Goal: Task Accomplishment & Management: Complete application form

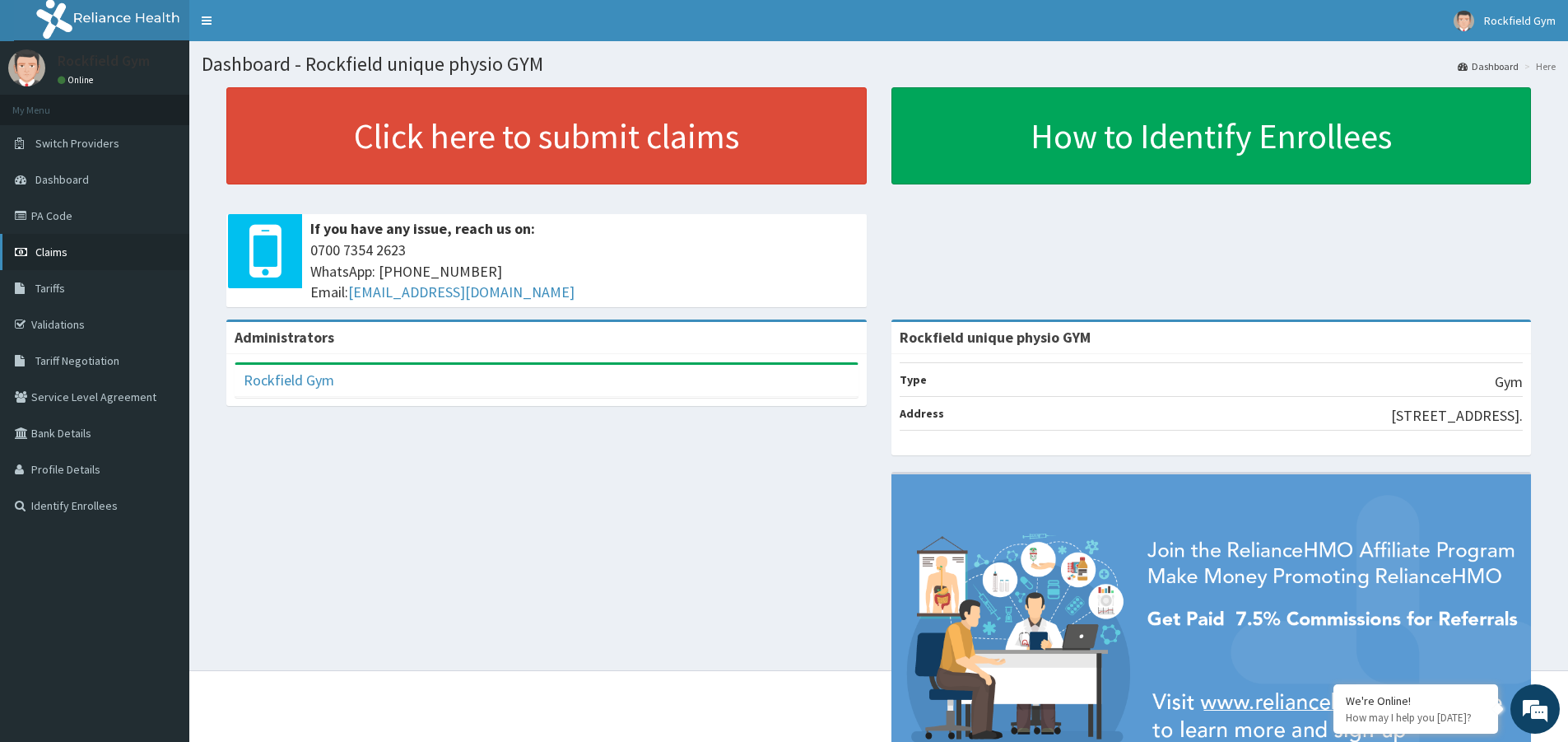
click at [63, 252] on span "Claims" at bounding box center [51, 252] width 33 height 15
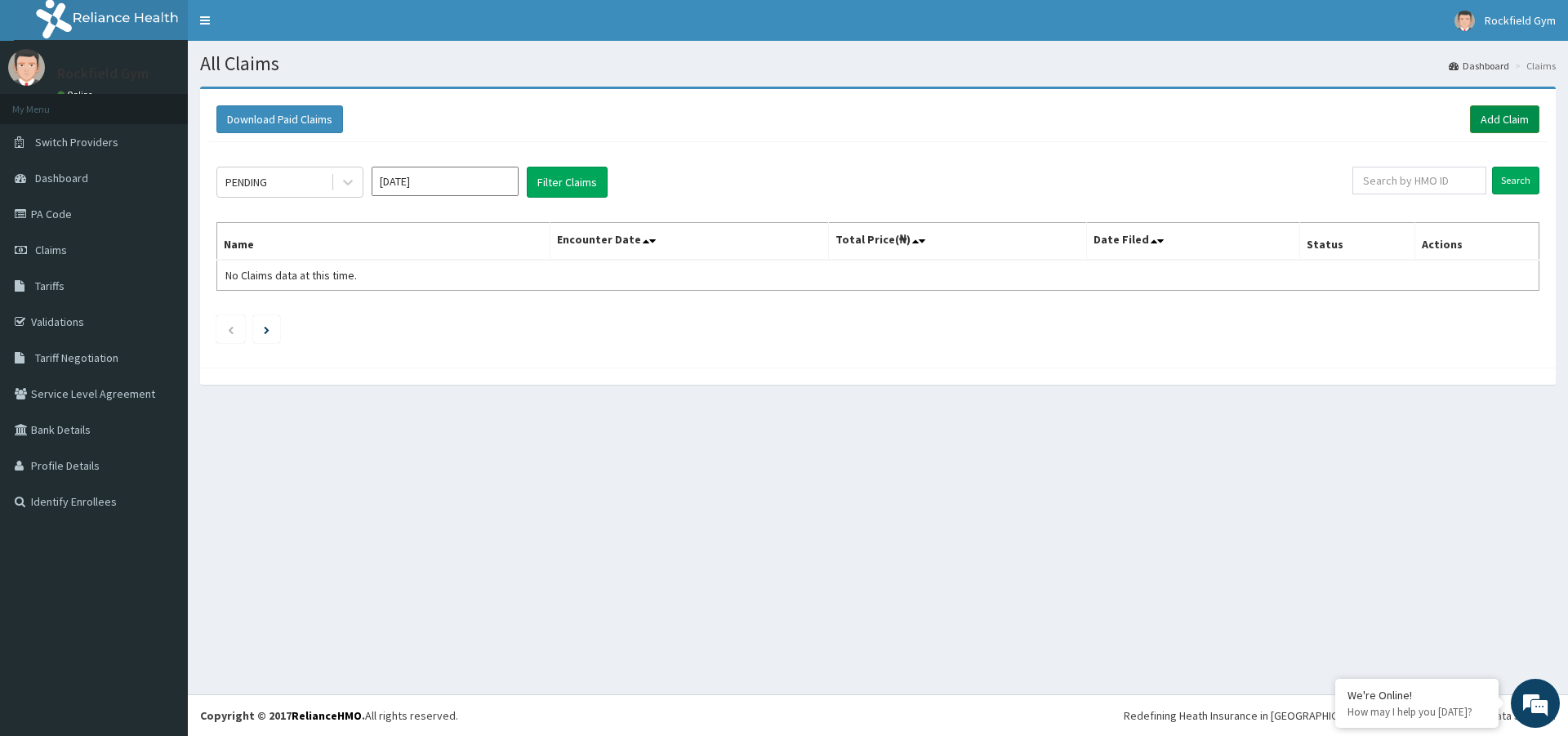
click at [1511, 123] on link "Add Claim" at bounding box center [1504, 119] width 69 height 27
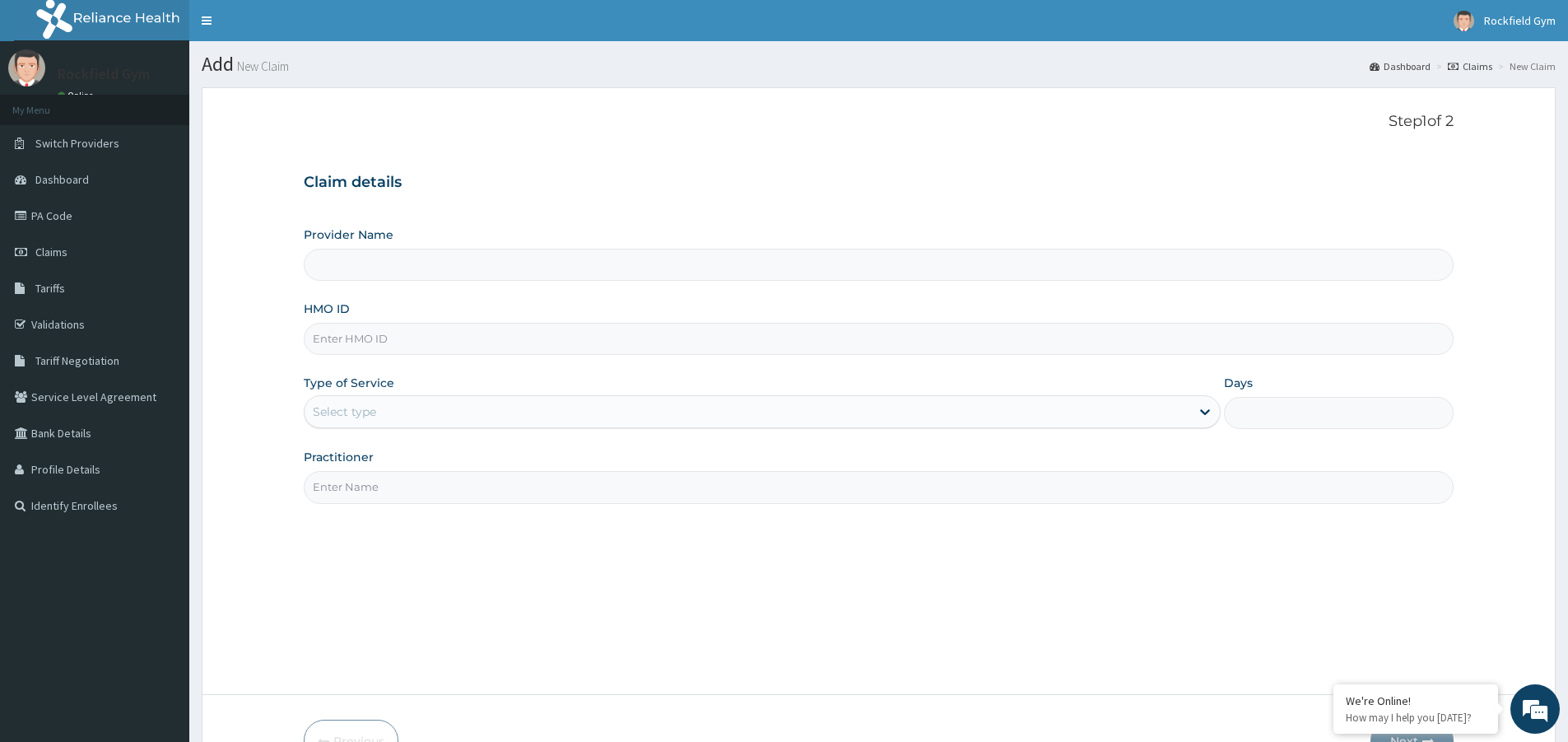
type input "Rockfield unique physio GYM"
type input "1"
click at [385, 336] on input "HMO ID" at bounding box center [879, 338] width 1150 height 33
type input "TDP/10814/A"
click at [591, 485] on input "Practitioner" at bounding box center [879, 486] width 1150 height 33
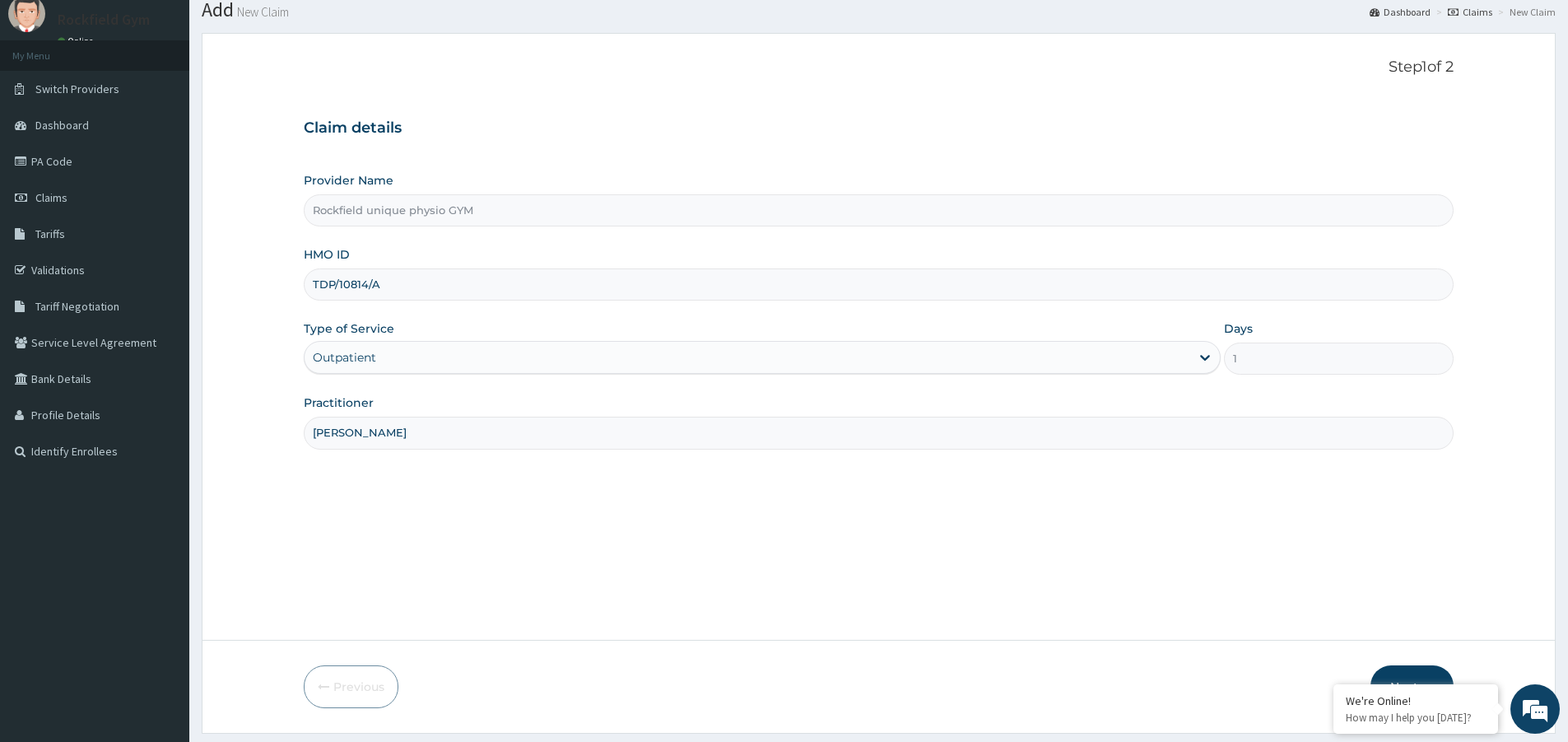
scroll to position [101, 0]
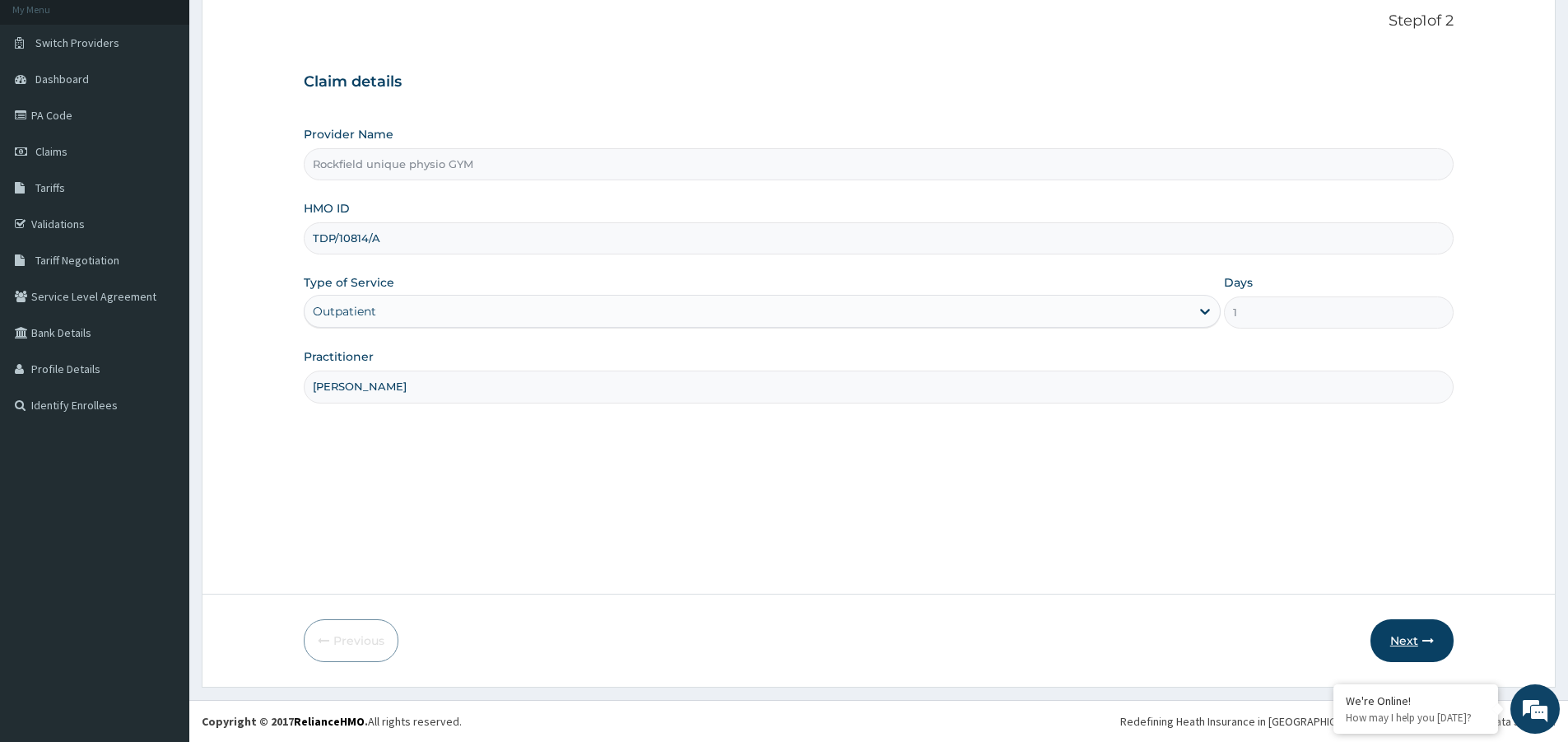
type input "DANIEL OTTOR"
click at [1405, 648] on button "Next" at bounding box center [1412, 640] width 83 height 42
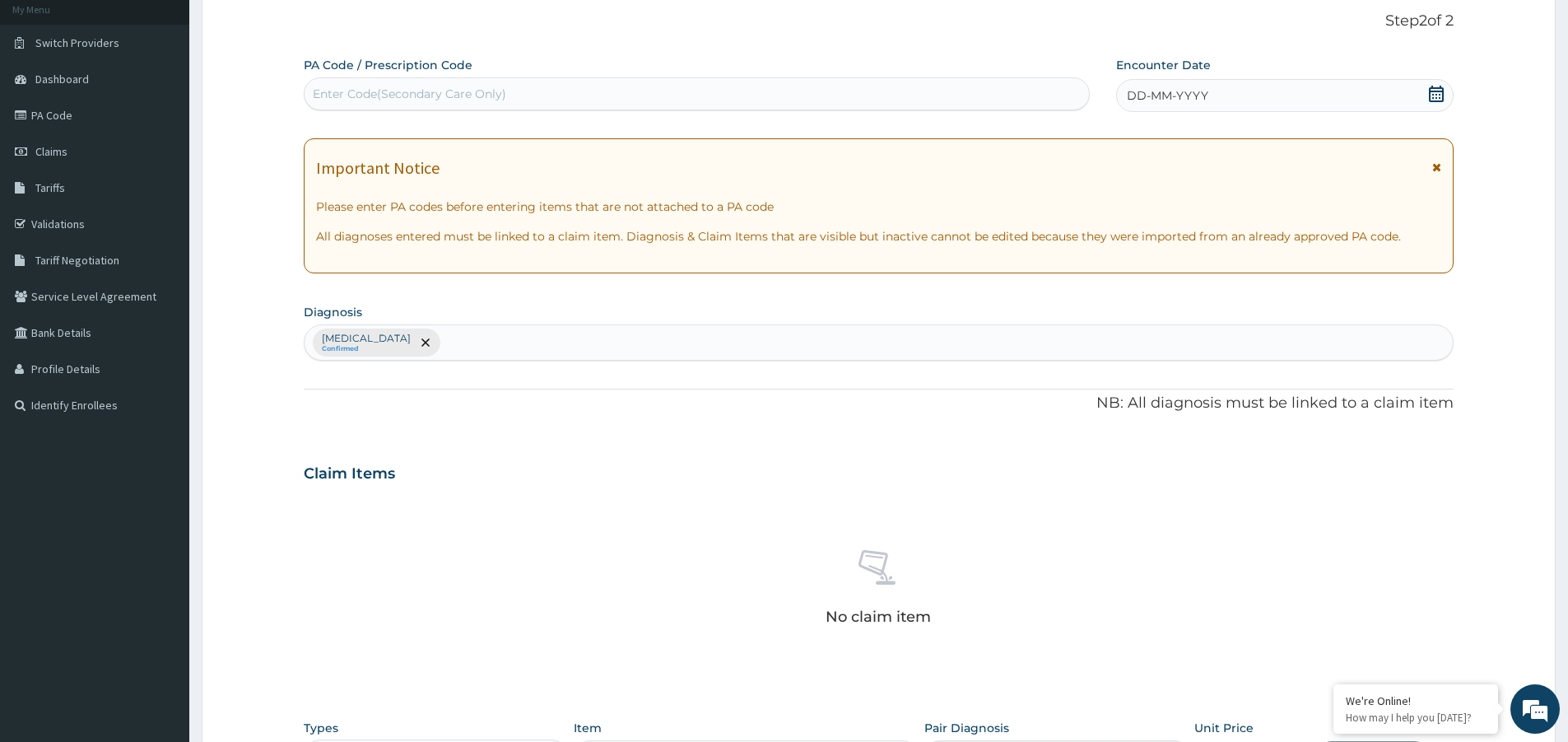
click at [430, 92] on div "Enter Code(Secondary Care Only)" at bounding box center [409, 94] width 193 height 17
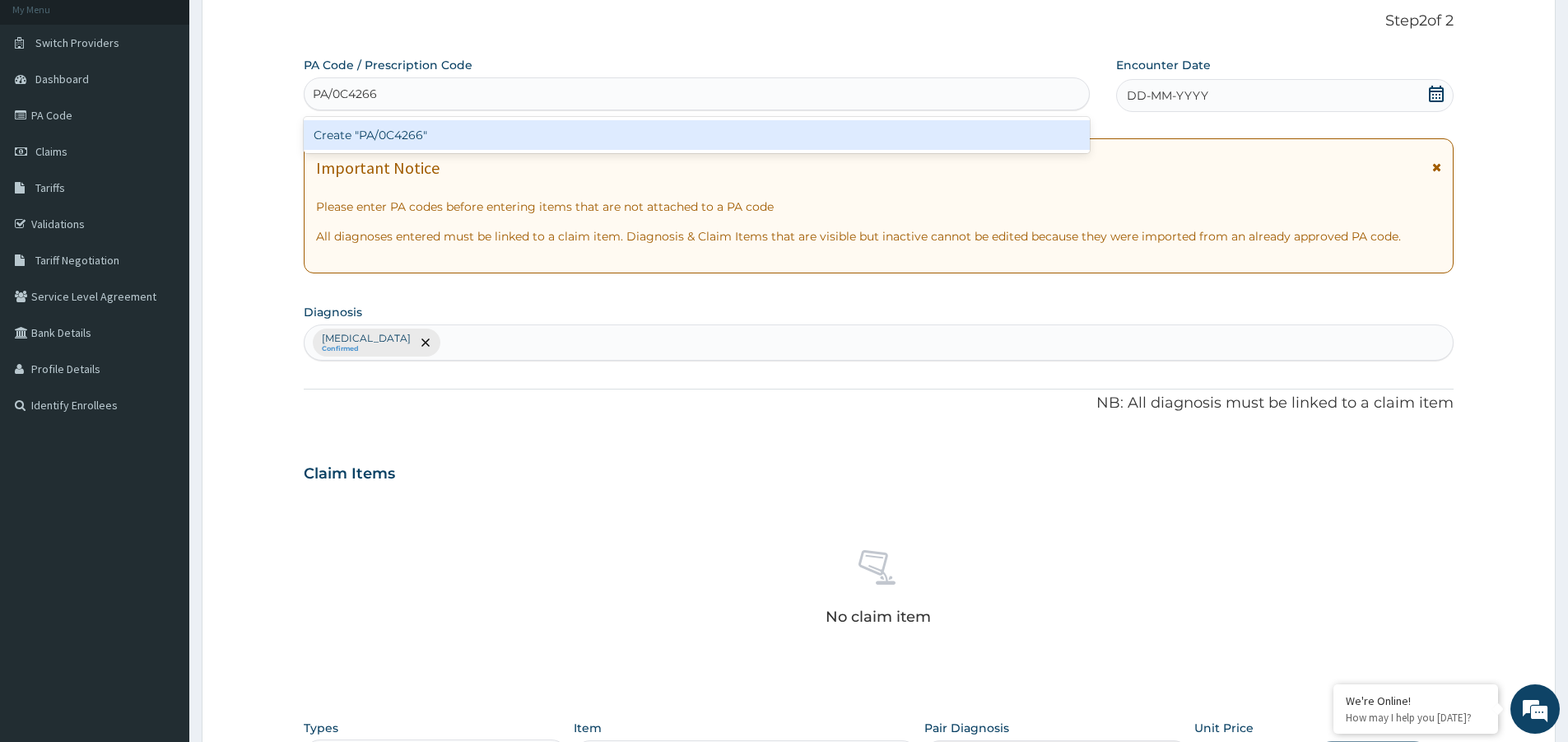
type input "PA/0C4266"
click at [1439, 92] on div "PA Code / Prescription Code option Create "PA/0C4266" focused, 1 of 1. 1 result…" at bounding box center [879, 478] width 1150 height 841
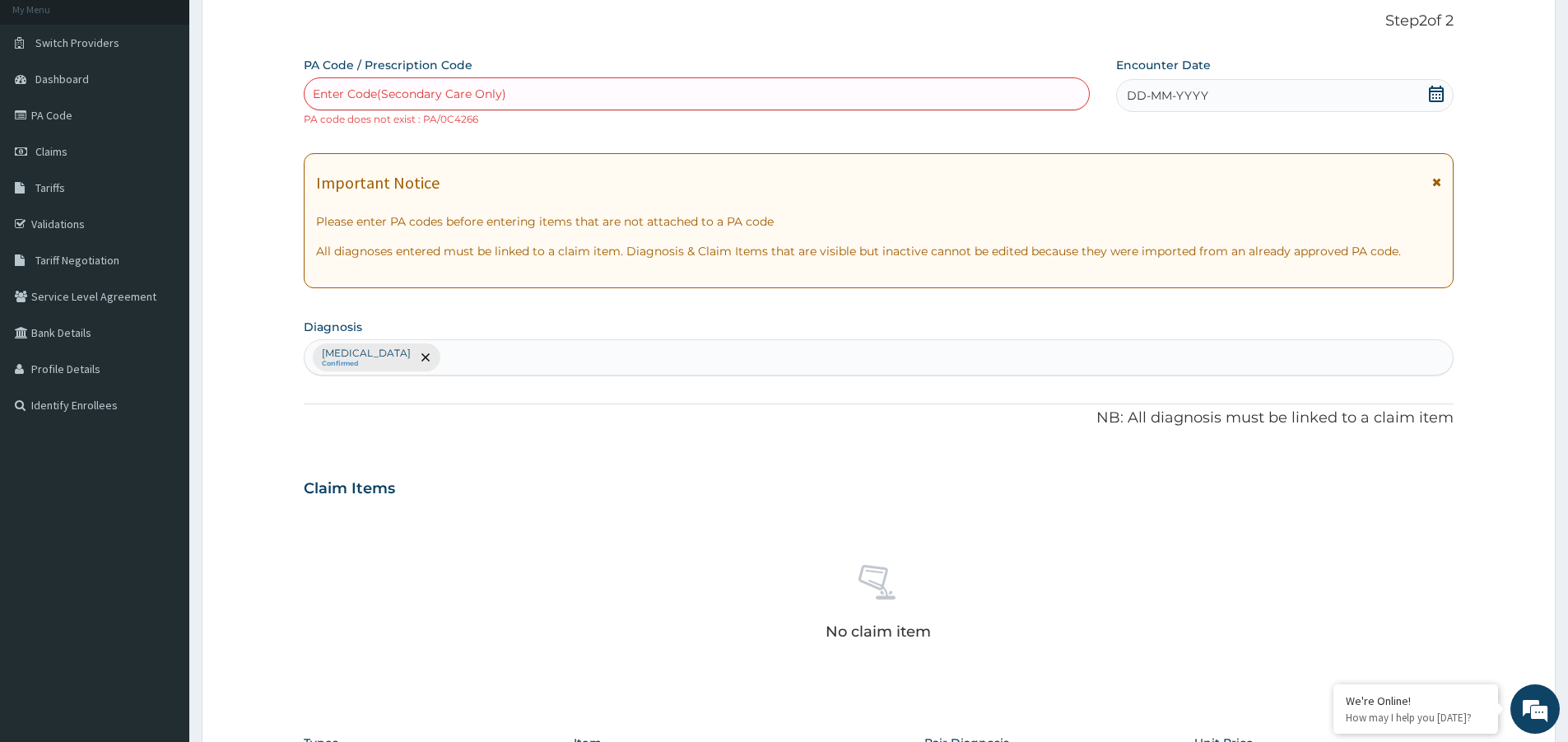
click at [445, 92] on div "Enter Code(Secondary Care Only)" at bounding box center [409, 94] width 193 height 17
click at [447, 115] on small "PA code does not exist : PA/0C4266" at bounding box center [391, 118] width 175 height 13
drag, startPoint x: 423, startPoint y: 119, endPoint x: 476, endPoint y: 118, distance: 53.0
click at [476, 118] on small "PA code does not exist : PA/0C4266" at bounding box center [391, 118] width 175 height 13
copy small "PA/0C4266"
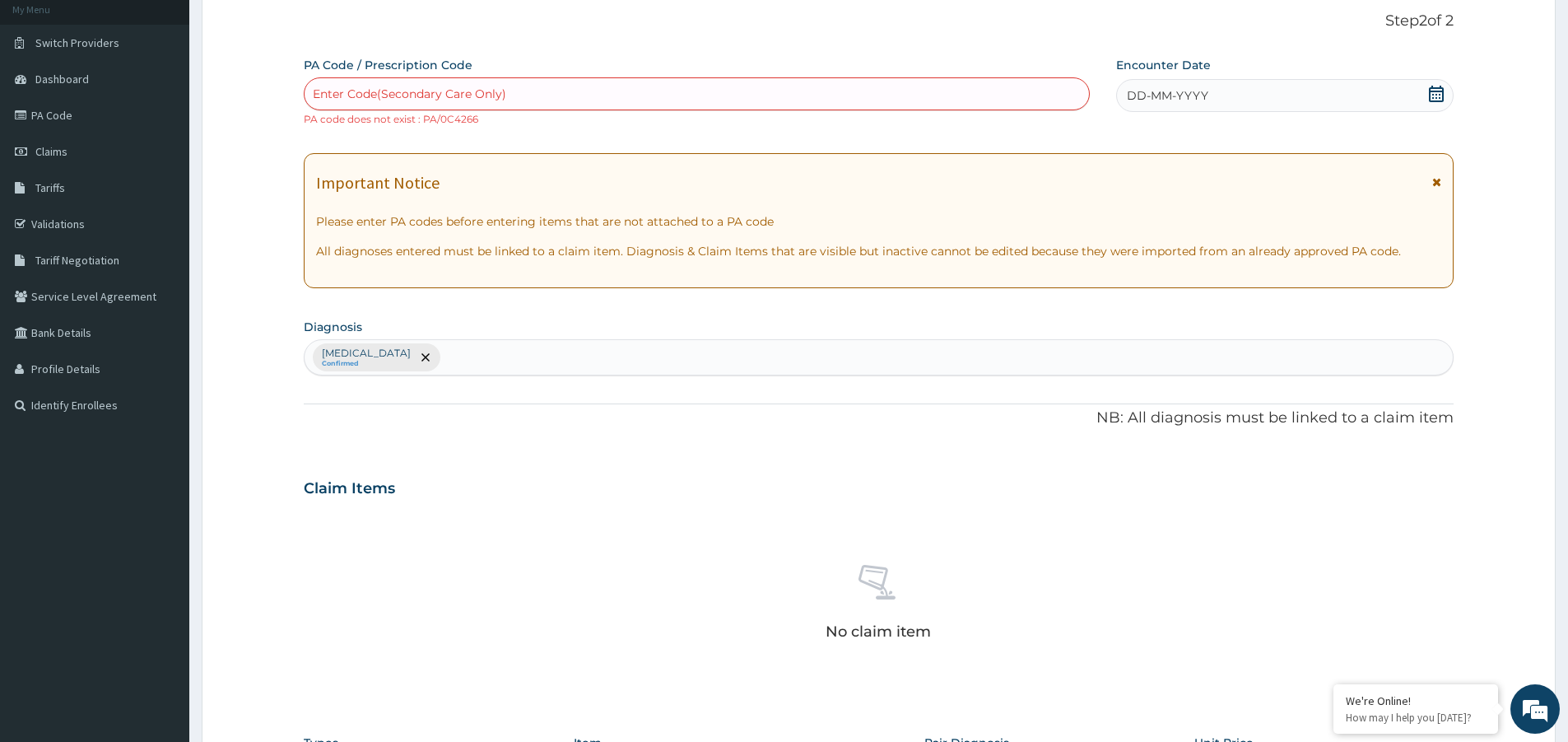
click at [548, 79] on div "Enter Code(Secondary Care Only)" at bounding box center [696, 93] width 786 height 33
click at [553, 96] on div "Enter Code(Secondary Care Only)" at bounding box center [696, 94] width 784 height 27
paste input "PA/0C4266"
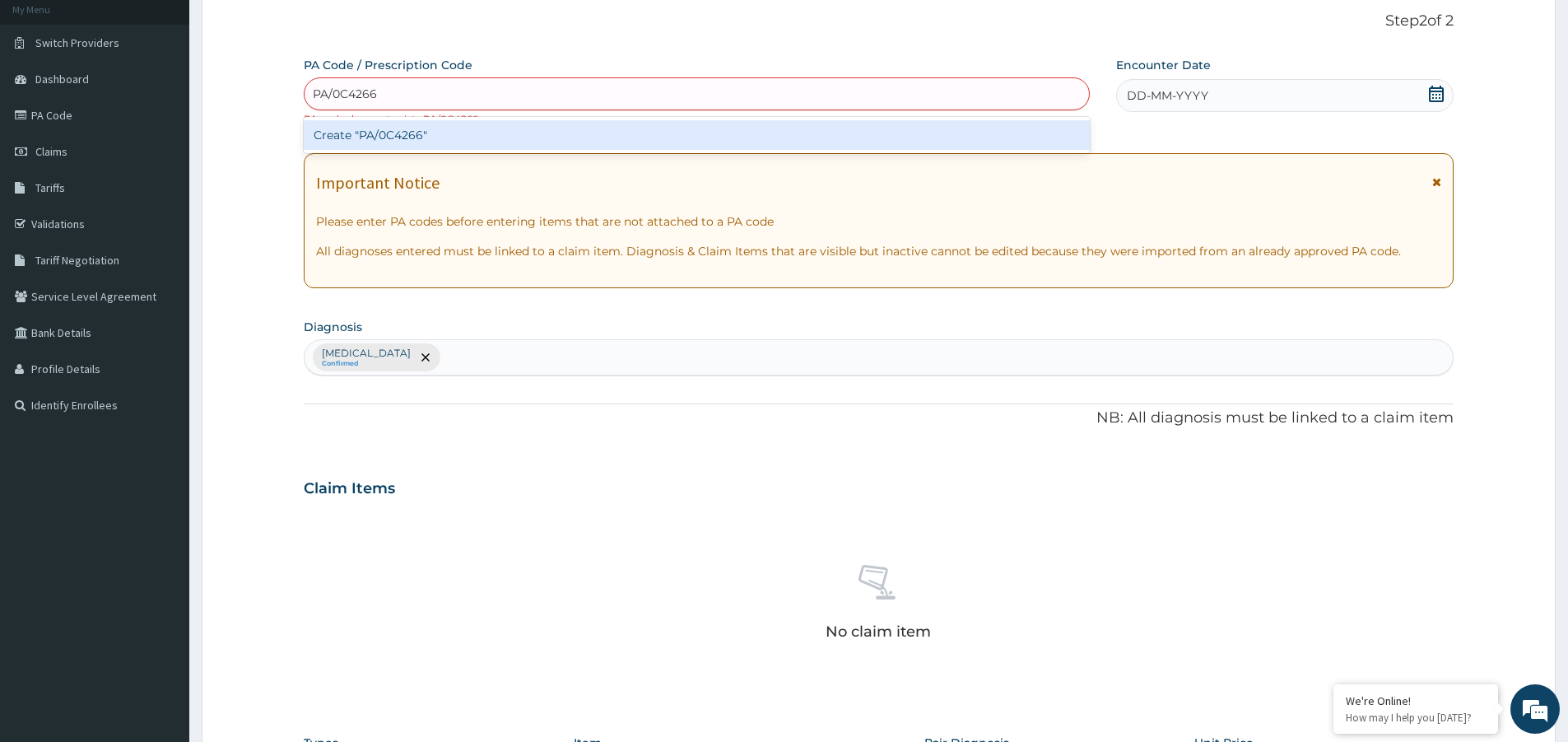
click at [338, 92] on input "PA/0C4266" at bounding box center [345, 94] width 65 height 17
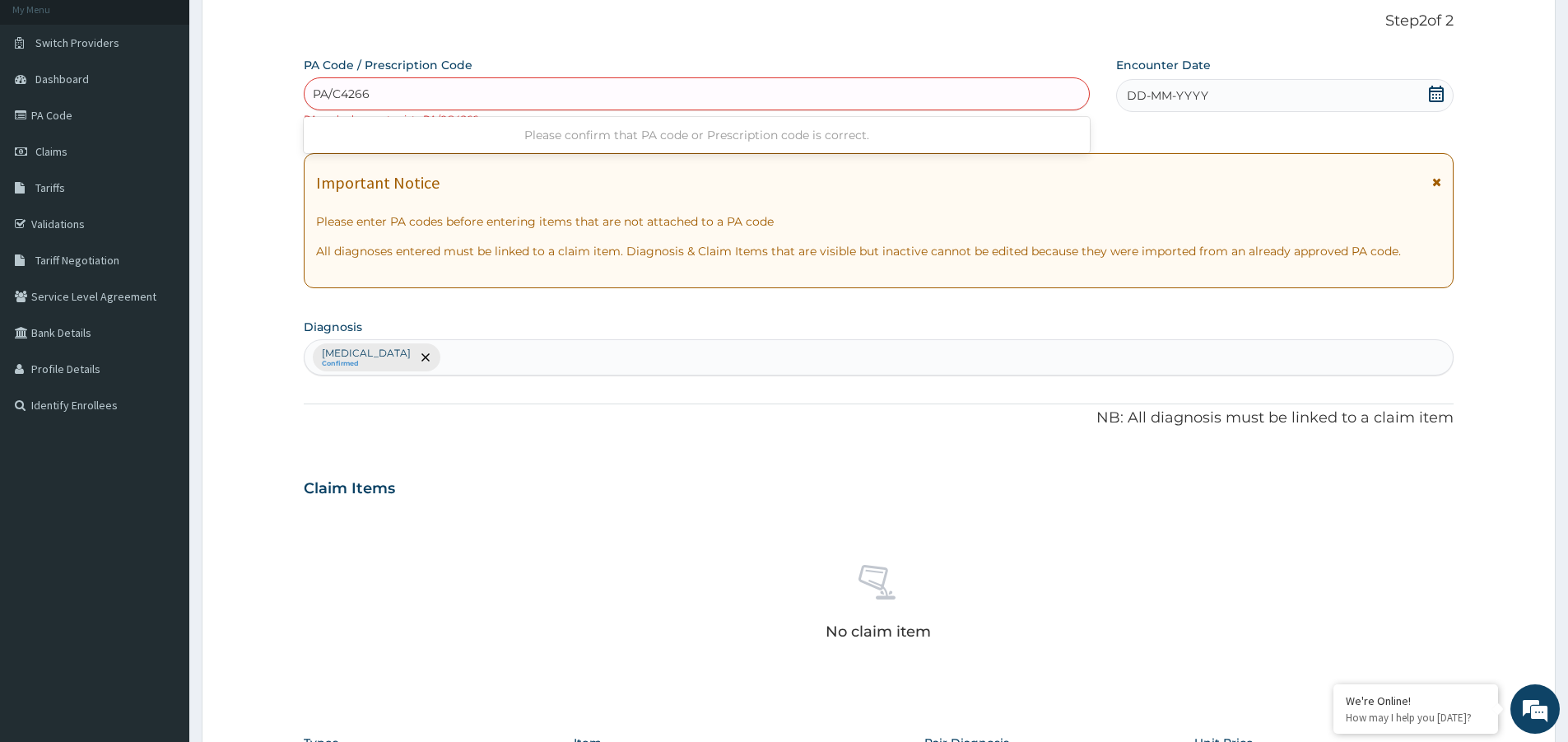
type input "PA/OC4266"
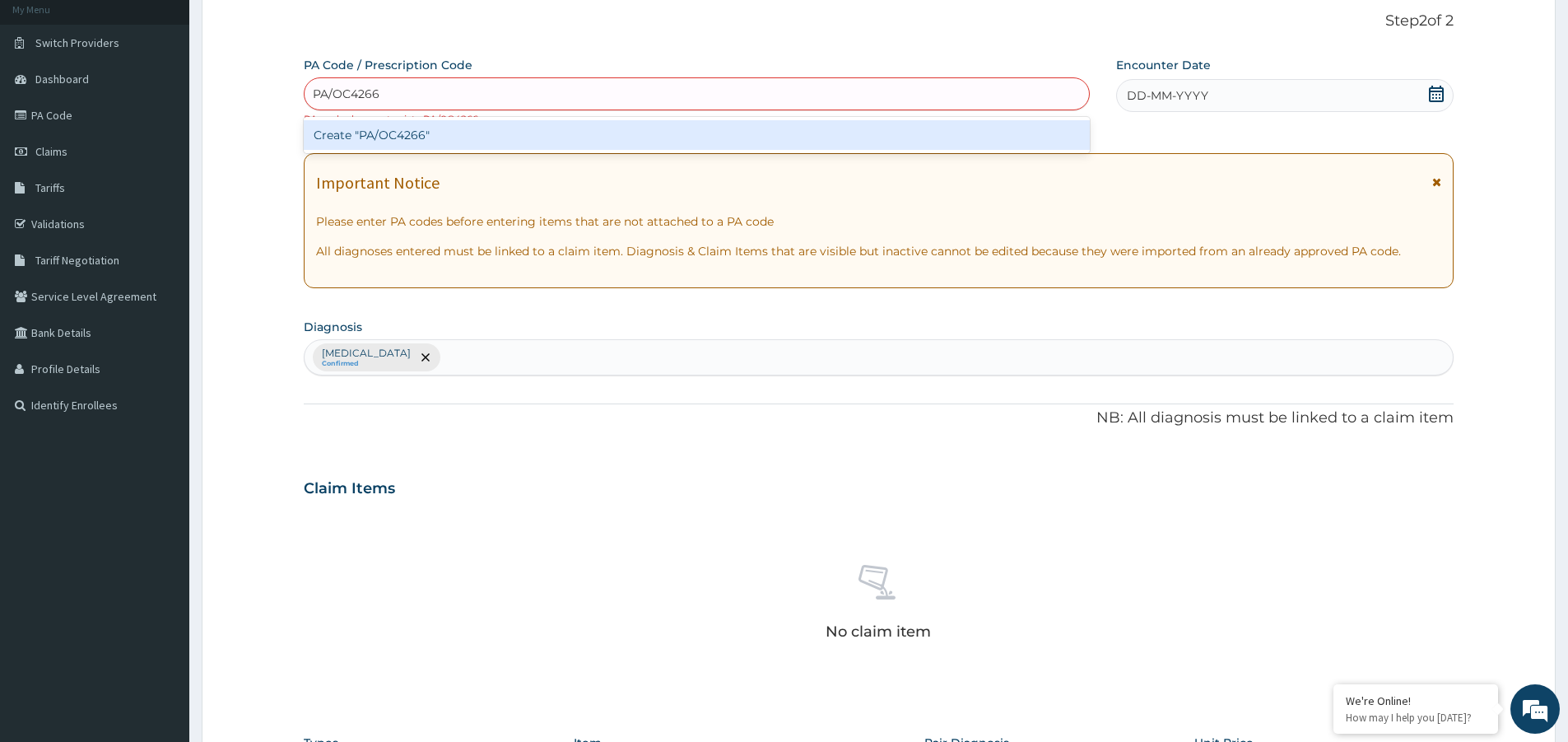
click at [392, 141] on div "Create "PA/OC4266"" at bounding box center [696, 135] width 786 height 30
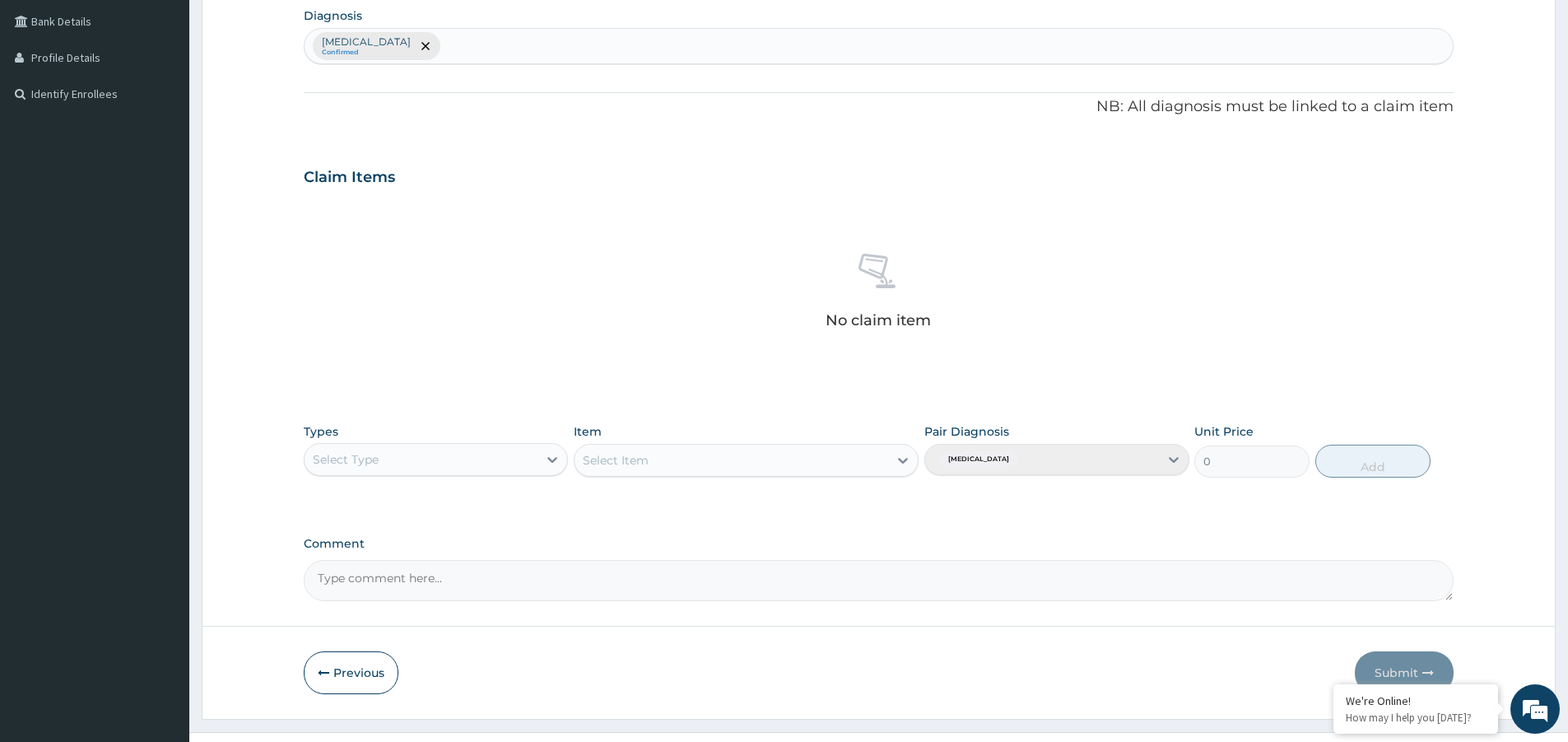
scroll to position [444, 0]
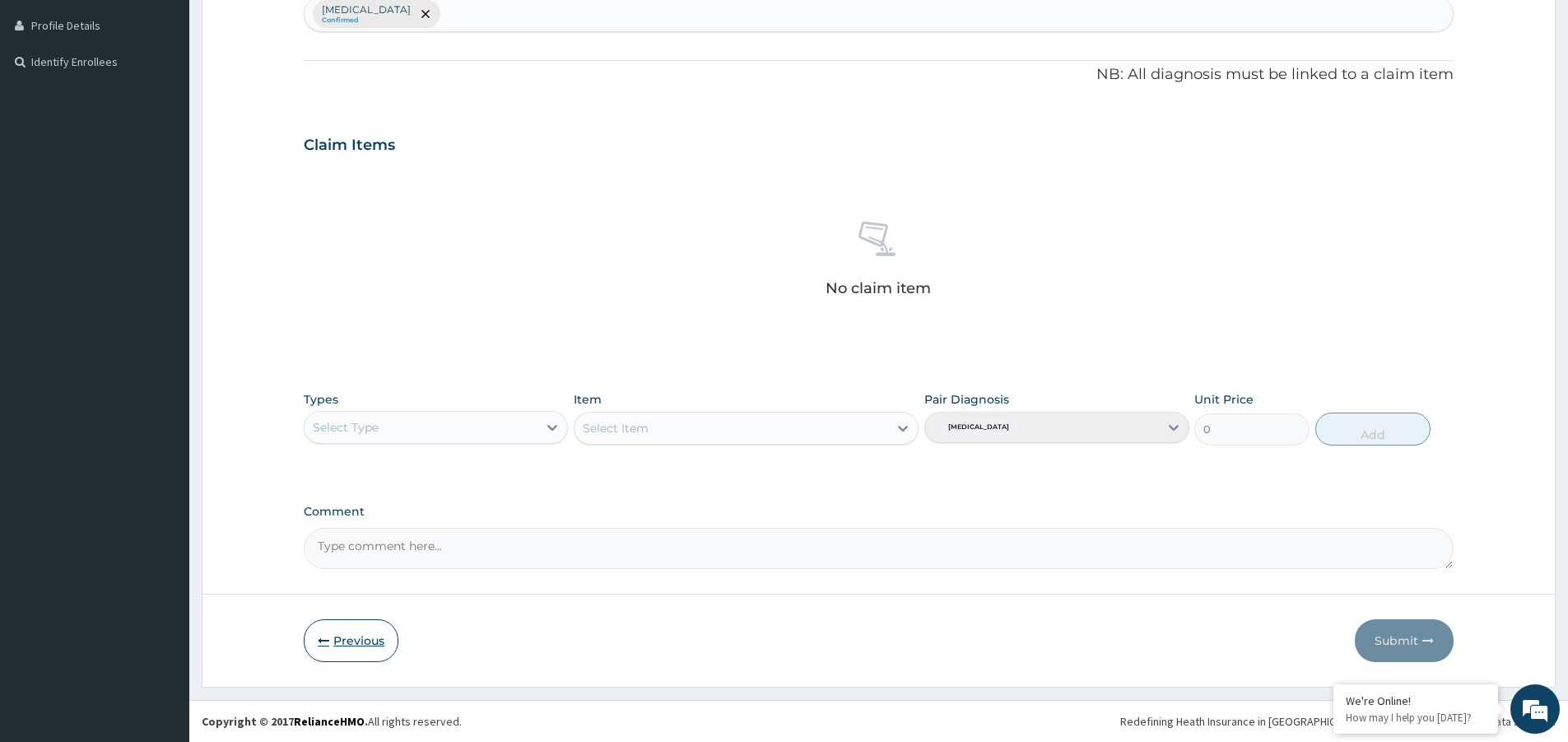
click at [362, 642] on button "Previous" at bounding box center [351, 640] width 95 height 42
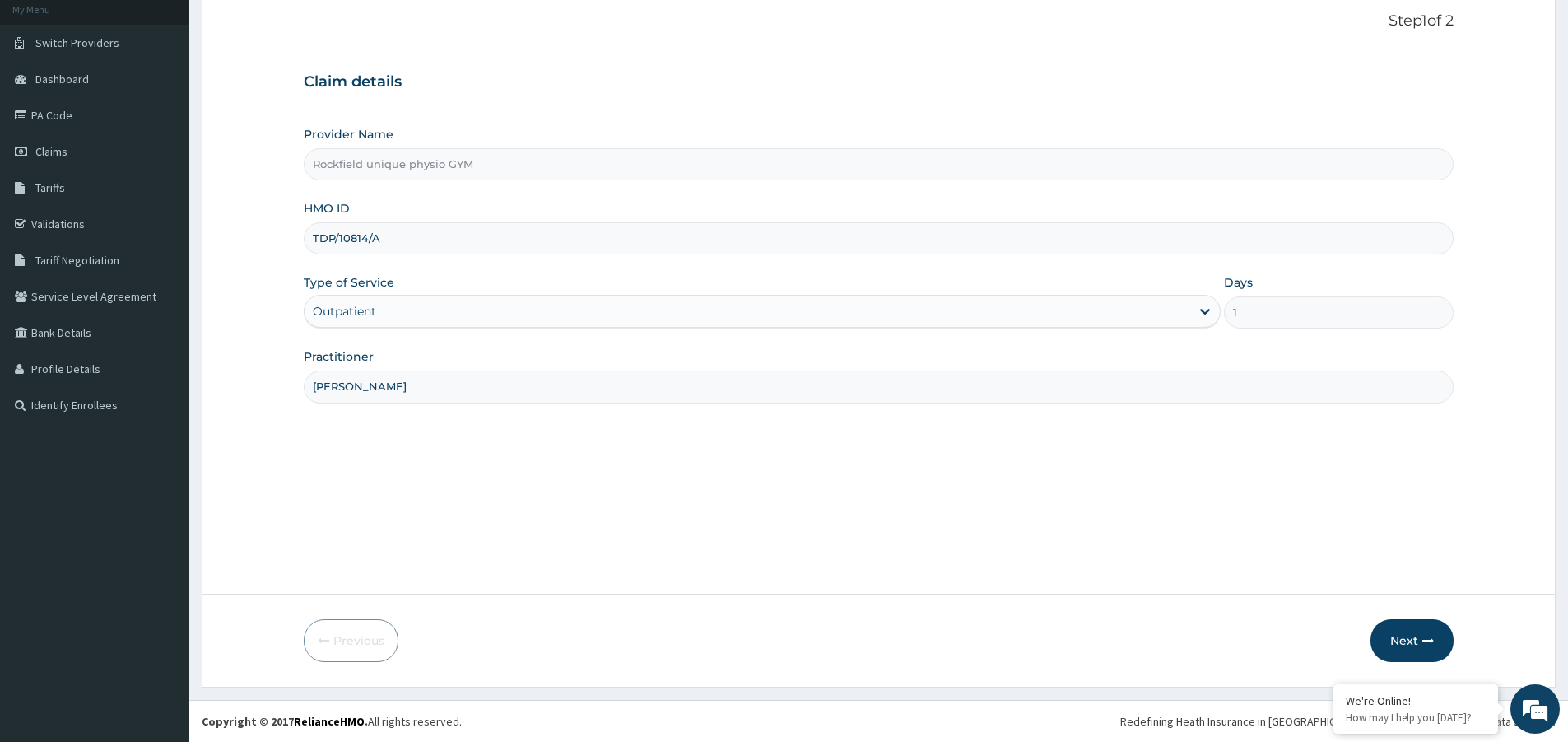
scroll to position [101, 0]
click at [410, 248] on input "TDP/10814/A" at bounding box center [879, 238] width 1150 height 33
type input "T"
type input "ELI/10022/A"
click at [430, 386] on input "DANIEL OTTOR" at bounding box center [879, 387] width 1150 height 33
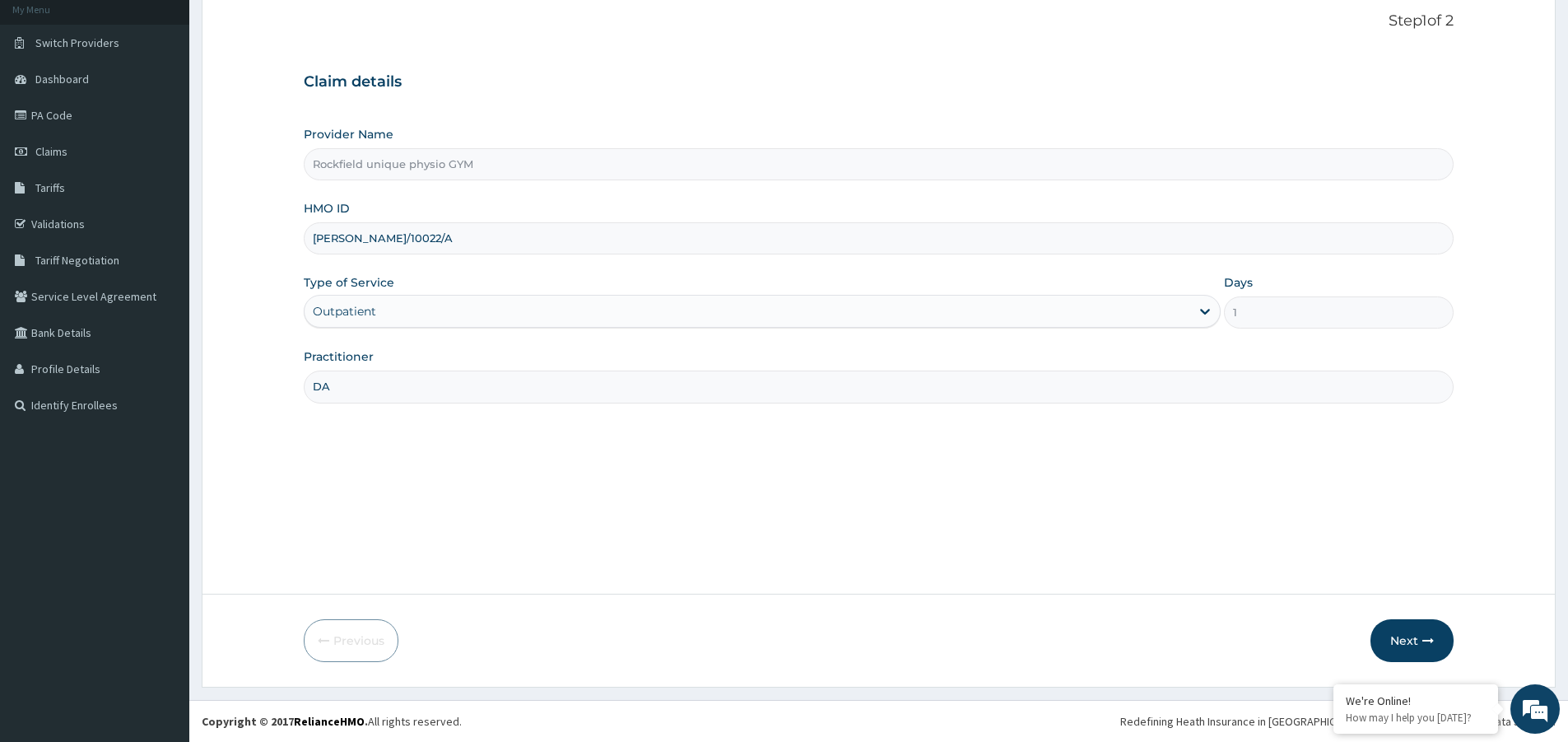
type input "D"
type input "GLORY"
click at [1415, 643] on button "Next" at bounding box center [1412, 640] width 83 height 42
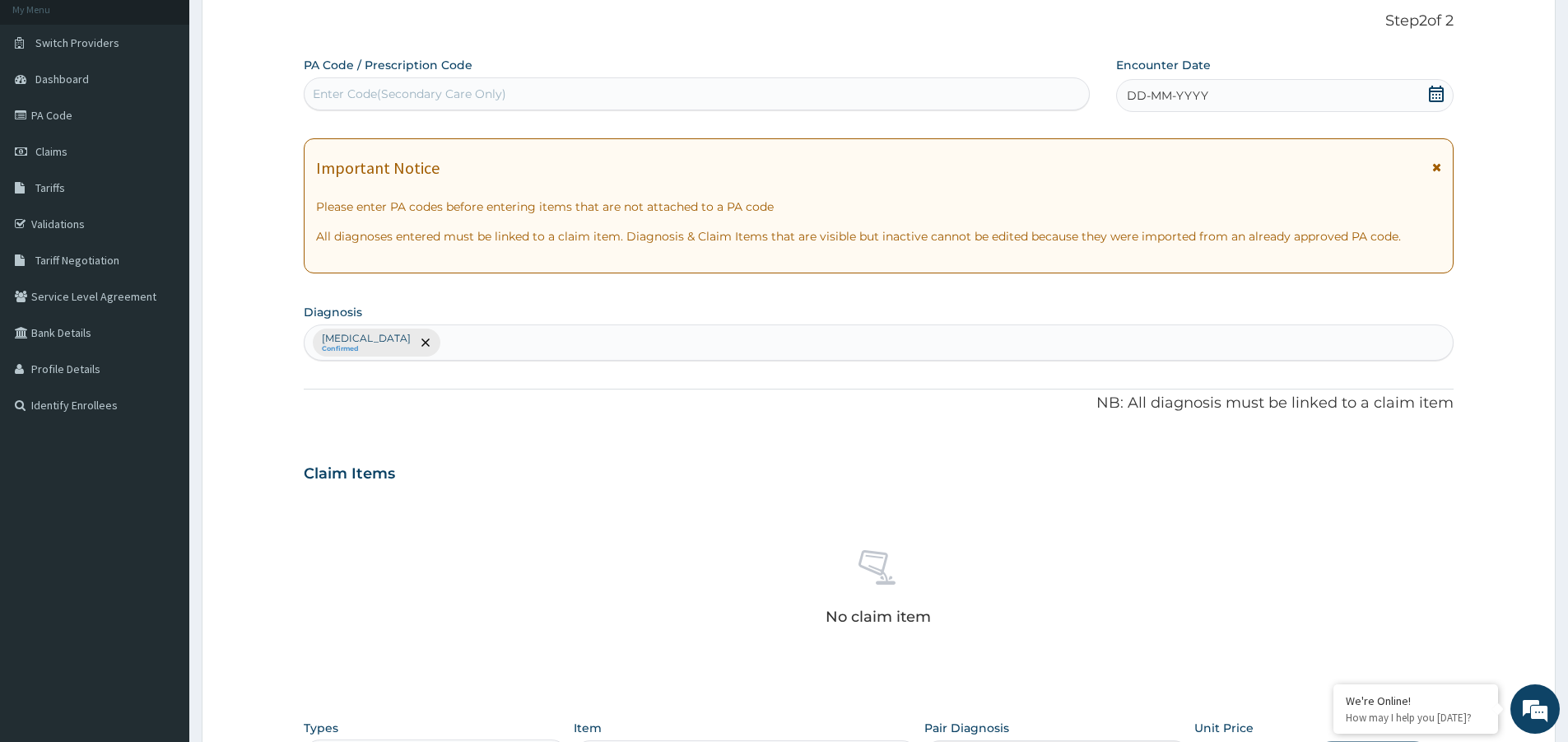
click at [364, 90] on div "Enter Code(Secondary Care Only)" at bounding box center [409, 94] width 193 height 17
type input "PA/1CAB4E"
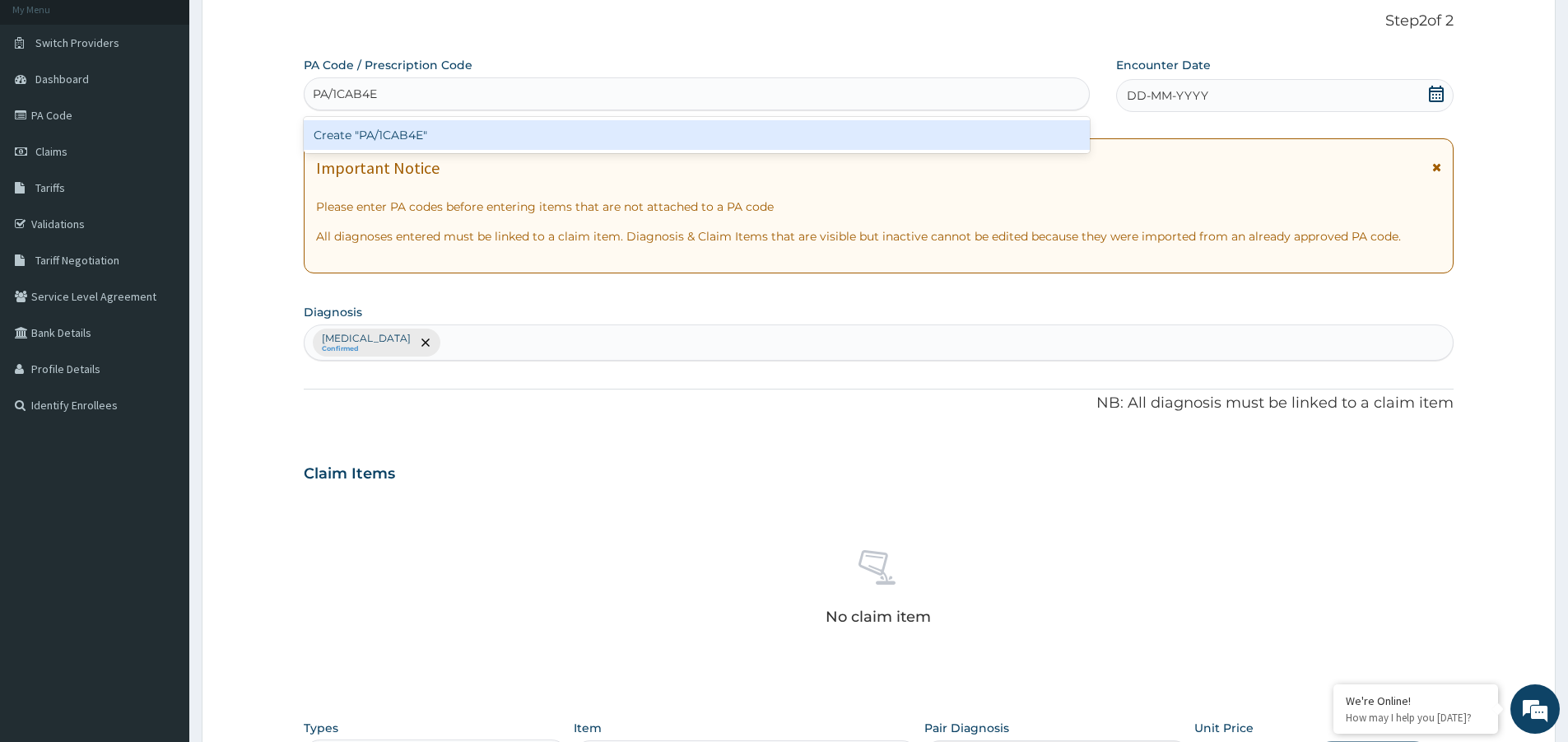
click at [343, 135] on div "Create "PA/1CAB4E"" at bounding box center [696, 135] width 786 height 30
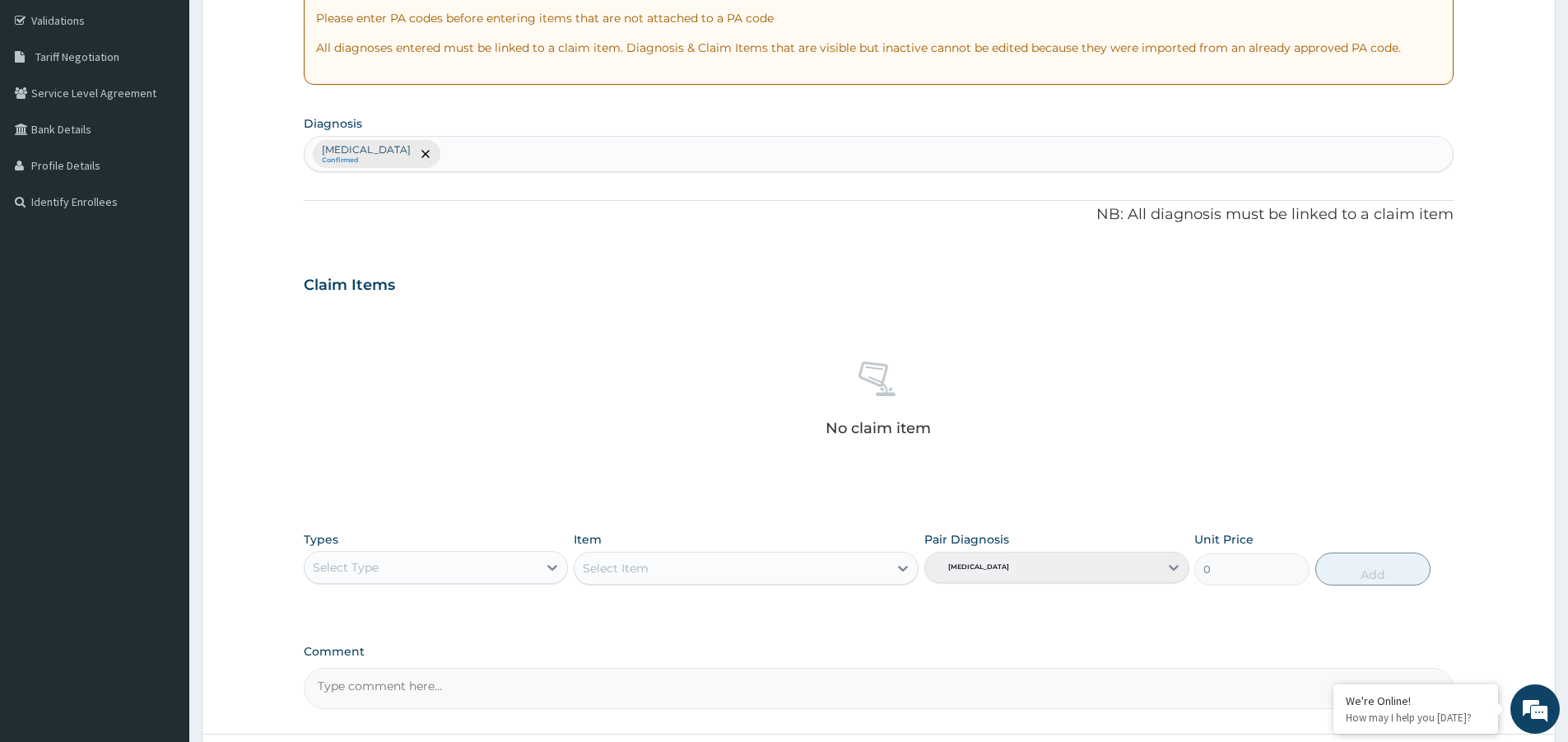
scroll to position [430, 0]
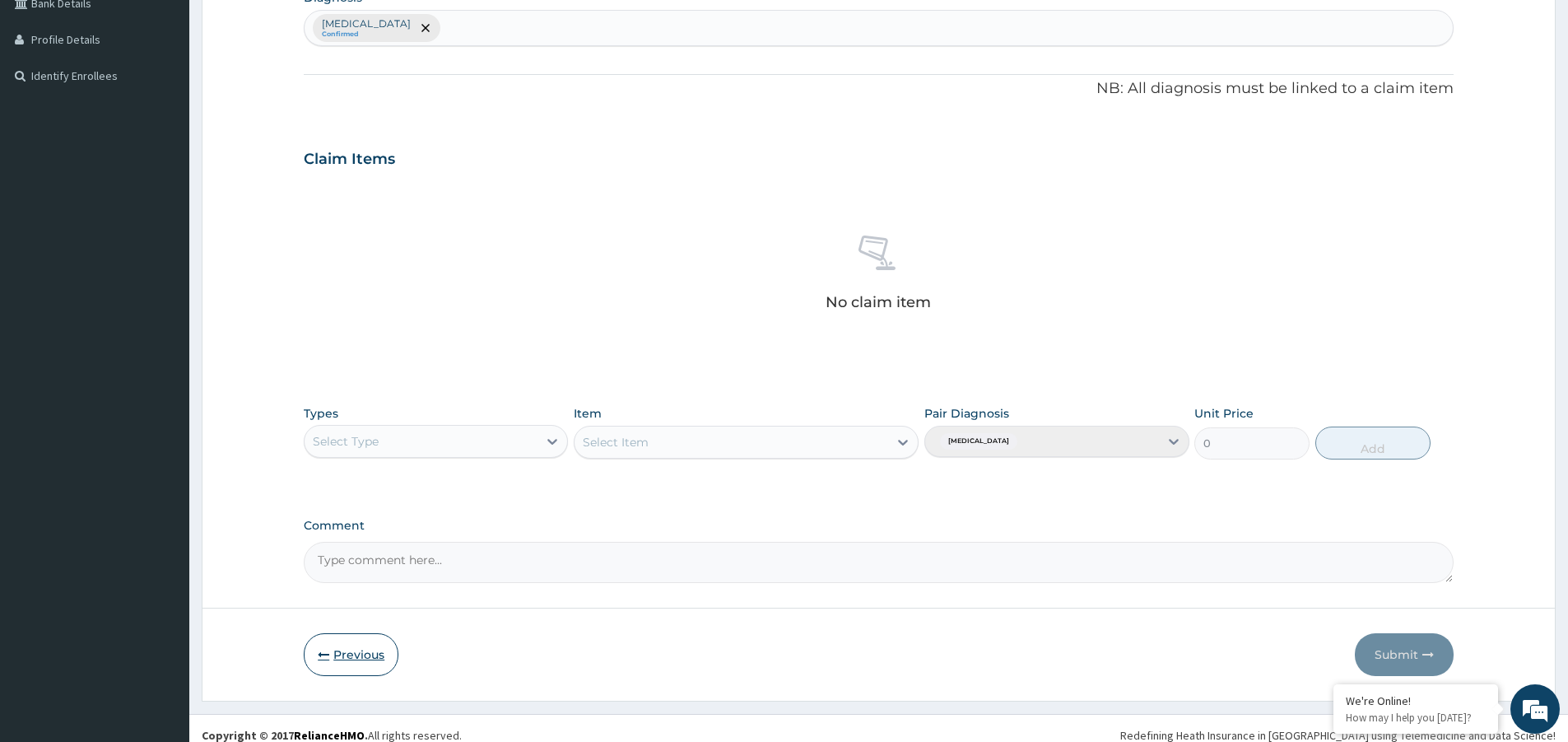
click at [346, 663] on button "Previous" at bounding box center [351, 654] width 95 height 42
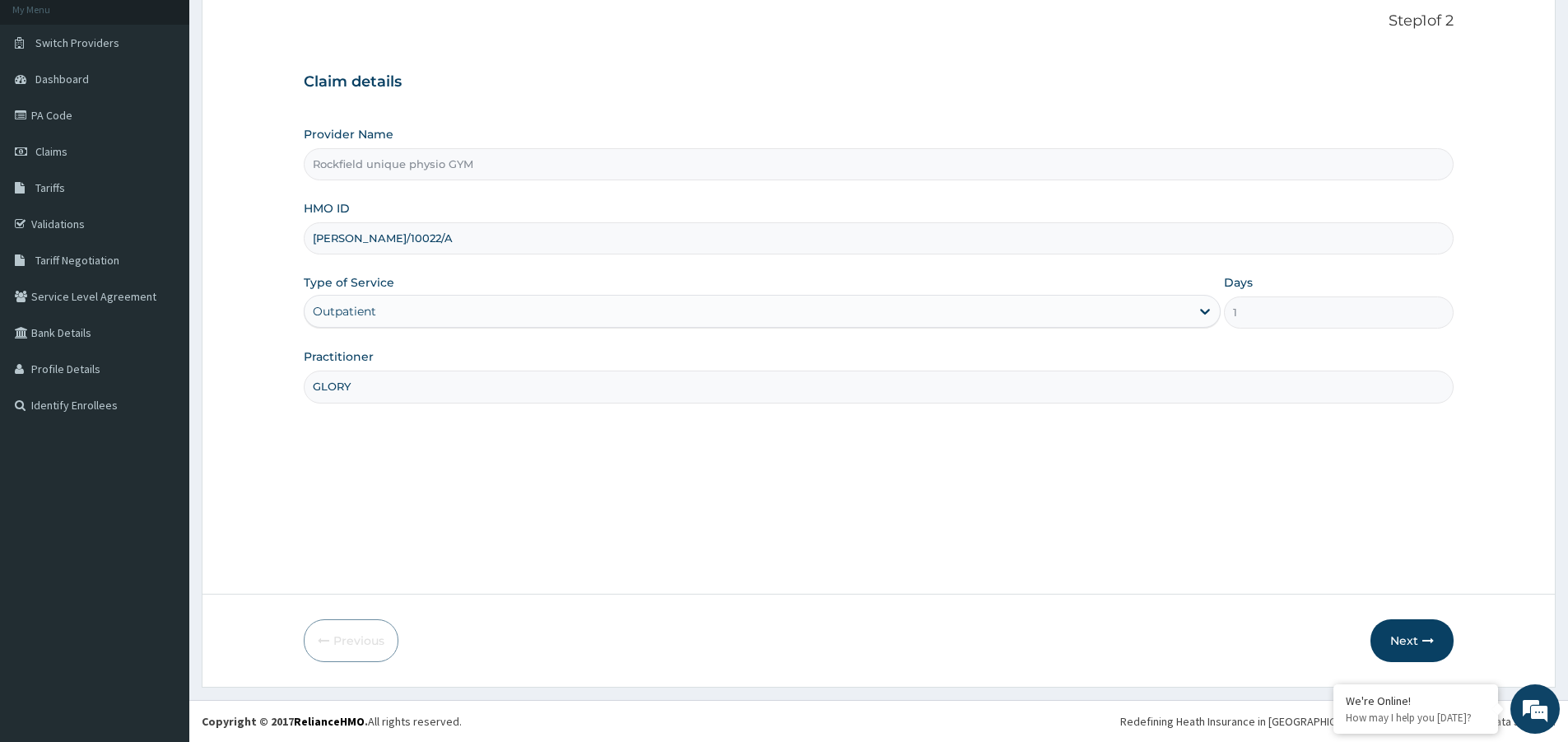
click at [396, 242] on input "ELI/10022/A" at bounding box center [879, 238] width 1150 height 33
type input "E"
type input "PNG/10117/B"
click at [430, 386] on input "GLORY" at bounding box center [879, 387] width 1150 height 33
drag, startPoint x: 373, startPoint y: 387, endPoint x: 264, endPoint y: 390, distance: 109.0
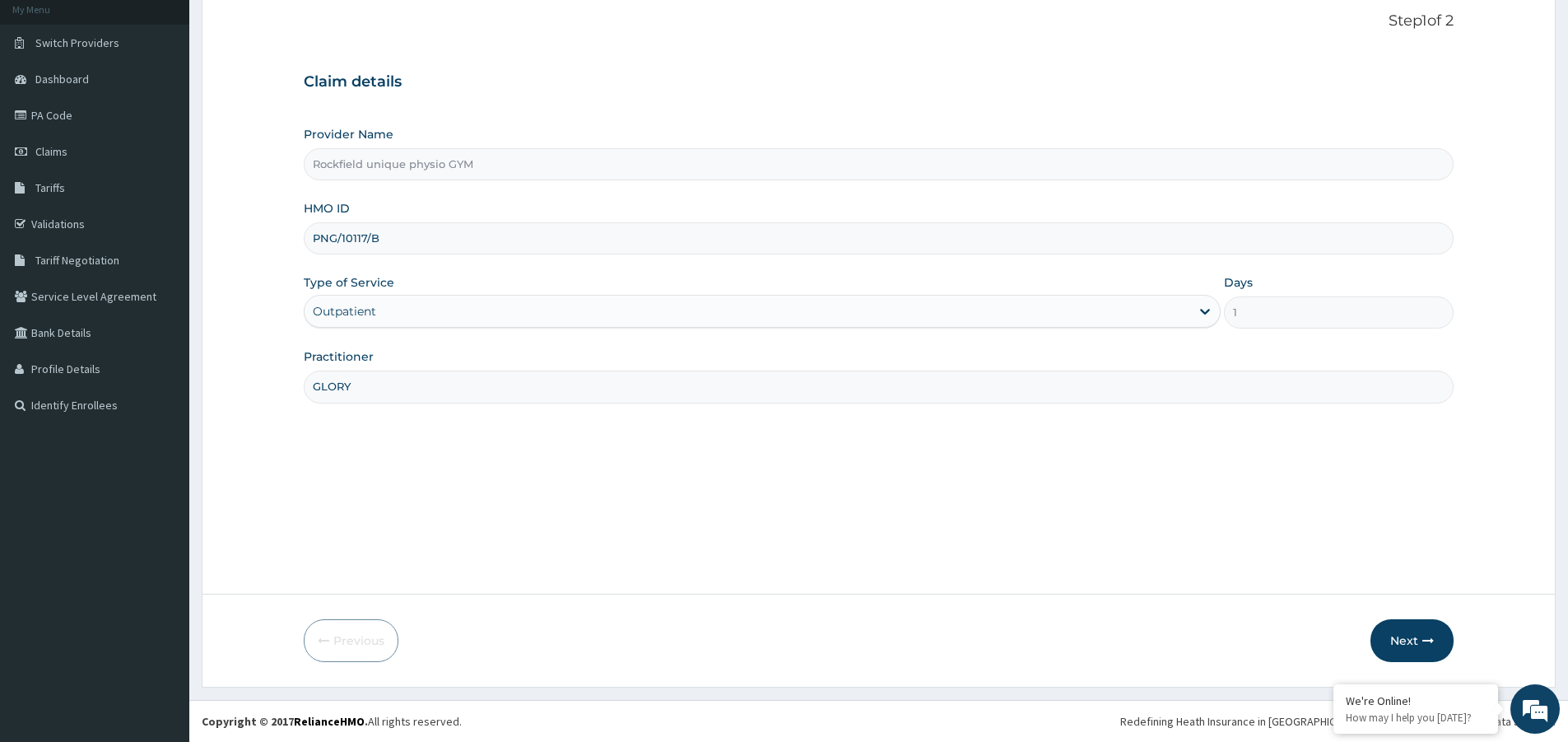
click at [264, 390] on form "Step 1 of 2 Claim details Provider Name Rockfield unique physio GYM HMO ID PNG/…" at bounding box center [878, 337] width 1354 height 701
type input "IRETI"
click at [1405, 646] on button "Next" at bounding box center [1412, 640] width 83 height 42
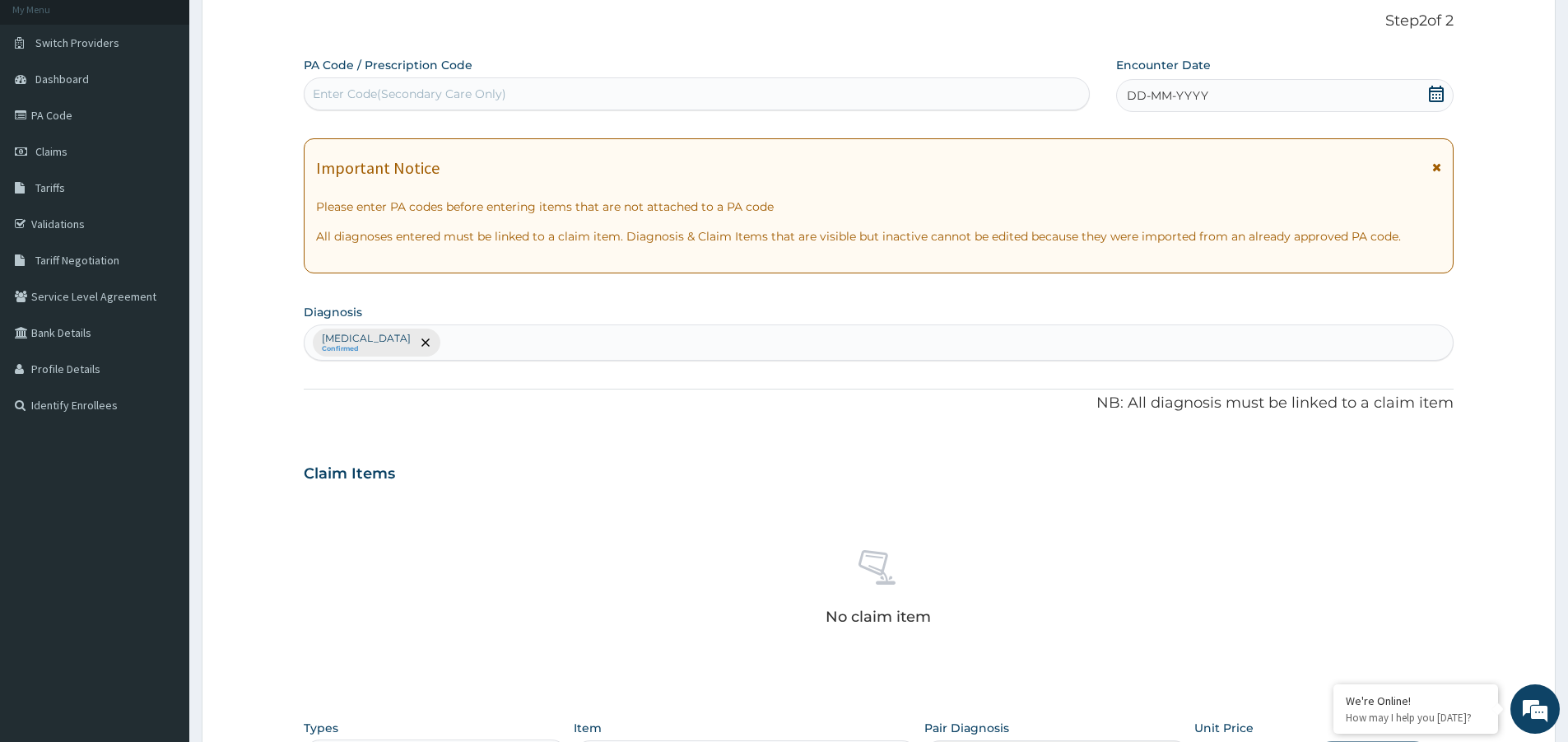
click at [401, 93] on div "Enter Code(Secondary Care Only)" at bounding box center [409, 94] width 193 height 17
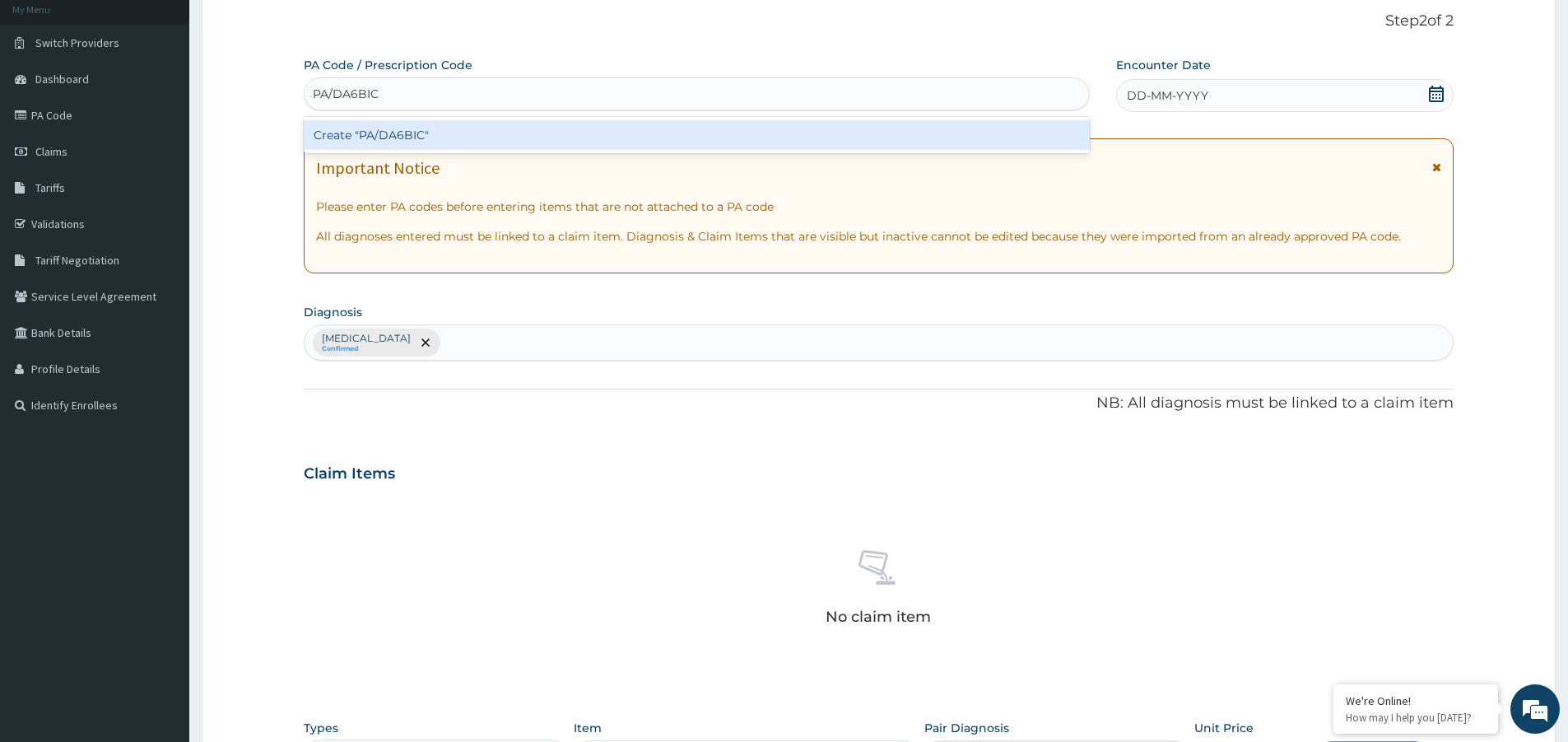
type input "PA/DA6BIC"
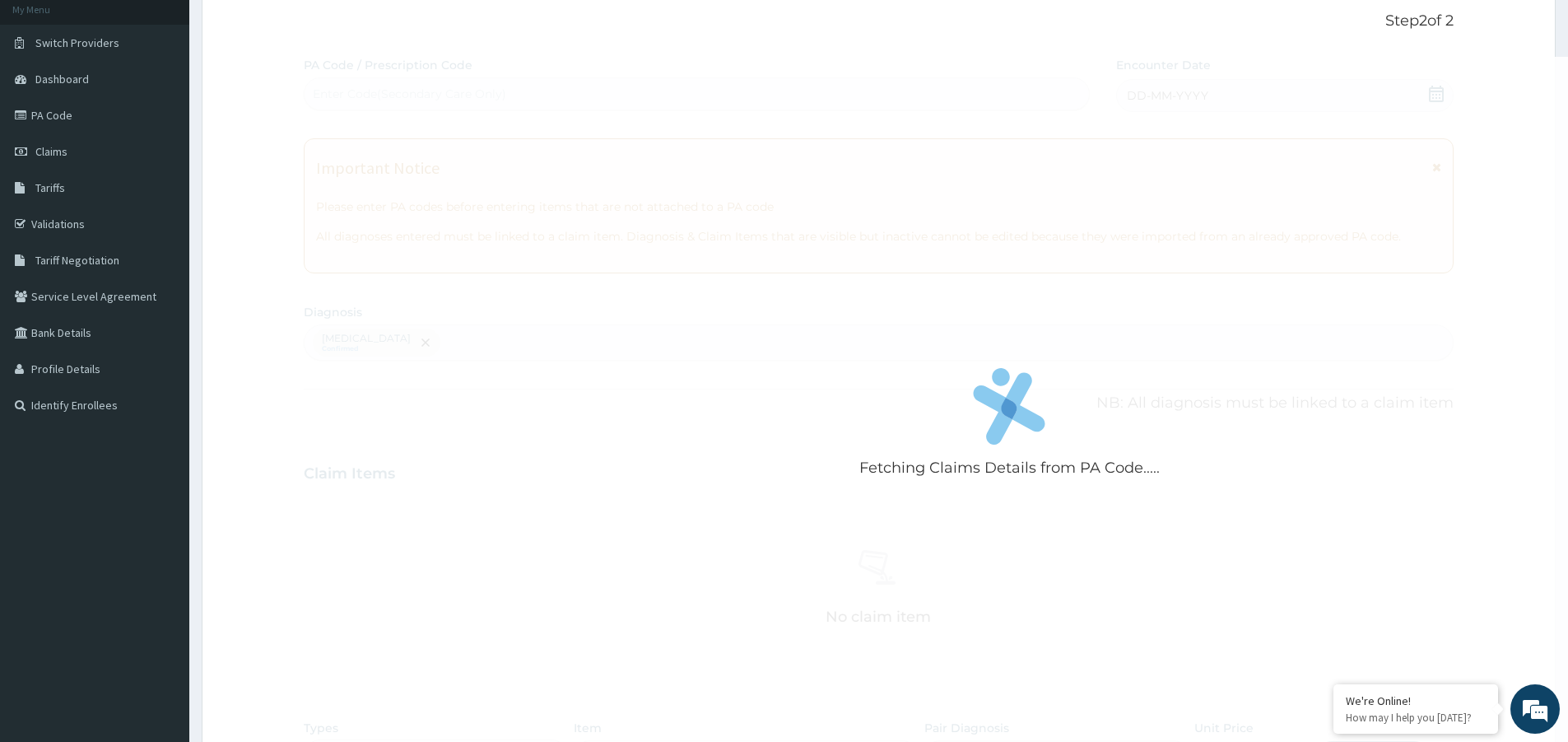
click at [1167, 97] on div "Fetching Claims Details from PA Code..... PA Code / Prescription Code Enter Cod…" at bounding box center [879, 478] width 1150 height 841
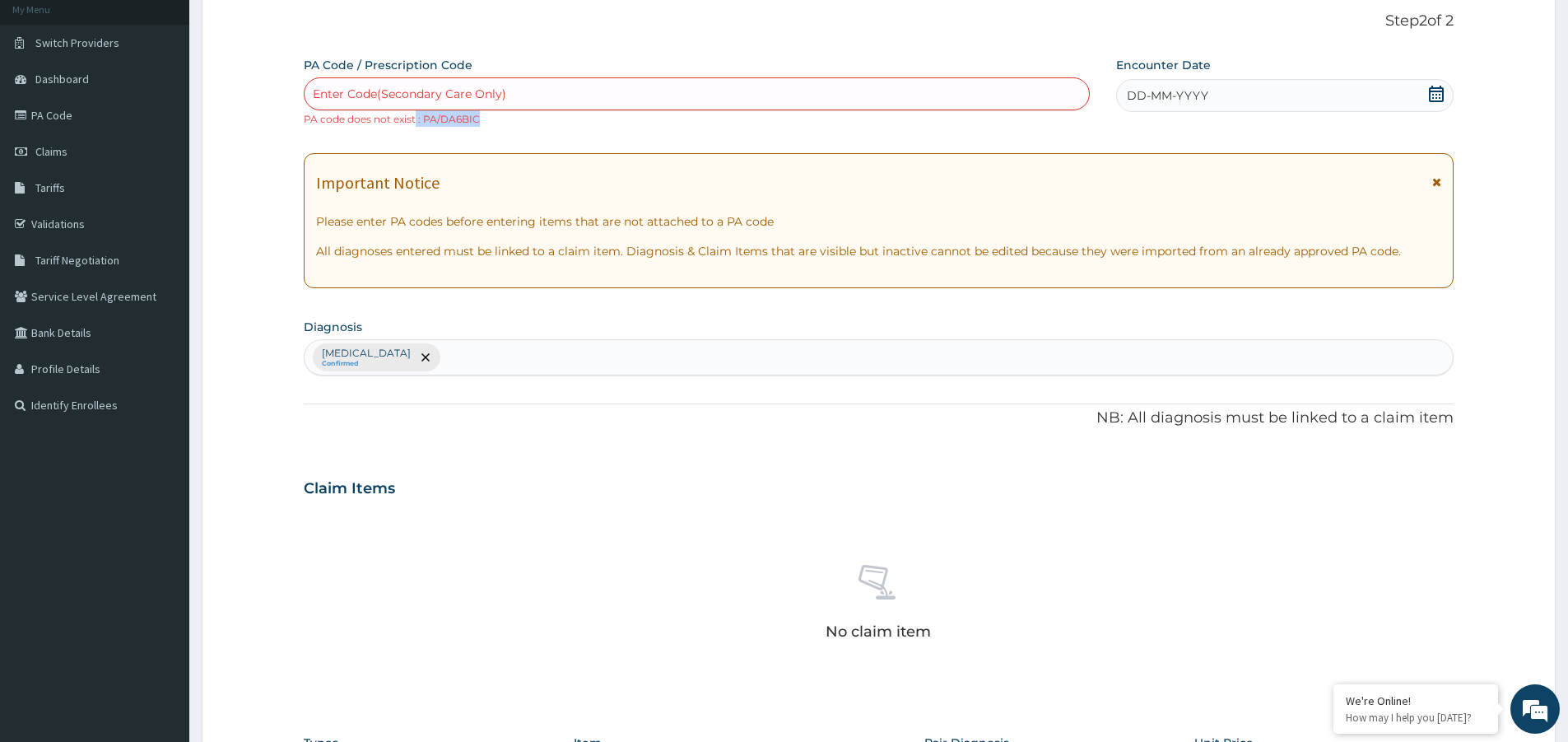
drag, startPoint x: 477, startPoint y: 119, endPoint x: 416, endPoint y: 114, distance: 61.2
click at [416, 114] on small "PA code does not exist : PA/DA6BIC" at bounding box center [392, 118] width 177 height 13
copy small "PA/DA6BIC"
drag, startPoint x: 366, startPoint y: 80, endPoint x: 833, endPoint y: 126, distance: 469.3
click at [833, 126] on div "Enter Code(Secondary Care Only) PA code does not exist : PA/DA6BIC" at bounding box center [696, 102] width 786 height 49
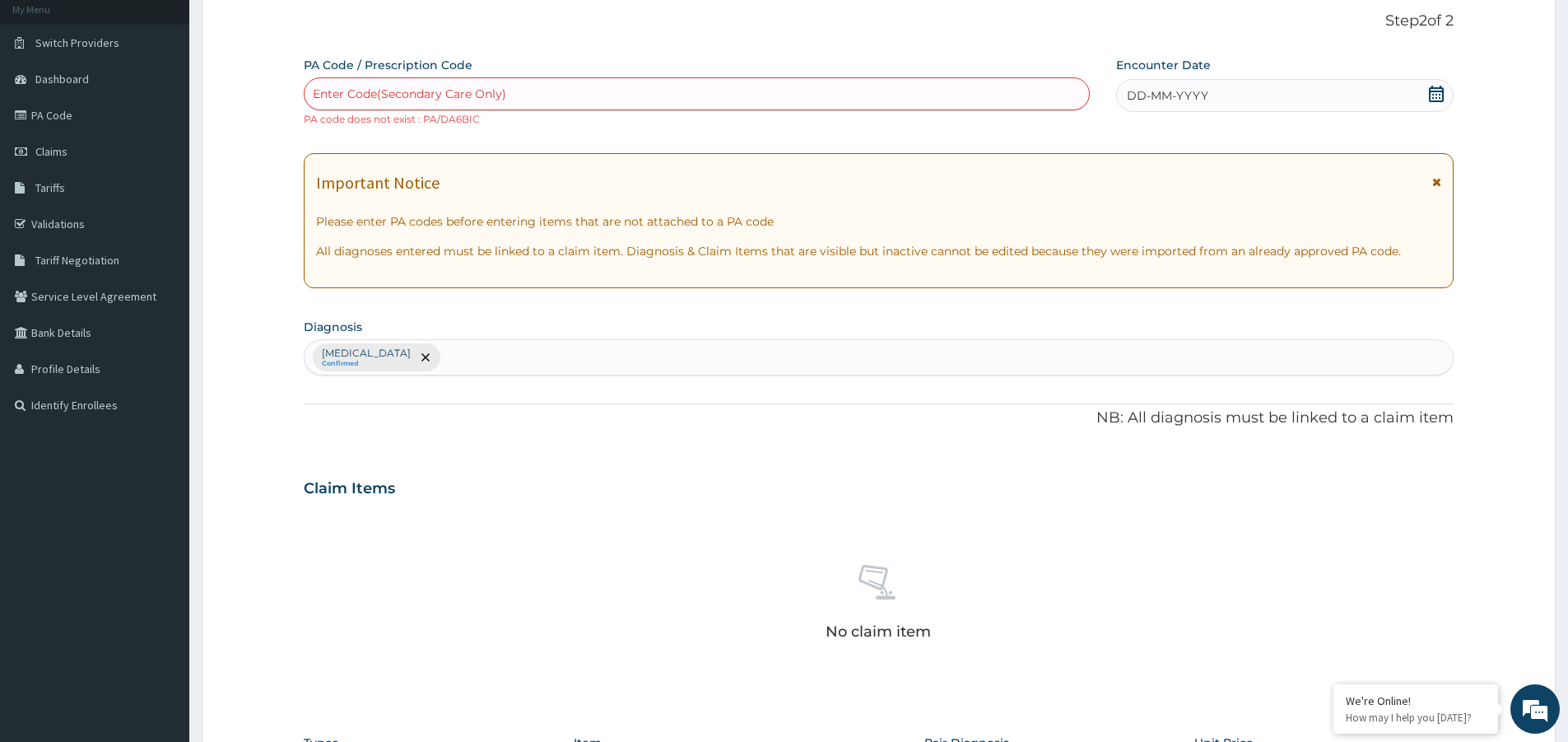
click at [666, 87] on div "Enter Code(Secondary Care Only)" at bounding box center [696, 94] width 784 height 27
paste input "PA/DA6BIC"
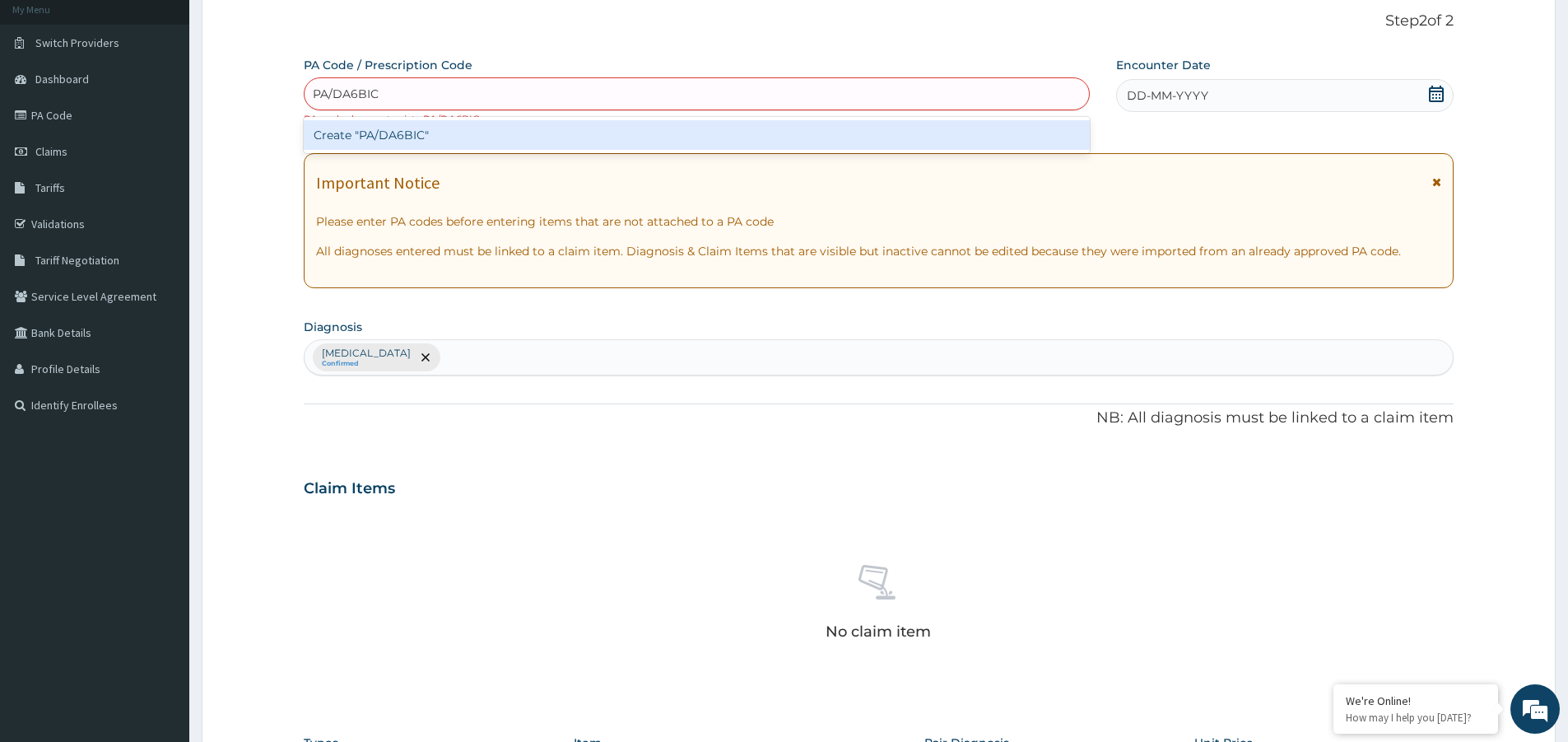
click at [368, 93] on input "PA/DA6BIC" at bounding box center [346, 94] width 67 height 17
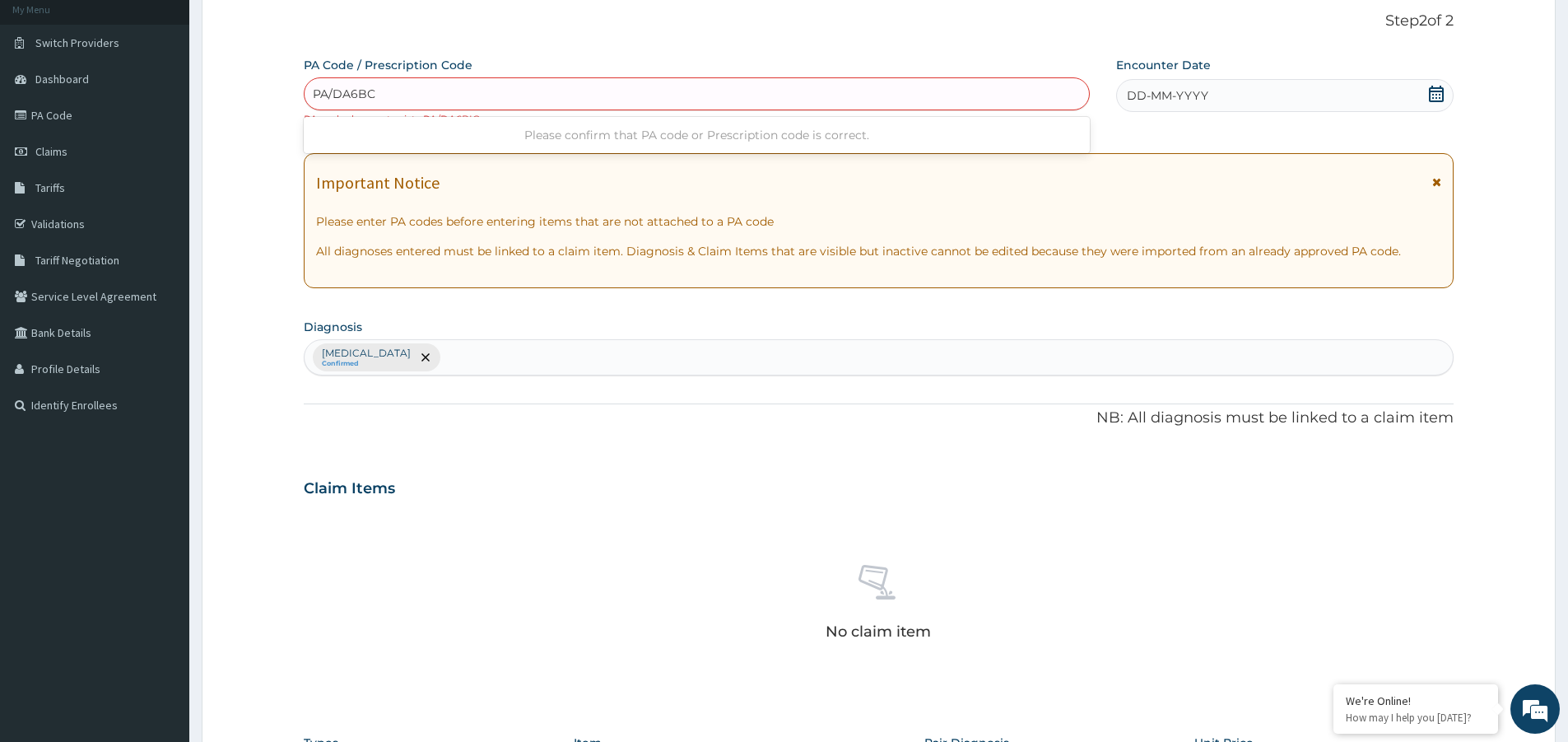
type input "PA/DA6B1C"
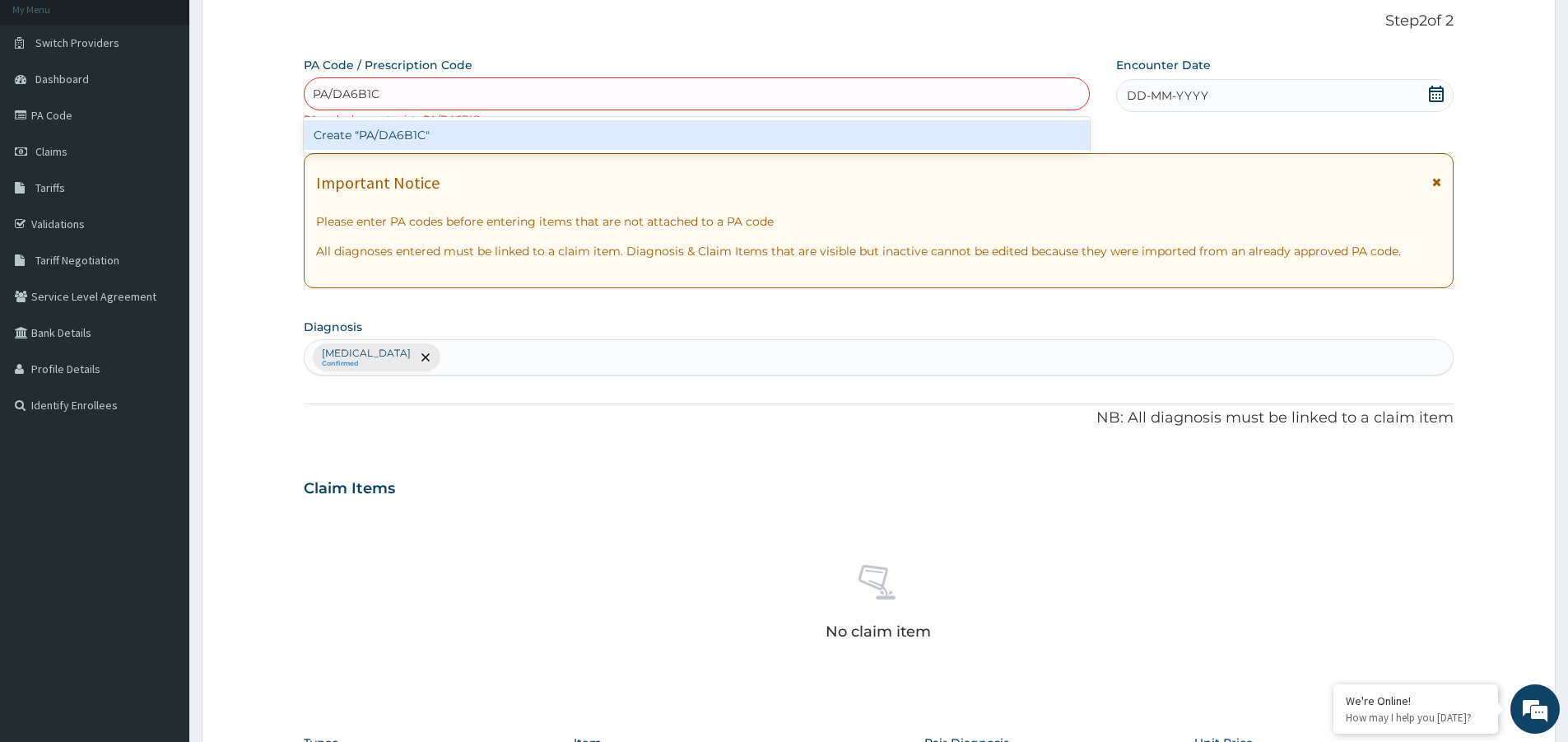
click at [395, 126] on div "Create "PA/DA6B1C"" at bounding box center [696, 135] width 786 height 30
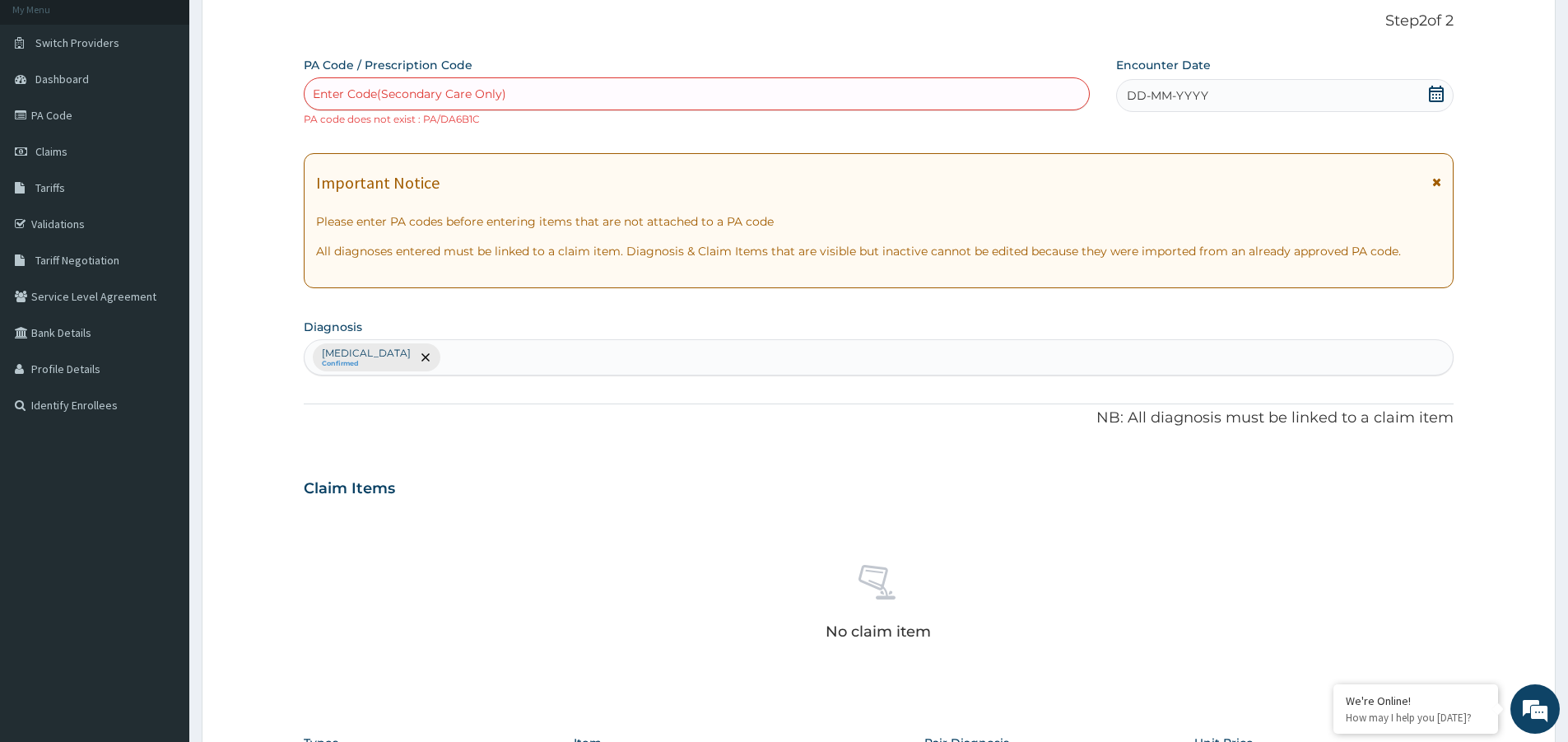
drag, startPoint x: 427, startPoint y: 94, endPoint x: 647, endPoint y: 87, distance: 220.1
click at [647, 87] on div "Enter Code(Secondary Care Only)" at bounding box center [696, 94] width 784 height 27
paste input "PA/DA6BIC"
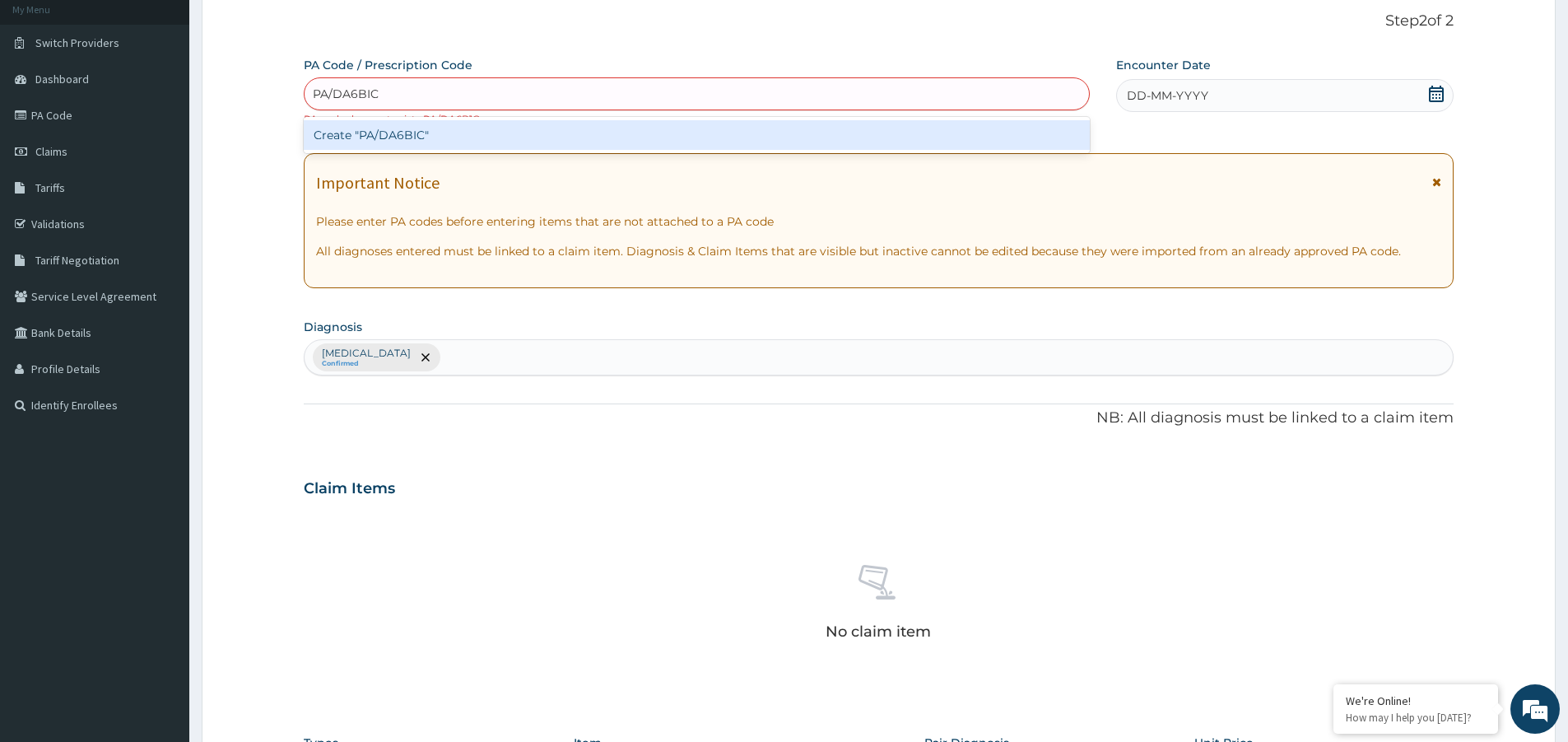
click at [343, 96] on input "PA/DA6BIC" at bounding box center [346, 94] width 67 height 17
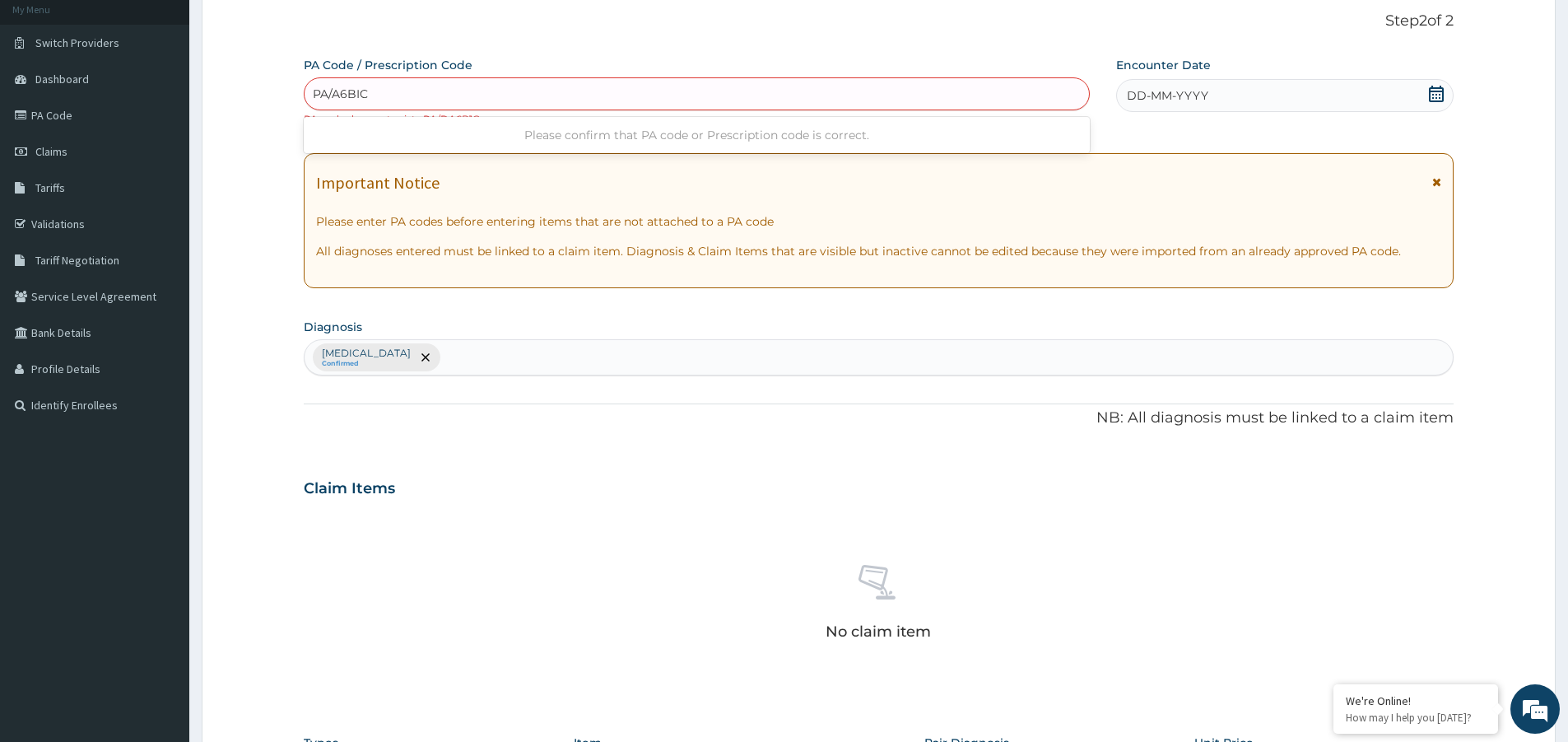
type input "PA/0A6BIC"
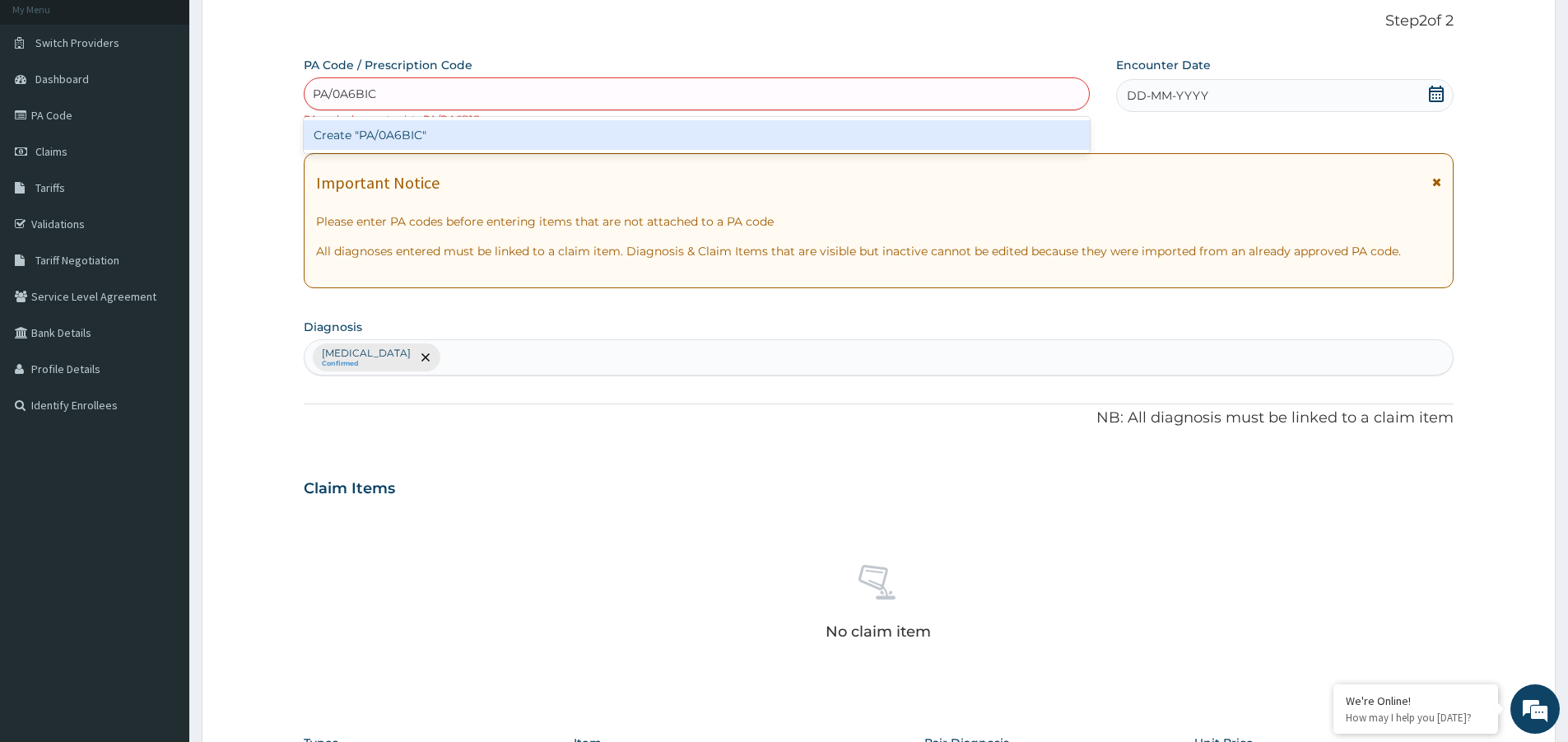
click at [437, 133] on div "Create "PA/0A6BIC"" at bounding box center [696, 135] width 786 height 30
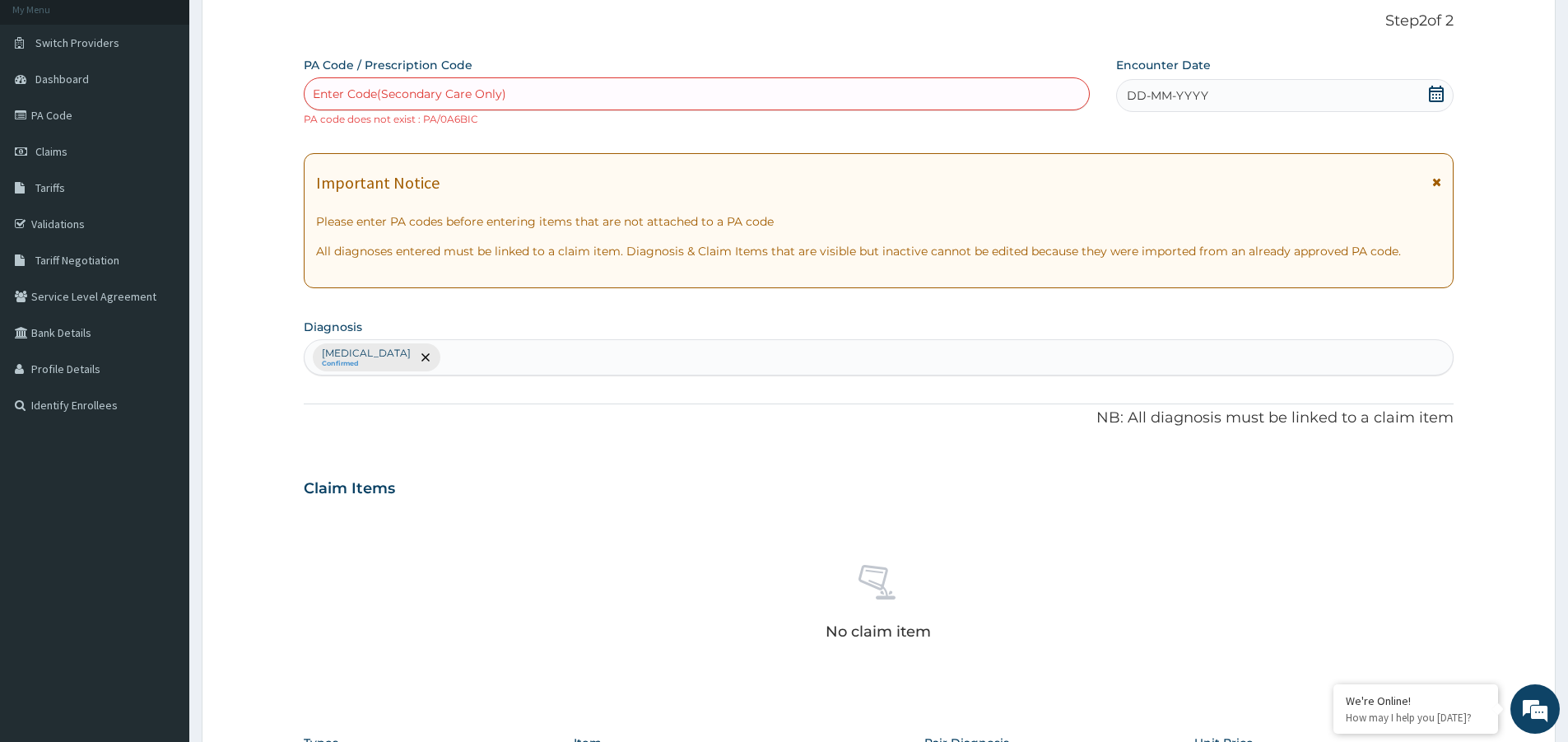
drag, startPoint x: 396, startPoint y: 95, endPoint x: 365, endPoint y: 133, distance: 49.0
click at [365, 133] on div "PA Code / Prescription Code option Create "PA/0A6BIC", selected. Use Up and Dow…" at bounding box center [879, 484] width 1150 height 855
click at [422, 82] on div "Enter Code(Secondary Care Only)" at bounding box center [696, 94] width 784 height 27
paste input "PA/DA6BIC"
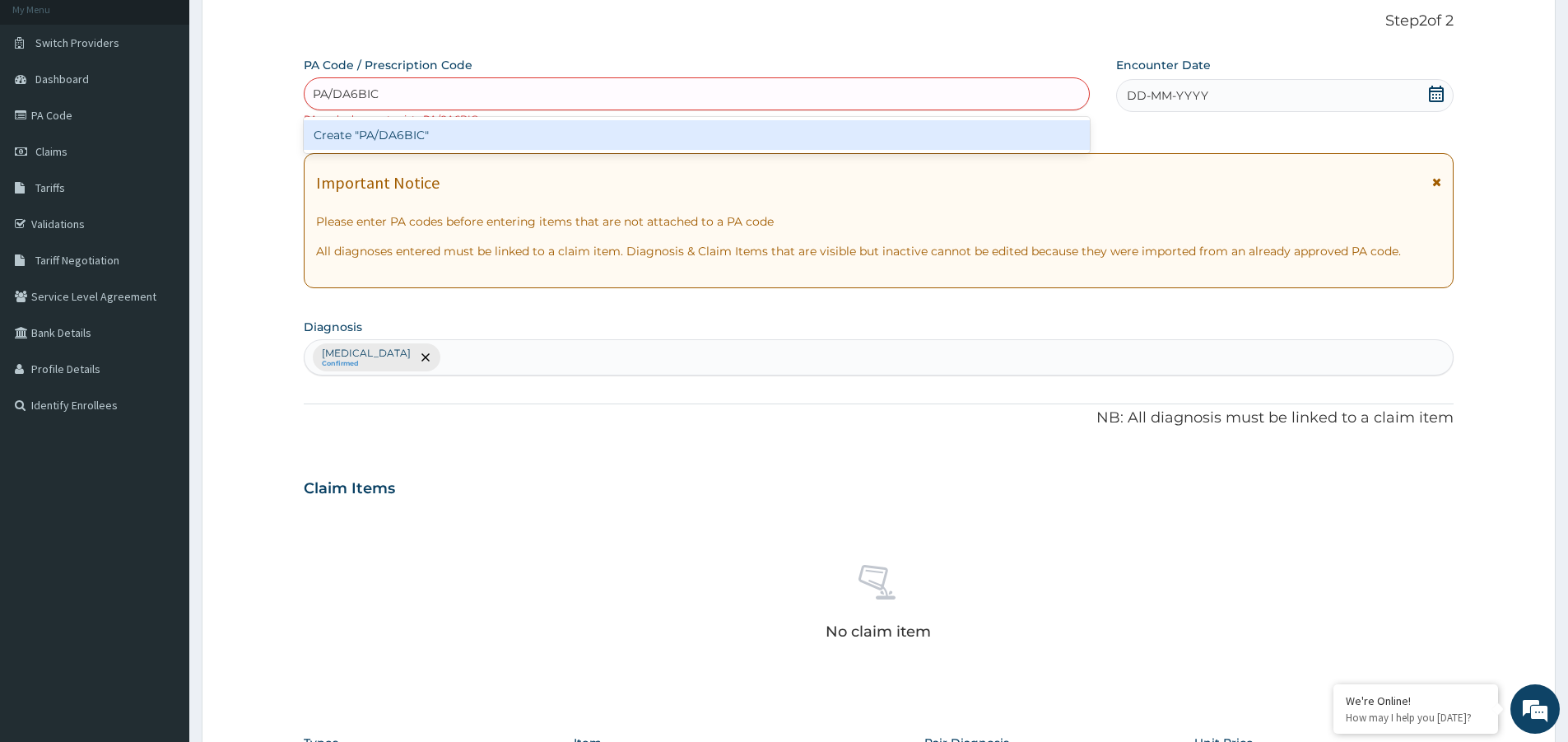
click at [341, 92] on input "PA/DA6BIC" at bounding box center [346, 94] width 67 height 17
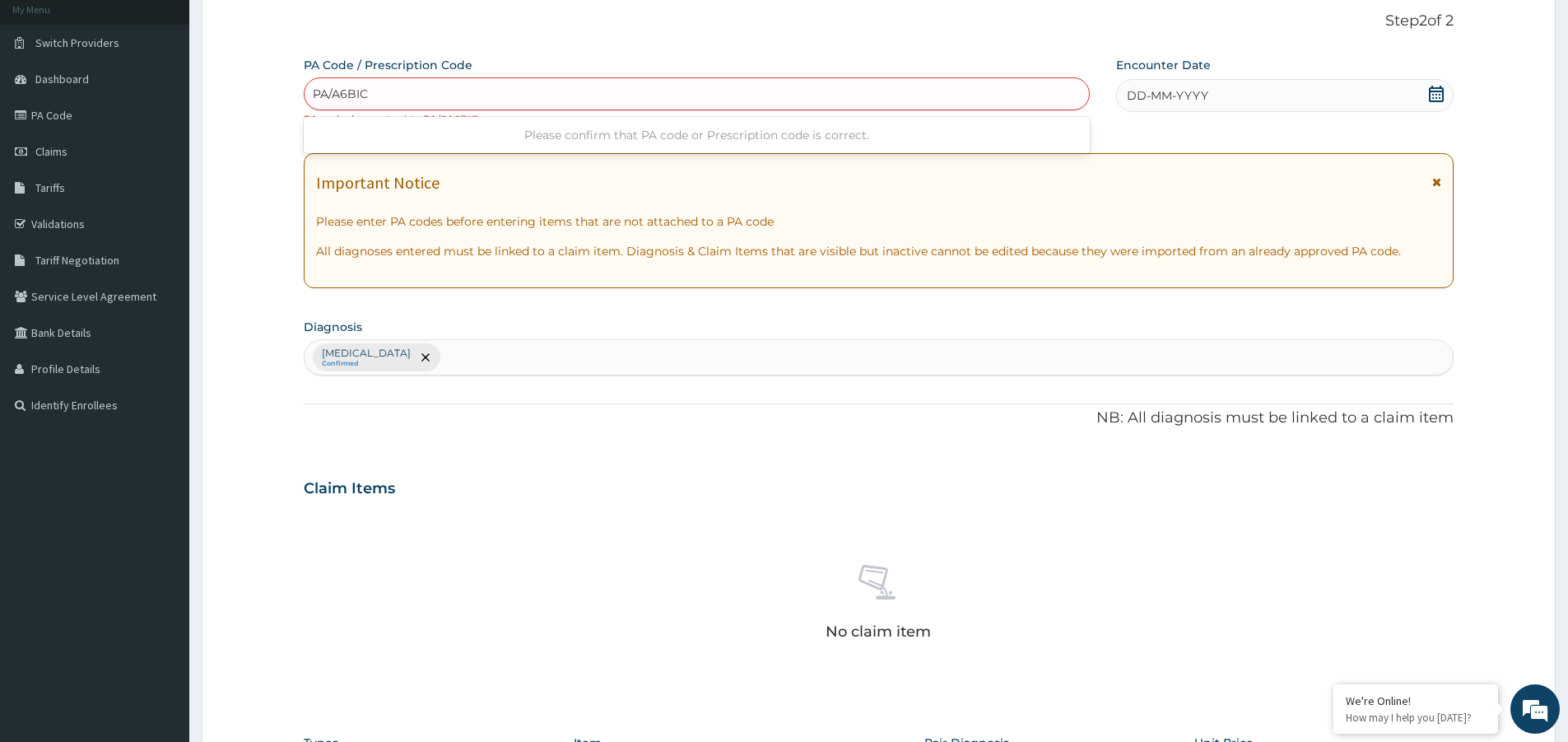
type input "PA/0A6BIC"
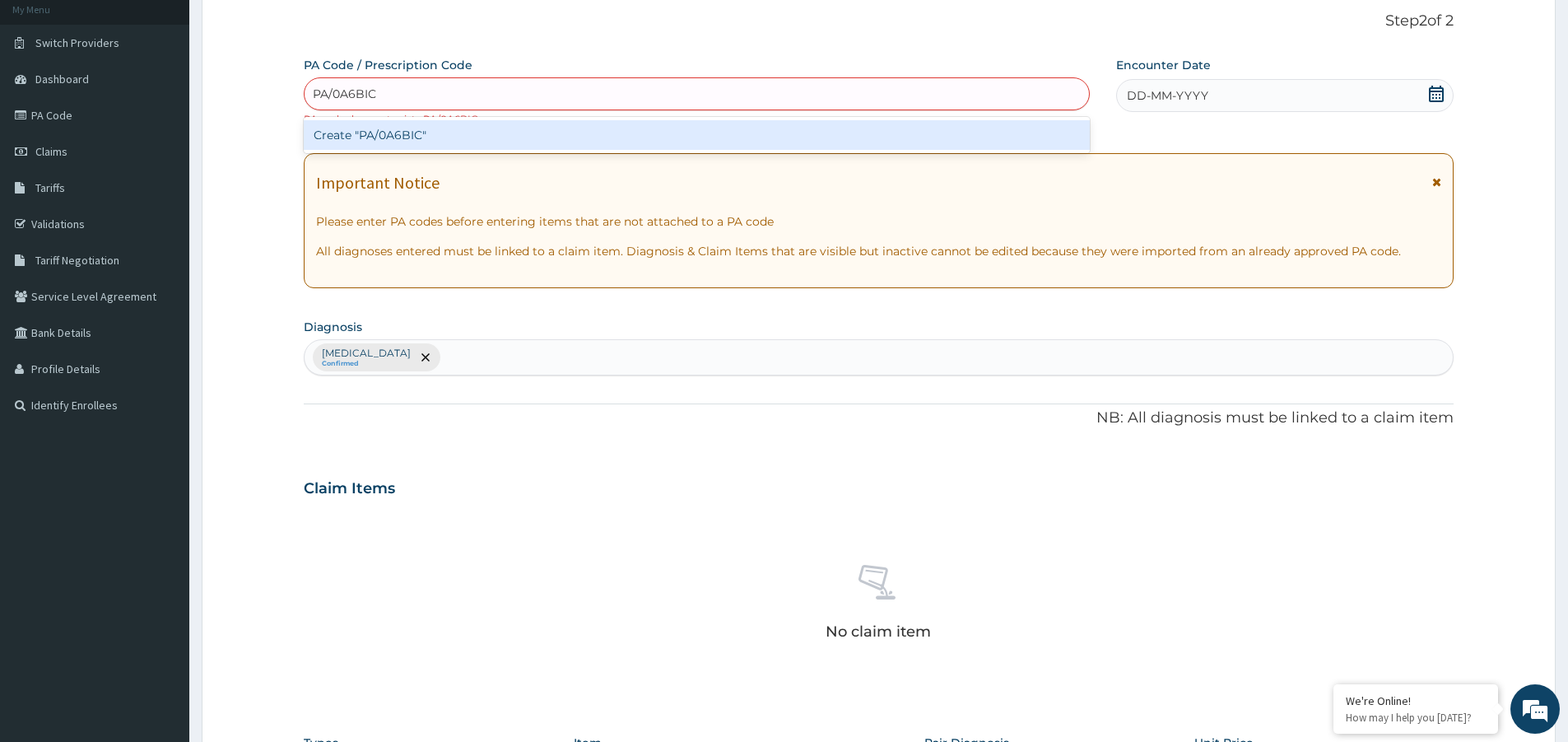
click at [386, 138] on div "Create "PA/0A6BIC"" at bounding box center [696, 135] width 786 height 30
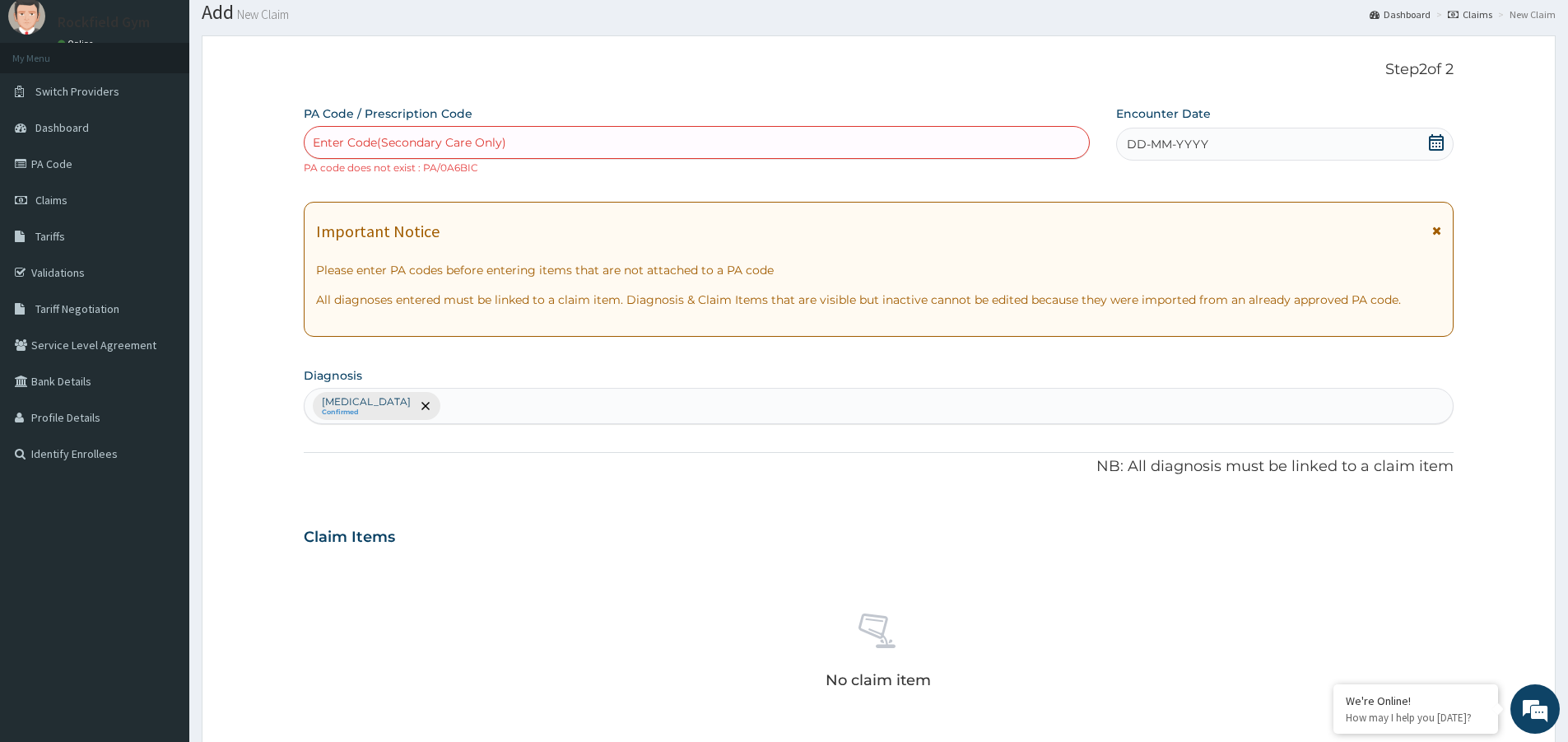
scroll to position [0, 0]
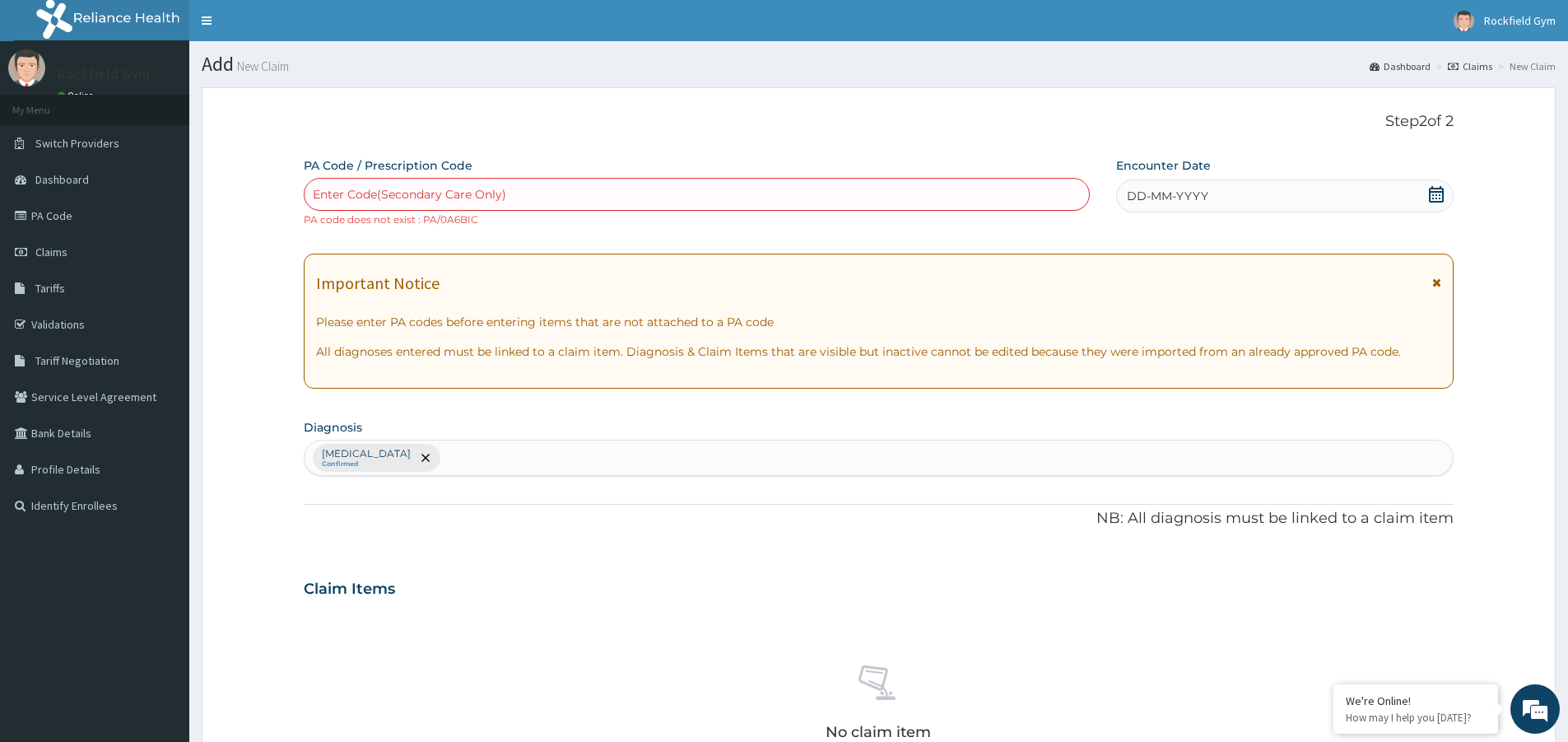
paste input "PA/DA6BIC"
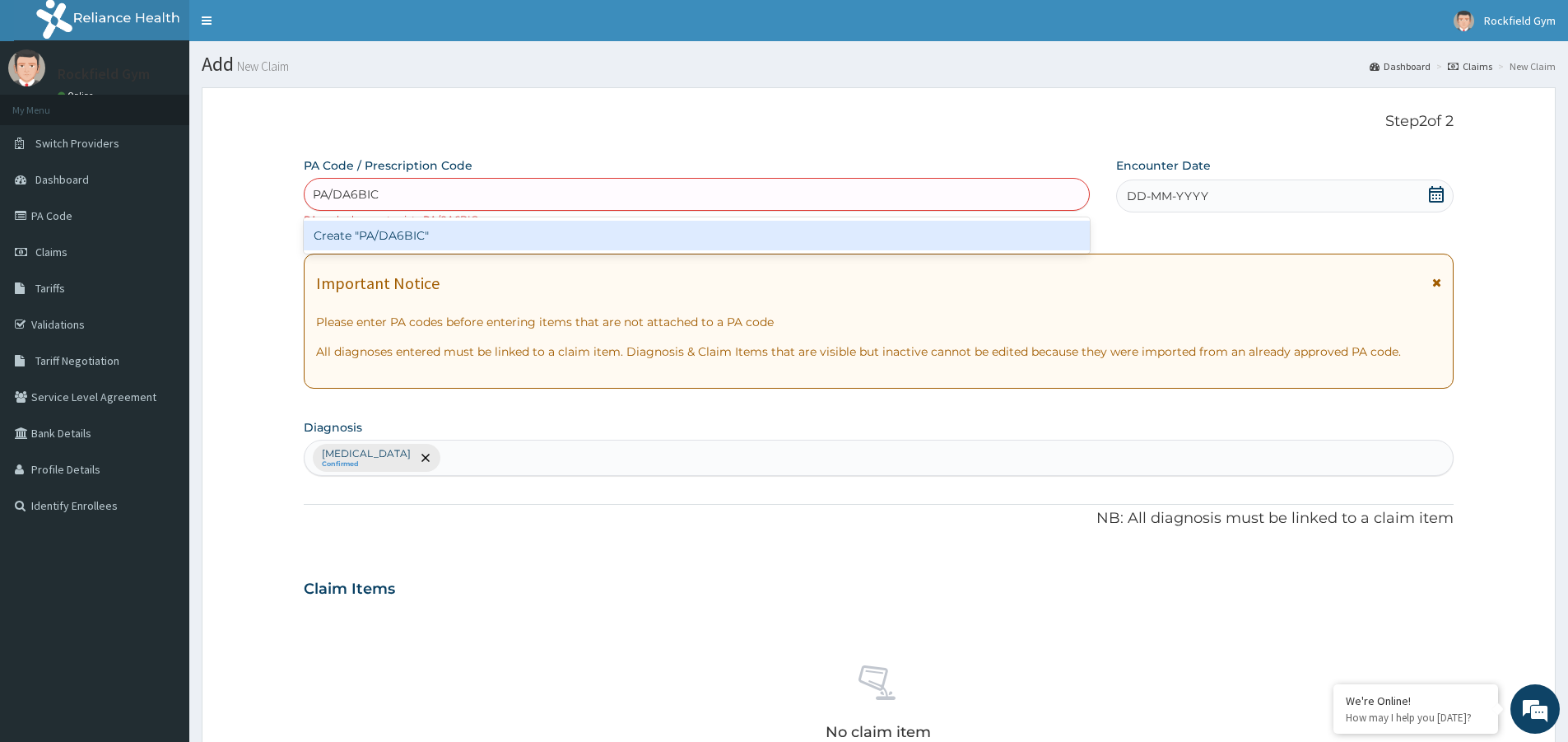
click at [341, 190] on input "PA/DA6BIC" at bounding box center [346, 194] width 67 height 17
click at [366, 193] on input "PA/0A6BIC" at bounding box center [345, 194] width 65 height 17
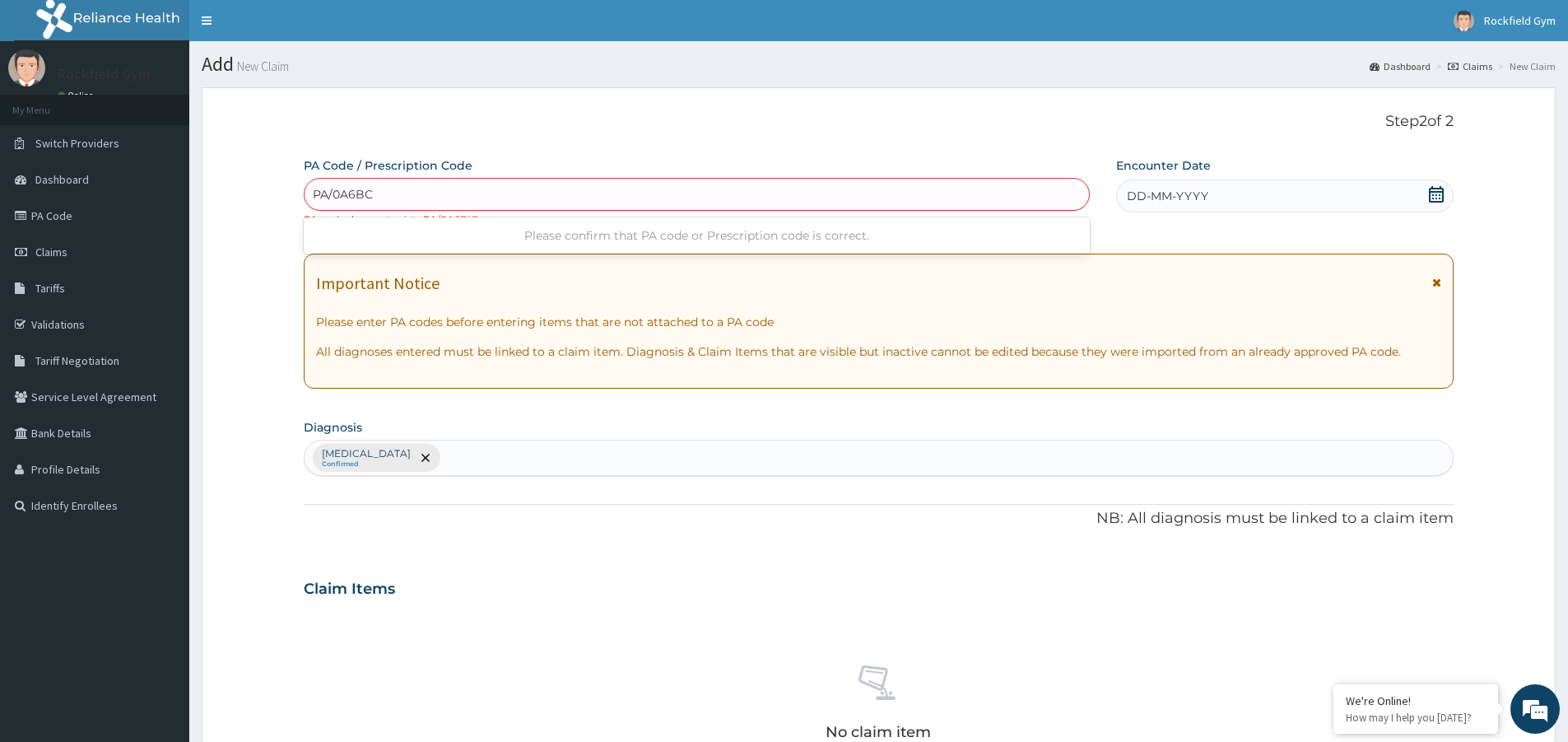
type input "PA/0A6B1C"
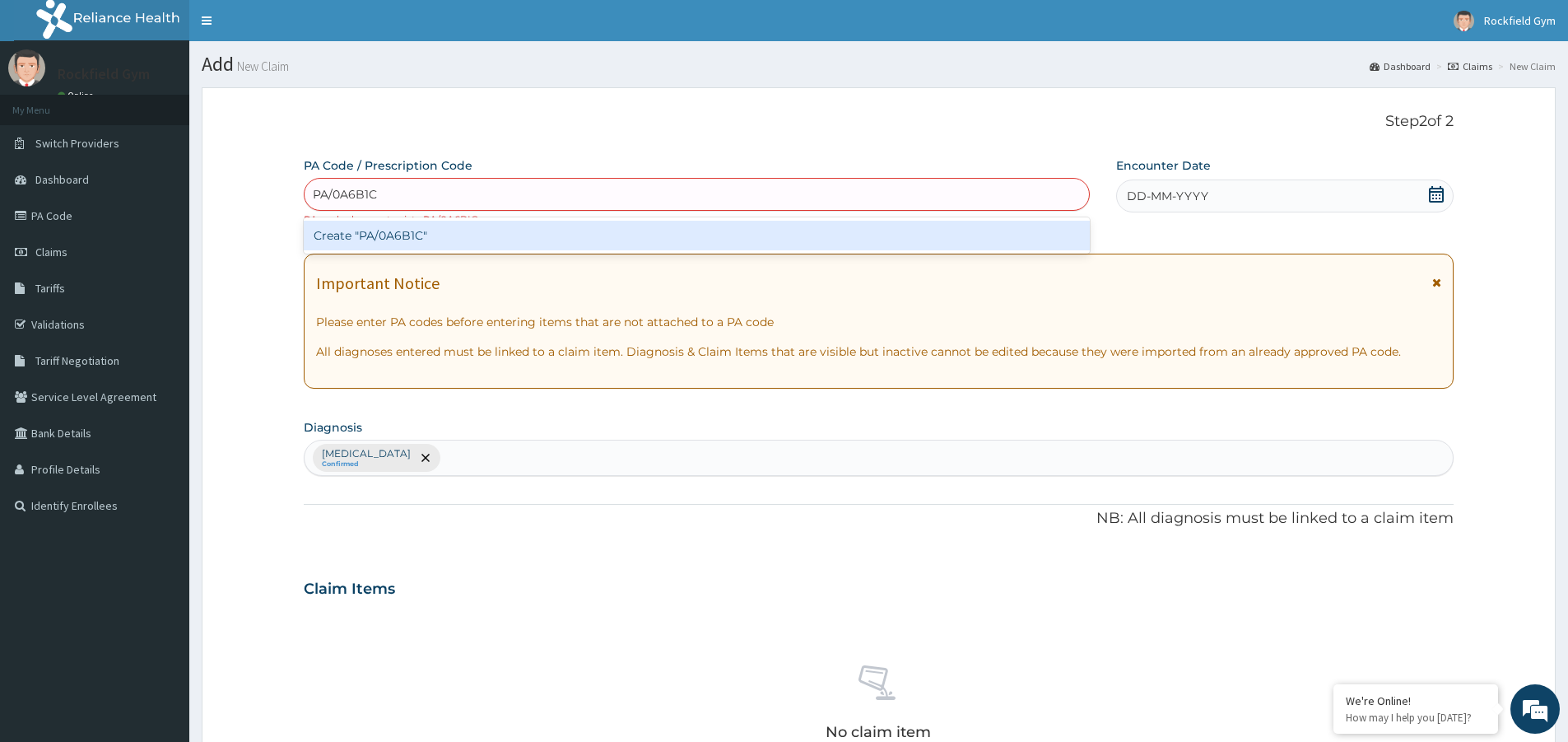
click at [408, 242] on div "Create "PA/0A6B1C"" at bounding box center [696, 236] width 786 height 30
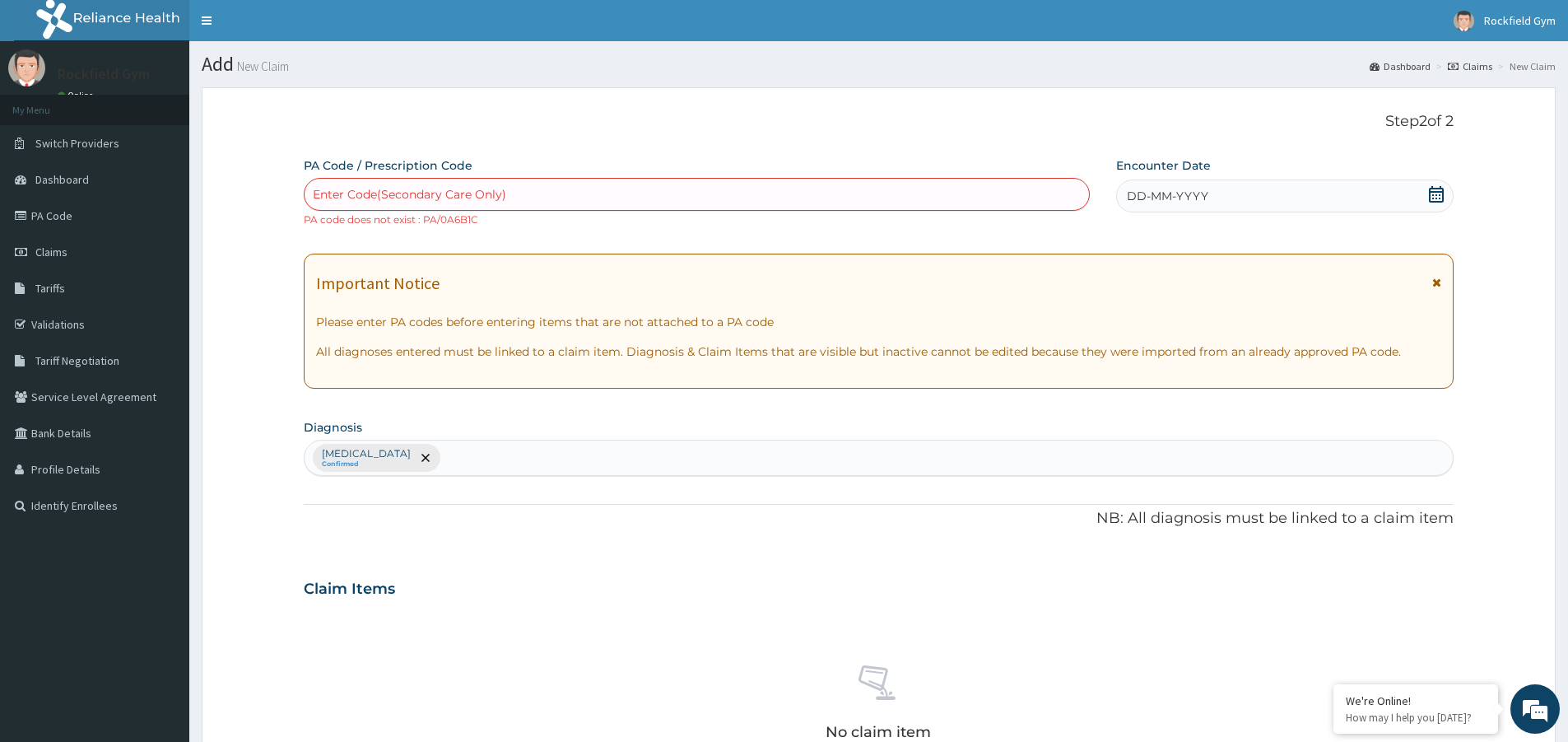
drag, startPoint x: 386, startPoint y: 197, endPoint x: 356, endPoint y: 193, distance: 30.3
click at [356, 193] on div "Enter Code(Secondary Care Only)" at bounding box center [409, 194] width 193 height 17
paste input "PA/DA6BIC"
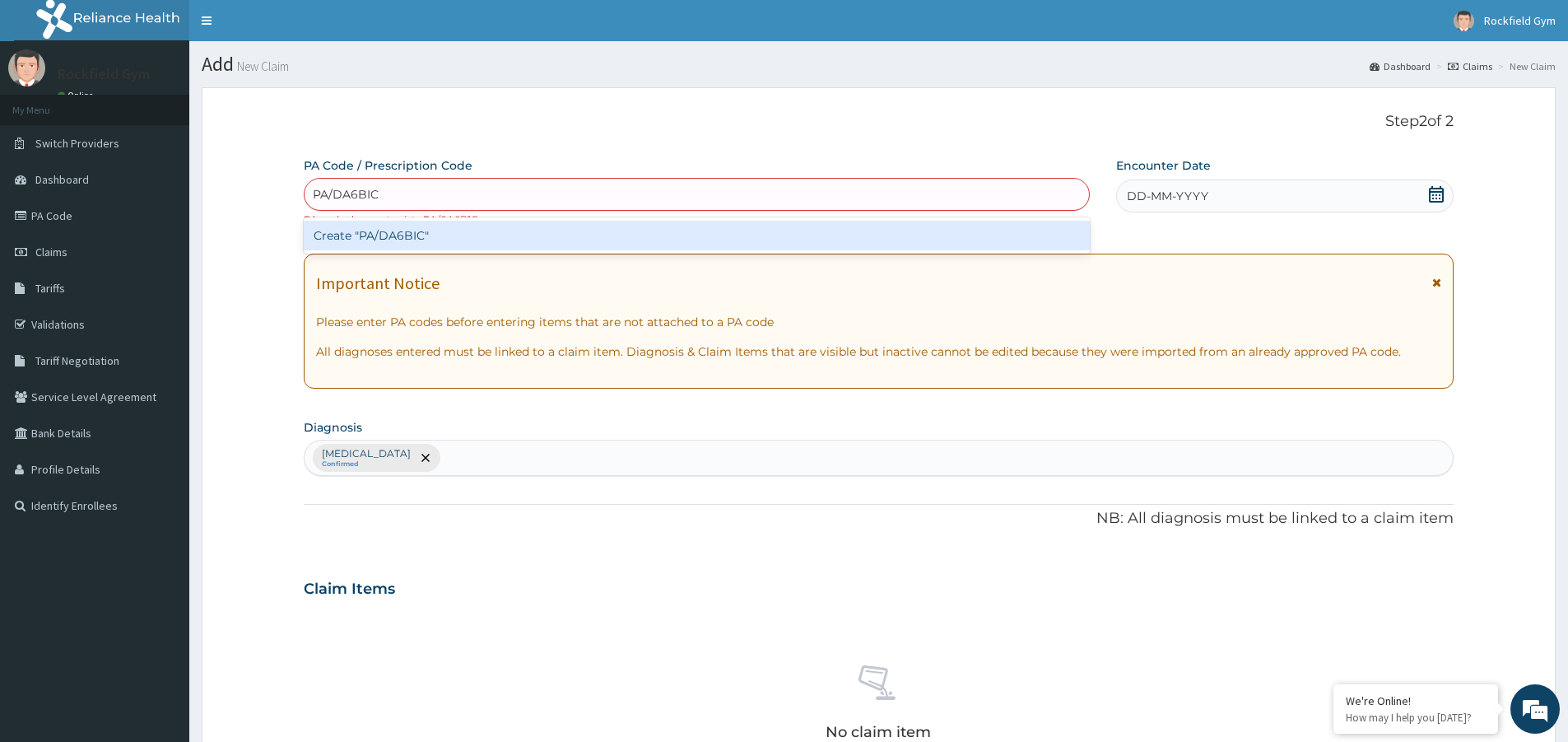
click at [340, 191] on input "PA/DA6BIC" at bounding box center [346, 194] width 67 height 17
click at [368, 195] on input "PA/0A6BIC" at bounding box center [345, 194] width 65 height 17
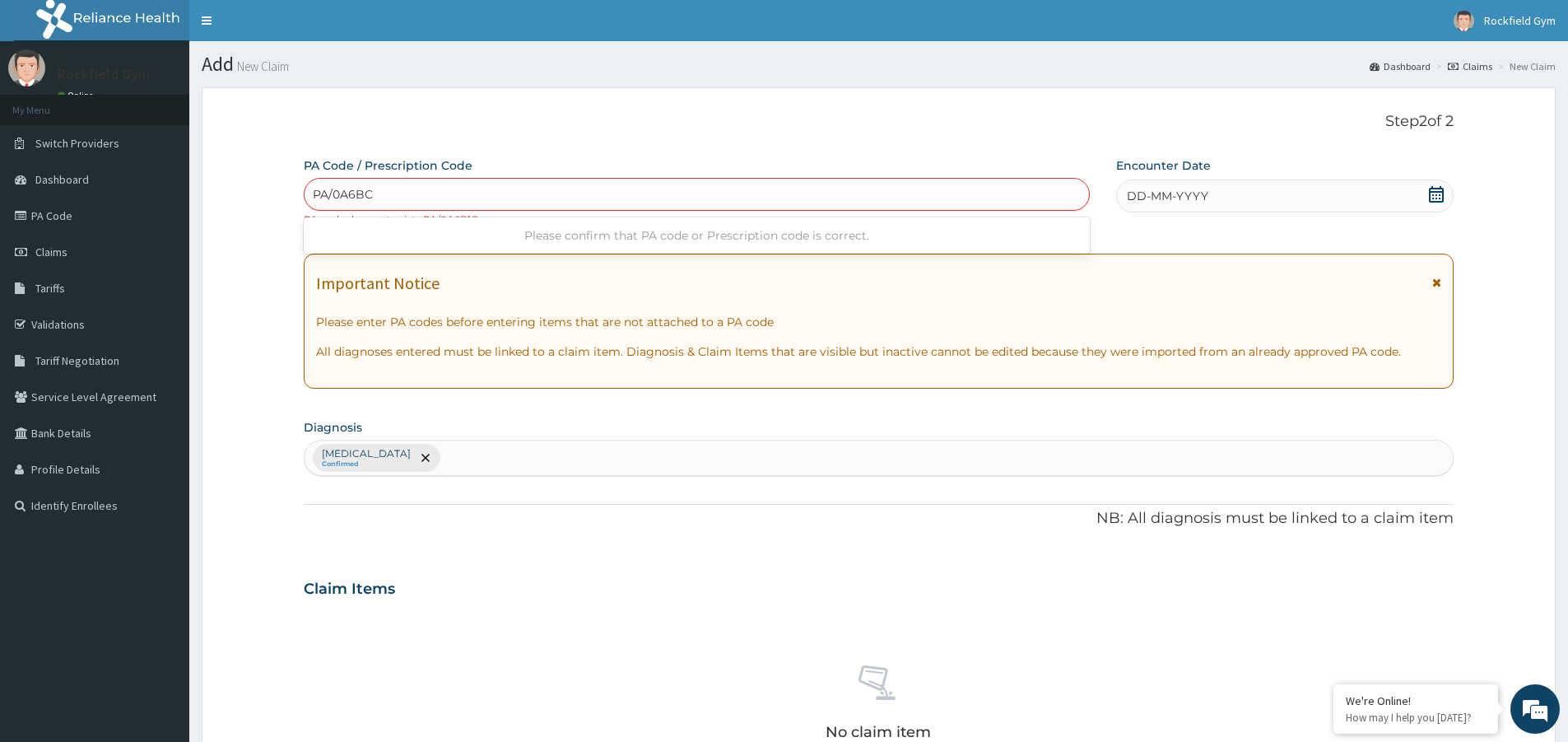
type input "PA/0A6BIC"
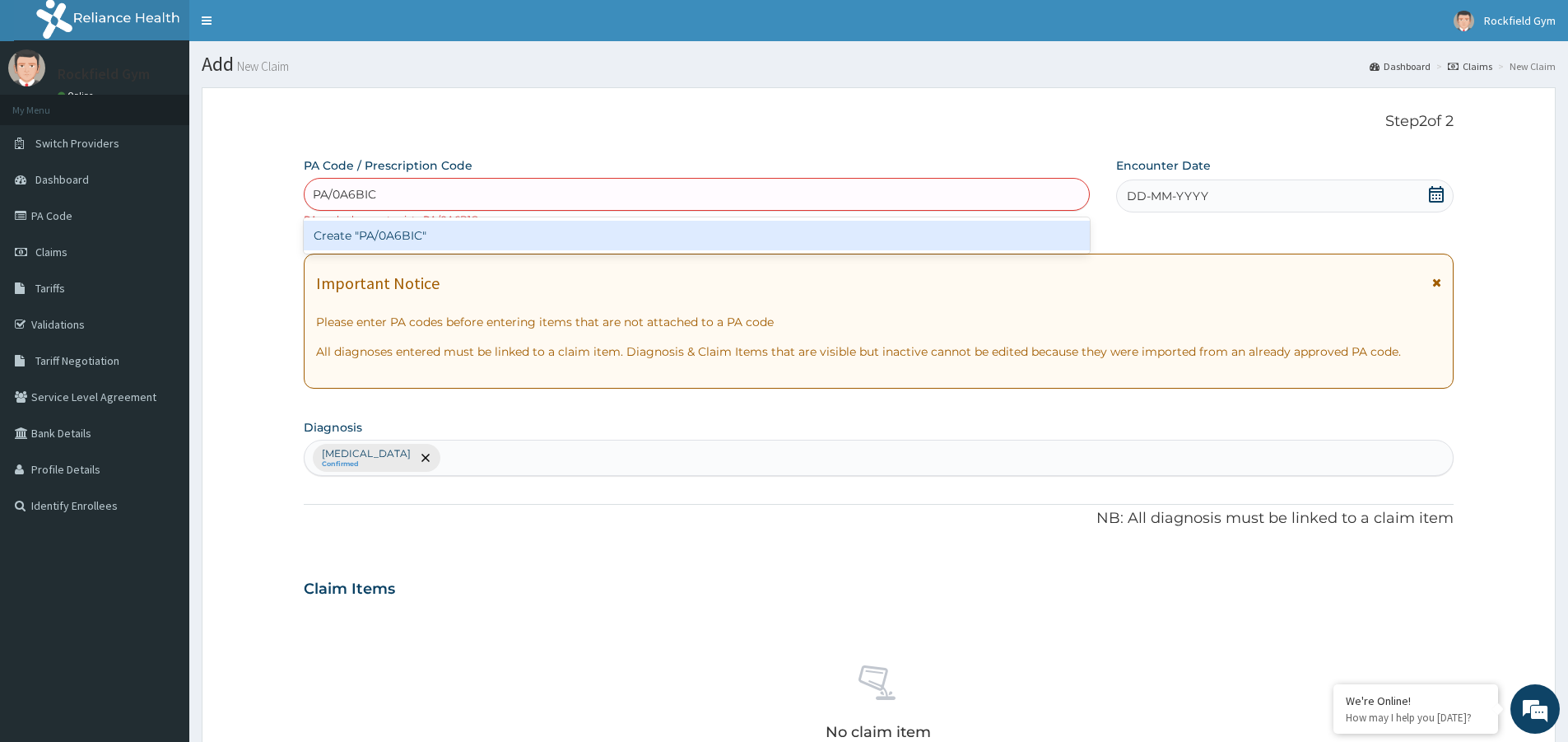
click at [403, 237] on div "Create "PA/0A6BIC"" at bounding box center [696, 236] width 786 height 30
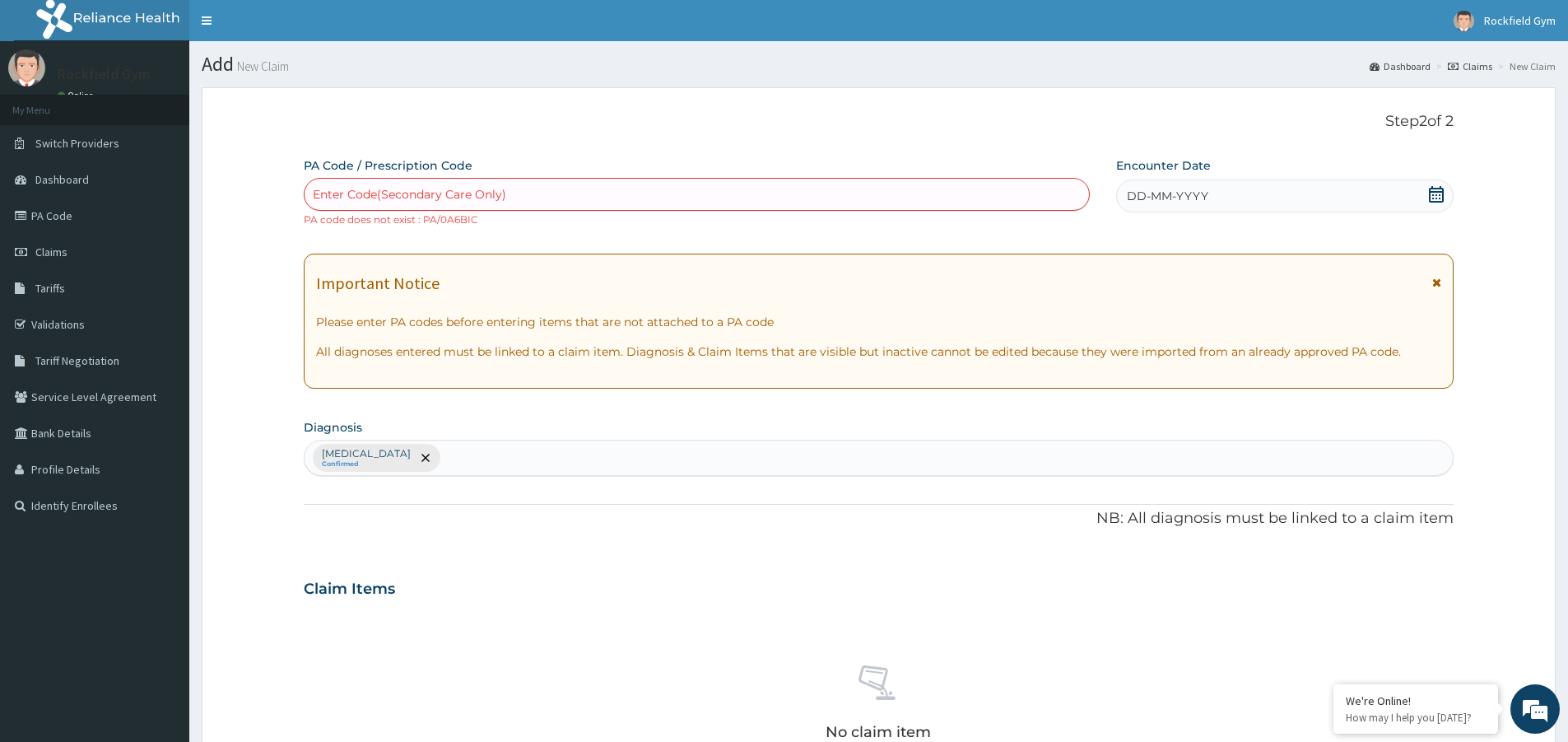
paste input "PA/DA6BIC"
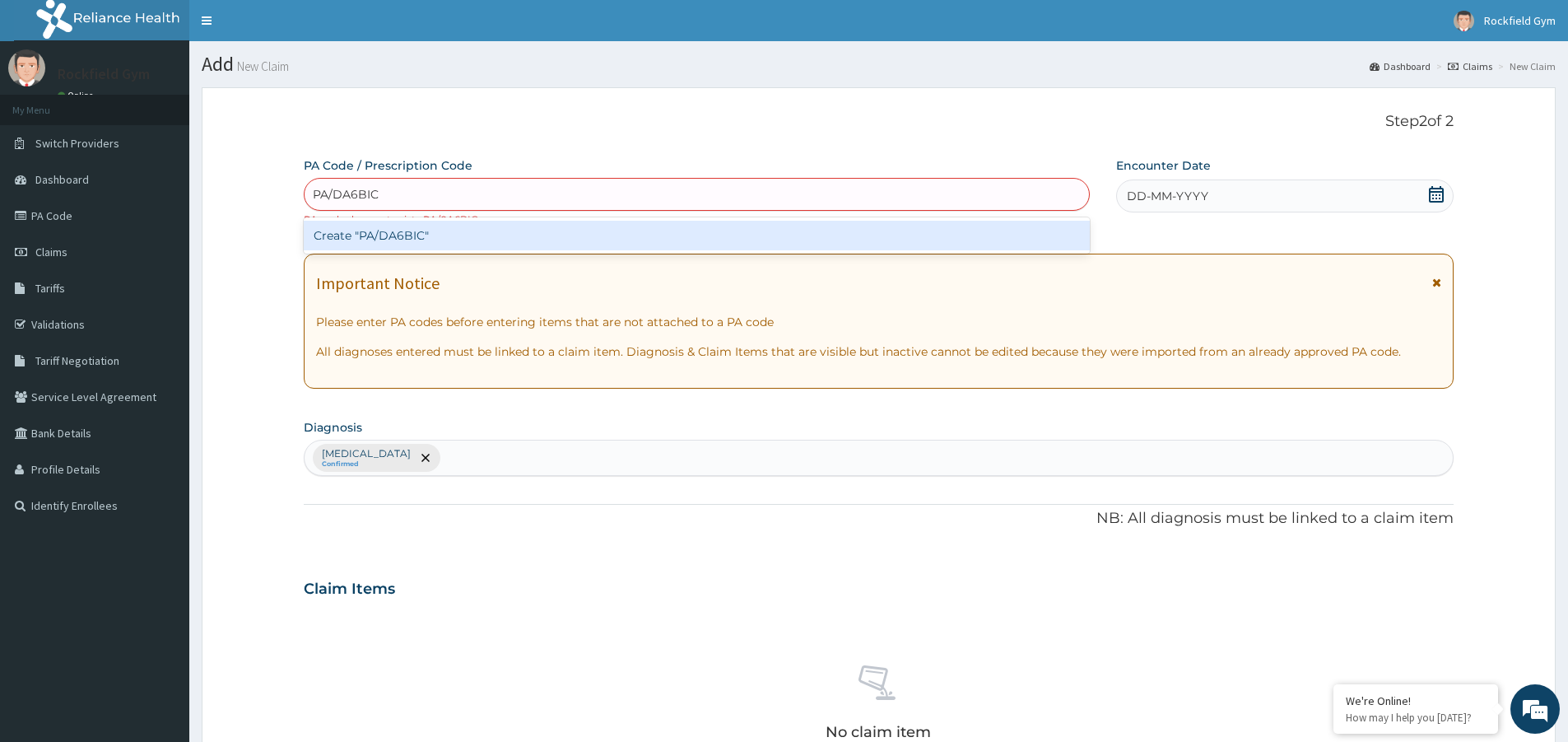
click at [338, 193] on input "PA/DA6BIC" at bounding box center [346, 194] width 67 height 17
click at [350, 195] on input "PA/0A6BIC" at bounding box center [345, 194] width 65 height 17
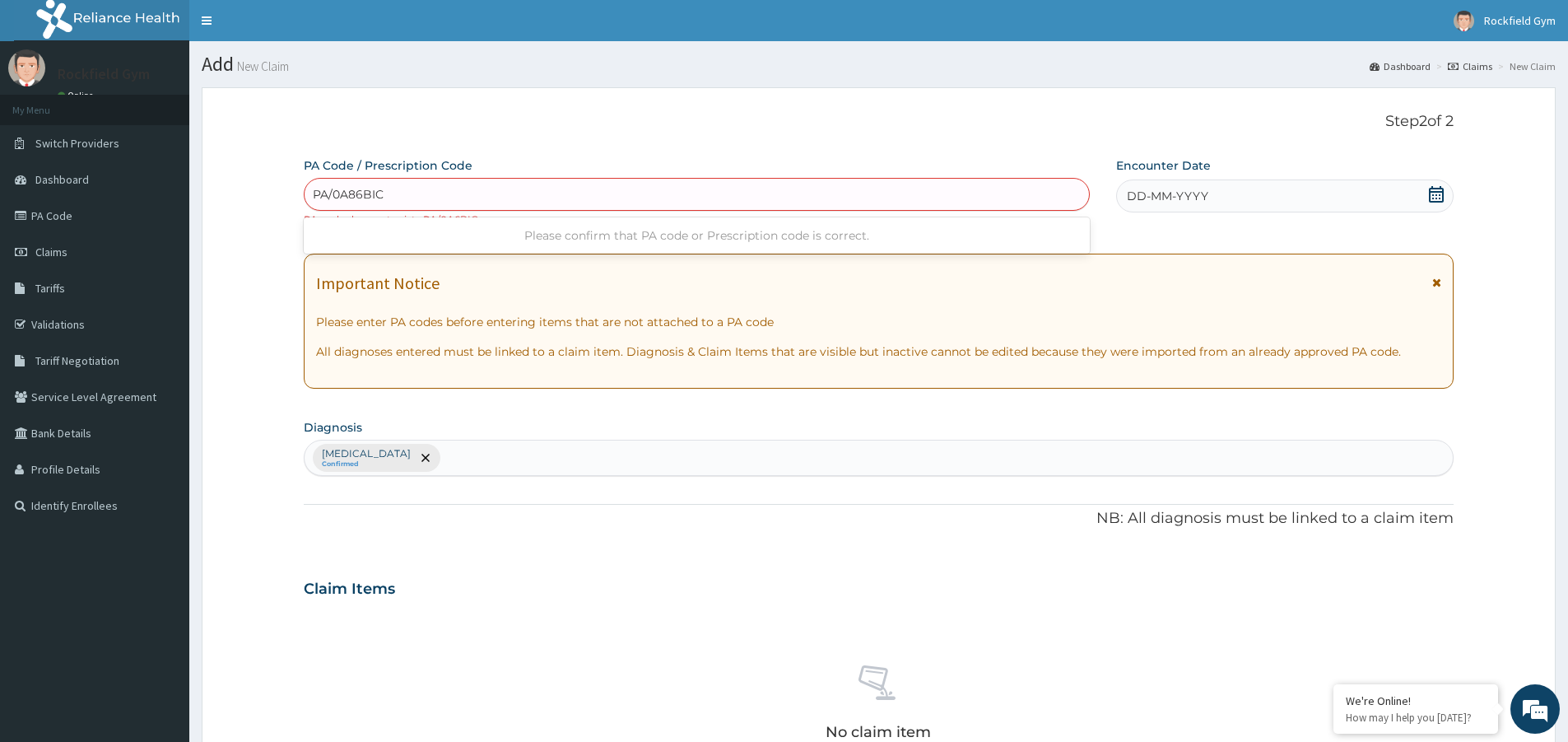
click at [338, 197] on input "PA/0A86BIC" at bounding box center [348, 194] width 72 height 17
type input "PA/D86BIC"
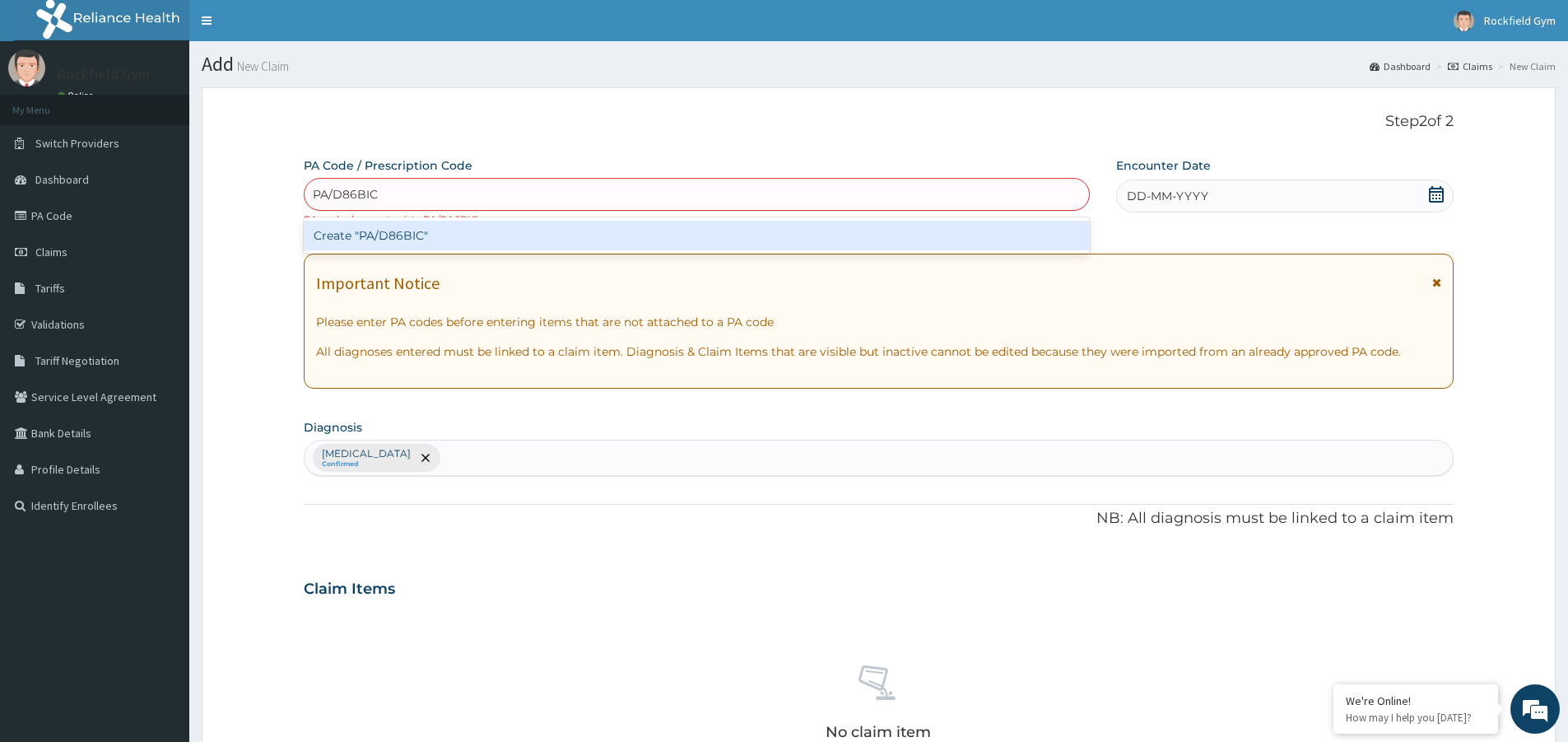
click at [423, 232] on div "Create "PA/D86BIC"" at bounding box center [696, 236] width 786 height 30
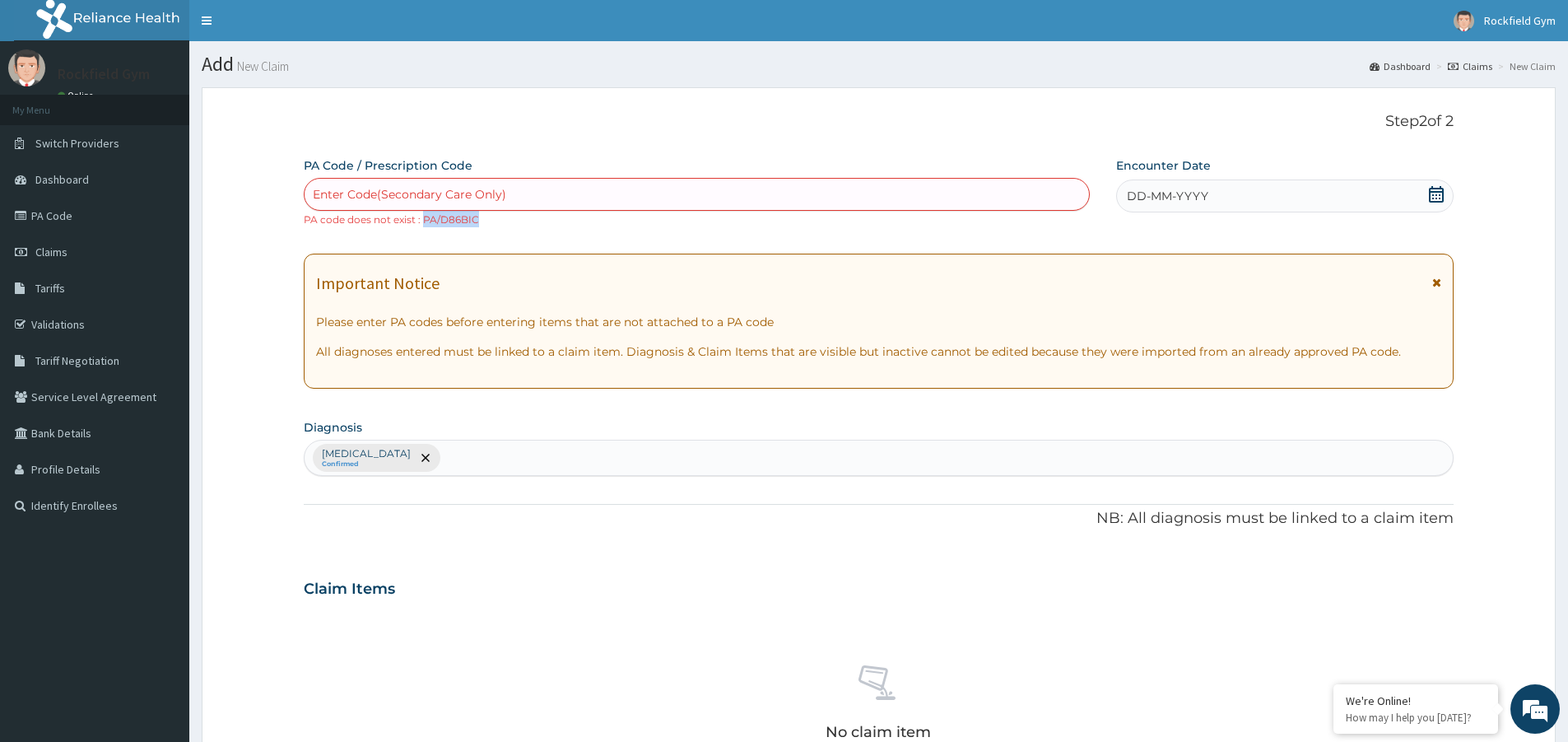
drag, startPoint x: 477, startPoint y: 216, endPoint x: 422, endPoint y: 224, distance: 55.6
click at [422, 224] on small "PA code does not exist : PA/D86BIC" at bounding box center [392, 219] width 176 height 13
copy small "PA/D86BIC"
click at [388, 190] on div "Enter Code(Secondary Care Only)" at bounding box center [409, 194] width 193 height 17
paste input "PA/D86BIC"
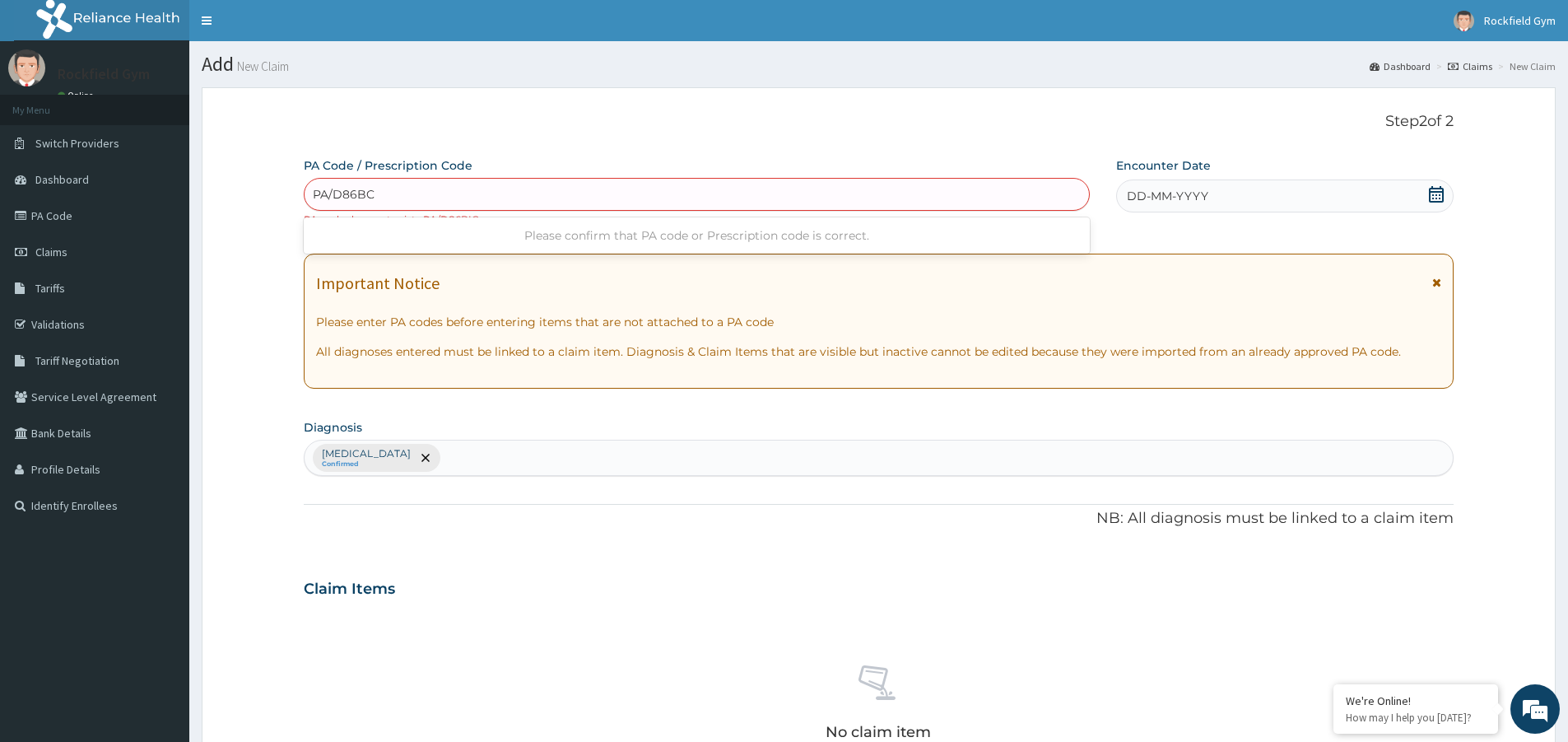
type input "PA/D86B1C"
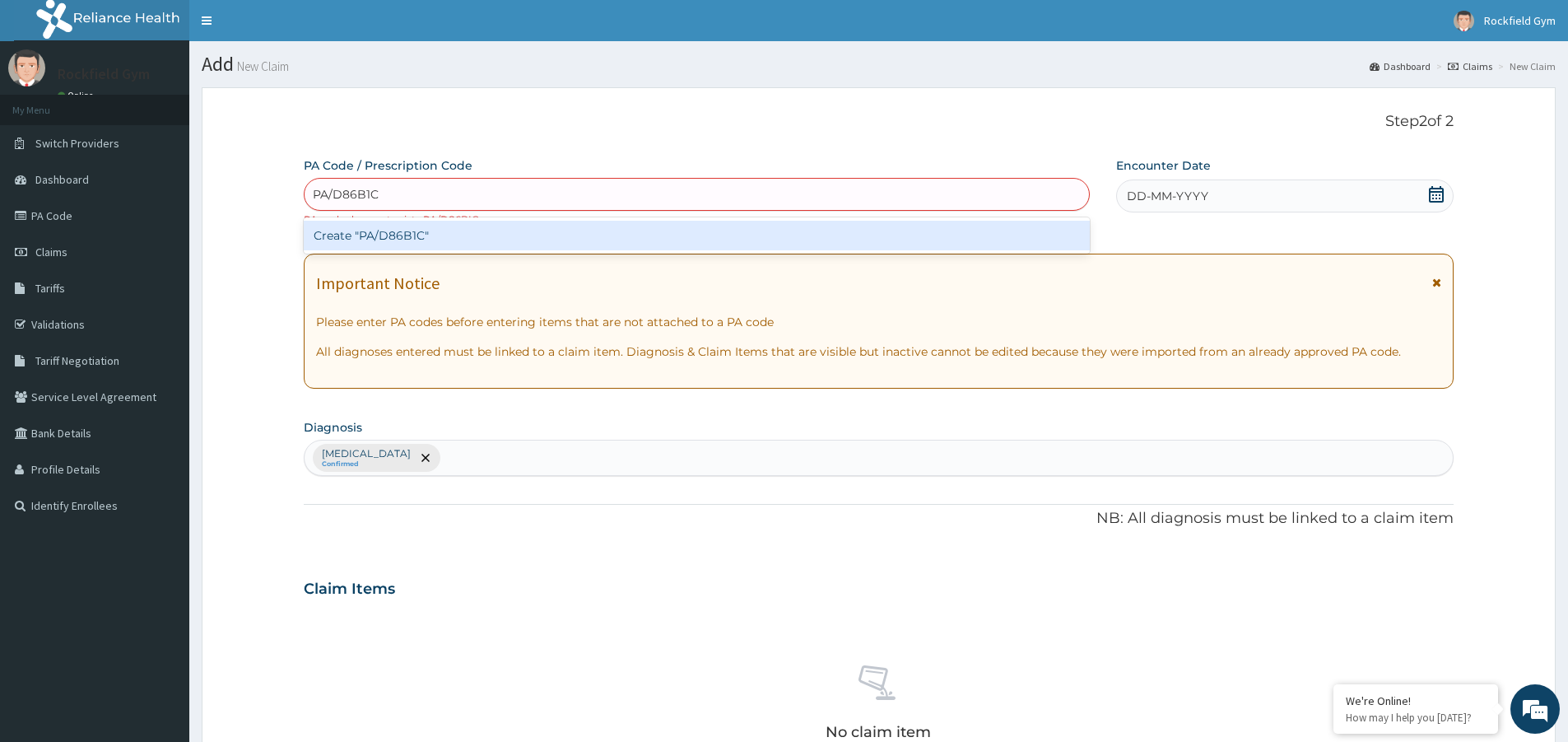
click at [420, 242] on div "Create "PA/D86B1C"" at bounding box center [696, 236] width 786 height 30
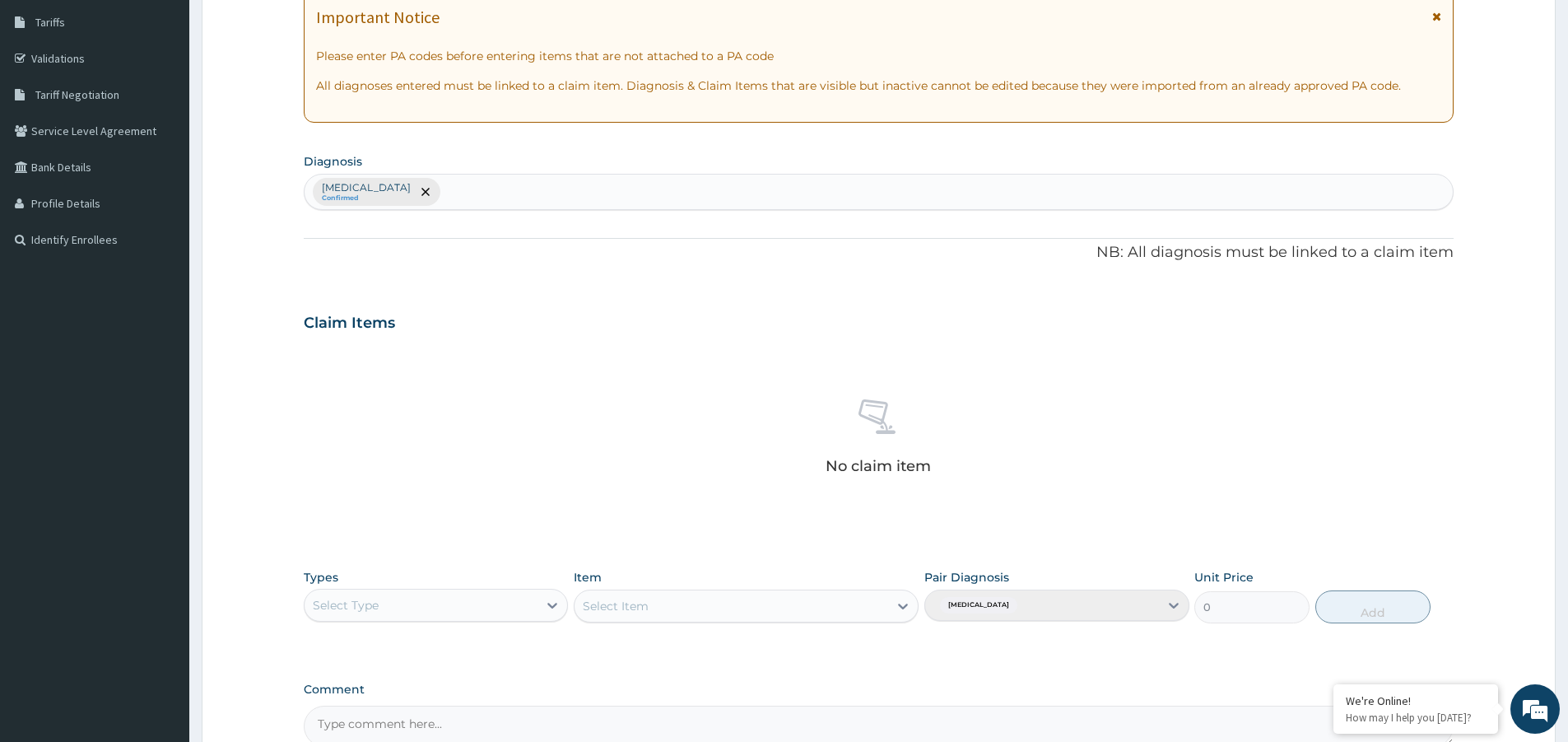
scroll to position [444, 0]
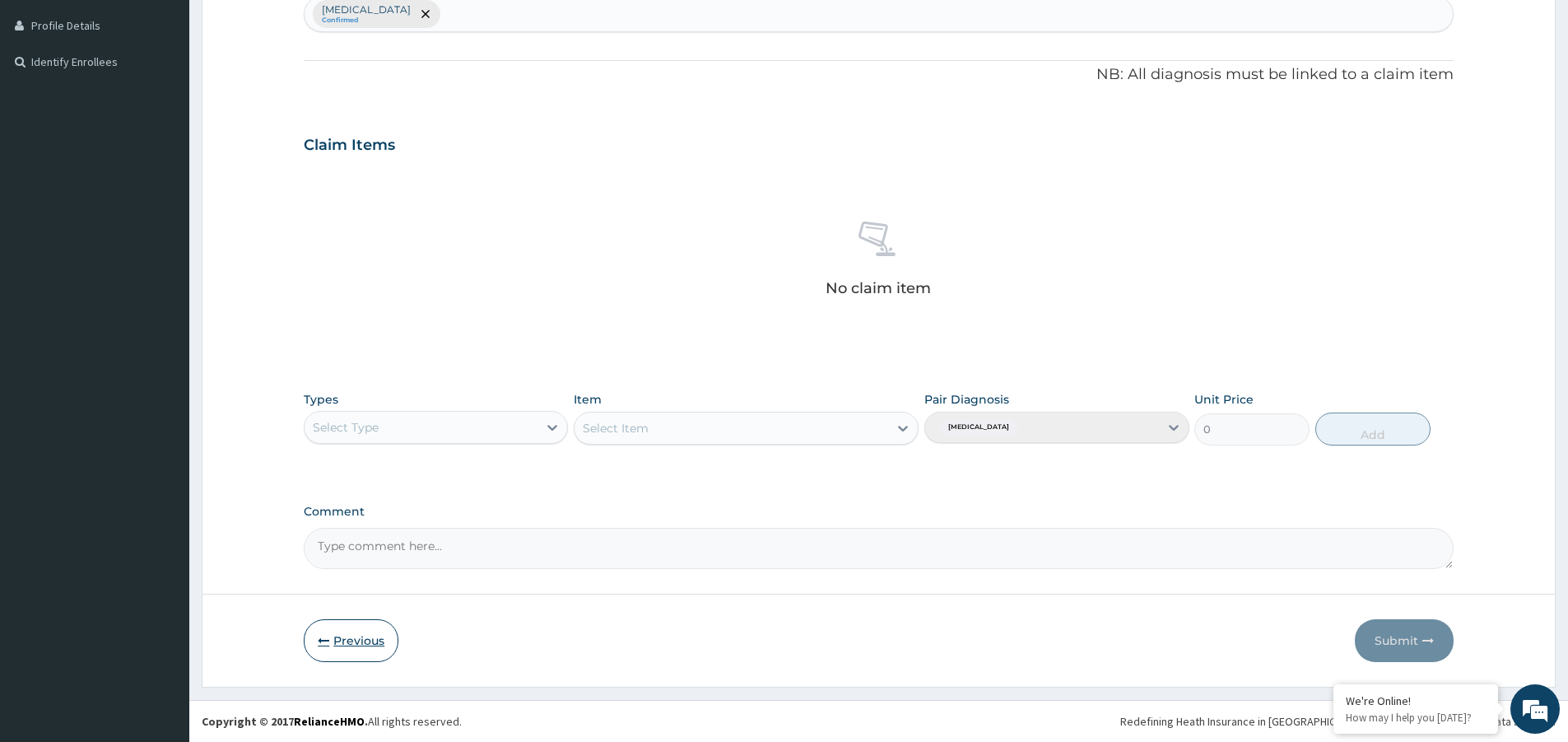
click at [351, 646] on button "Previous" at bounding box center [351, 640] width 95 height 42
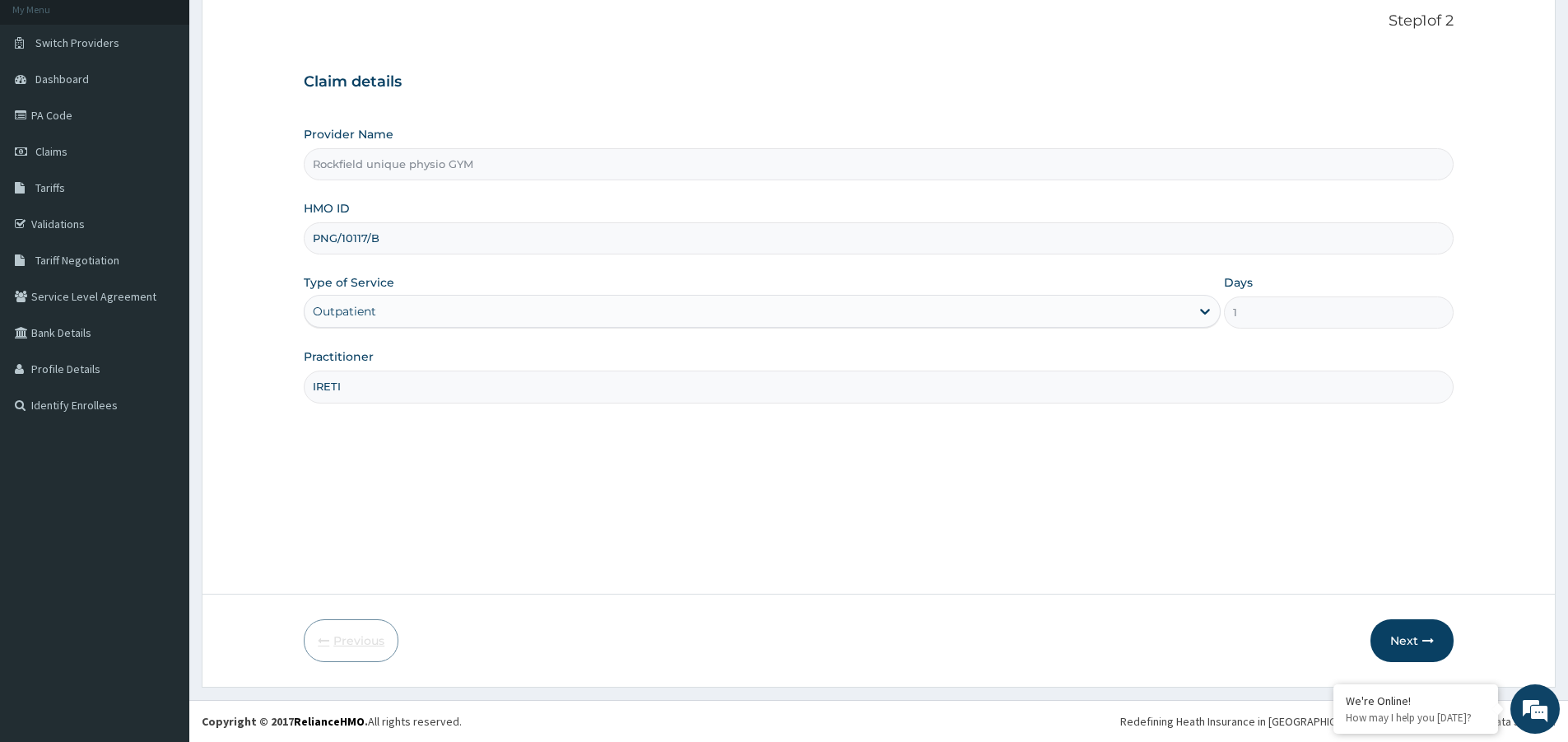
scroll to position [101, 0]
click at [386, 236] on input "PNG/10117/B" at bounding box center [879, 238] width 1150 height 33
type input "P"
type input "ELI/10022/A"
click at [421, 395] on input "IRETI" at bounding box center [879, 387] width 1150 height 33
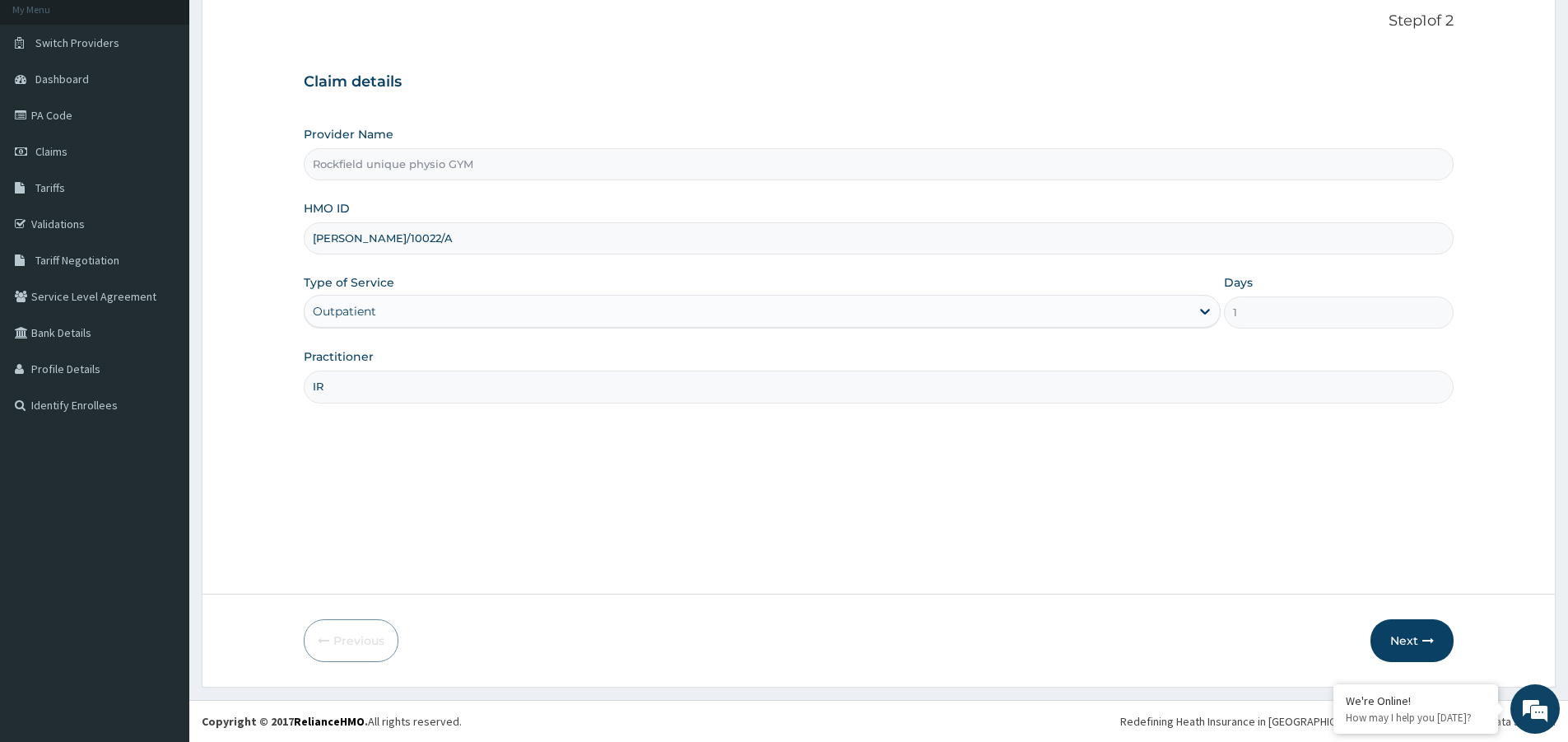
type input "I"
type input "GLORY"
click at [1410, 635] on button "Next" at bounding box center [1412, 640] width 83 height 42
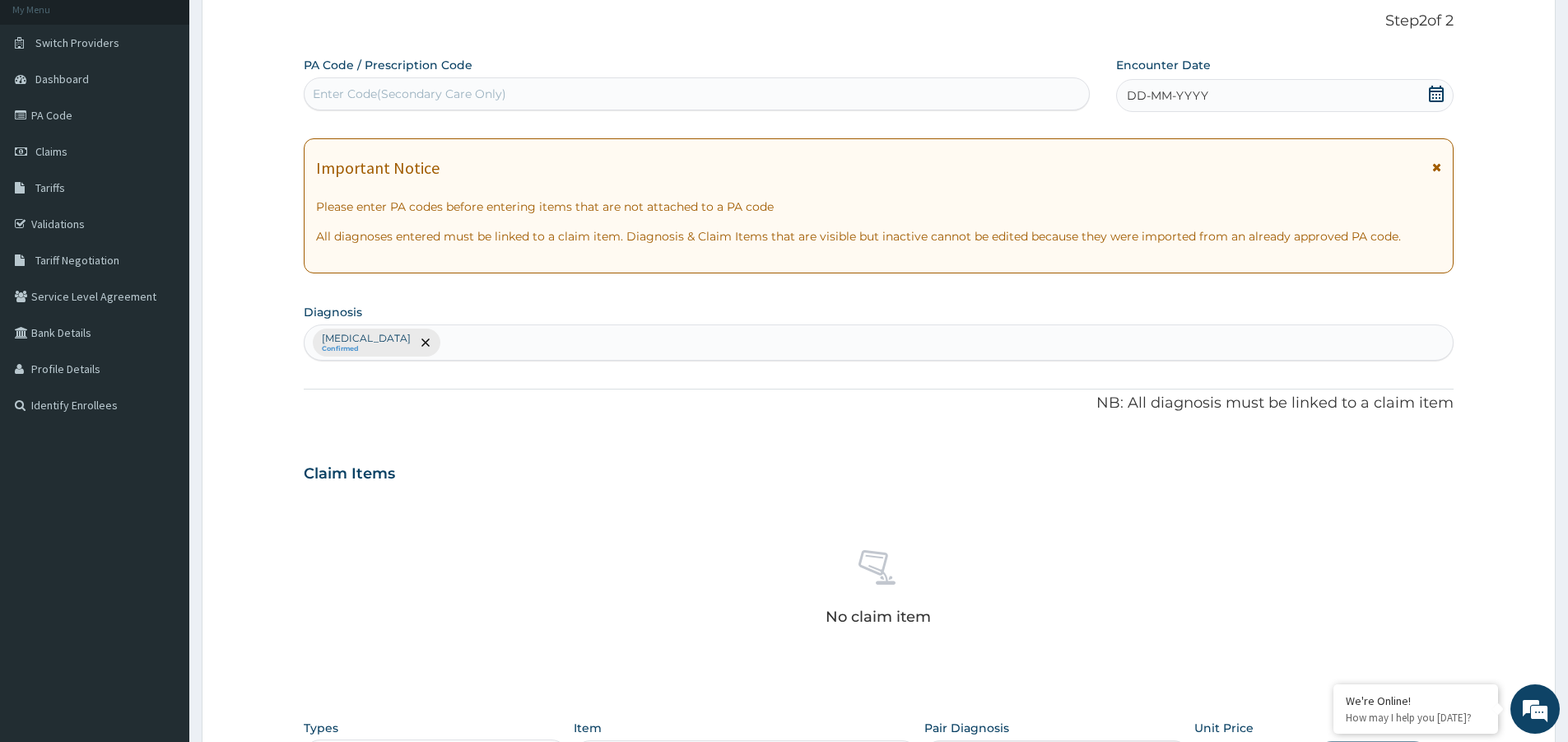
click at [1434, 97] on icon at bounding box center [1436, 94] width 17 height 17
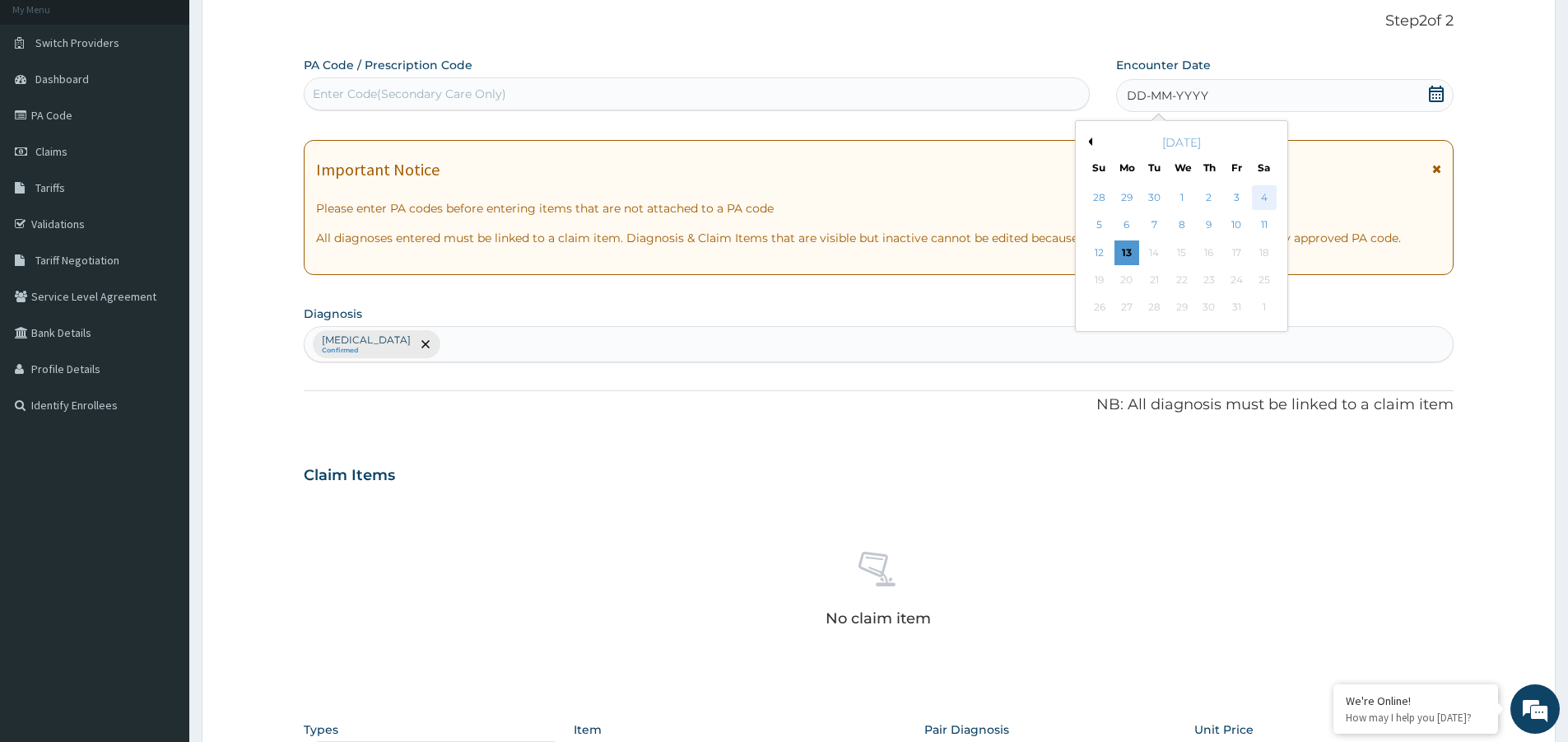
click at [1262, 196] on div "4" at bounding box center [1263, 197] width 25 height 25
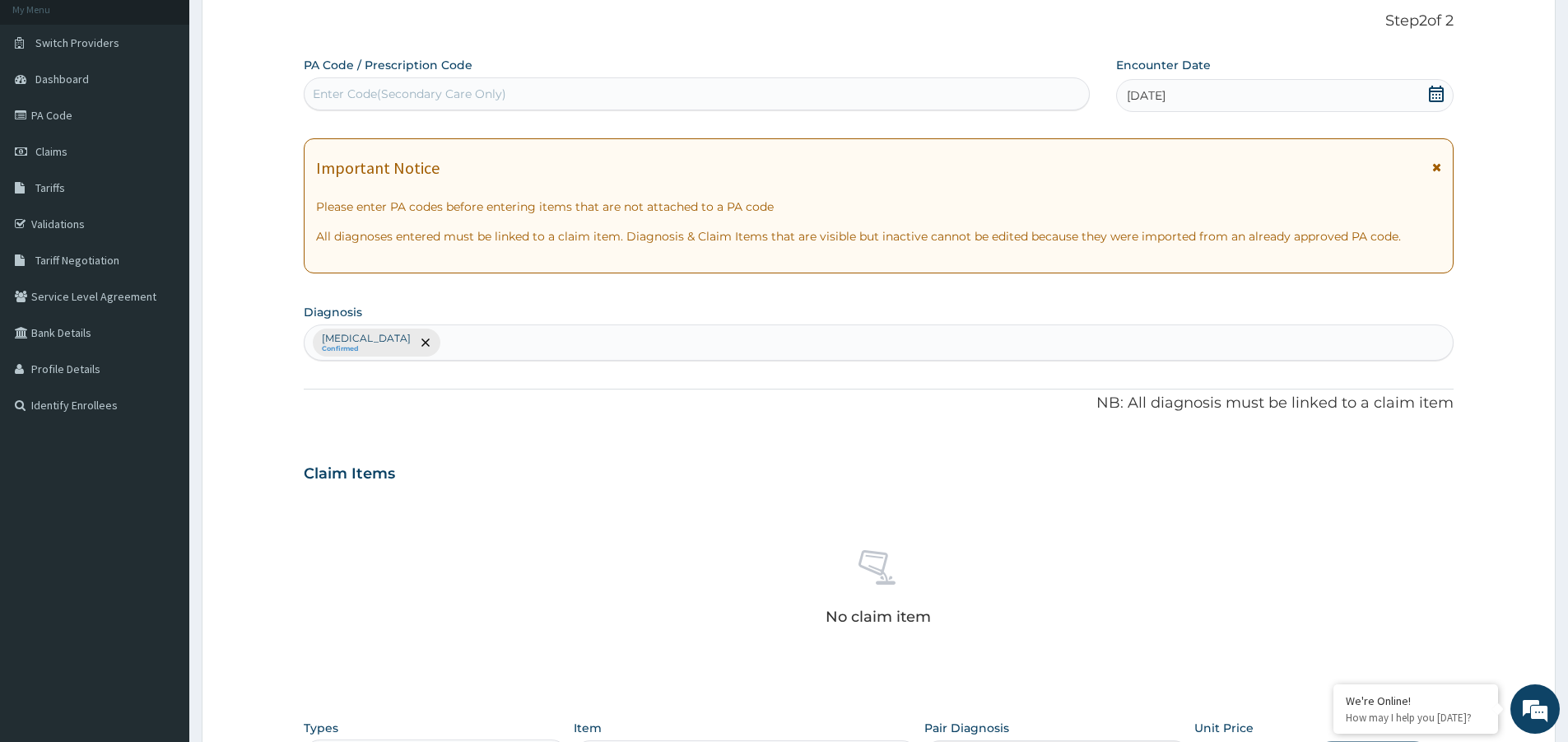
click at [438, 84] on div "Enter Code(Secondary Care Only)" at bounding box center [696, 94] width 784 height 27
type input "PA/11DE5A"
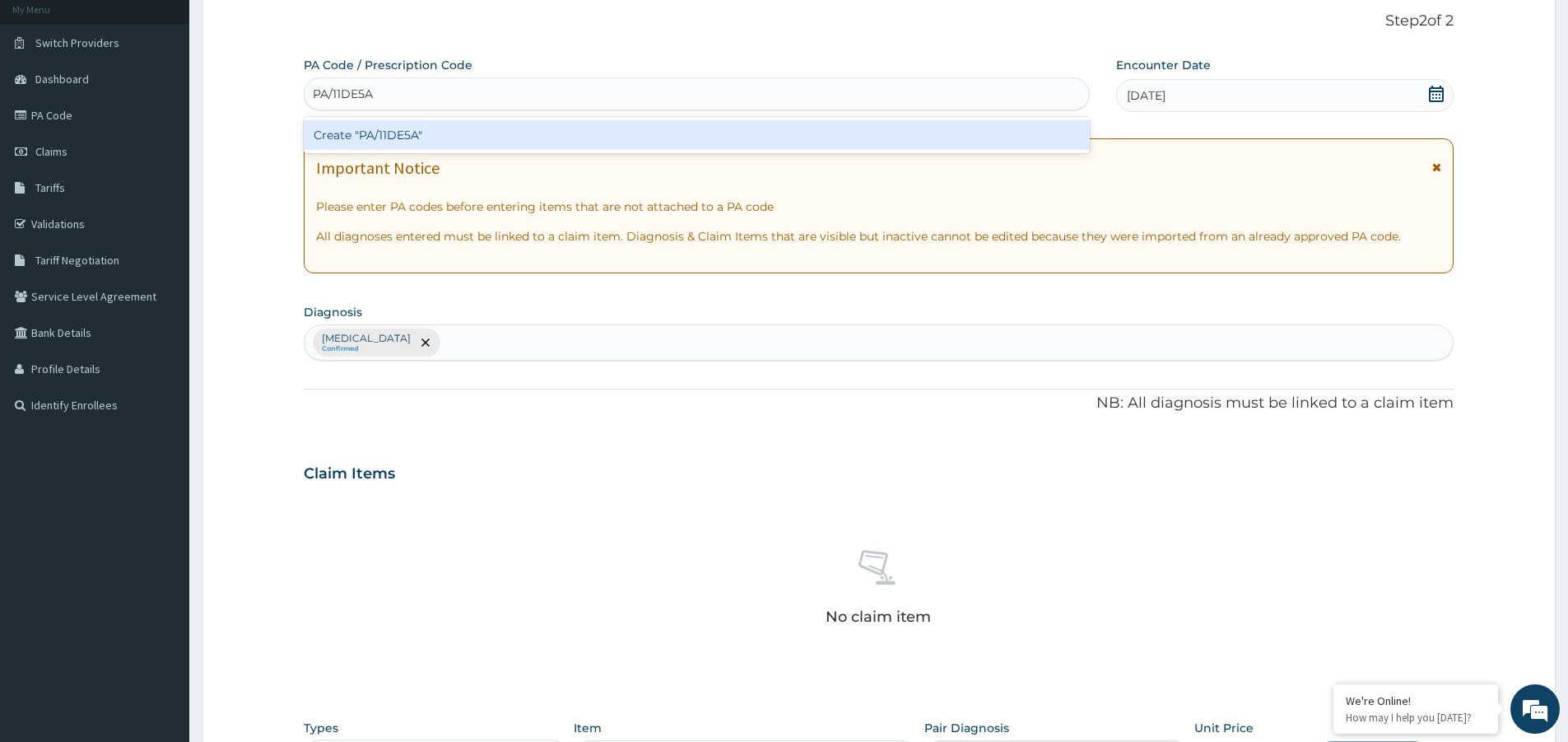
click at [408, 130] on div "Create "PA/11DE5A"" at bounding box center [696, 135] width 786 height 30
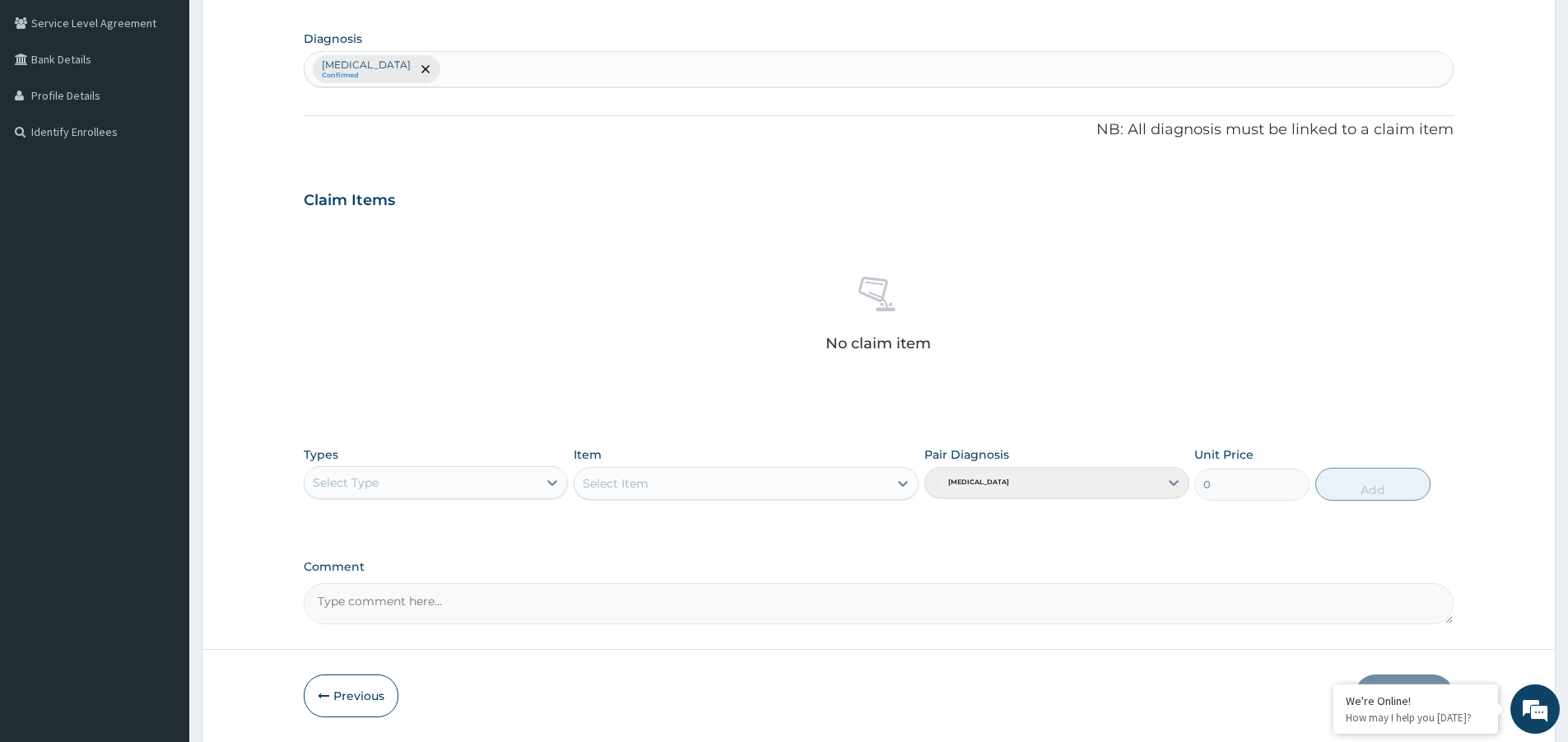
scroll to position [429, 0]
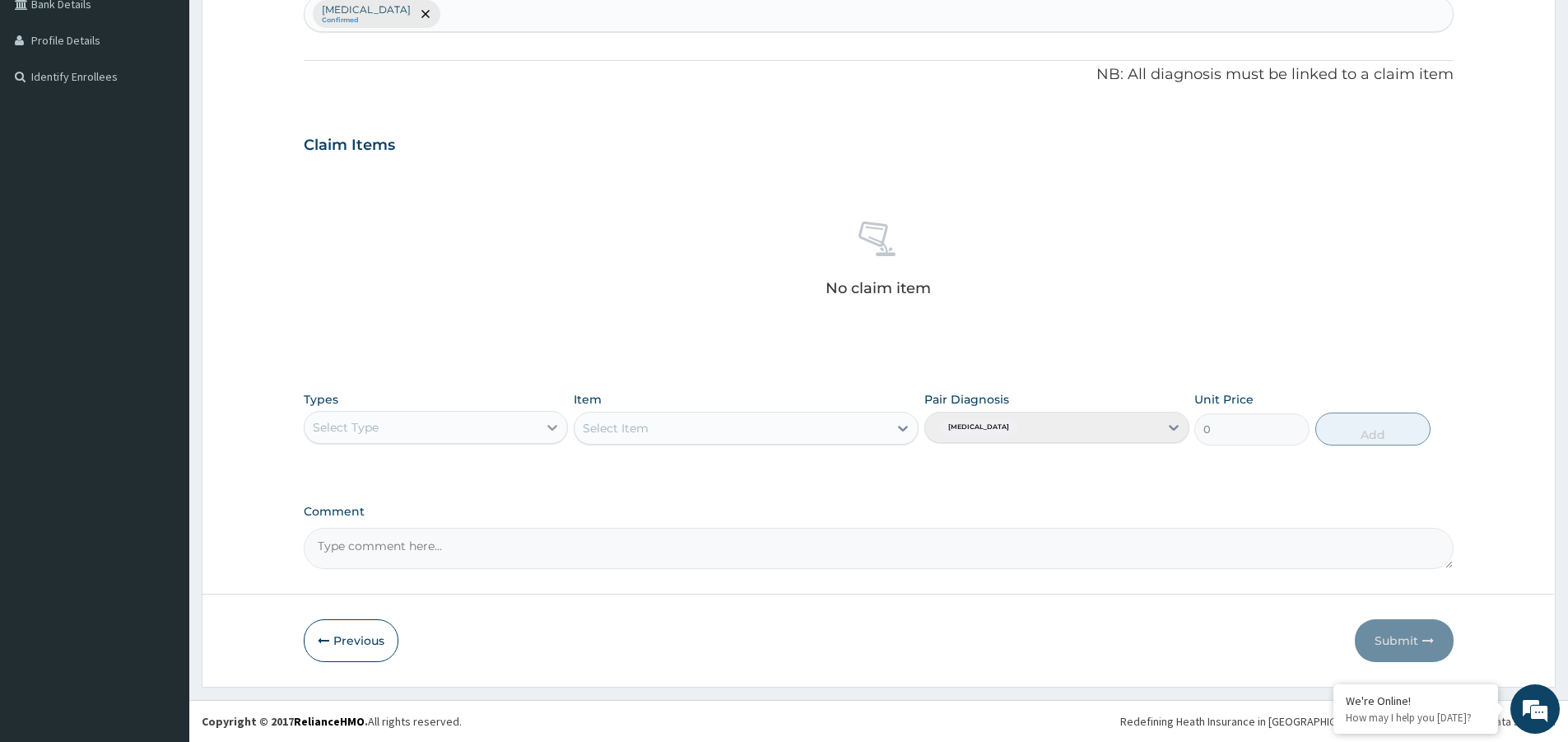
click at [555, 426] on icon at bounding box center [553, 428] width 10 height 6
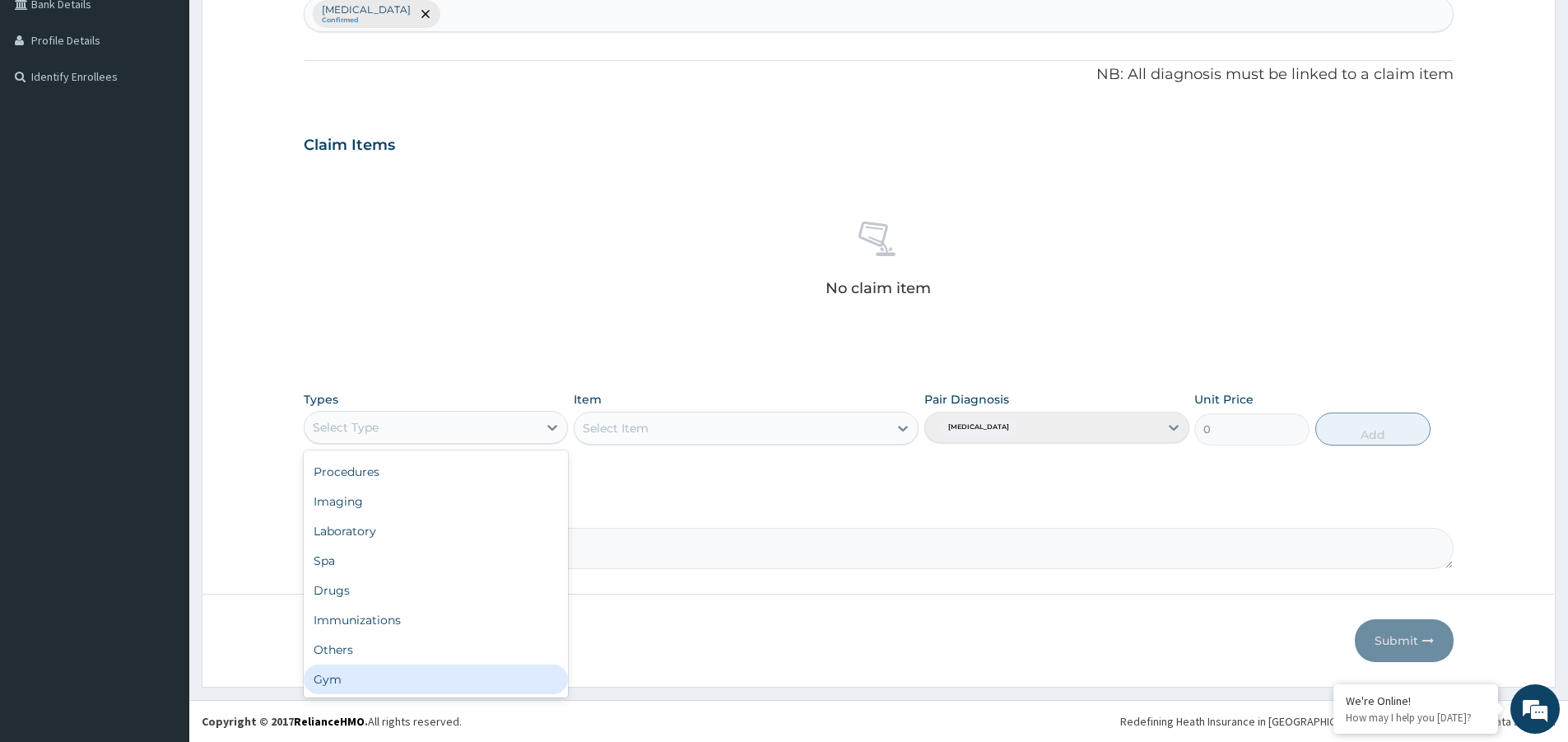
click at [389, 679] on div "Gym" at bounding box center [436, 680] width 264 height 30
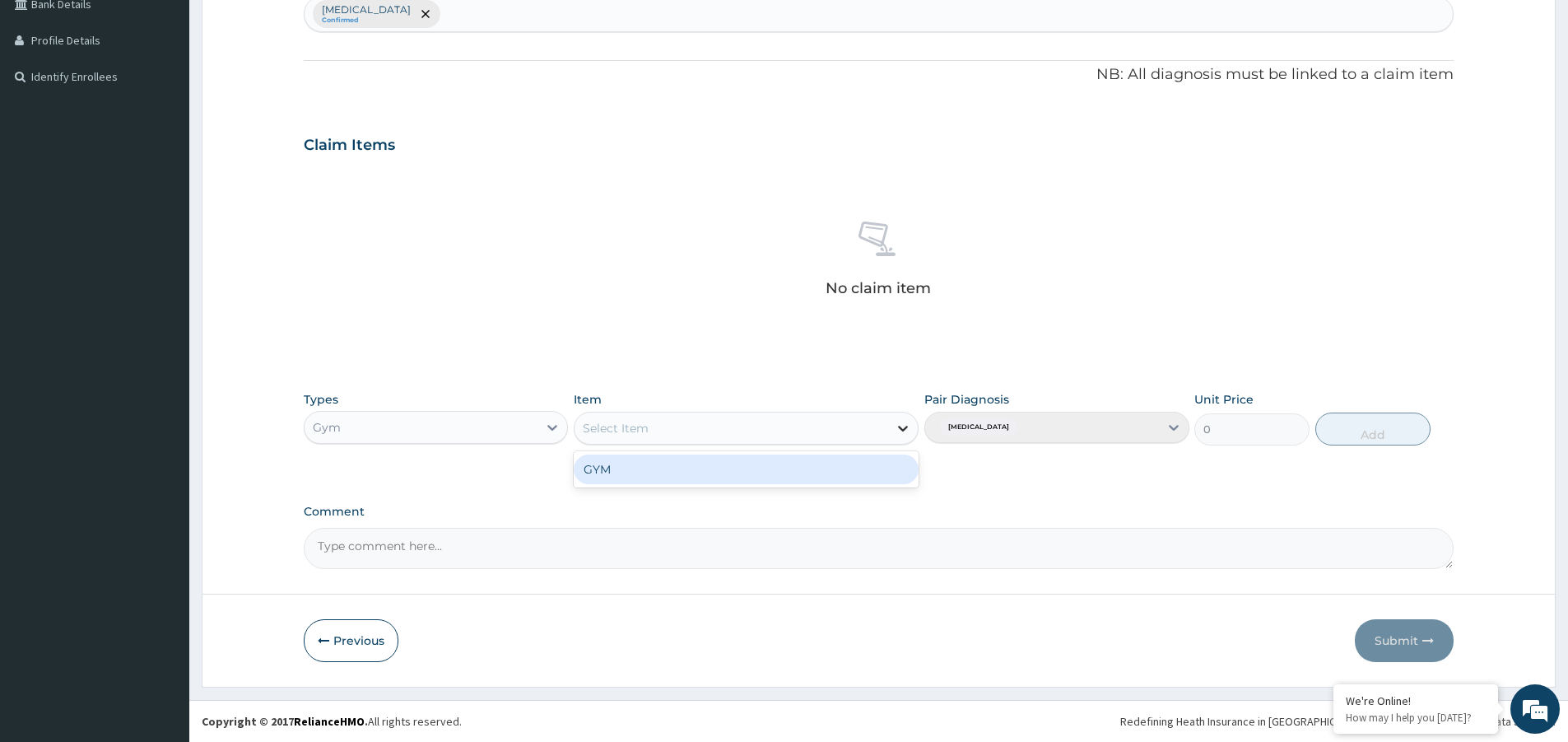
click at [908, 427] on icon at bounding box center [902, 428] width 17 height 17
click at [689, 471] on div "GYM" at bounding box center [747, 470] width 345 height 30
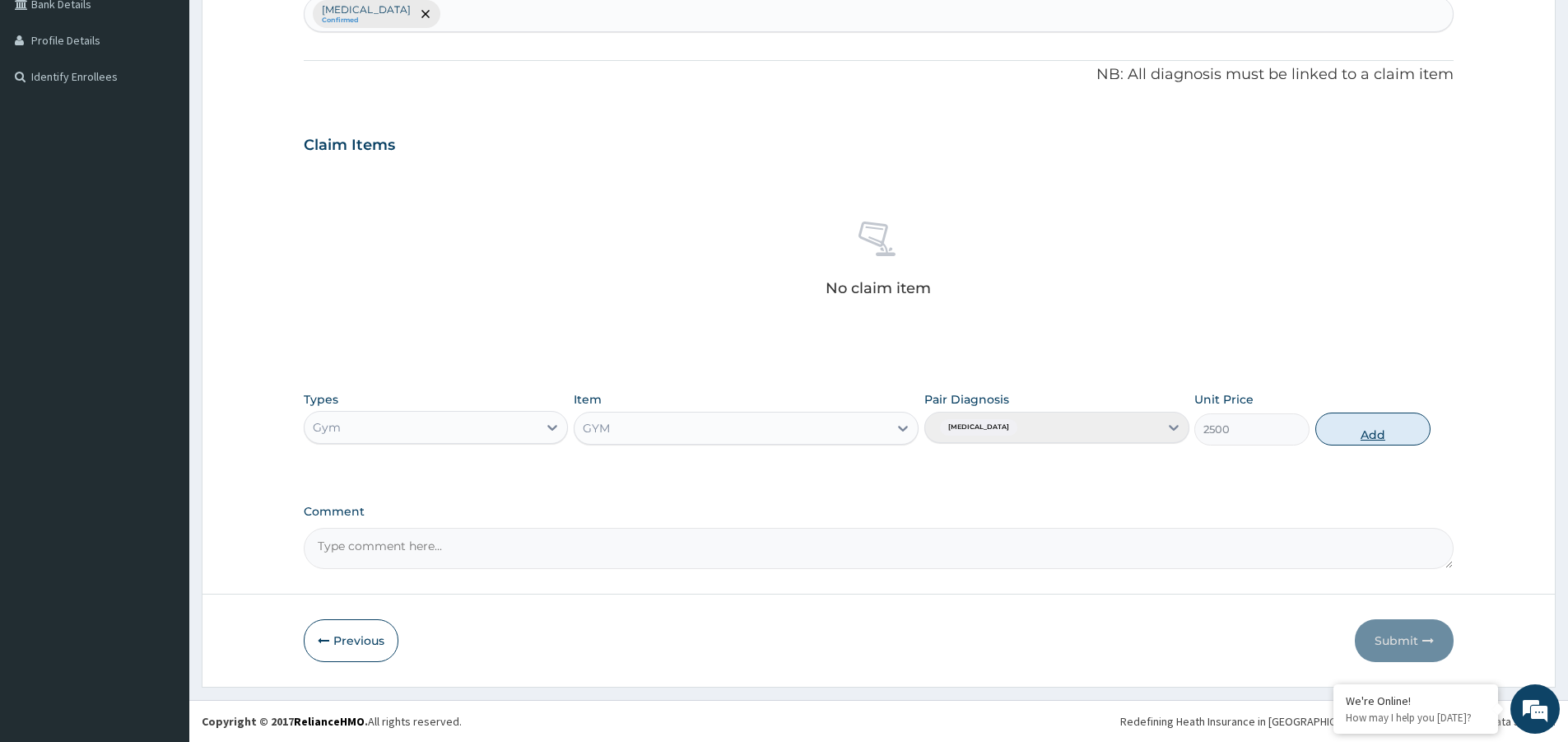
click at [1378, 437] on button "Add" at bounding box center [1373, 428] width 115 height 33
type input "0"
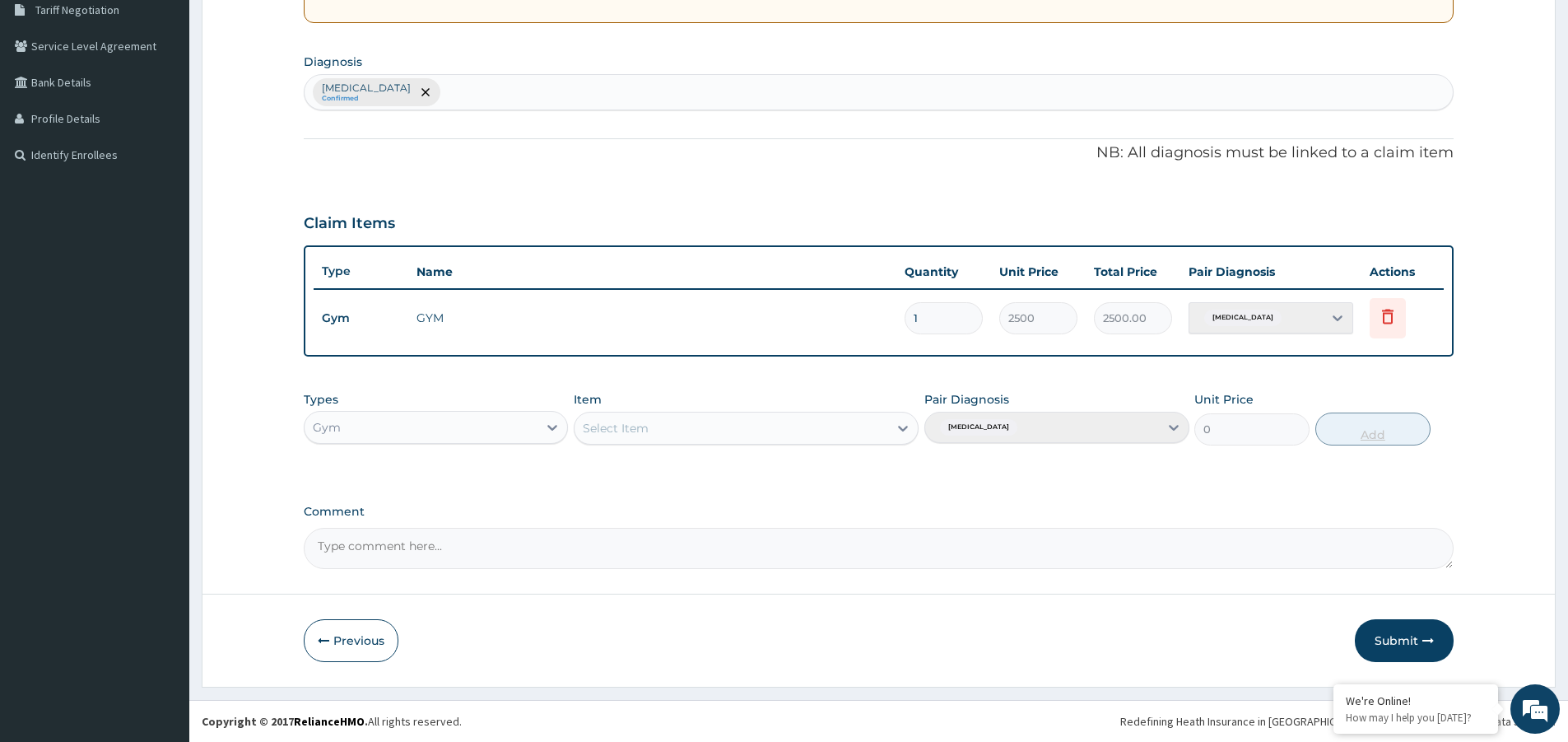
scroll to position [351, 0]
click at [1395, 638] on button "Submit" at bounding box center [1404, 640] width 99 height 42
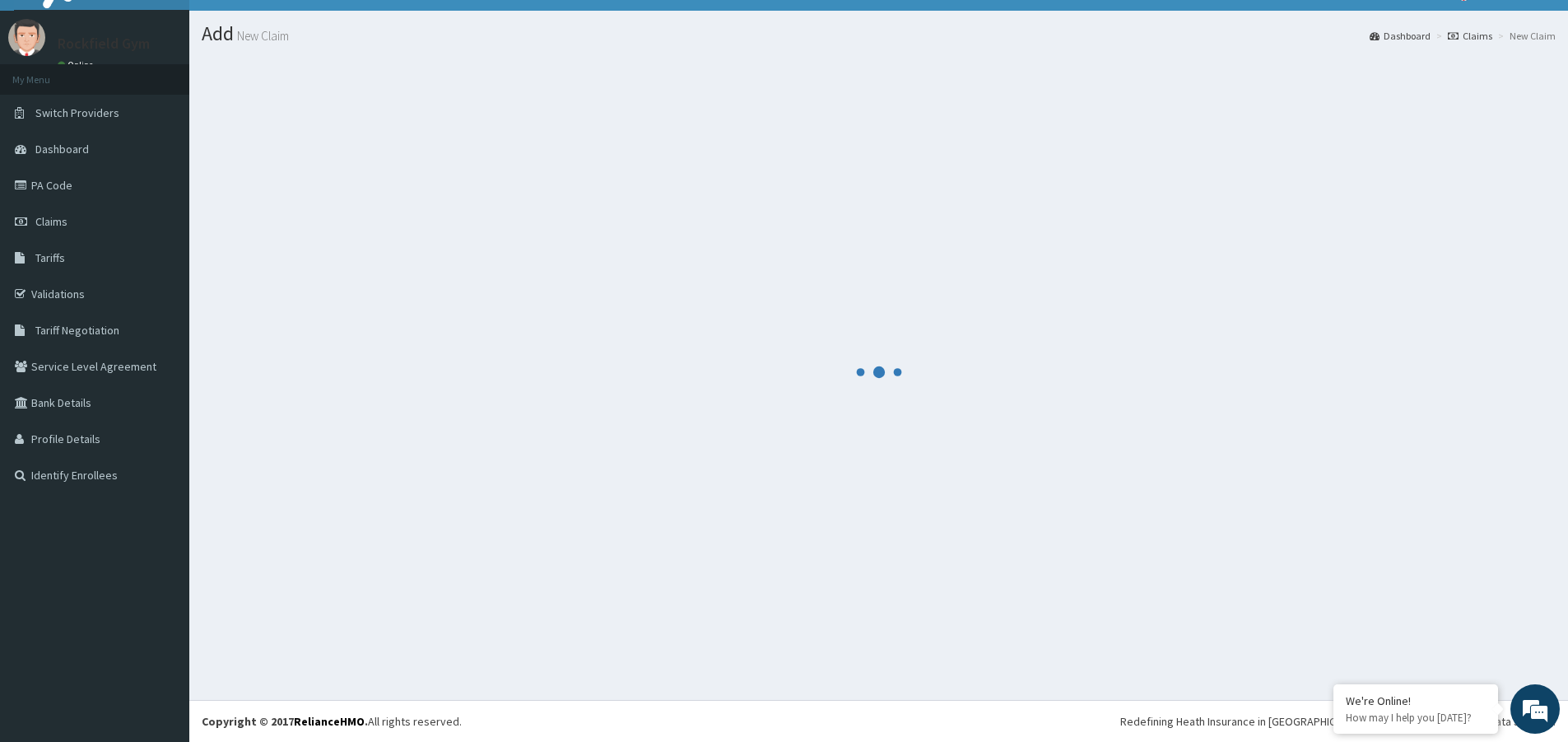
scroll to position [31, 0]
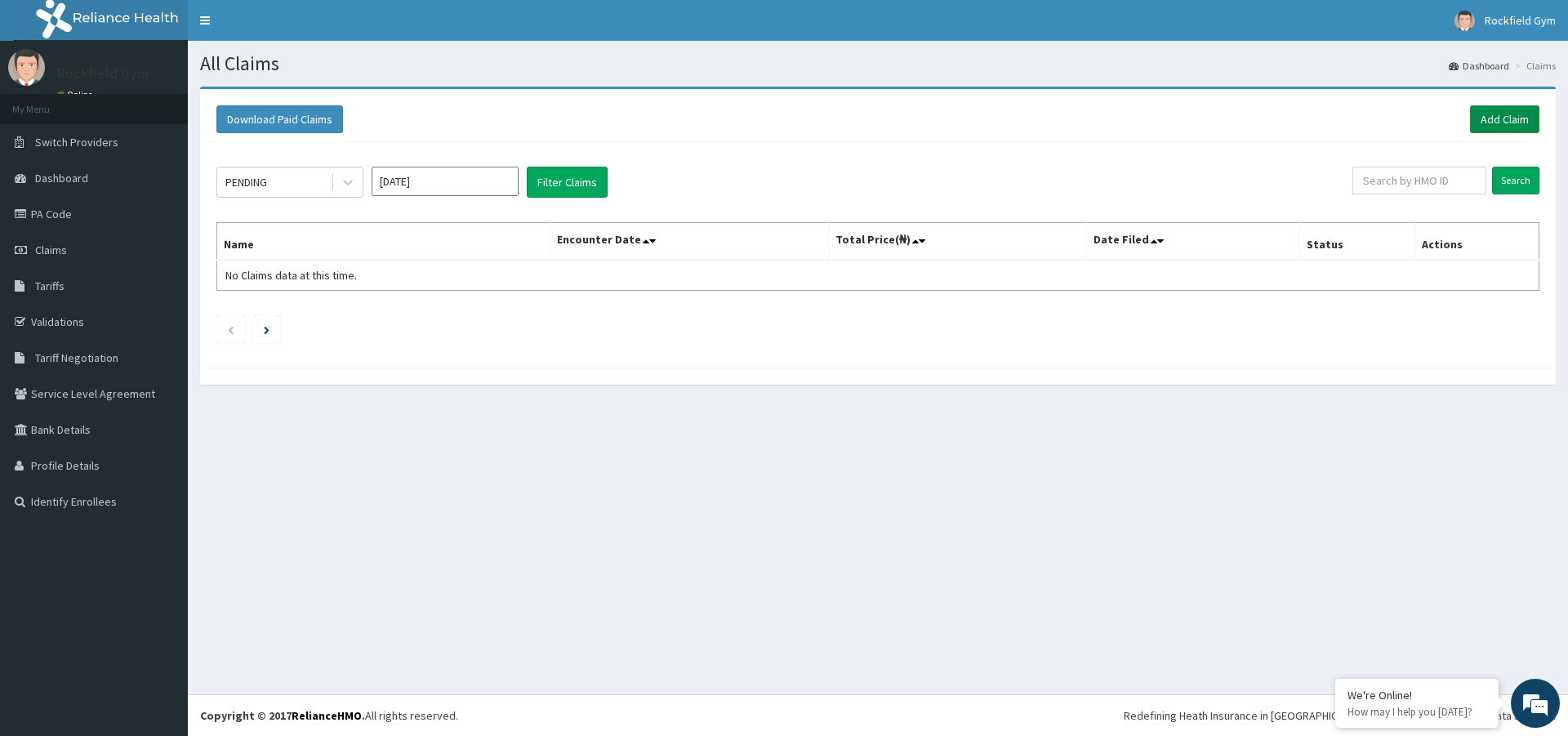
click at [1515, 122] on link "Add Claim" at bounding box center [1504, 119] width 69 height 27
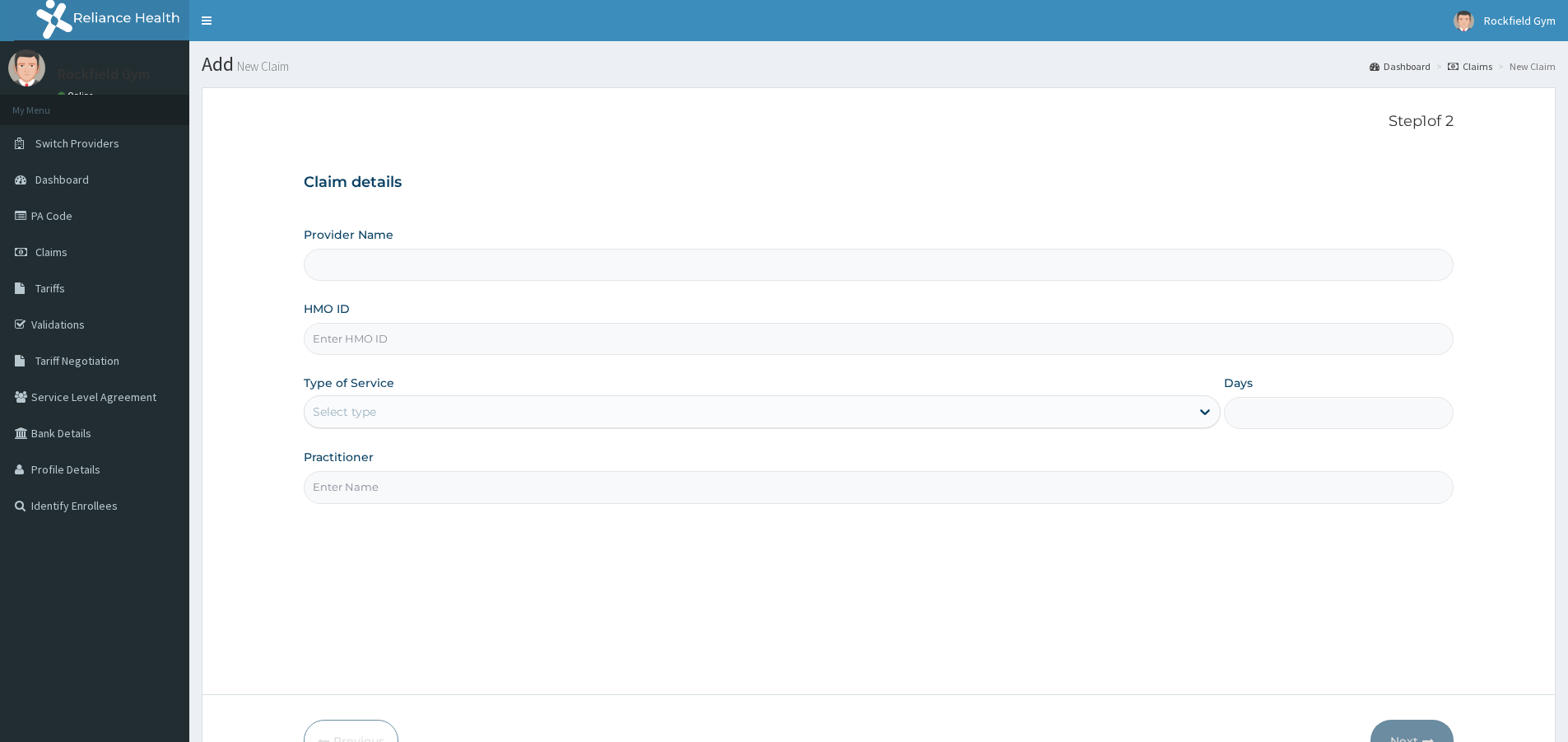
click at [550, 337] on input "HMO ID" at bounding box center [879, 338] width 1150 height 33
type input "Rockfield unique physio GYM"
type input "1"
type input "[PERSON_NAME]/10022/A"
click at [505, 490] on input "Practitioner" at bounding box center [879, 486] width 1150 height 33
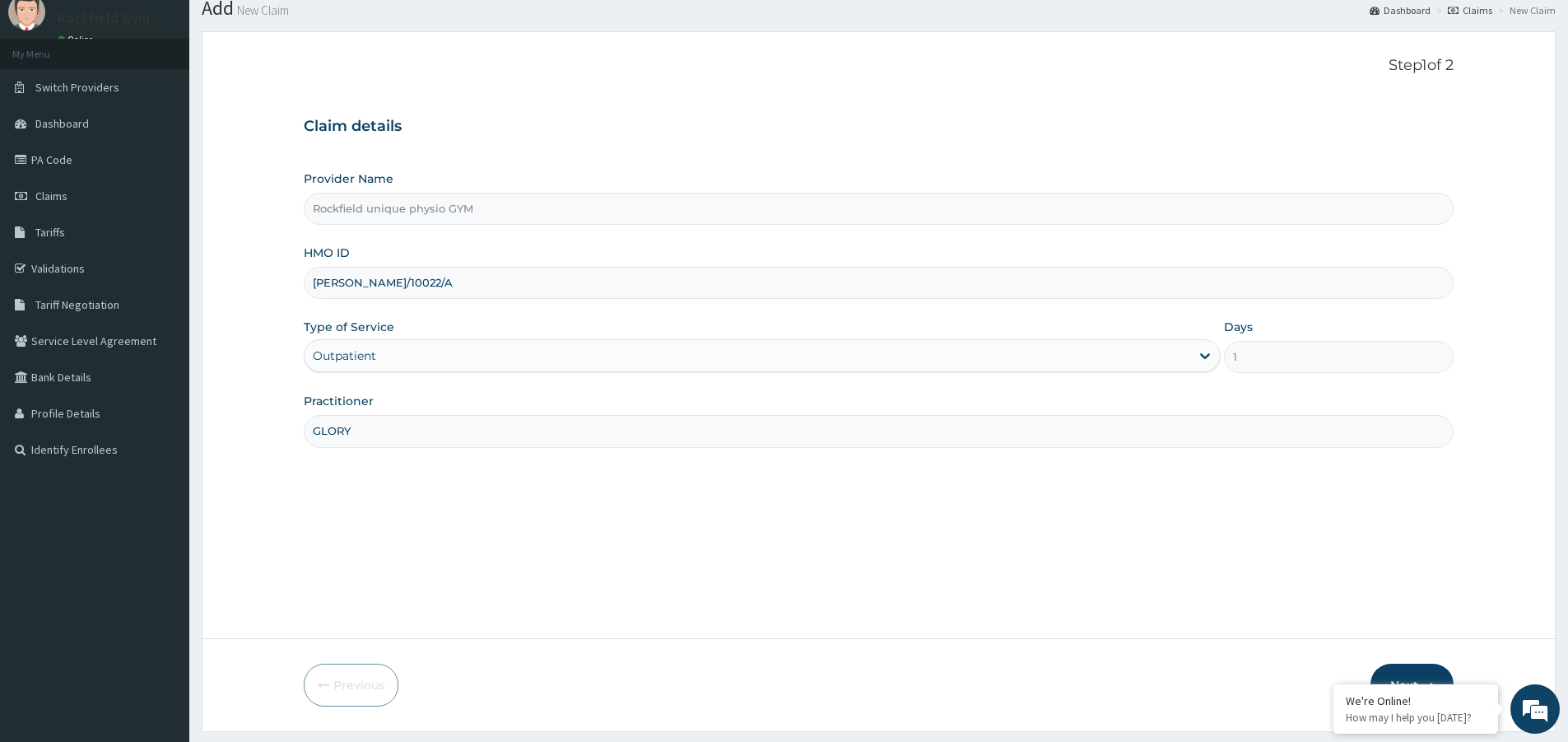
scroll to position [101, 0]
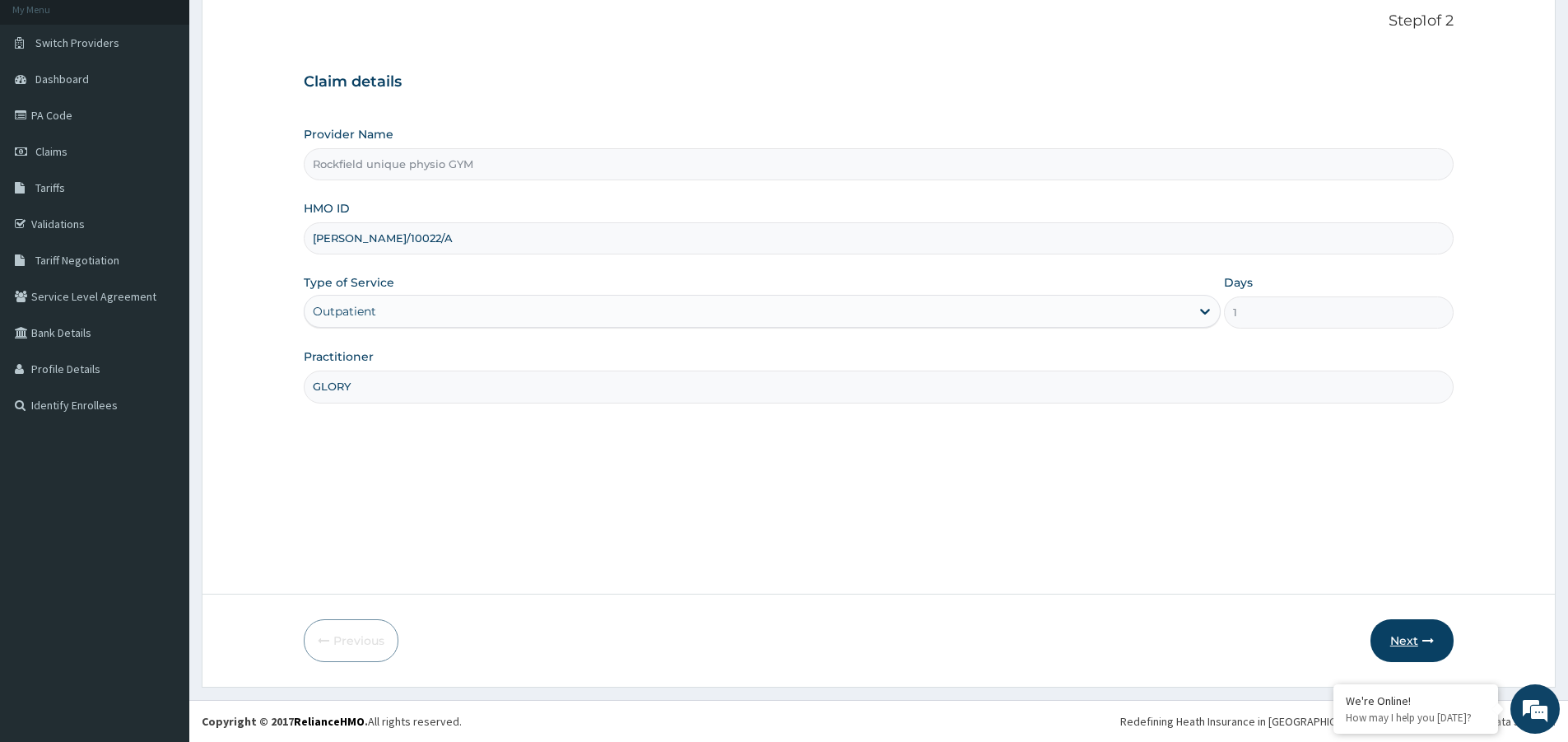
type input "GLORY"
click at [1420, 635] on button "Next" at bounding box center [1412, 640] width 83 height 42
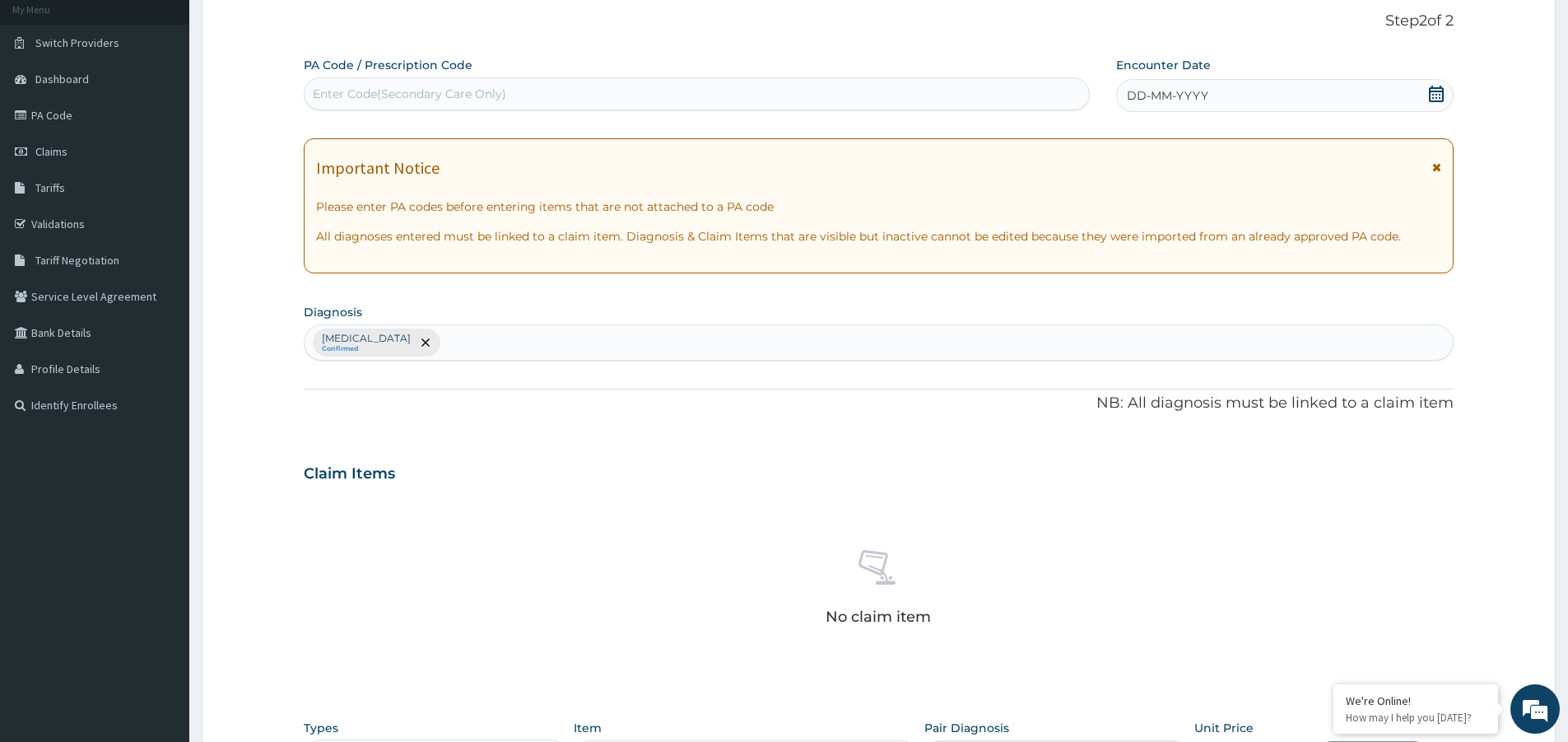
click at [519, 87] on div "Enter Code(Secondary Care Only)" at bounding box center [696, 94] width 784 height 27
type input "PA/11DE5A"
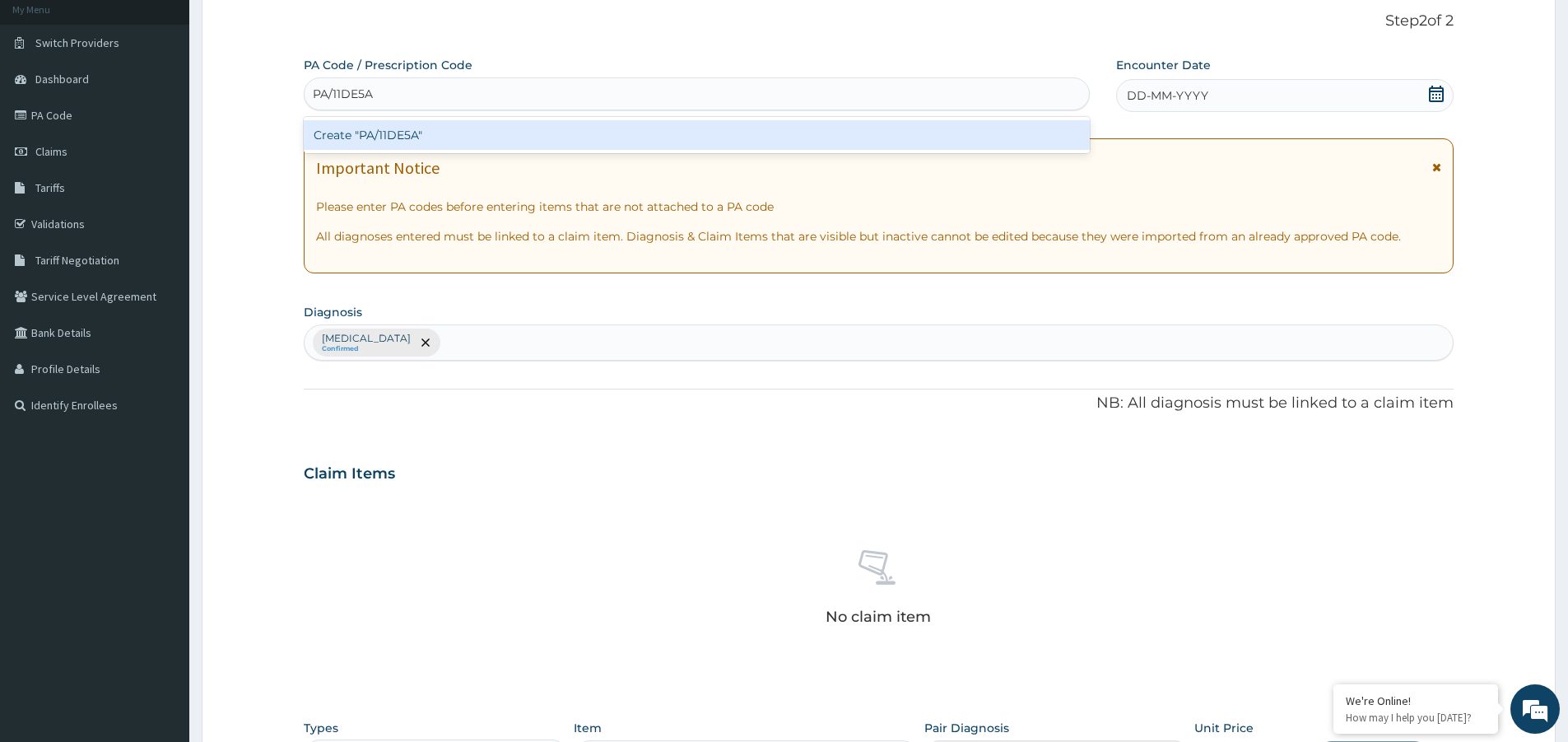
click at [415, 135] on div "Create "PA/11DE5A"" at bounding box center [696, 135] width 786 height 30
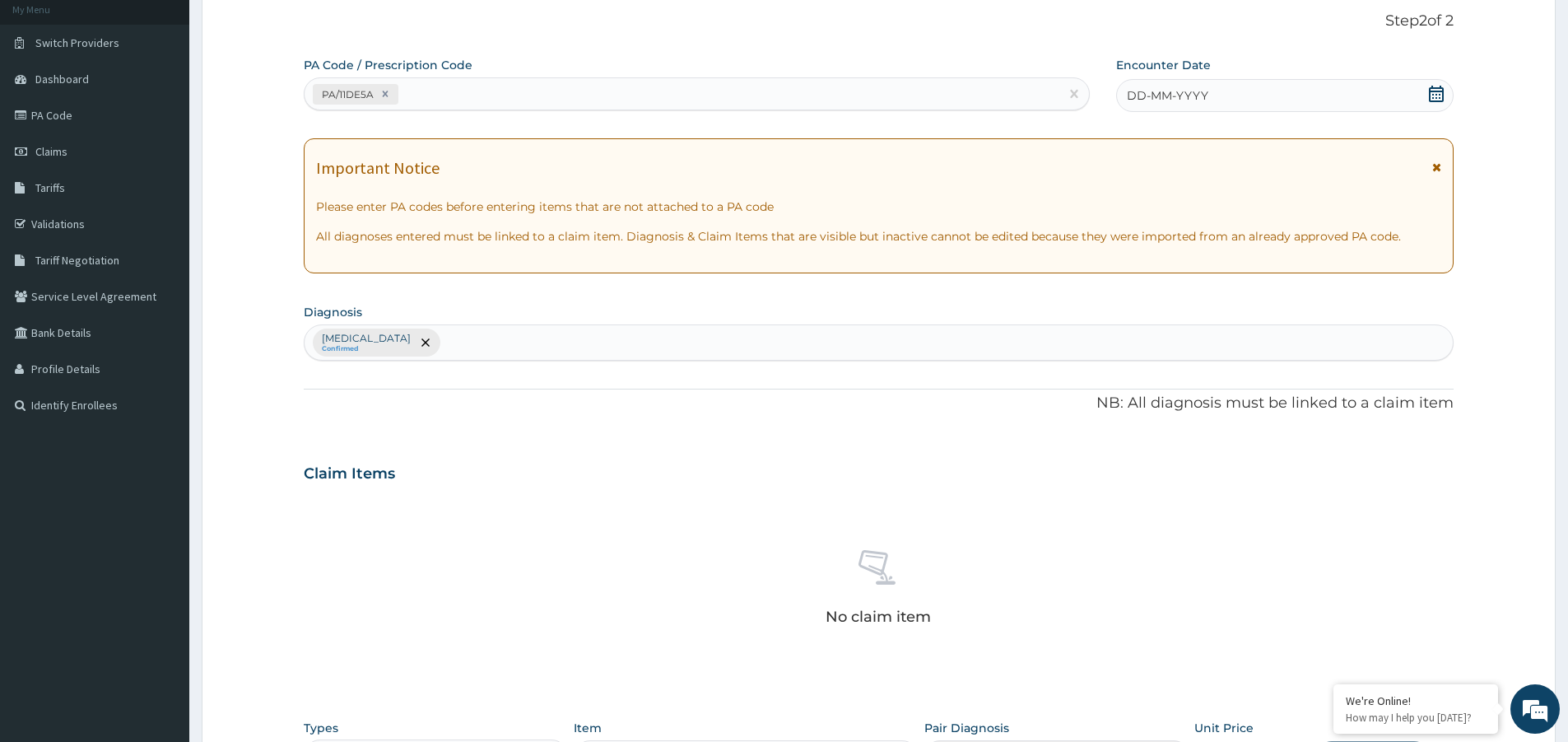
click at [1441, 92] on icon at bounding box center [1436, 94] width 15 height 17
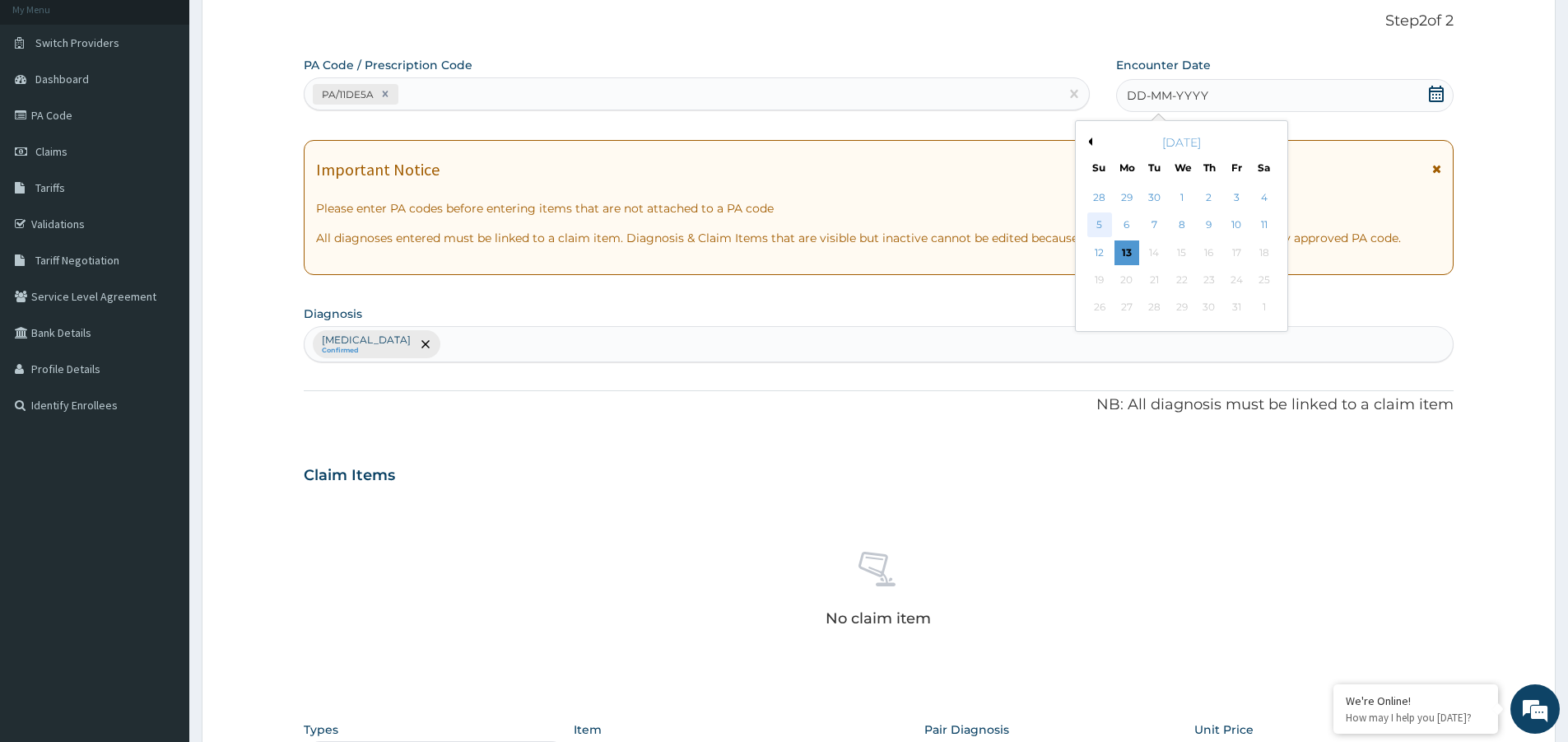
click at [1093, 220] on div "5" at bounding box center [1099, 225] width 25 height 25
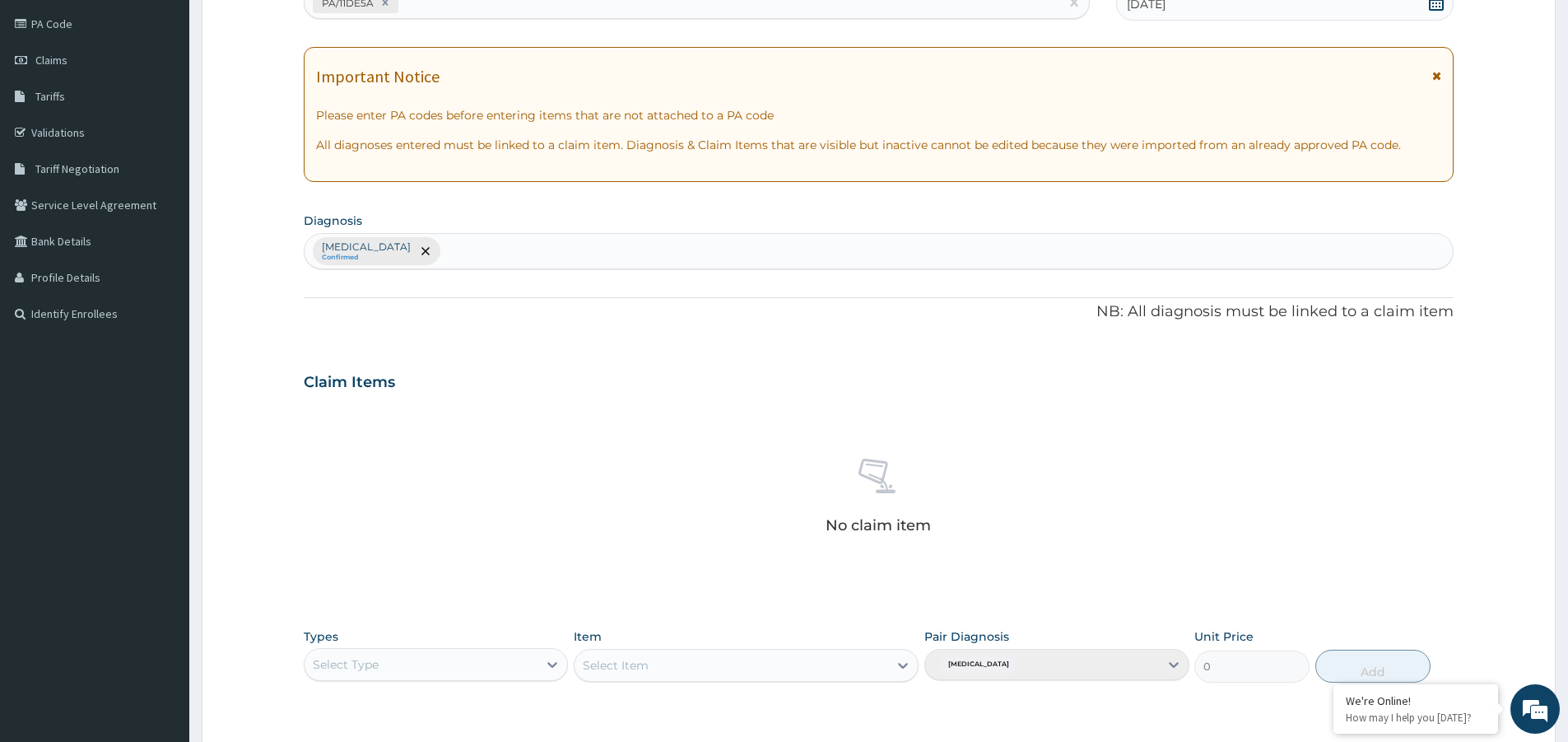
scroll to position [429, 0]
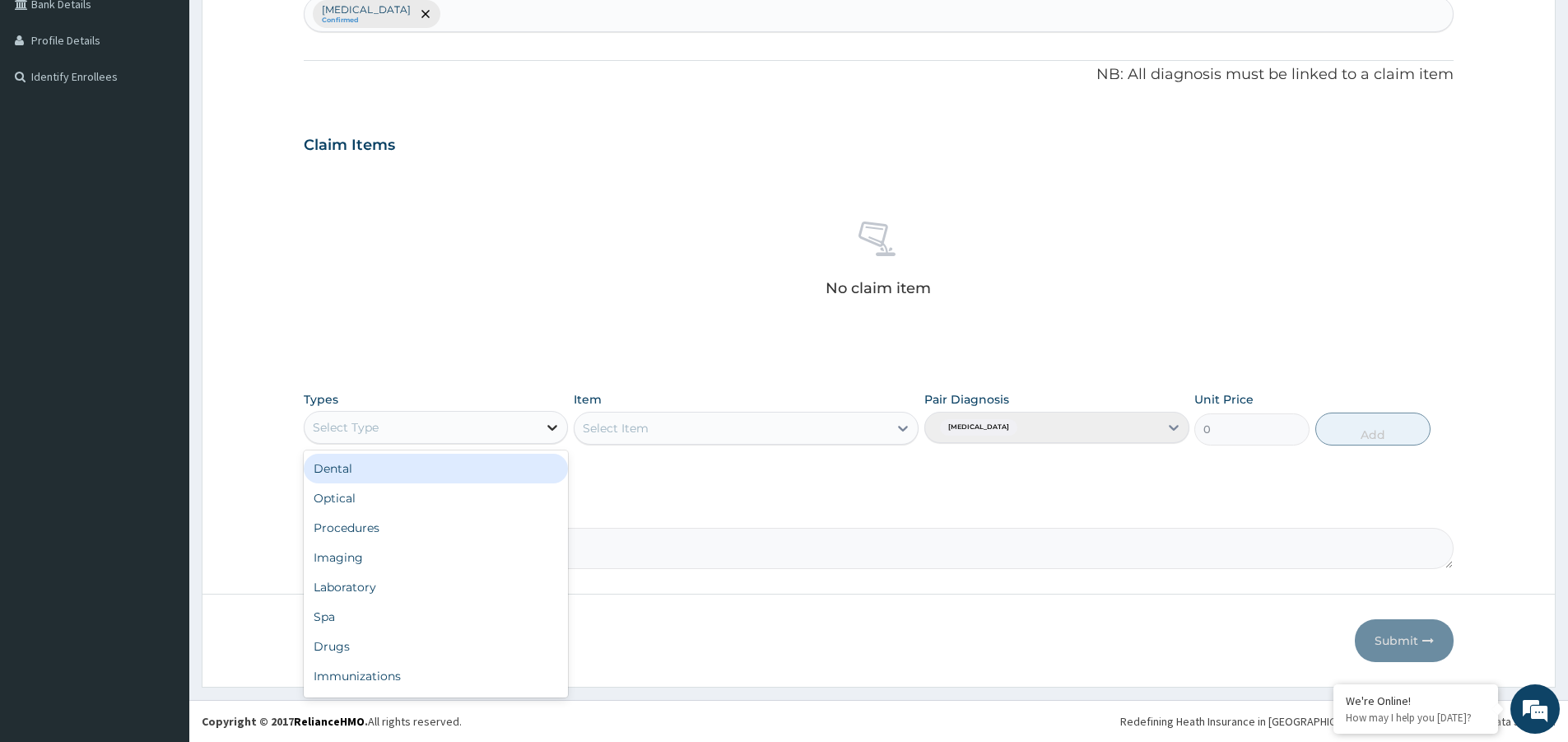
click at [545, 435] on div at bounding box center [552, 427] width 30 height 30
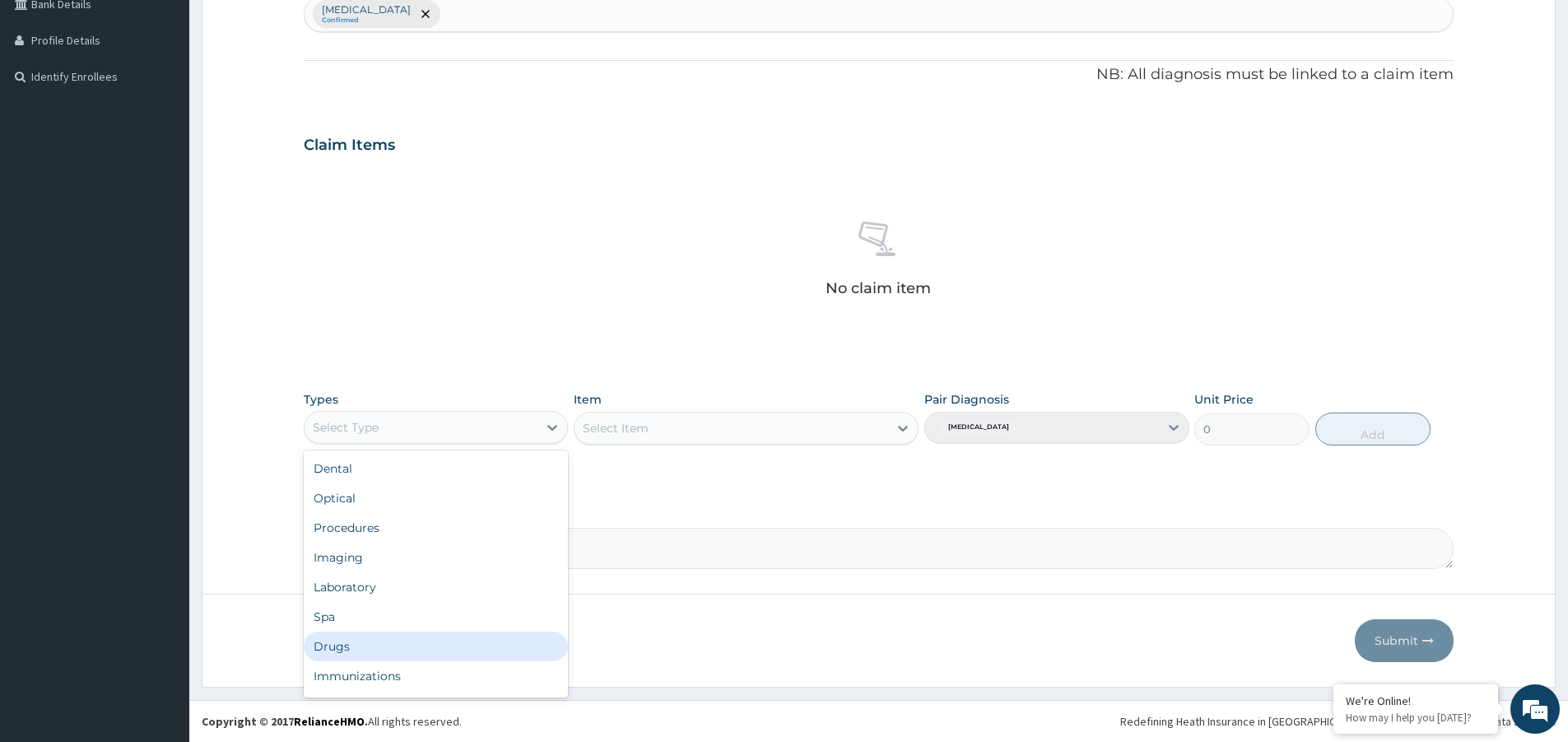
scroll to position [56, 0]
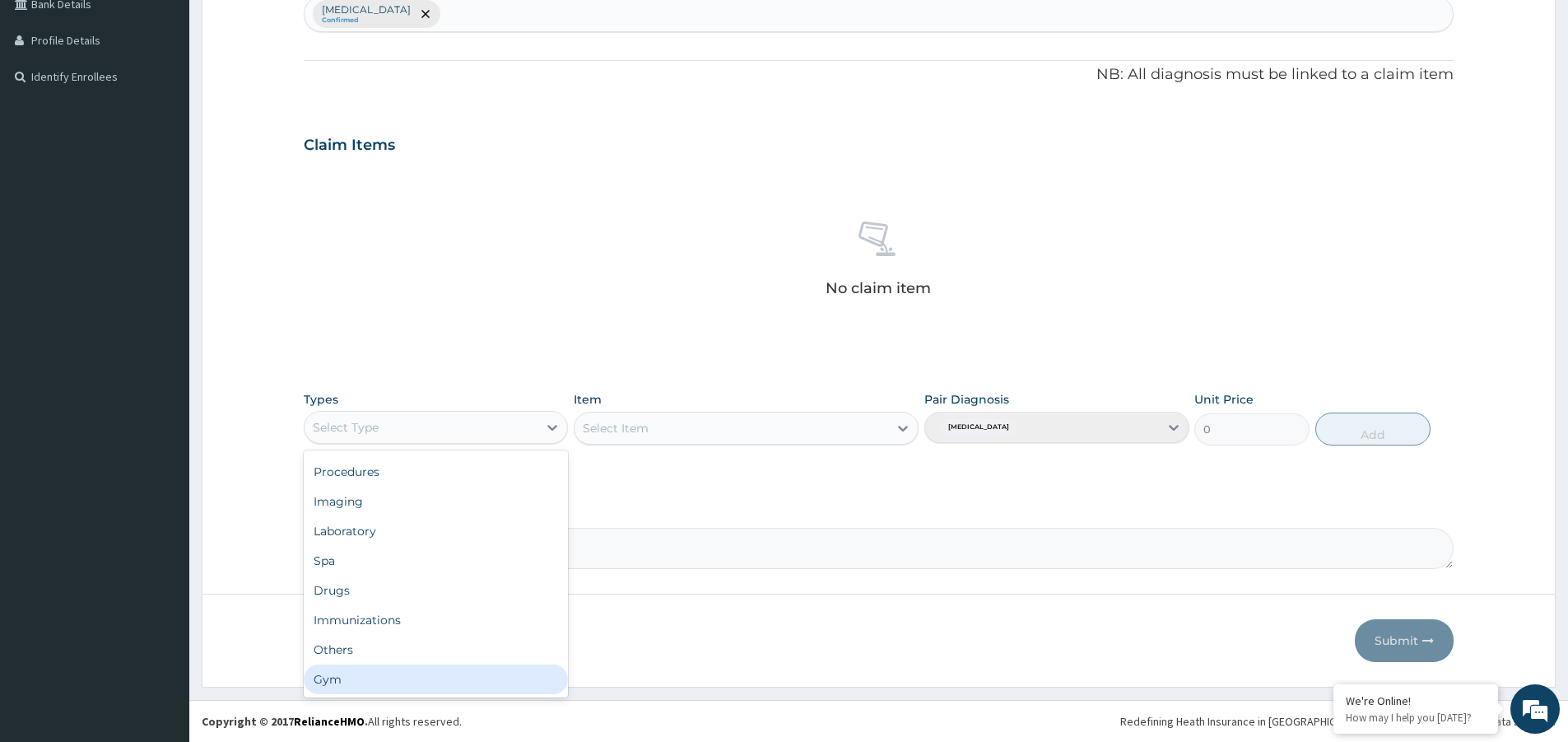
click at [333, 685] on div "Gym" at bounding box center [436, 680] width 264 height 30
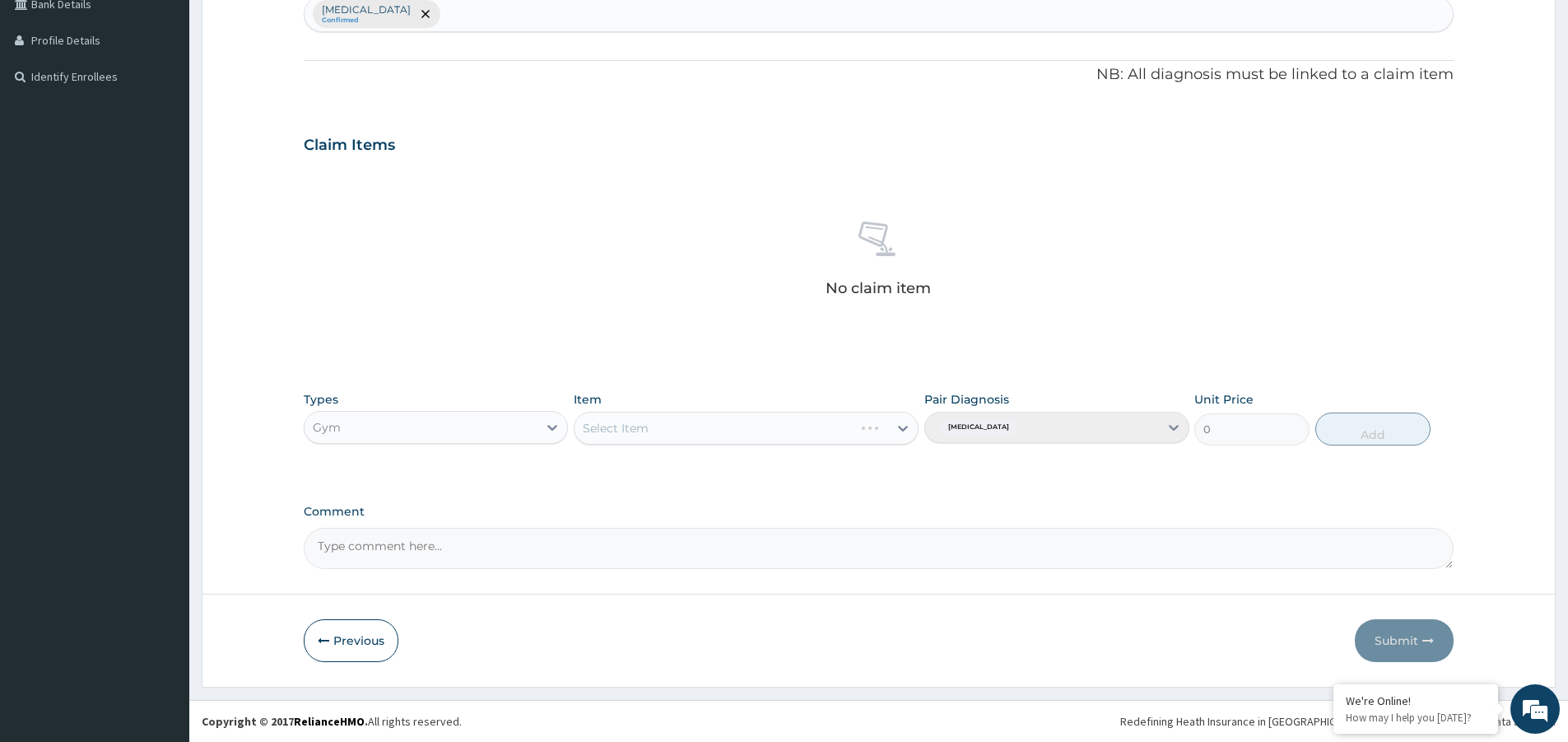
click at [908, 427] on div "Select Item" at bounding box center [747, 427] width 345 height 33
click at [908, 427] on icon at bounding box center [902, 428] width 17 height 17
click at [758, 475] on div "GYM" at bounding box center [747, 470] width 345 height 30
click at [1381, 435] on button "Add" at bounding box center [1373, 428] width 115 height 33
type input "0"
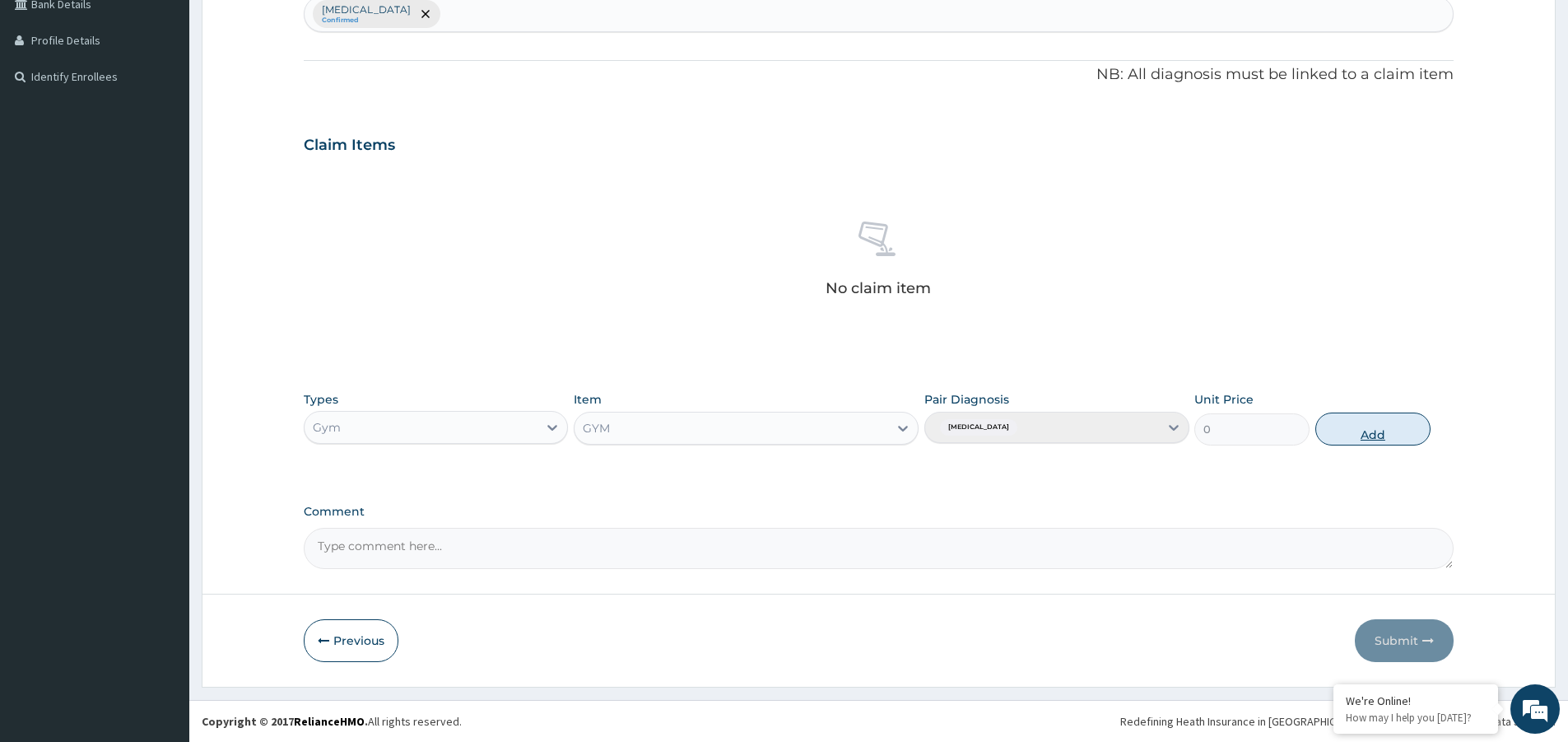
scroll to position [351, 0]
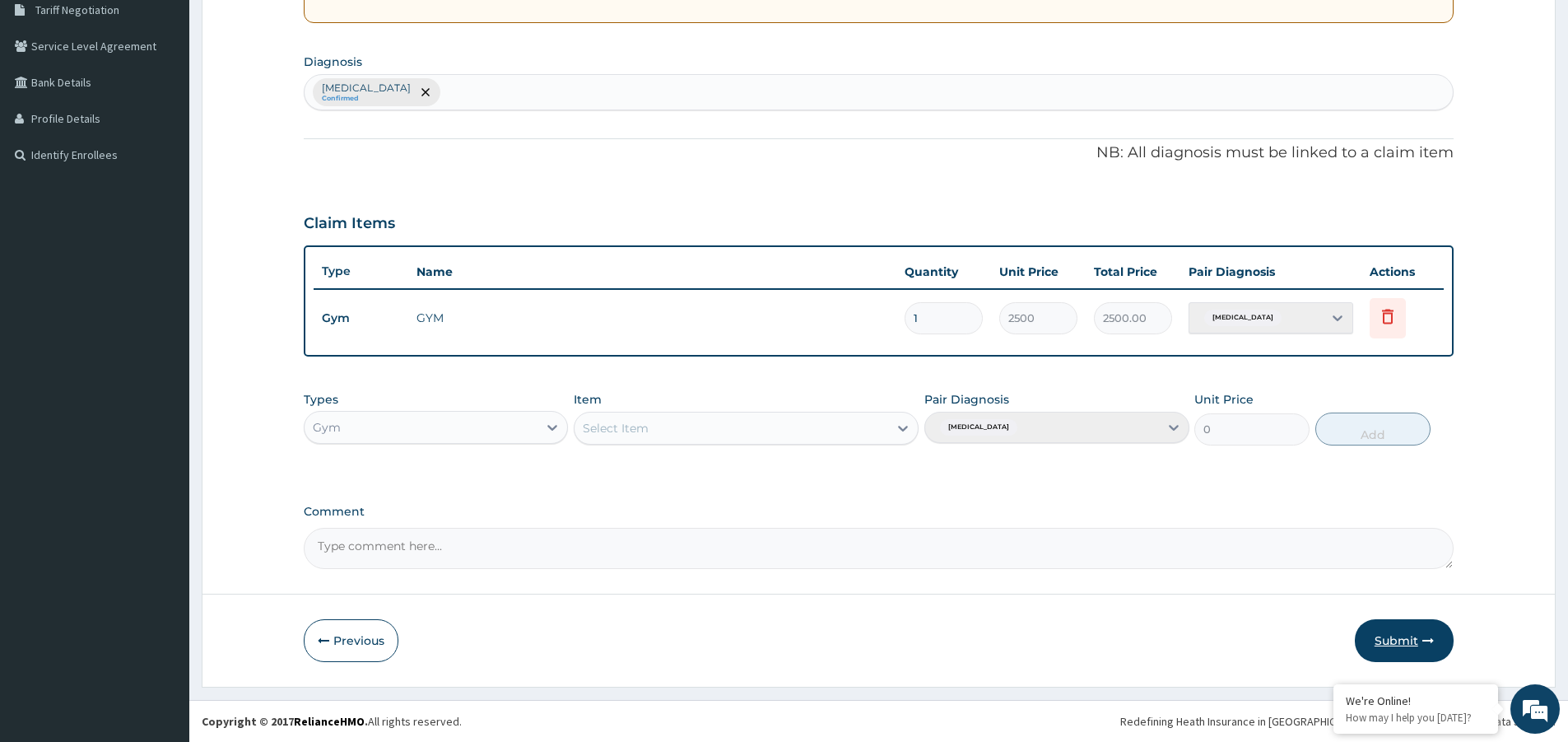
click at [1395, 635] on button "Submit" at bounding box center [1404, 640] width 99 height 42
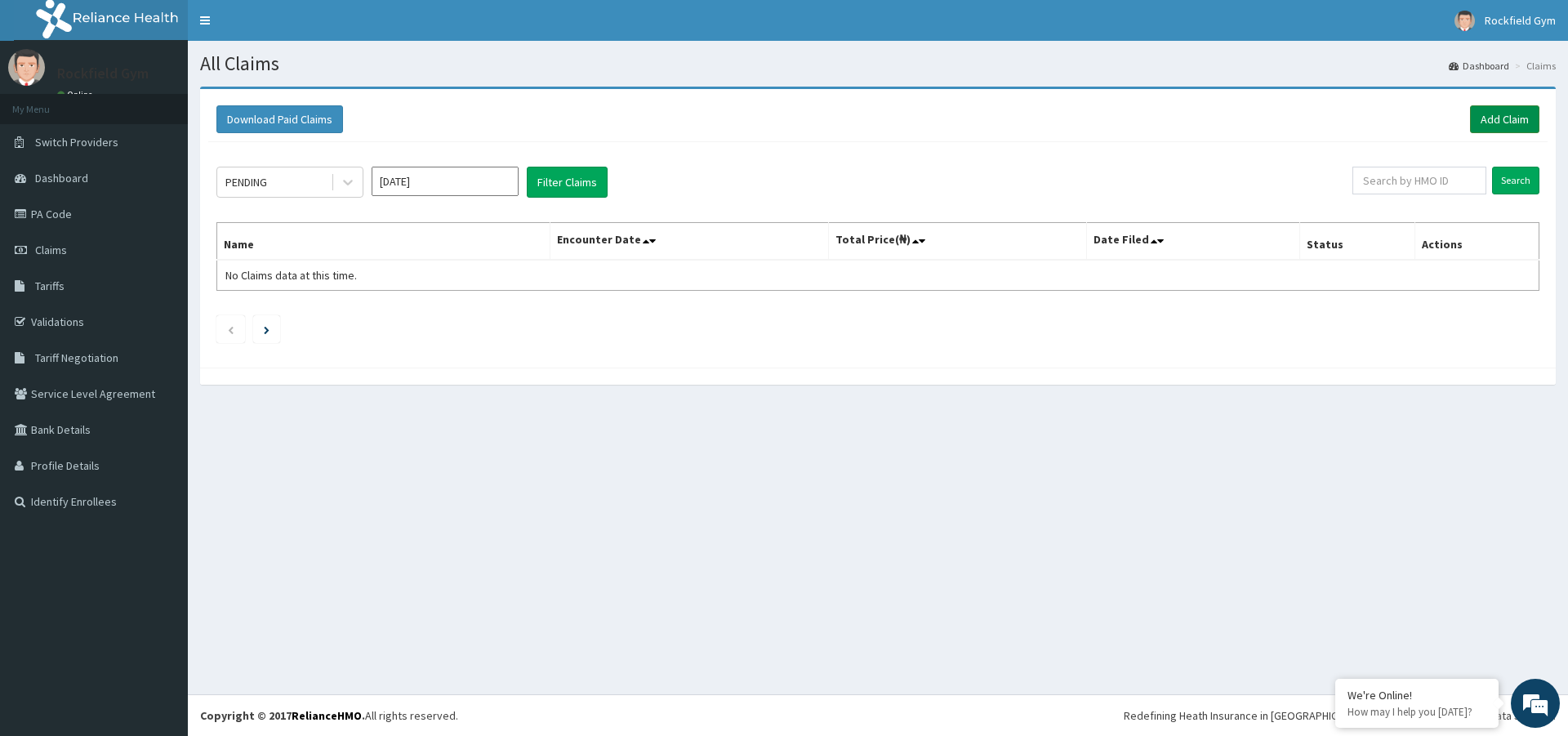
click at [1509, 117] on link "Add Claim" at bounding box center [1504, 119] width 69 height 27
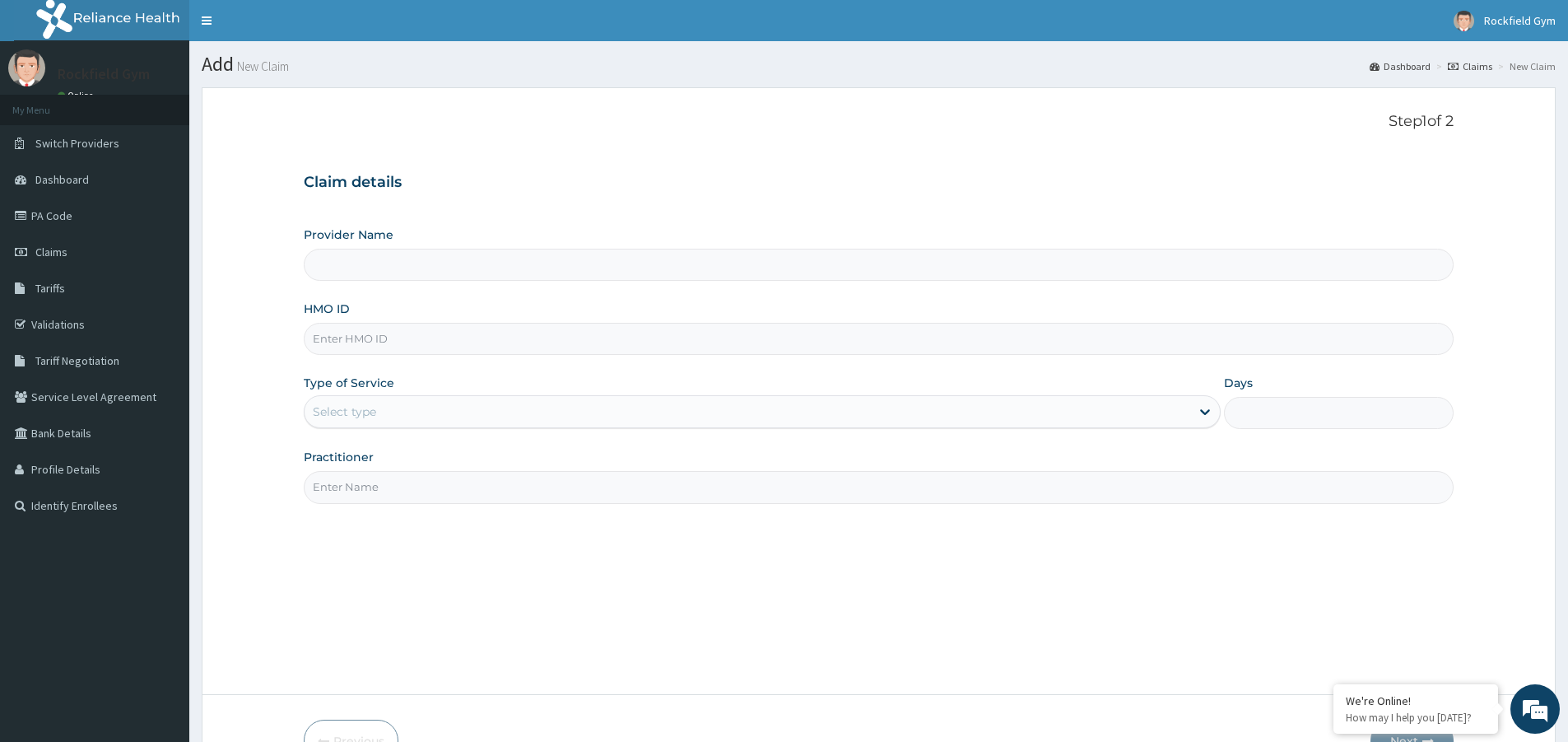
type input "Rockfield unique physio GYM"
type input "1"
click at [552, 342] on input "HMO ID" at bounding box center [879, 338] width 1150 height 33
type input "ABP/10083/A"
click at [475, 483] on input "Practitioner" at bounding box center [879, 486] width 1150 height 33
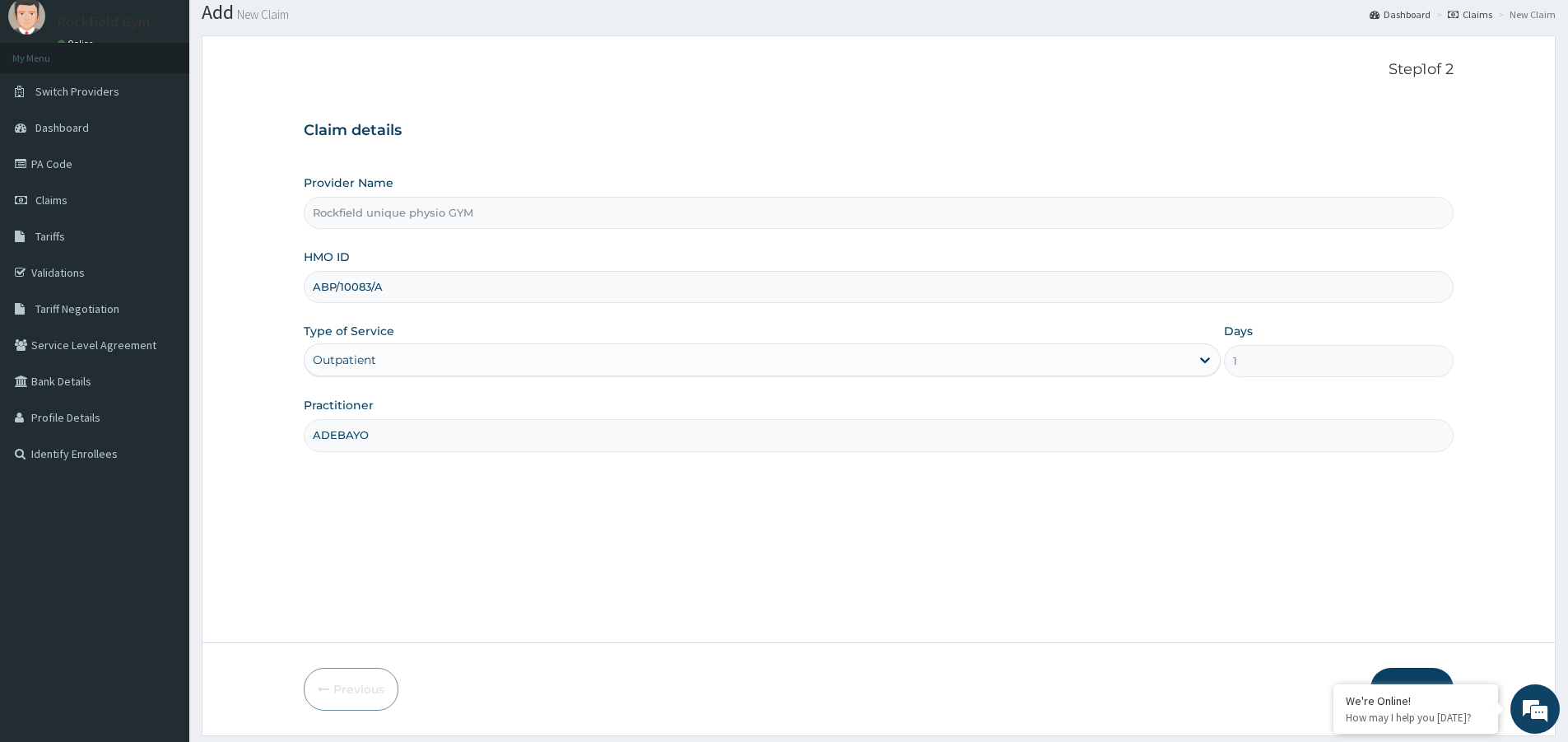
scroll to position [101, 0]
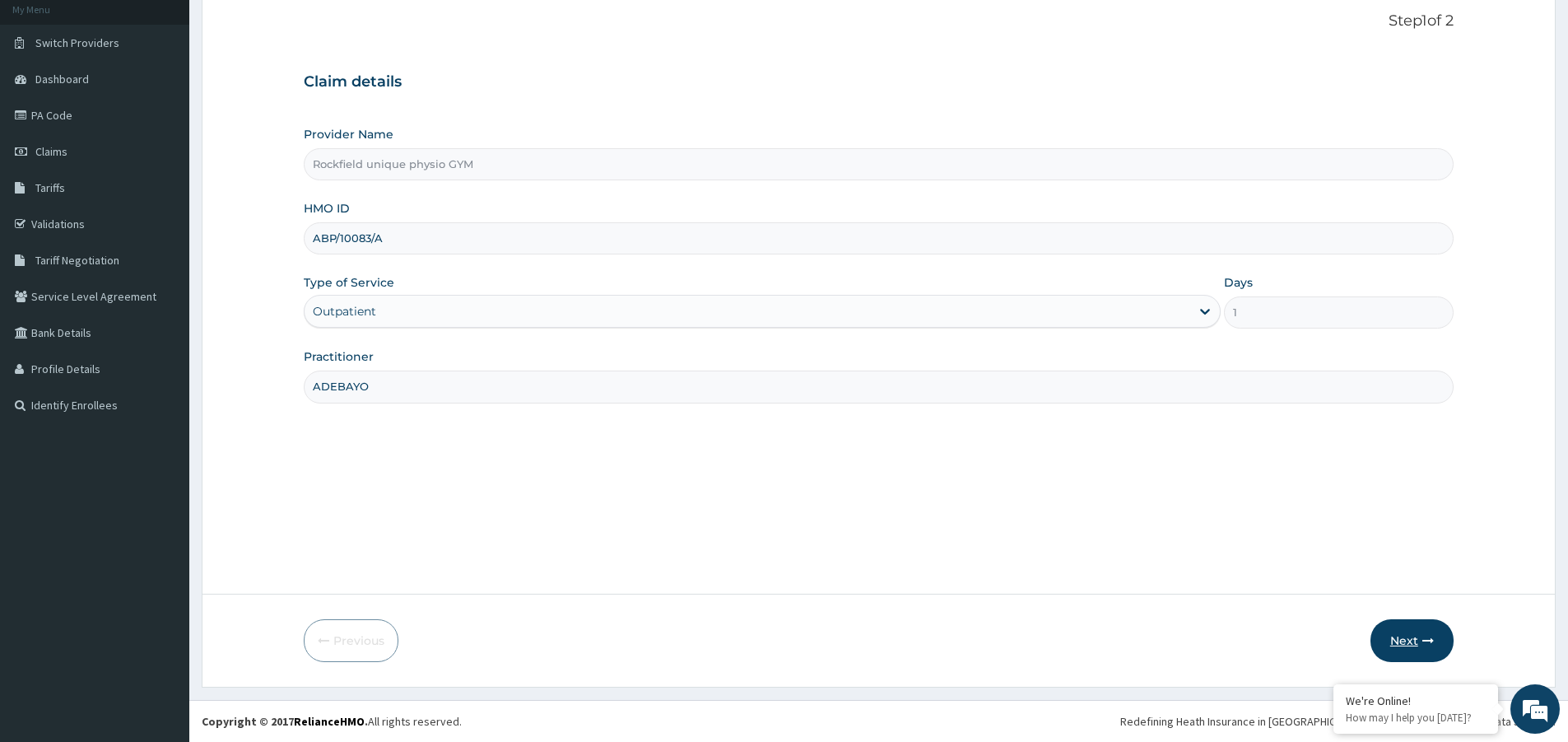
type input "ADEBAYO"
click at [1413, 641] on button "Next" at bounding box center [1412, 640] width 83 height 42
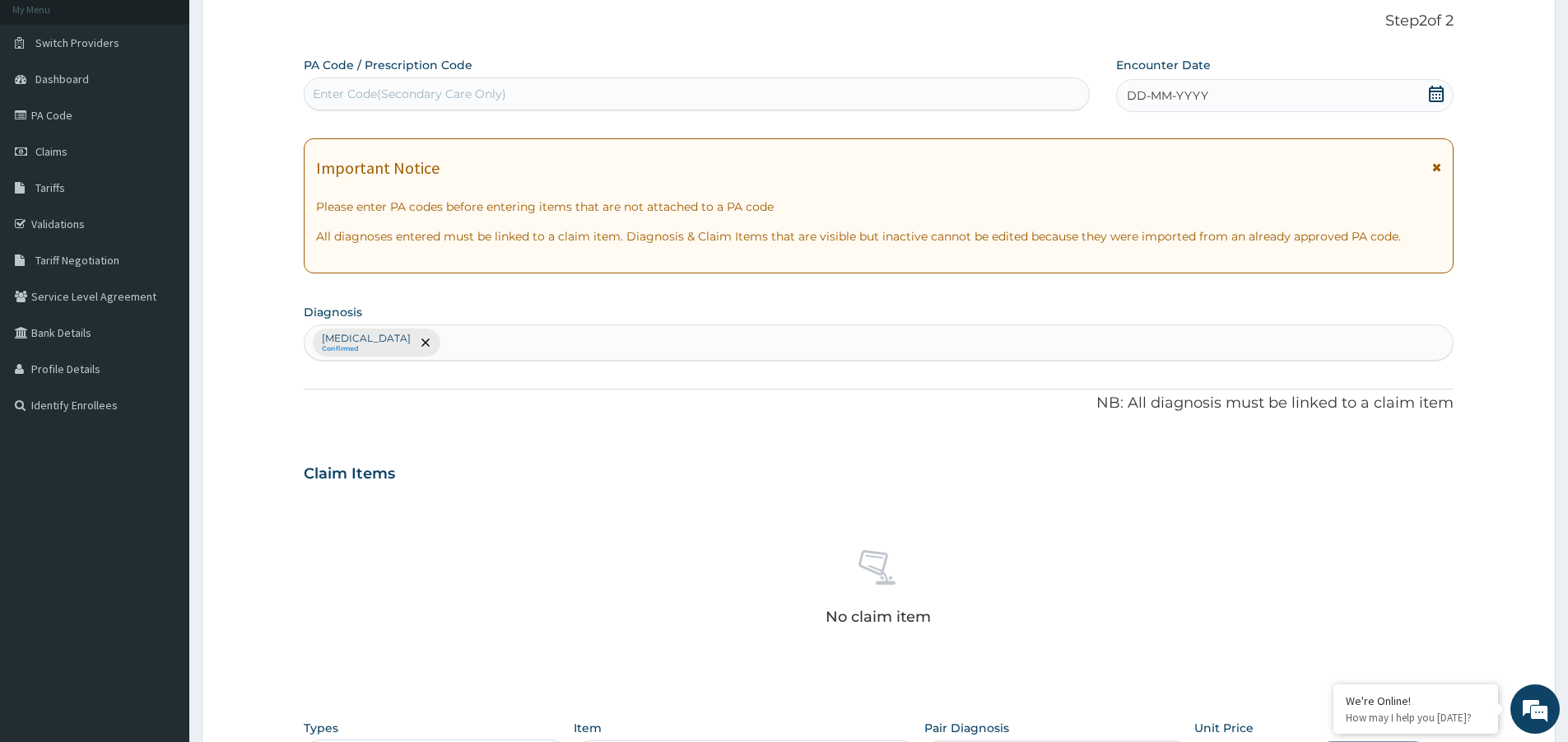
click at [1444, 94] on icon at bounding box center [1436, 94] width 17 height 17
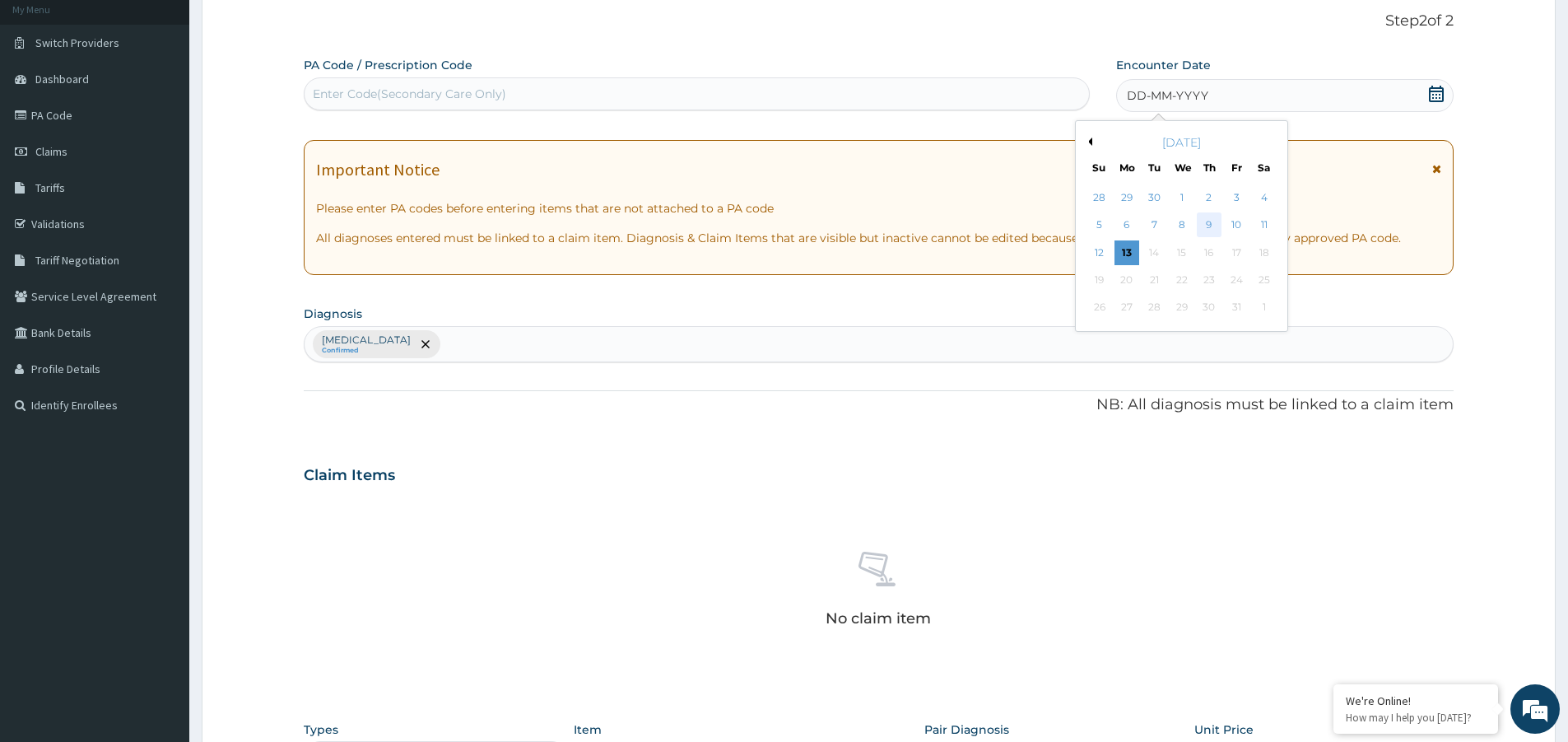
click at [1208, 227] on div "9" at bounding box center [1208, 225] width 25 height 25
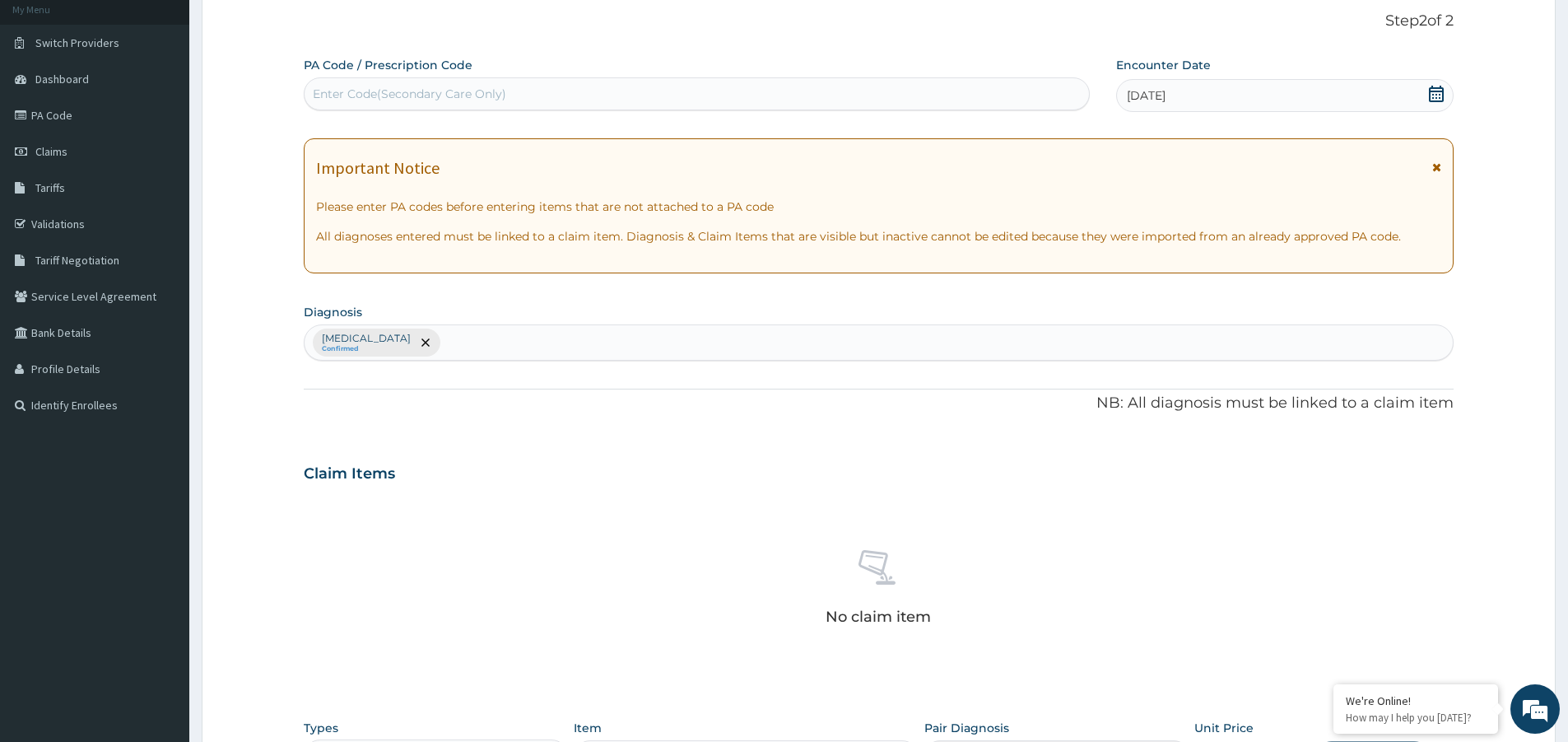
click at [696, 86] on div "Enter Code(Secondary Care Only)" at bounding box center [696, 94] width 784 height 27
click at [391, 87] on div "Enter Code(Secondary Care Only)" at bounding box center [409, 94] width 193 height 17
type input "PA/0DA1C8"
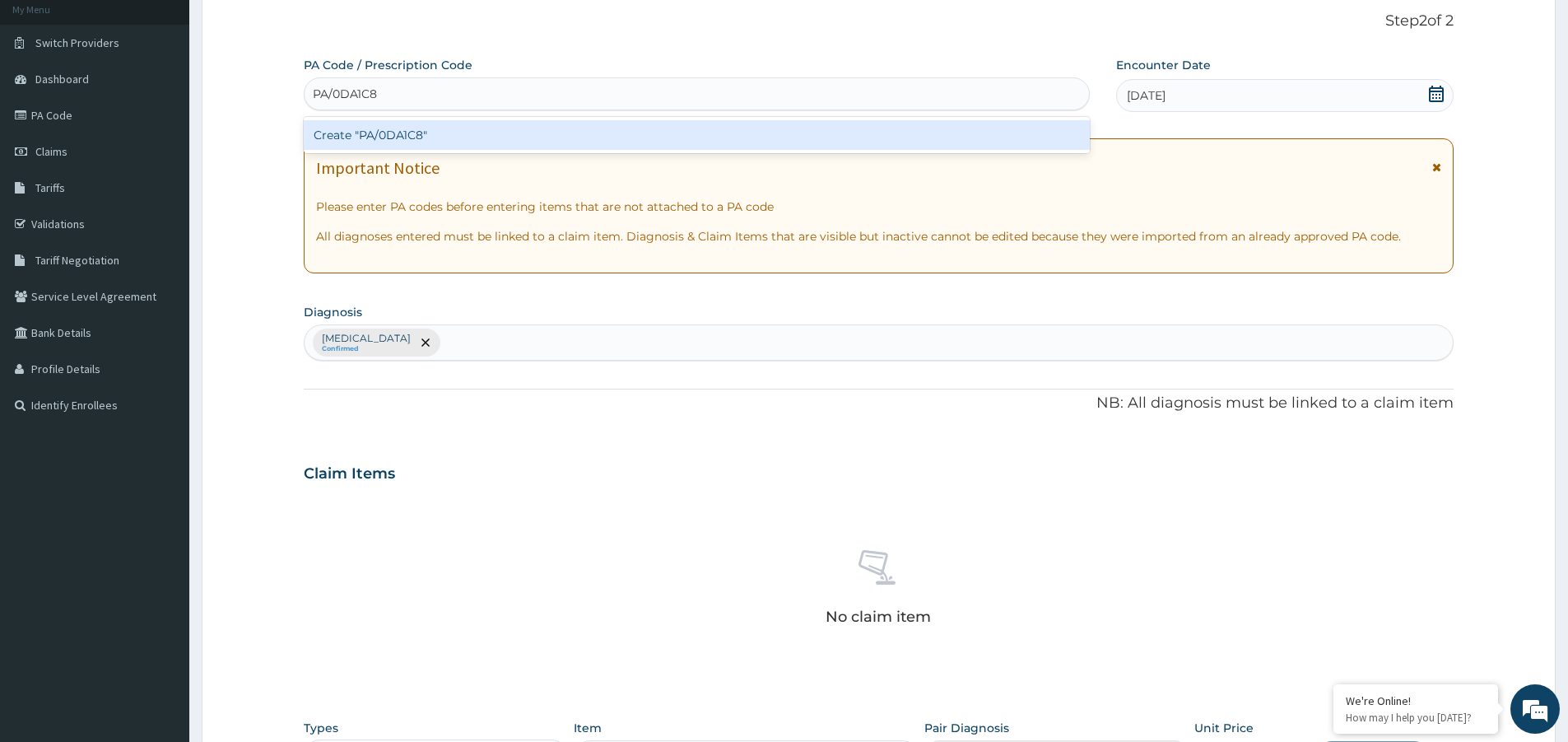
click at [435, 134] on div "Create "PA/0DA1C8"" at bounding box center [696, 135] width 786 height 30
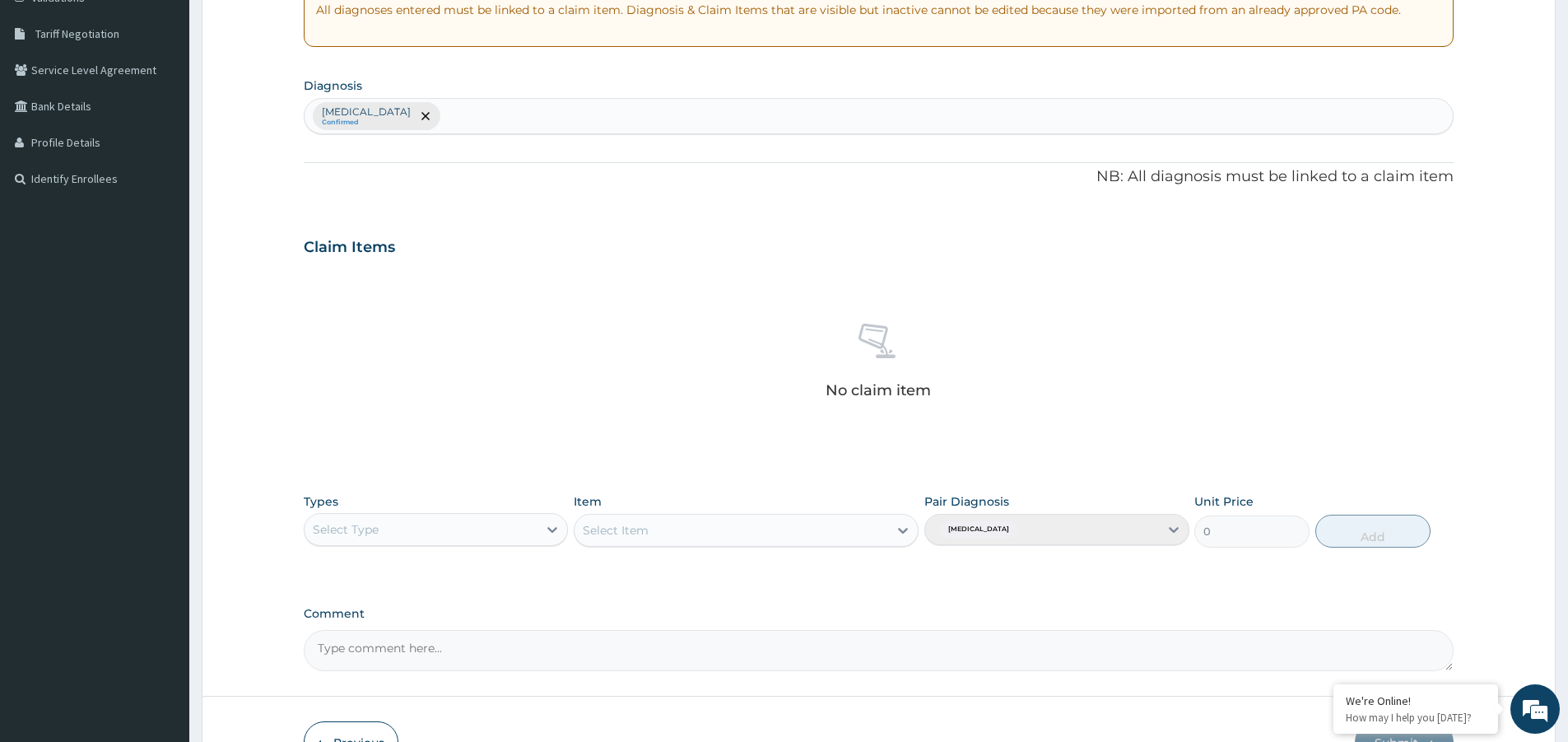
scroll to position [429, 0]
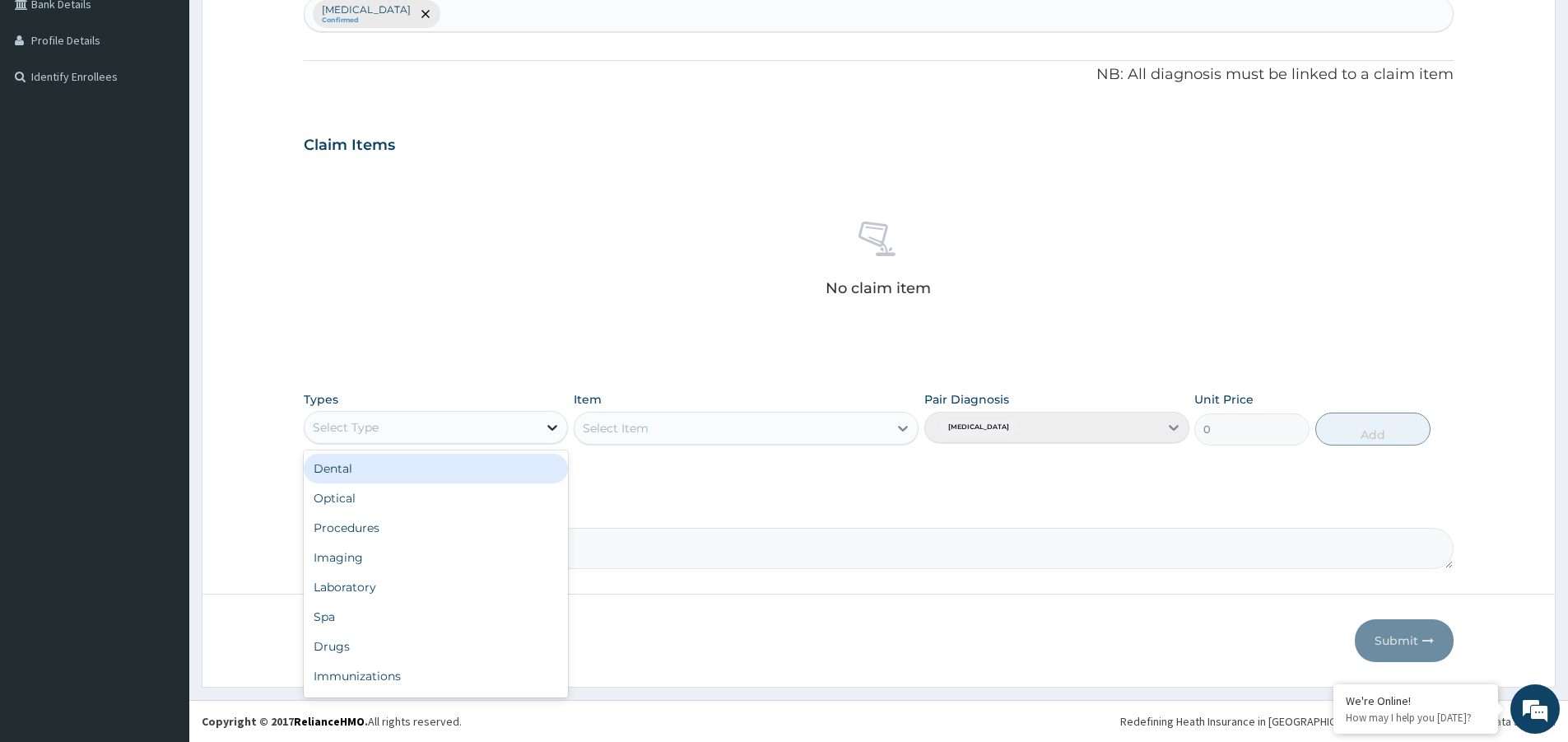
click at [553, 430] on icon at bounding box center [553, 428] width 10 height 6
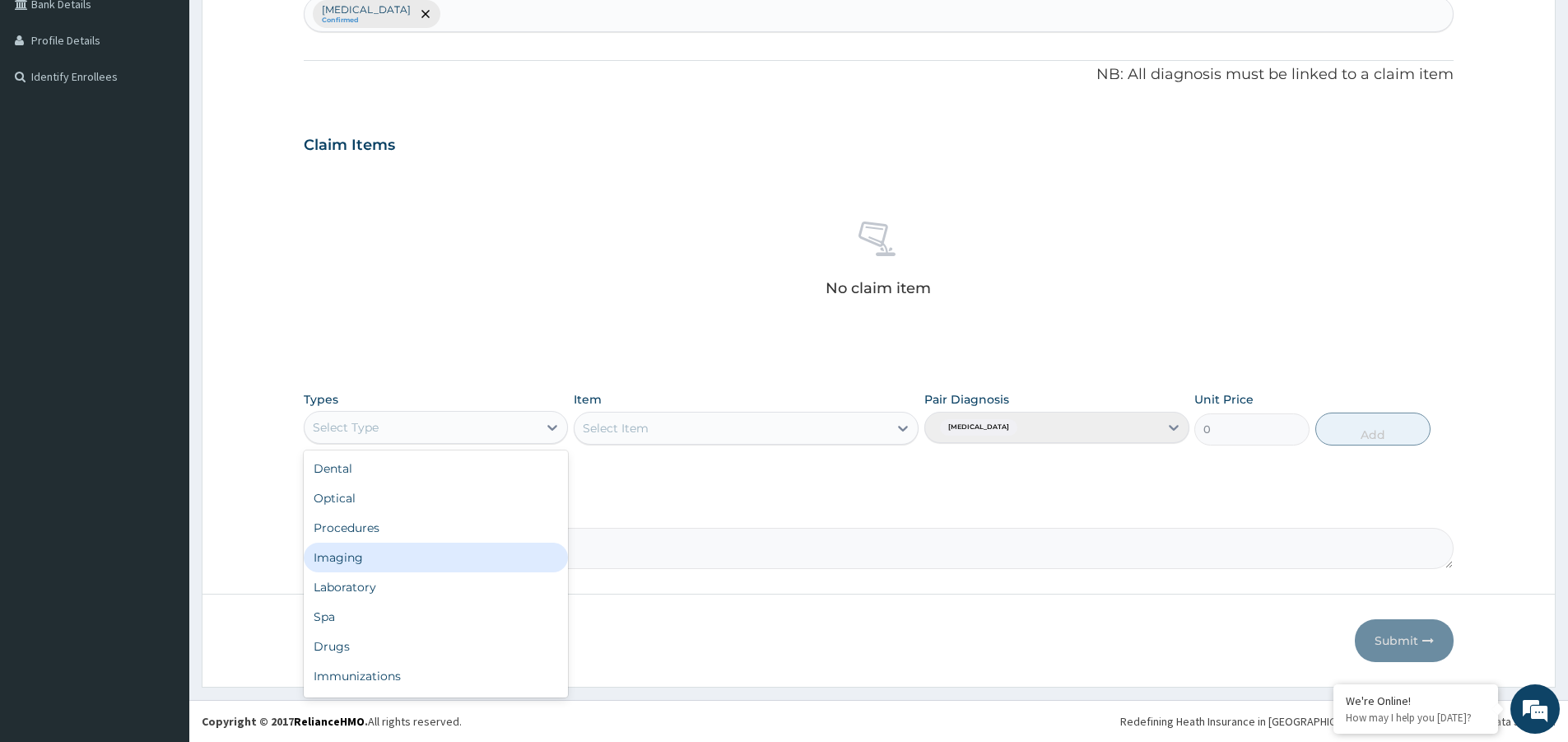
scroll to position [56, 0]
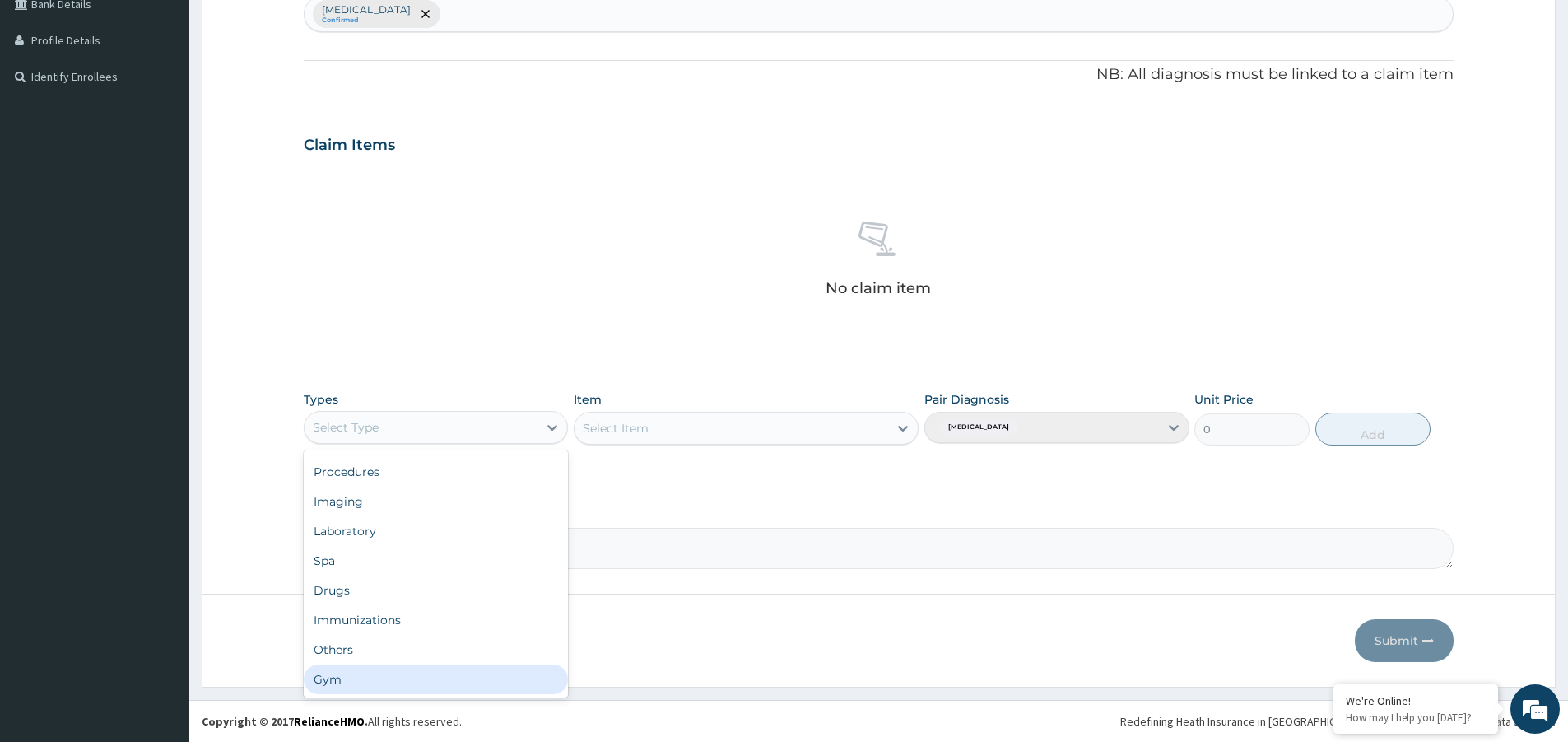
click at [364, 683] on div "Gym" at bounding box center [436, 680] width 264 height 30
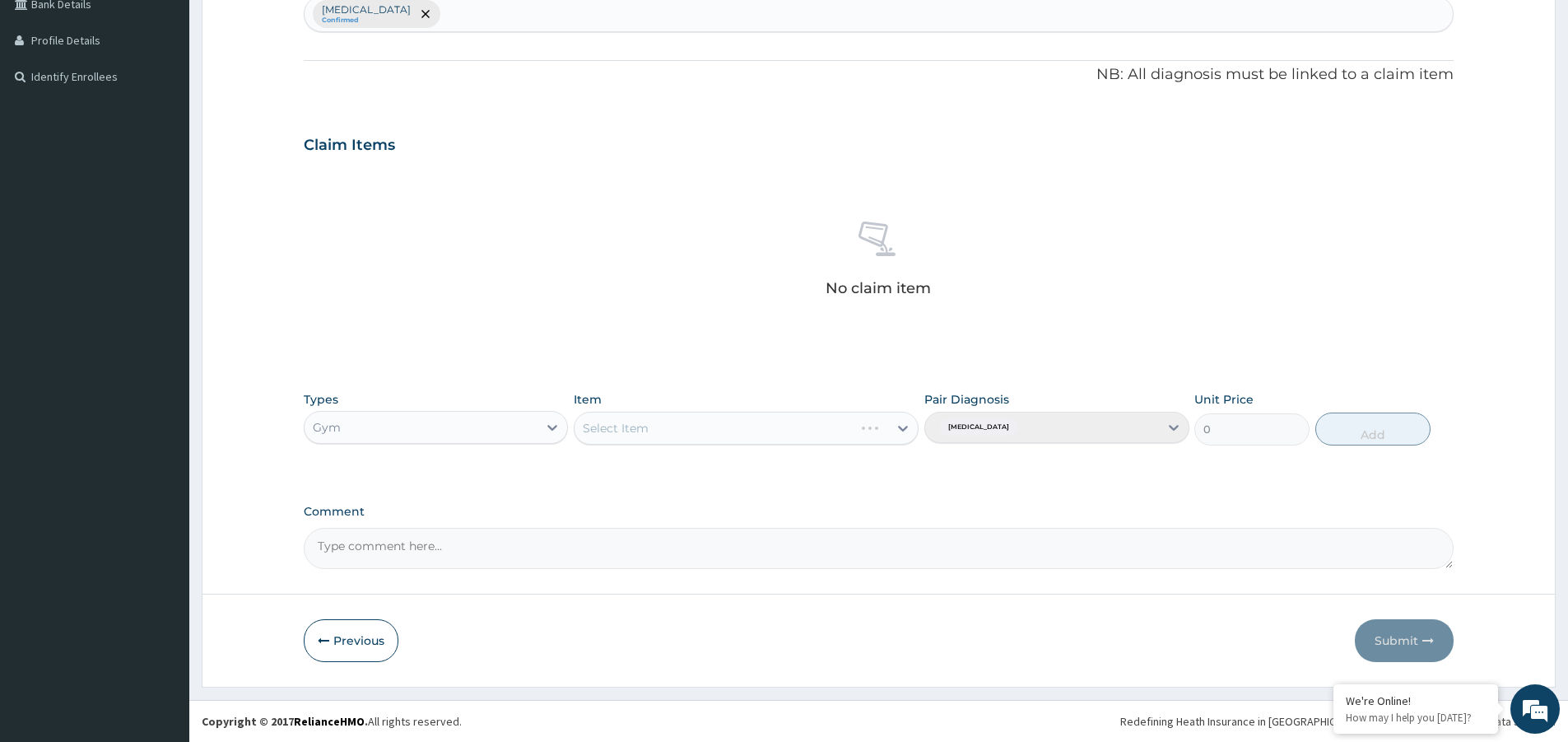
click at [901, 425] on div "Select Item" at bounding box center [747, 427] width 345 height 33
click at [813, 425] on div "Select Item" at bounding box center [732, 428] width 314 height 27
click at [650, 474] on div "GYM" at bounding box center [747, 470] width 345 height 30
click at [1378, 433] on button "Add" at bounding box center [1373, 428] width 115 height 33
type input "0"
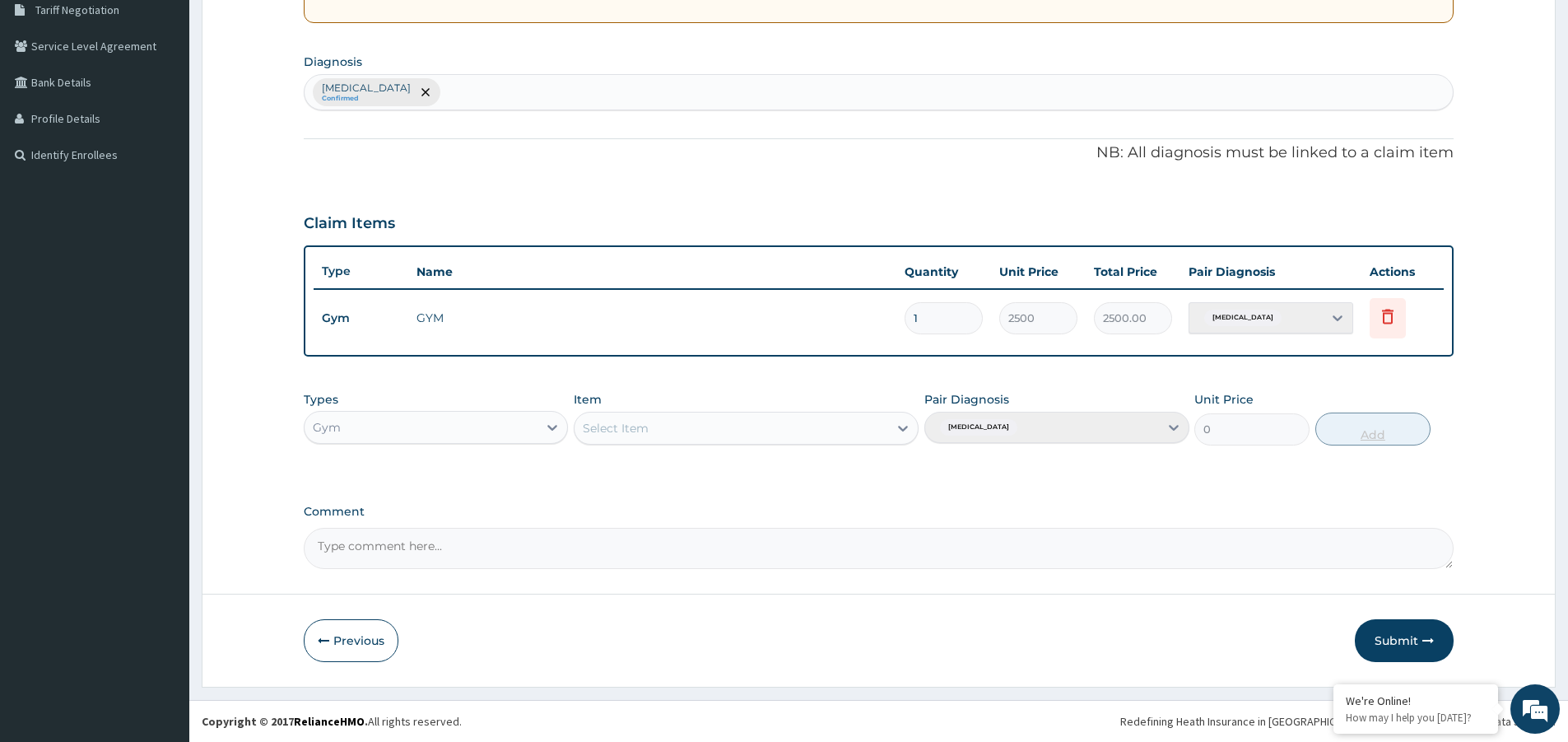
scroll to position [351, 0]
click at [1400, 635] on button "Submit" at bounding box center [1404, 640] width 99 height 42
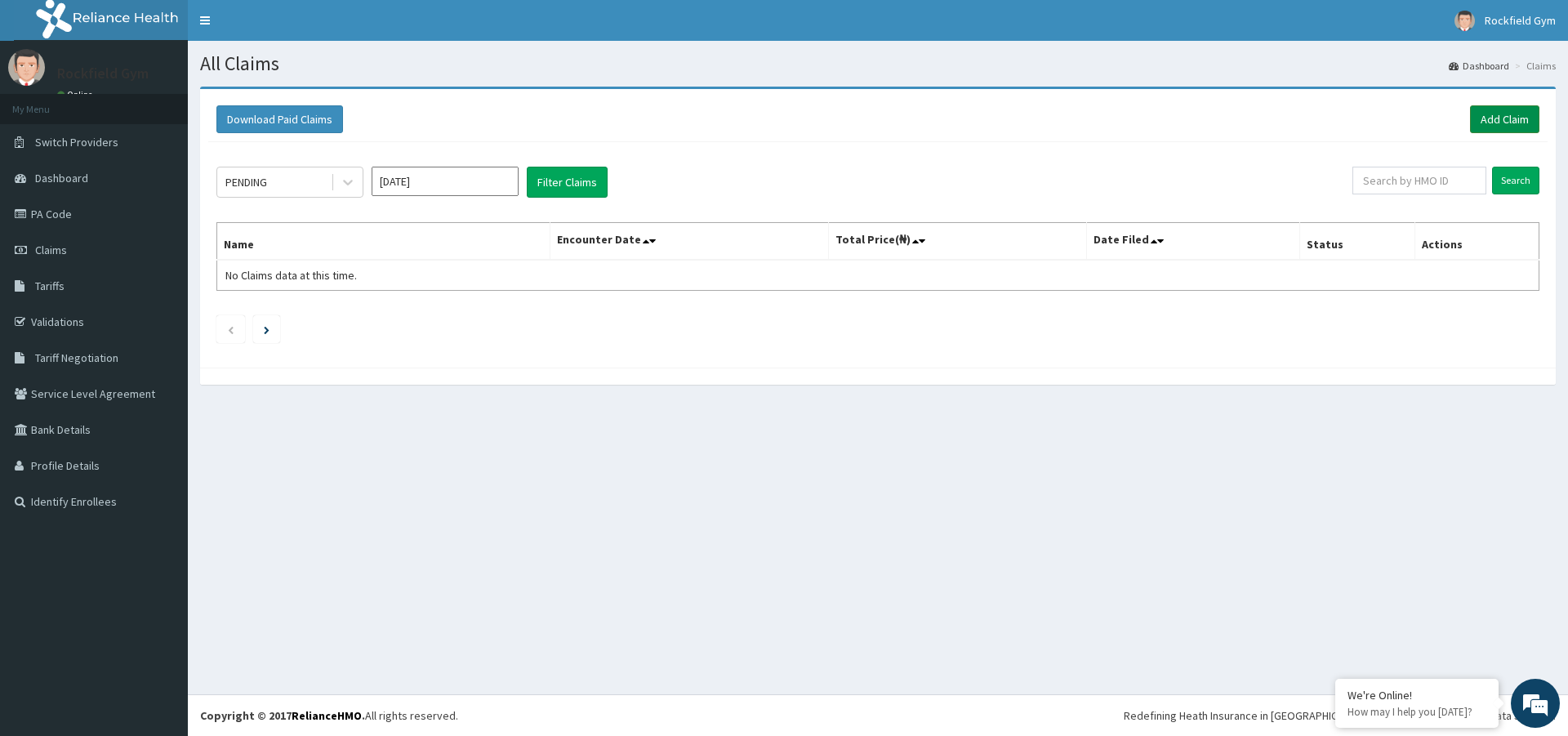
click at [1504, 115] on link "Add Claim" at bounding box center [1504, 119] width 69 height 27
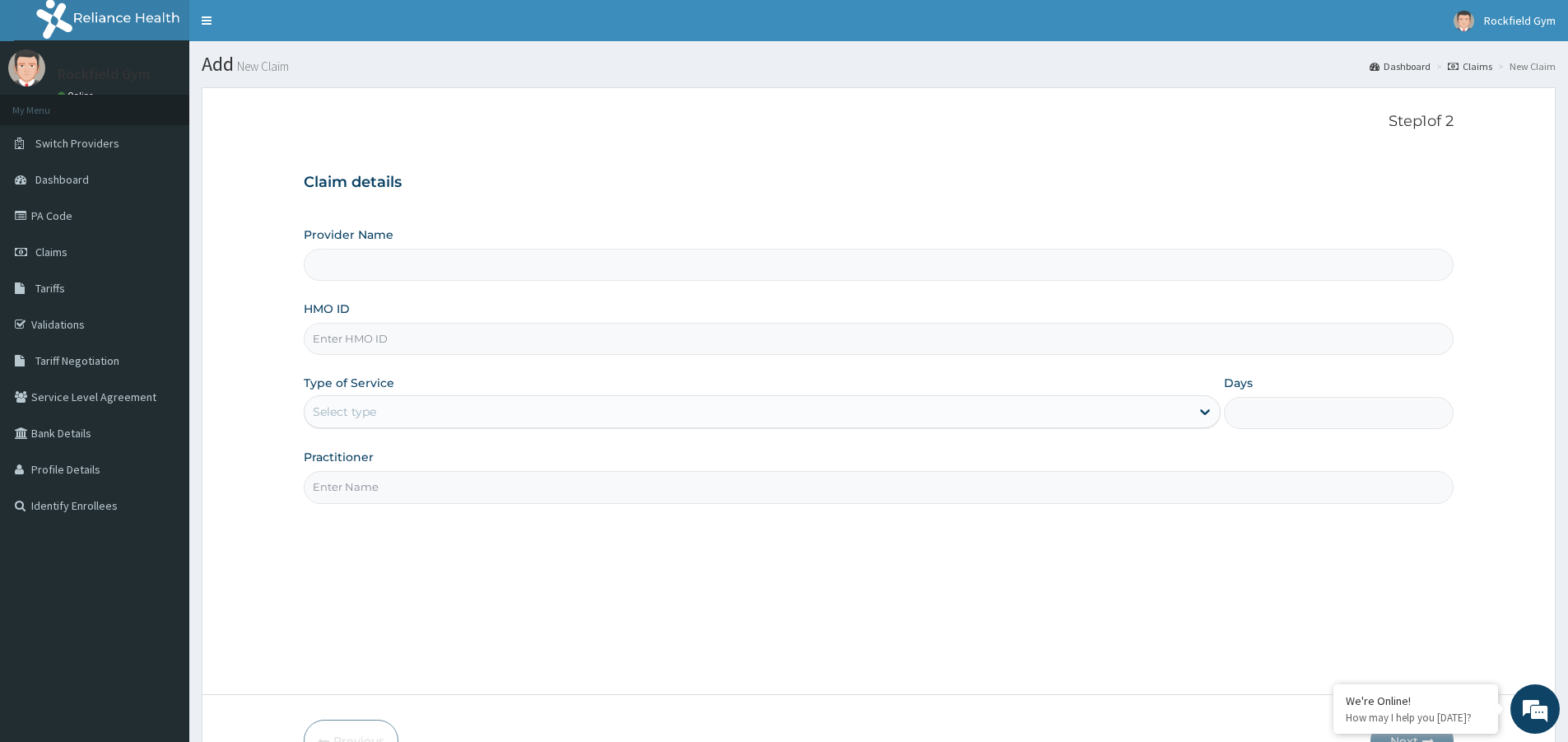
type input "Rockfield unique physio GYM"
type input "1"
click at [382, 486] on input "Practitioner" at bounding box center [879, 486] width 1150 height 33
type input "GLORY"
click at [438, 338] on input "HMO ID" at bounding box center [879, 338] width 1150 height 33
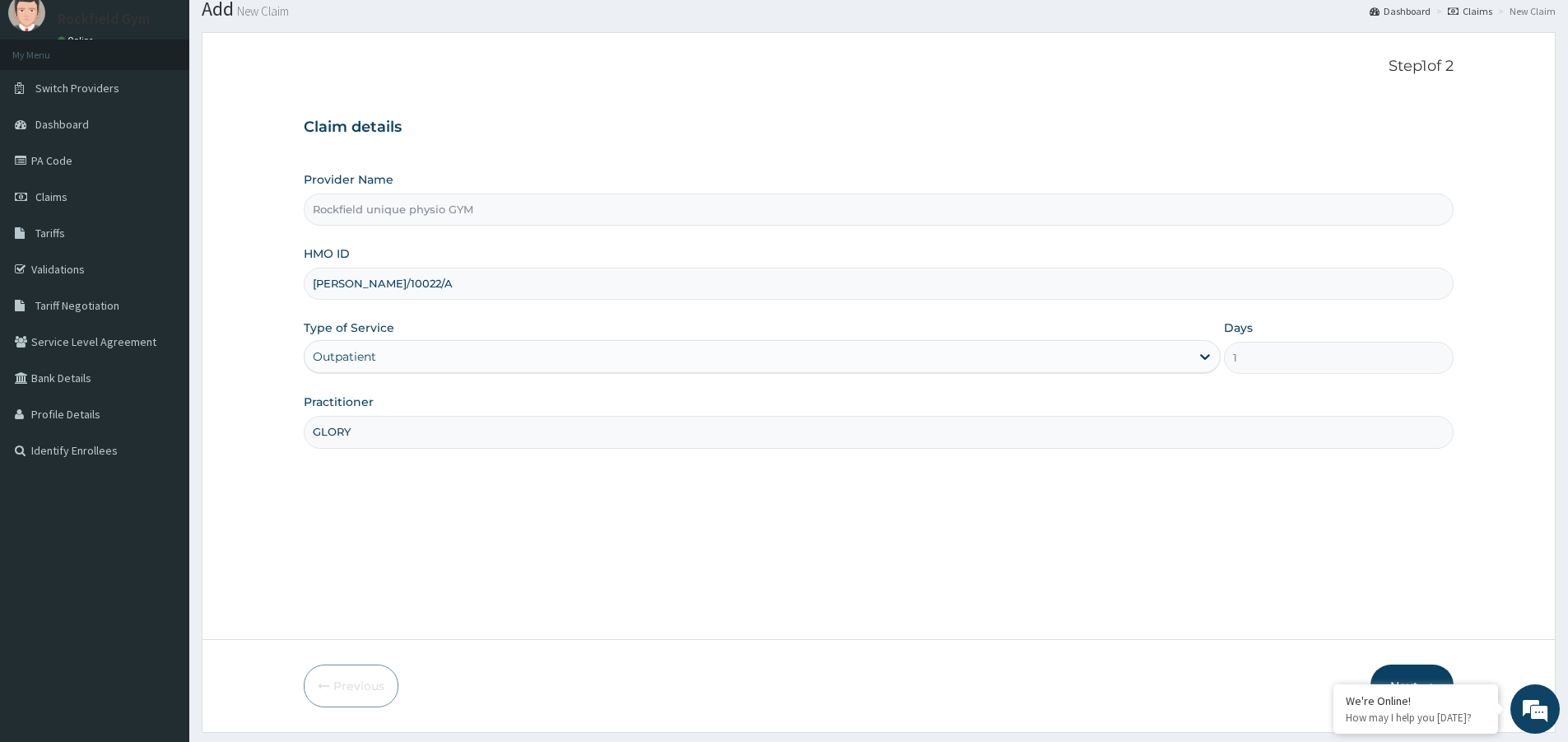
scroll to position [101, 0]
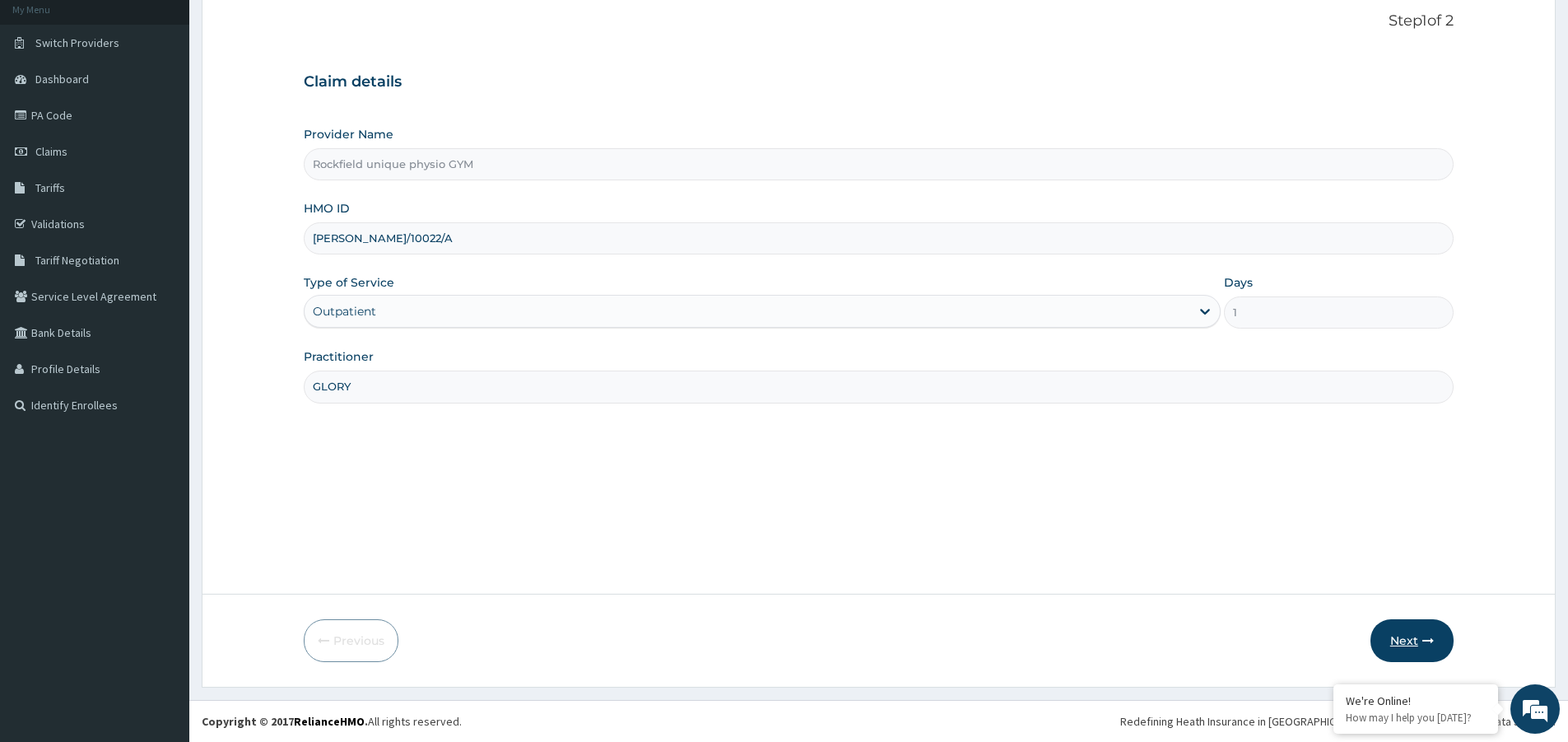
type input "ELI/10022/A"
click at [1415, 639] on button "Next" at bounding box center [1412, 640] width 83 height 42
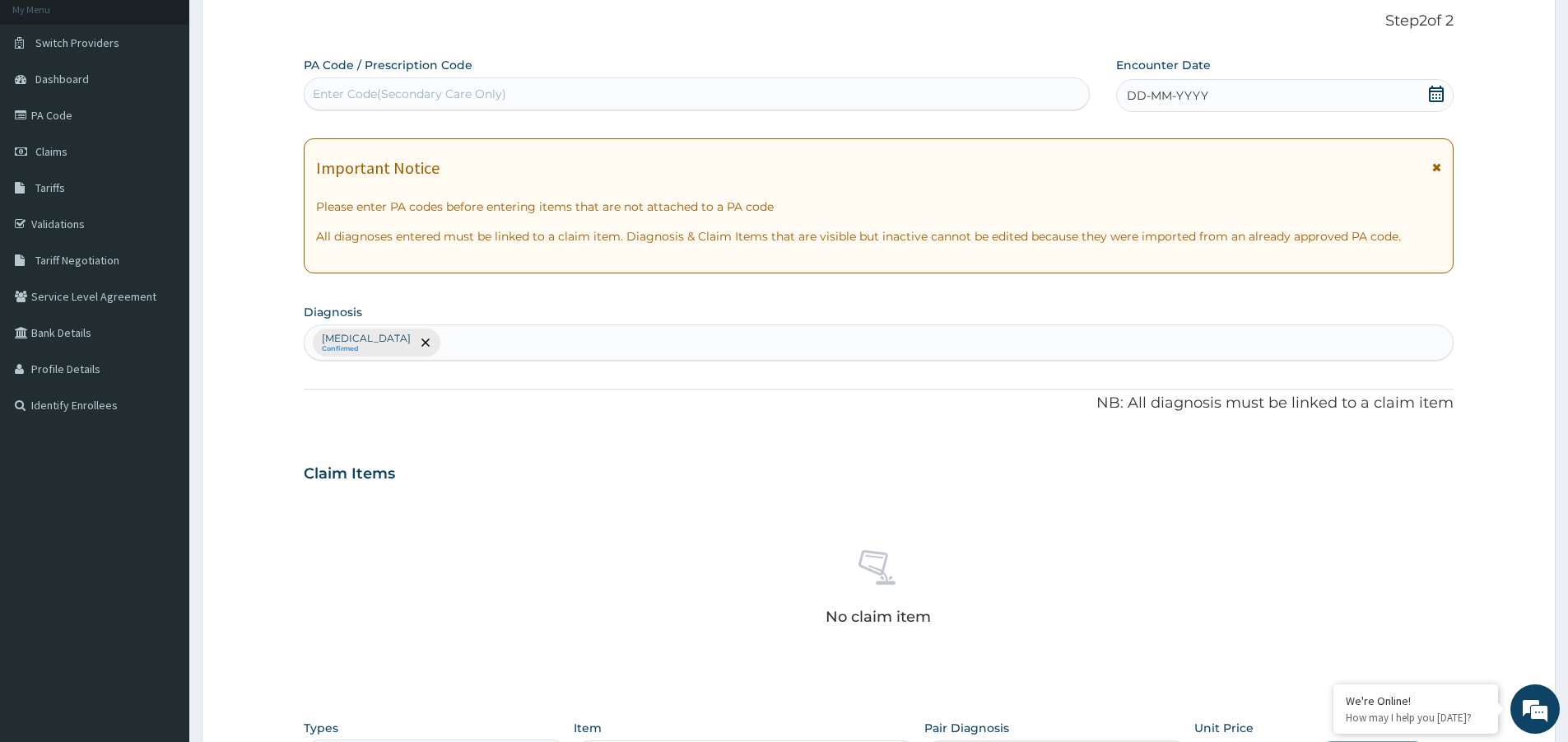
click at [429, 78] on div "Enter Code(Secondary Care Only)" at bounding box center [696, 93] width 786 height 33
type input "PA/B254B8"
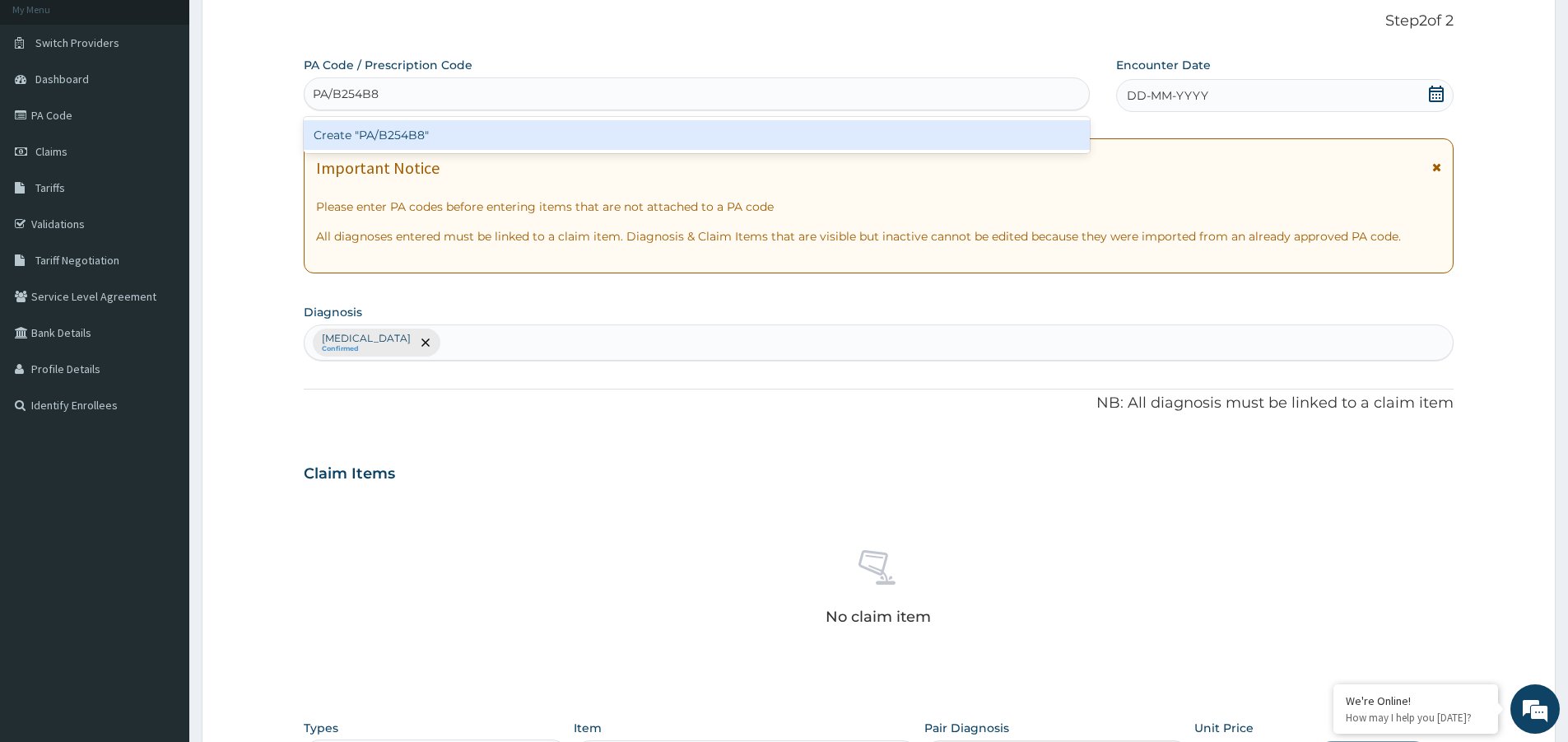
click at [423, 141] on div "Create "PA/B254B8"" at bounding box center [696, 135] width 786 height 30
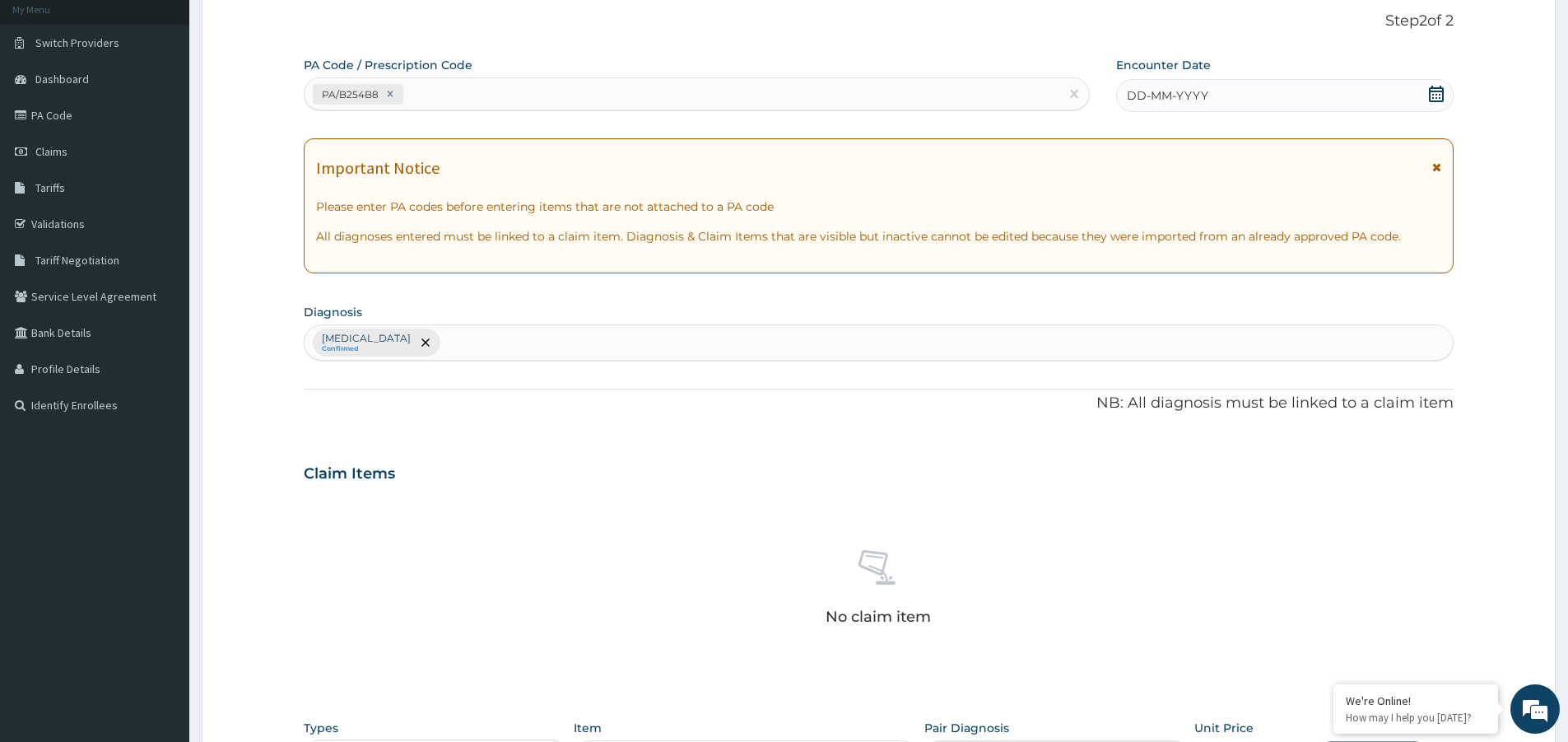
click at [1433, 97] on icon at bounding box center [1436, 94] width 17 height 17
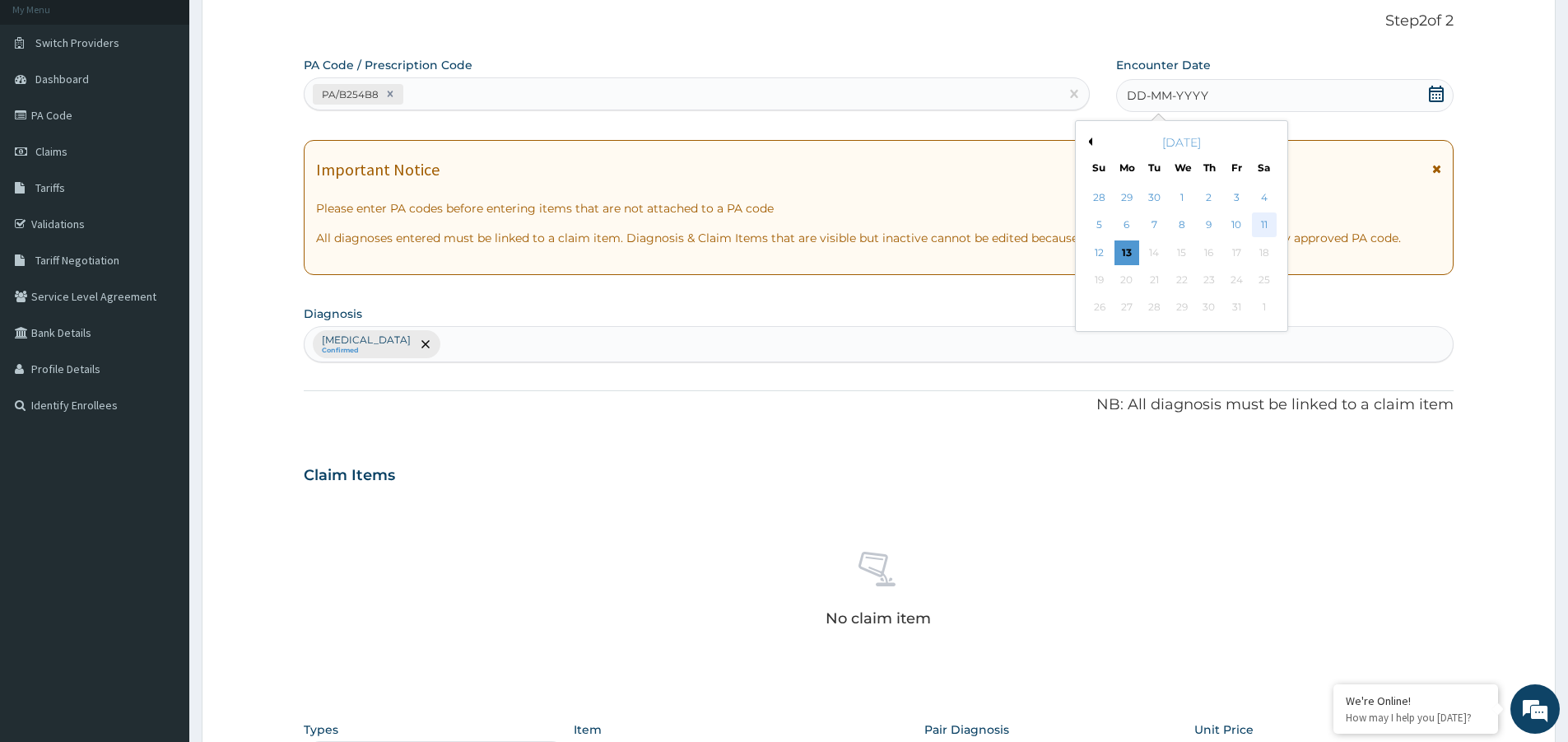
click at [1261, 226] on div "11" at bounding box center [1263, 225] width 25 height 25
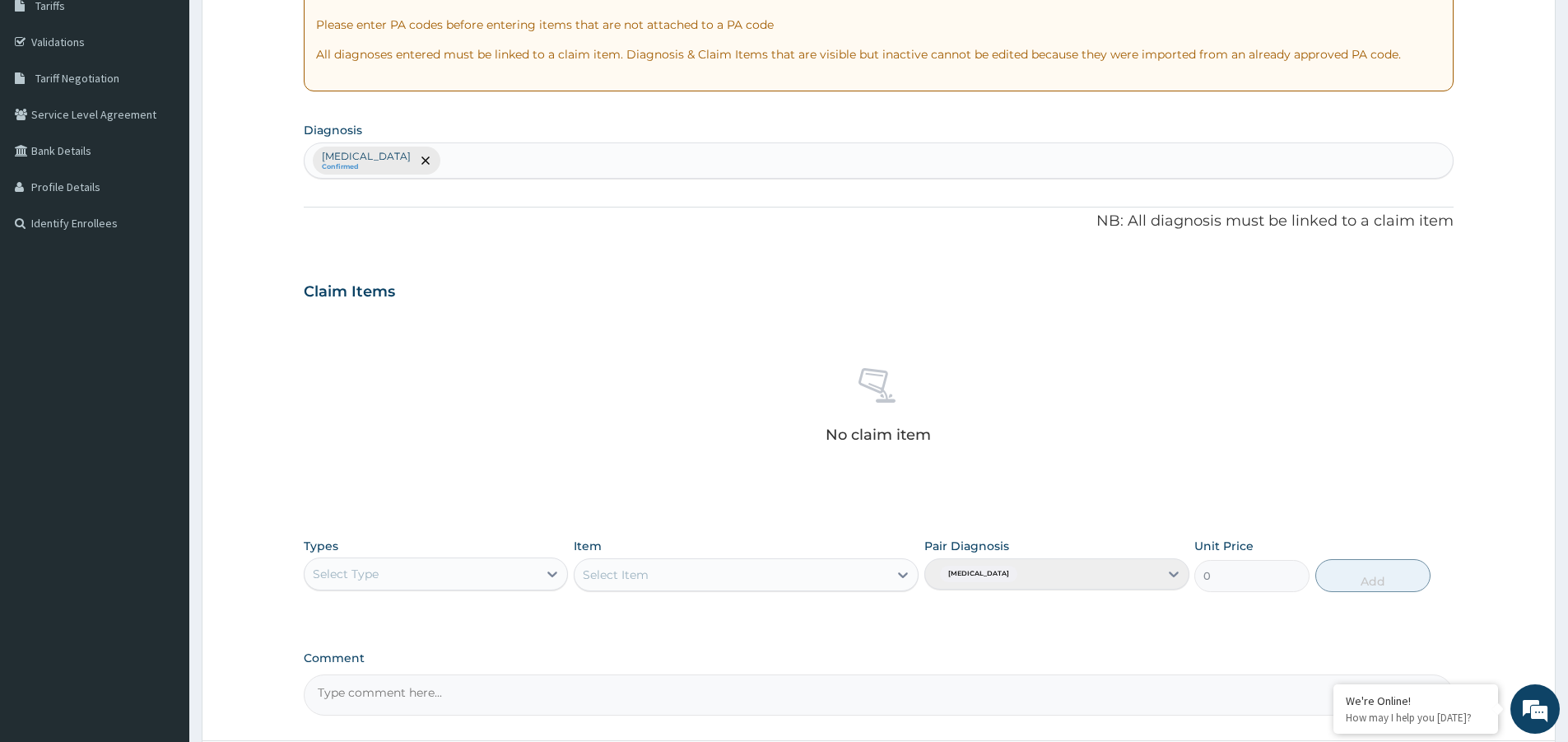
scroll to position [429, 0]
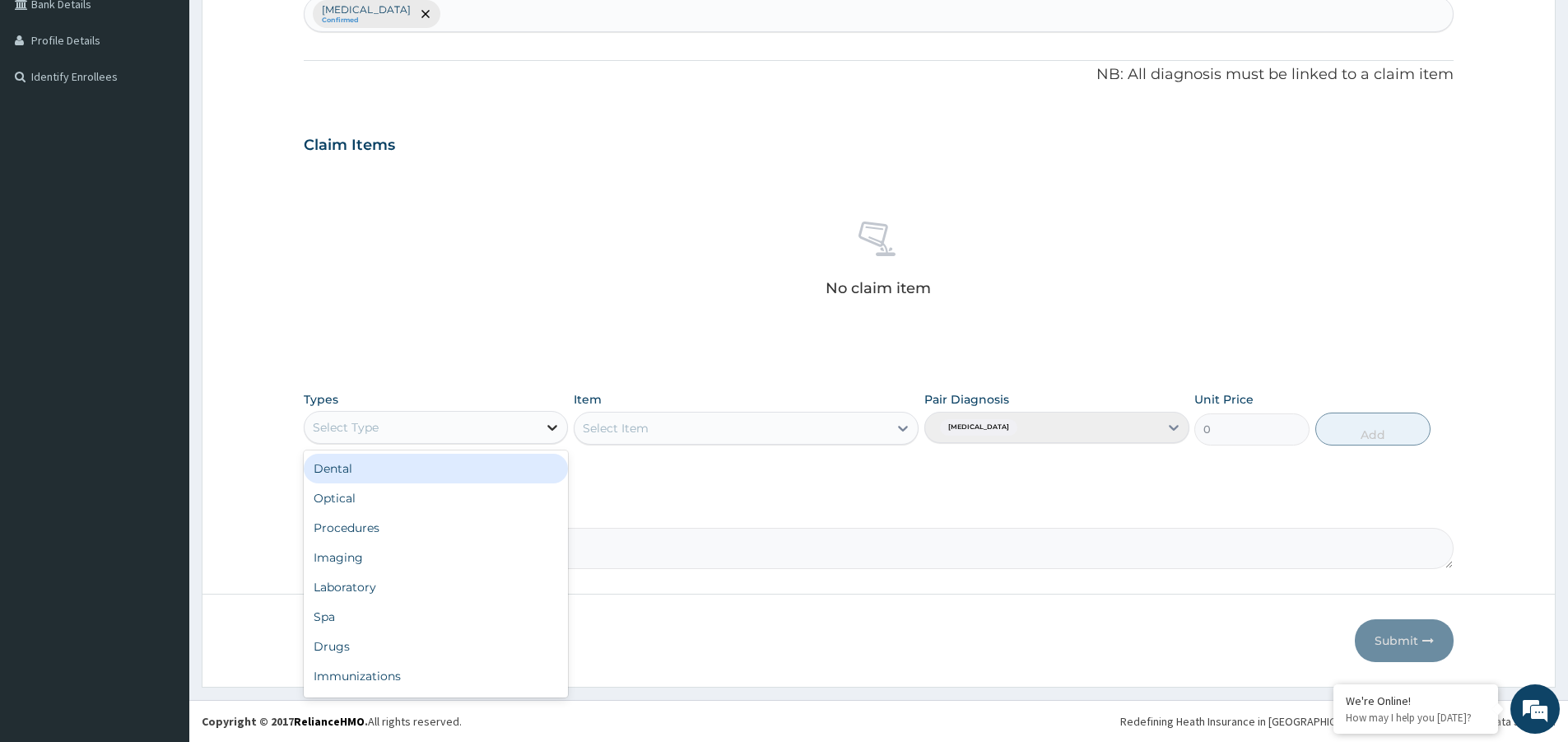
click at [542, 425] on div at bounding box center [552, 427] width 30 height 30
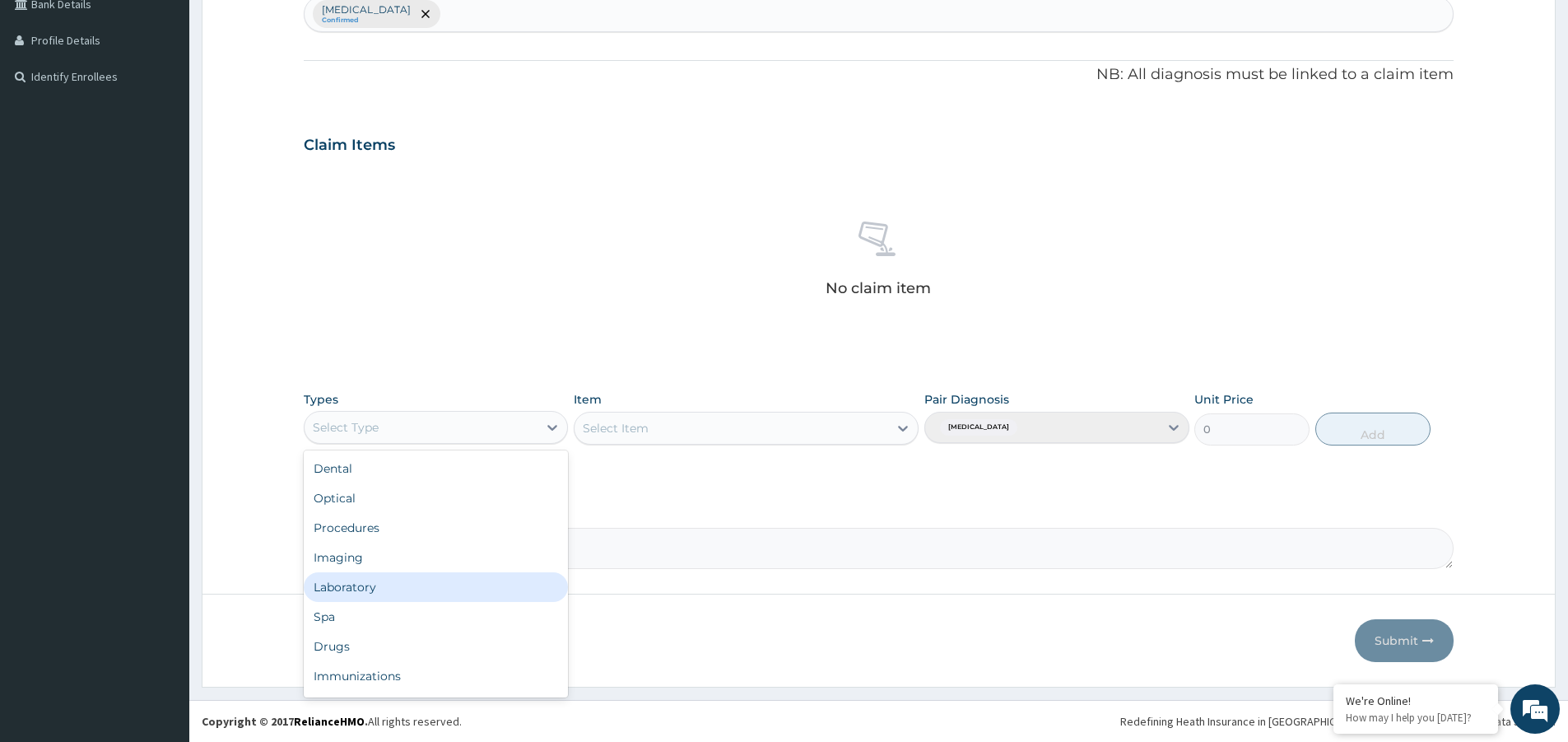
scroll to position [56, 0]
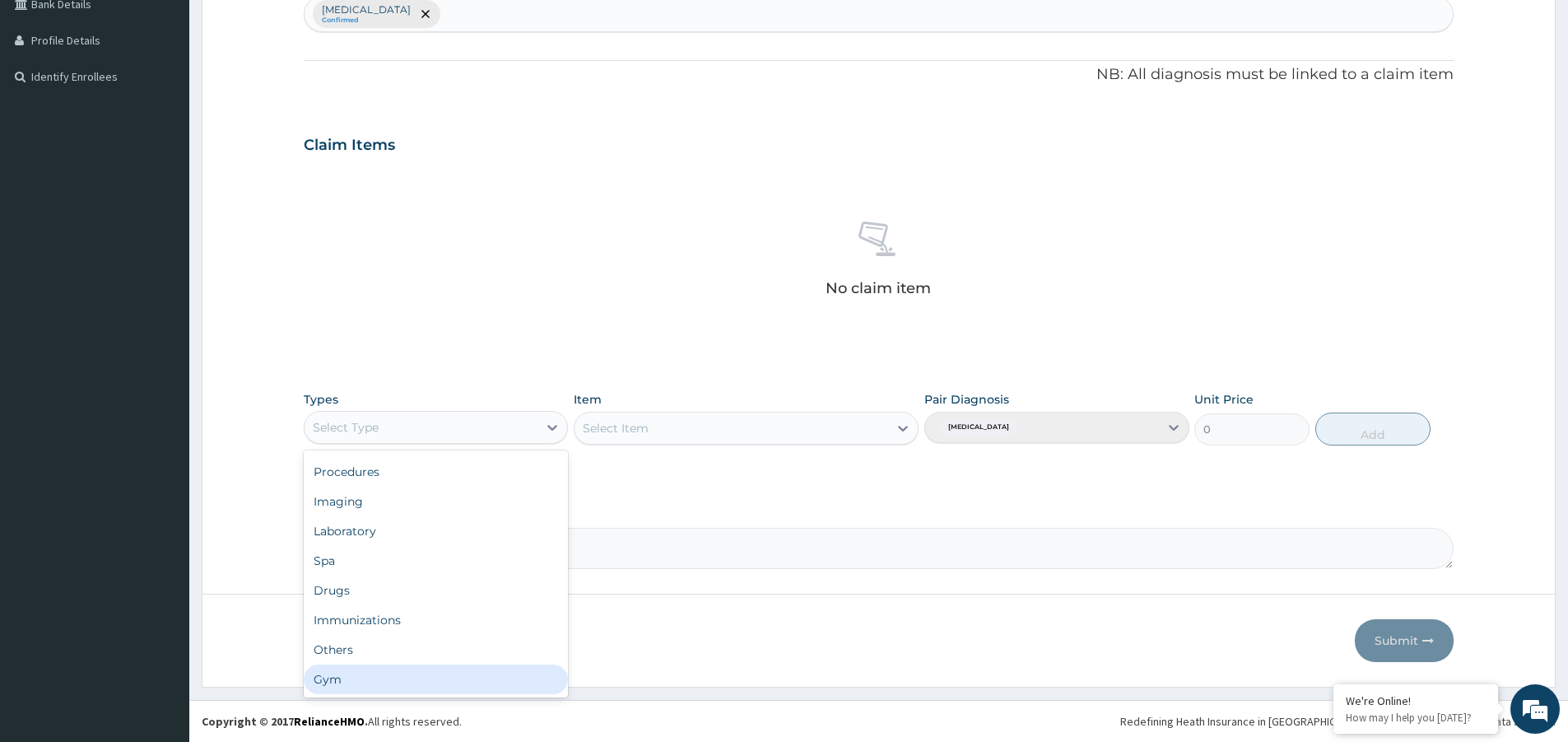
click at [425, 680] on div "Gym" at bounding box center [436, 680] width 264 height 30
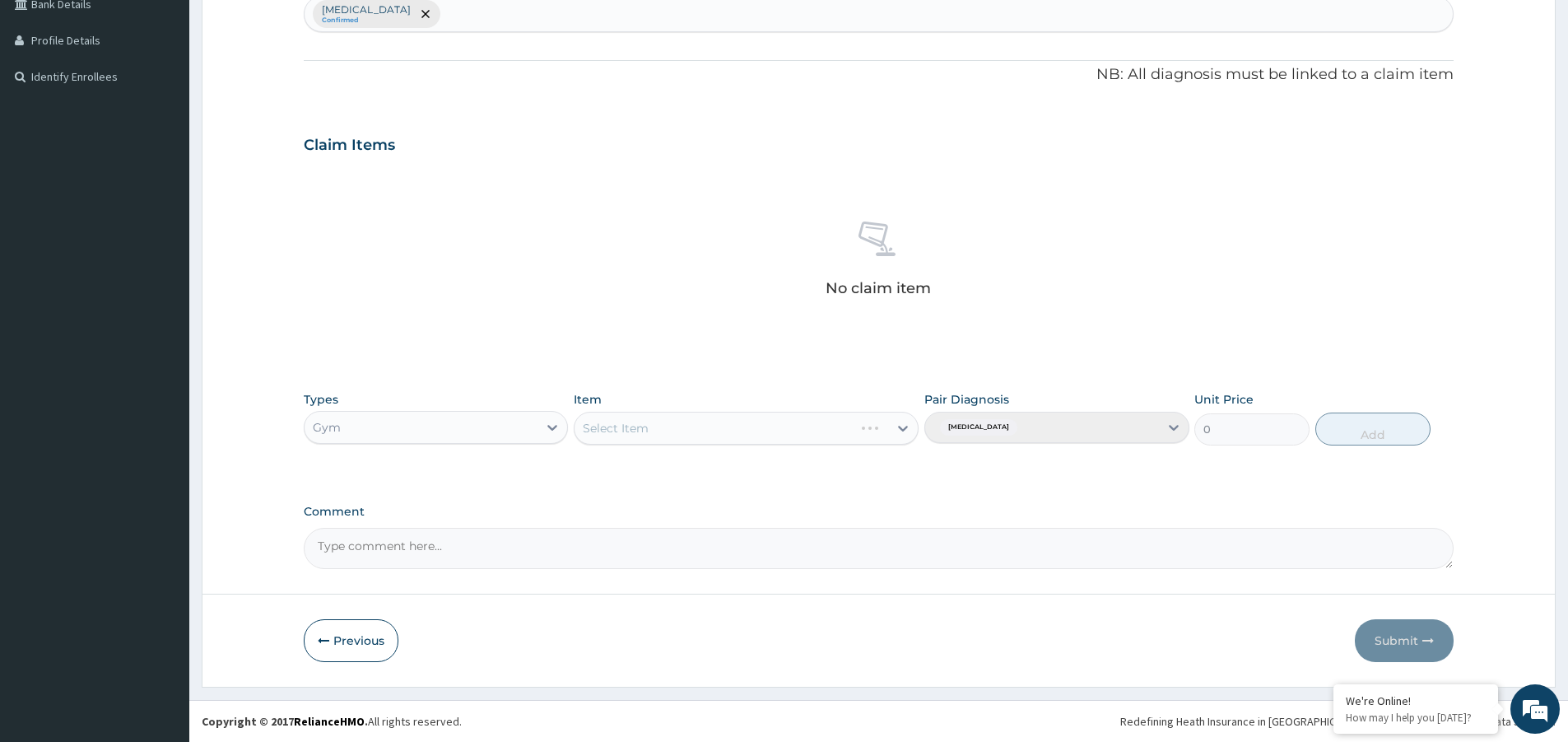
click at [902, 423] on div "Select Item" at bounding box center [747, 427] width 345 height 33
click at [898, 423] on icon at bounding box center [902, 428] width 17 height 17
click at [823, 472] on div "GYM" at bounding box center [747, 470] width 345 height 30
click at [1365, 435] on button "Add" at bounding box center [1373, 428] width 115 height 33
type input "0"
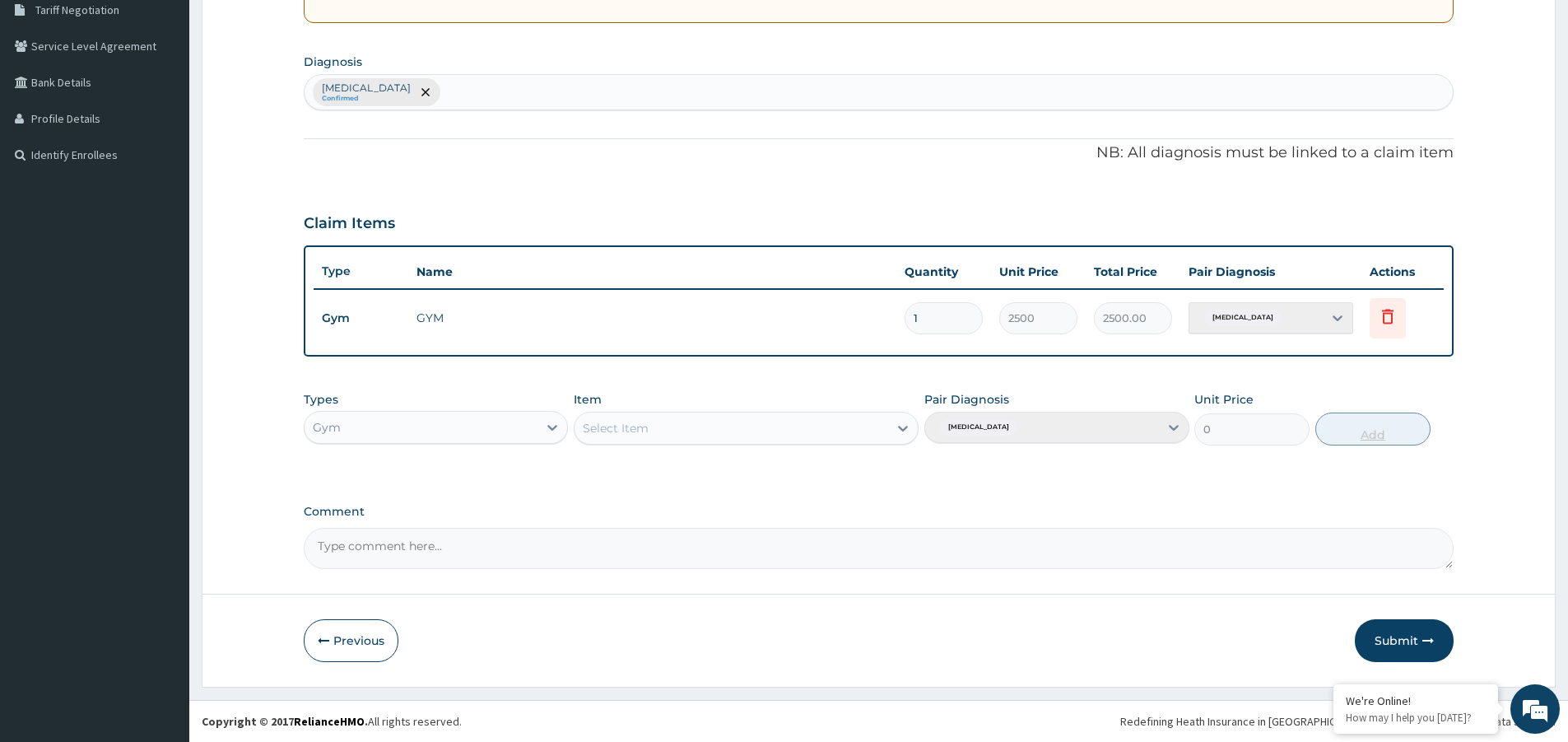
scroll to position [351, 0]
click at [1390, 647] on button "Submit" at bounding box center [1404, 640] width 99 height 42
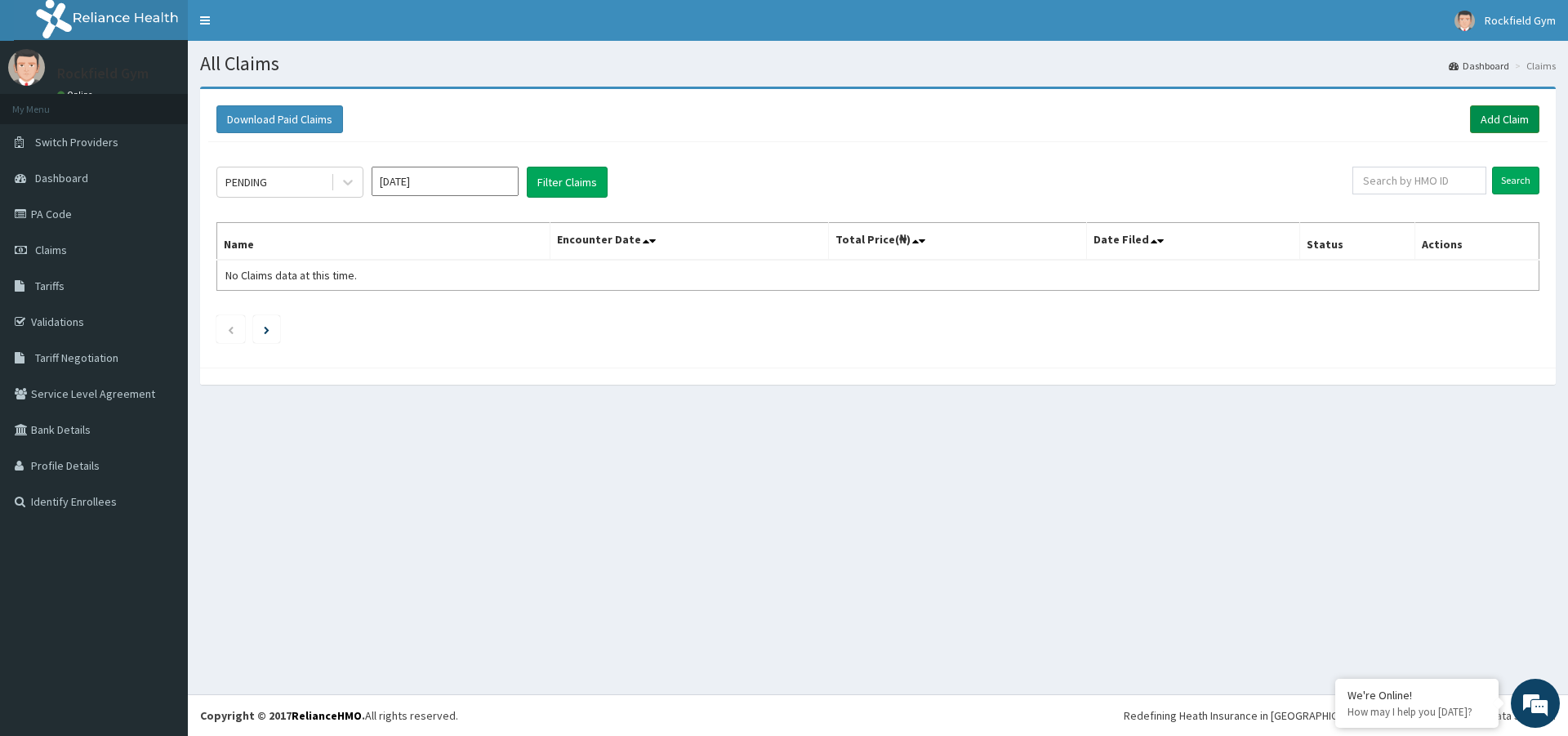
click at [1493, 117] on link "Add Claim" at bounding box center [1504, 119] width 69 height 27
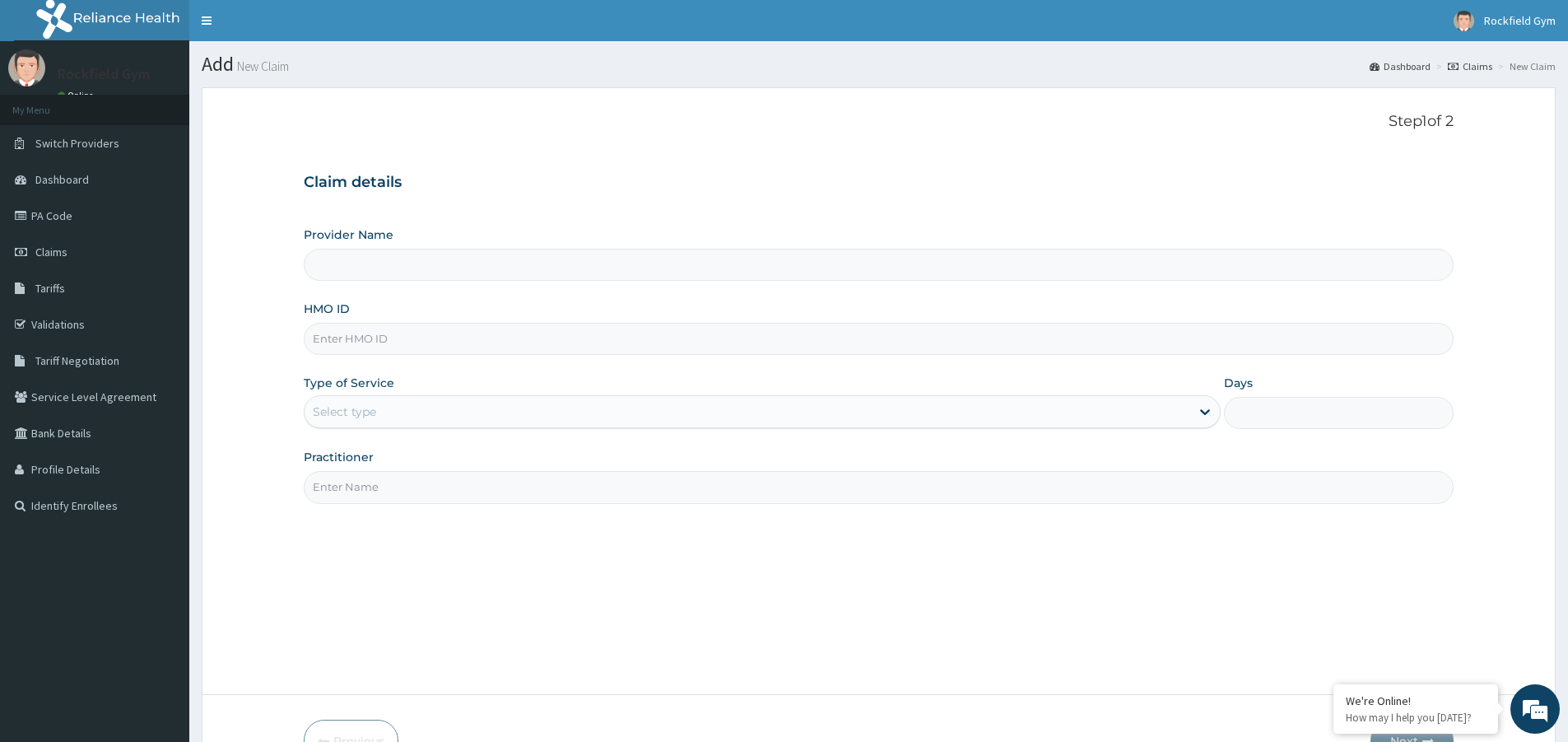
type input "Rockfield unique physio GYM"
type input "1"
click at [422, 341] on input "HMO ID" at bounding box center [879, 338] width 1150 height 33
type input "WMML/10012/A"
click at [386, 494] on input "Practitioner" at bounding box center [879, 486] width 1150 height 33
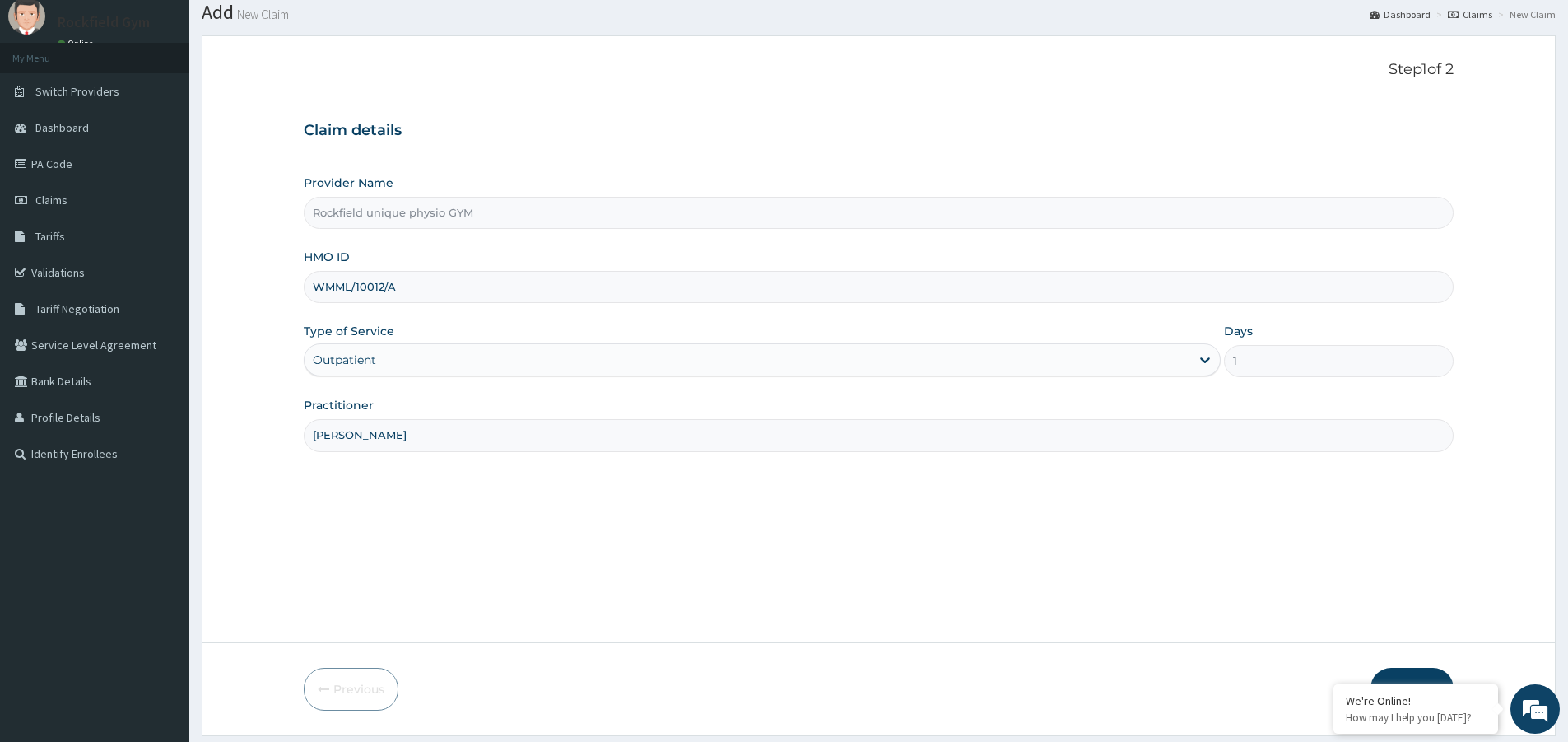
scroll to position [101, 0]
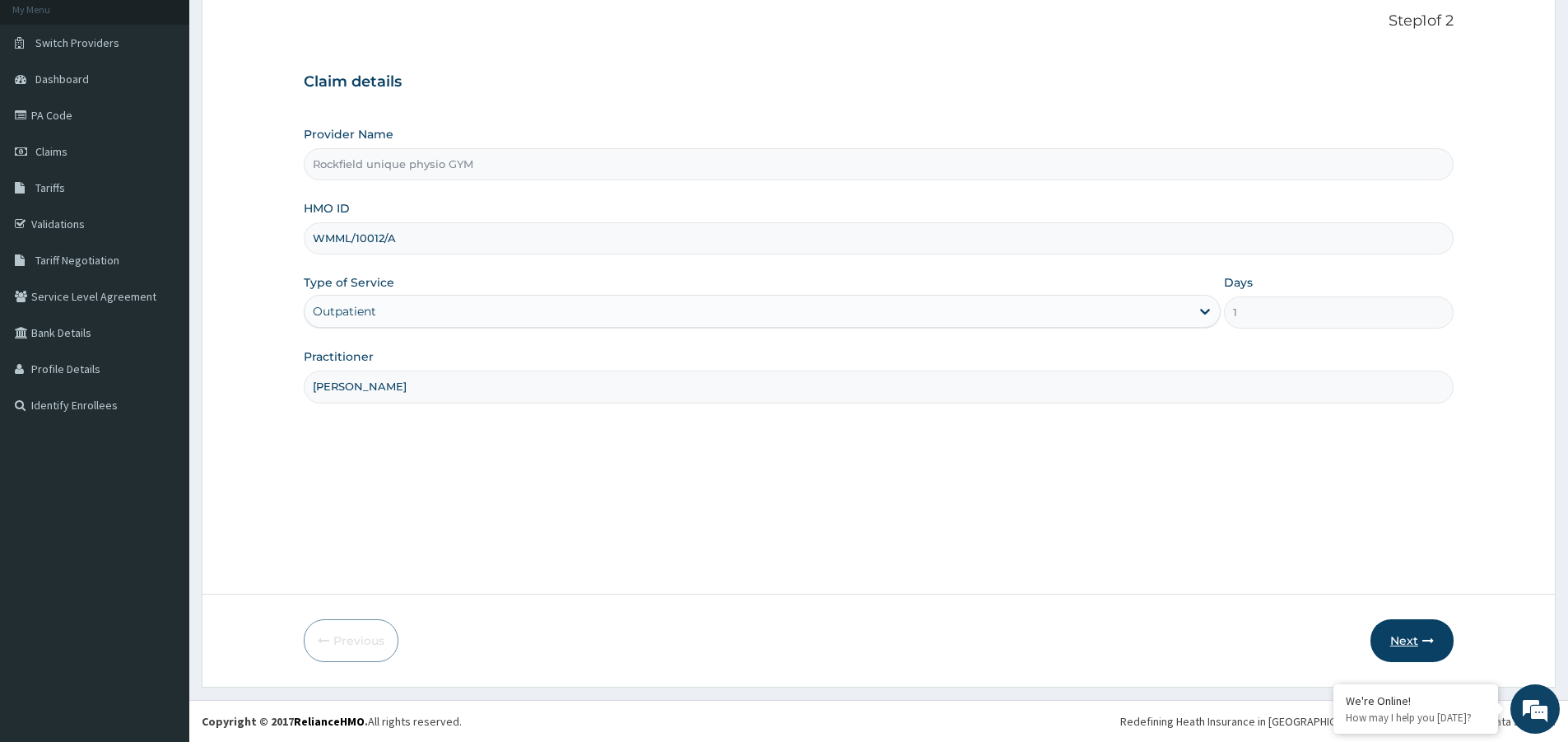
type input "JOSEPH"
click at [1411, 641] on button "Next" at bounding box center [1412, 640] width 83 height 42
click at [1405, 629] on button "Next" at bounding box center [1412, 640] width 83 height 42
click at [1408, 639] on button "Next" at bounding box center [1412, 640] width 83 height 42
click at [1404, 639] on button "Next" at bounding box center [1412, 640] width 83 height 42
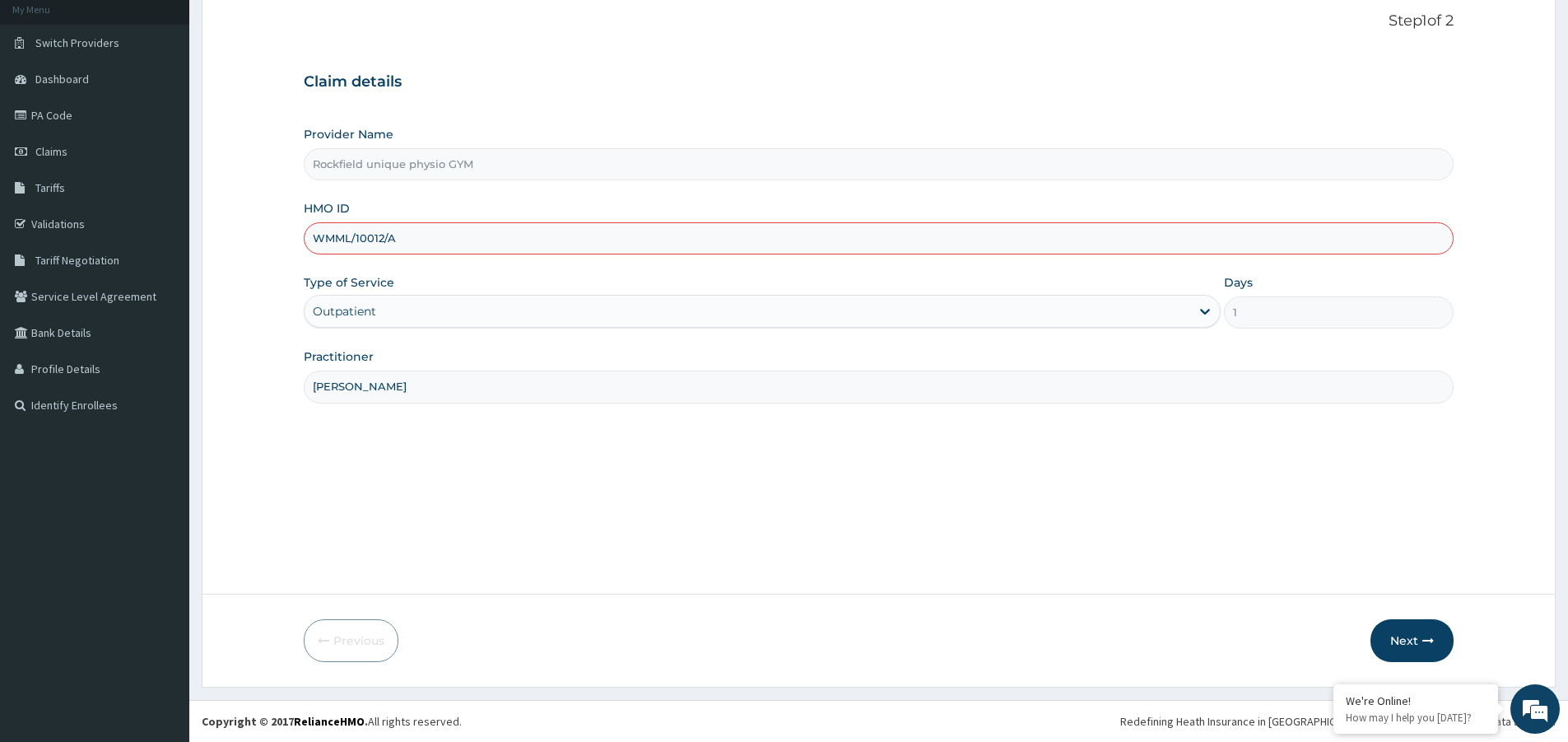
click at [337, 238] on input "WMML/10012/A" at bounding box center [879, 238] width 1150 height 33
type input "WML/10012/A"
click at [1416, 640] on button "Next" at bounding box center [1412, 640] width 83 height 42
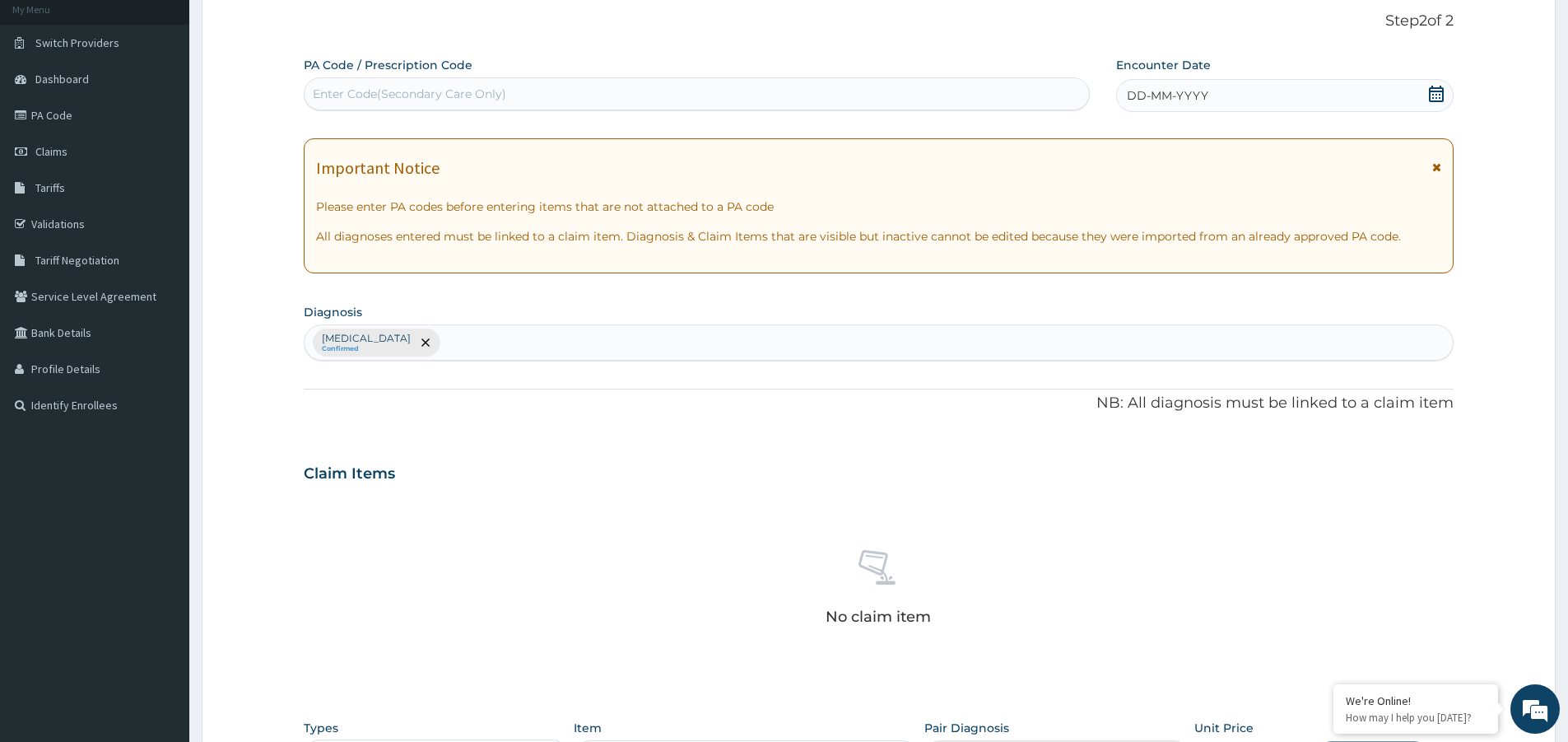
click at [442, 90] on div "Enter Code(Secondary Care Only)" at bounding box center [409, 94] width 193 height 17
type input "PA/10BF15"
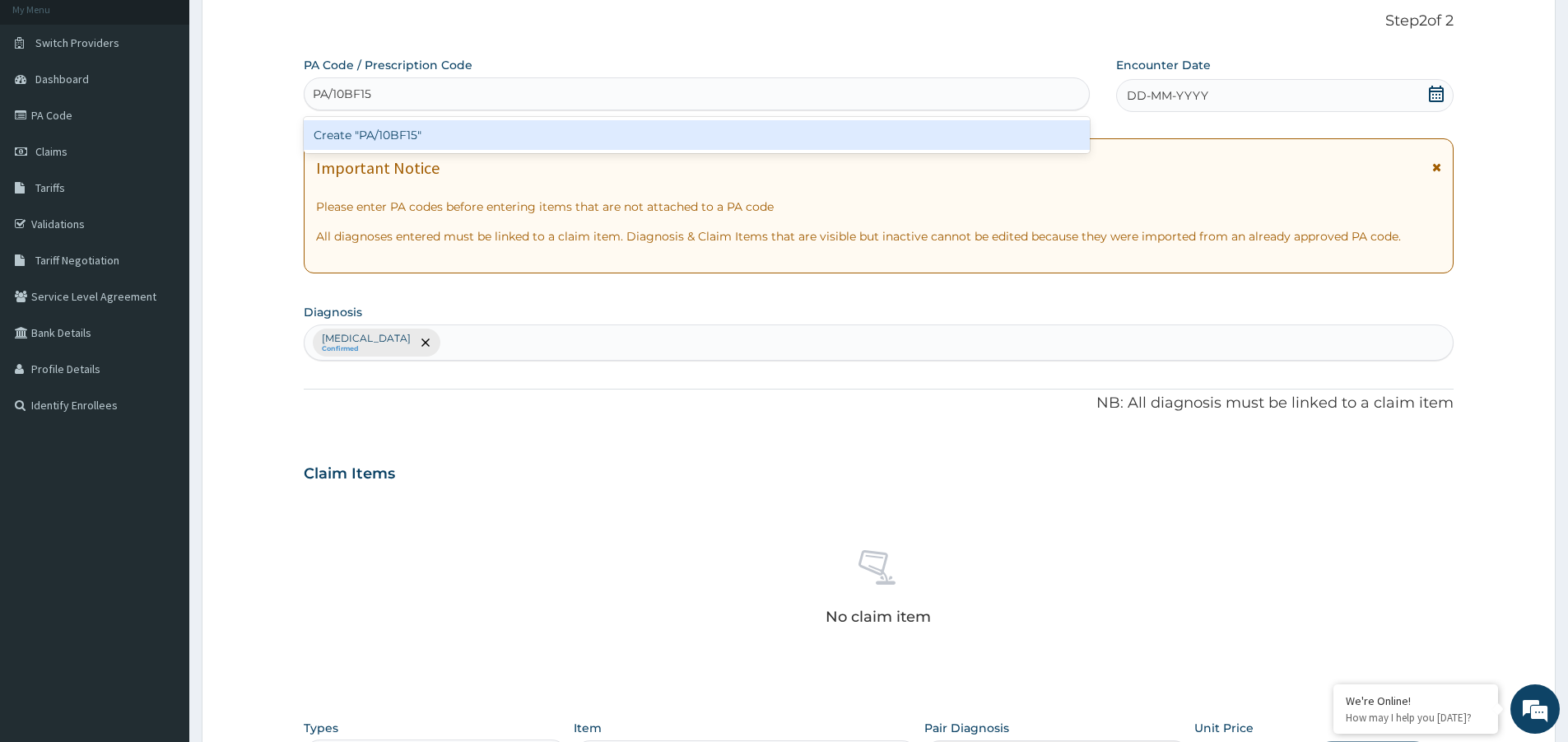
click at [372, 134] on div "Create "PA/10BF15"" at bounding box center [696, 135] width 786 height 30
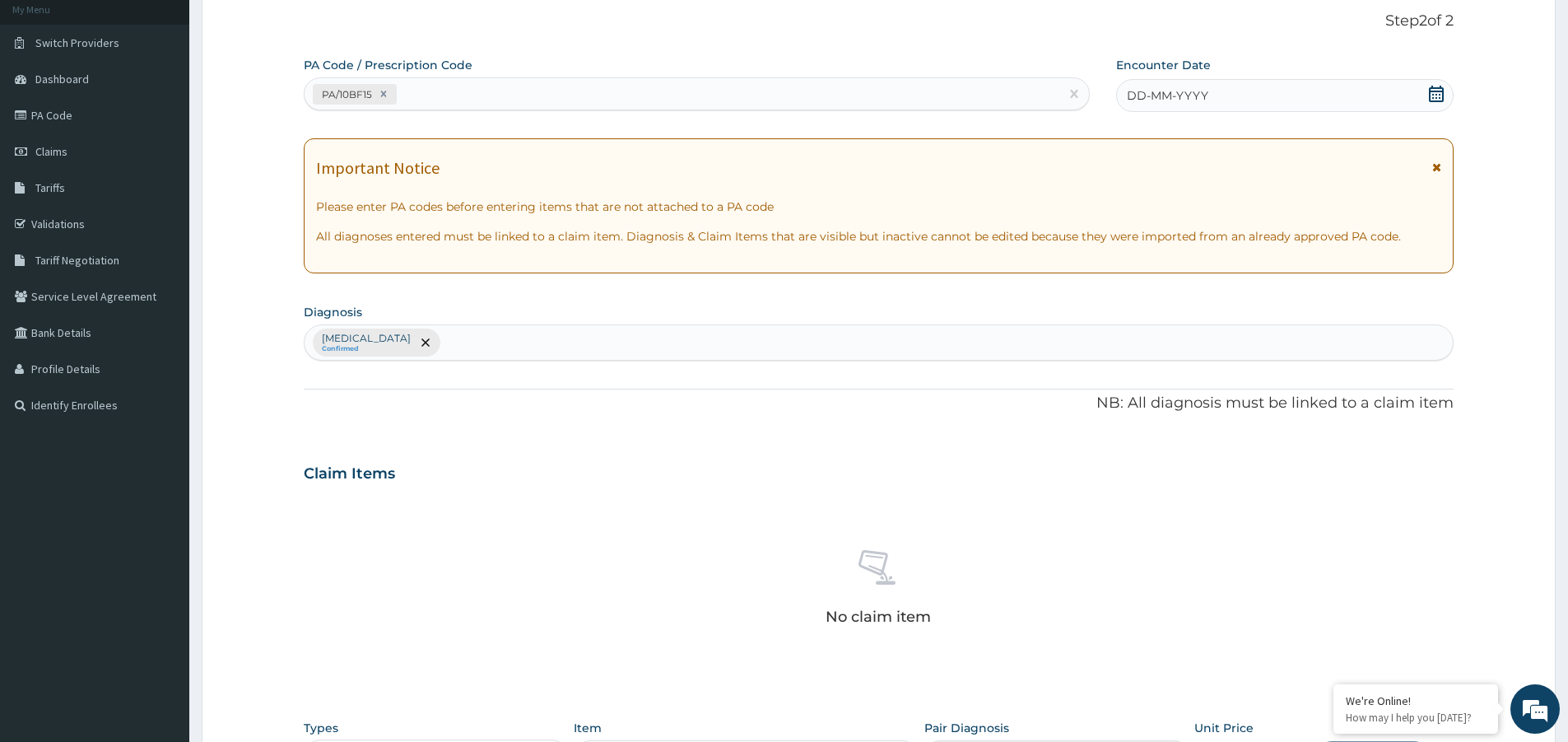
click at [1436, 94] on icon at bounding box center [1436, 94] width 15 height 17
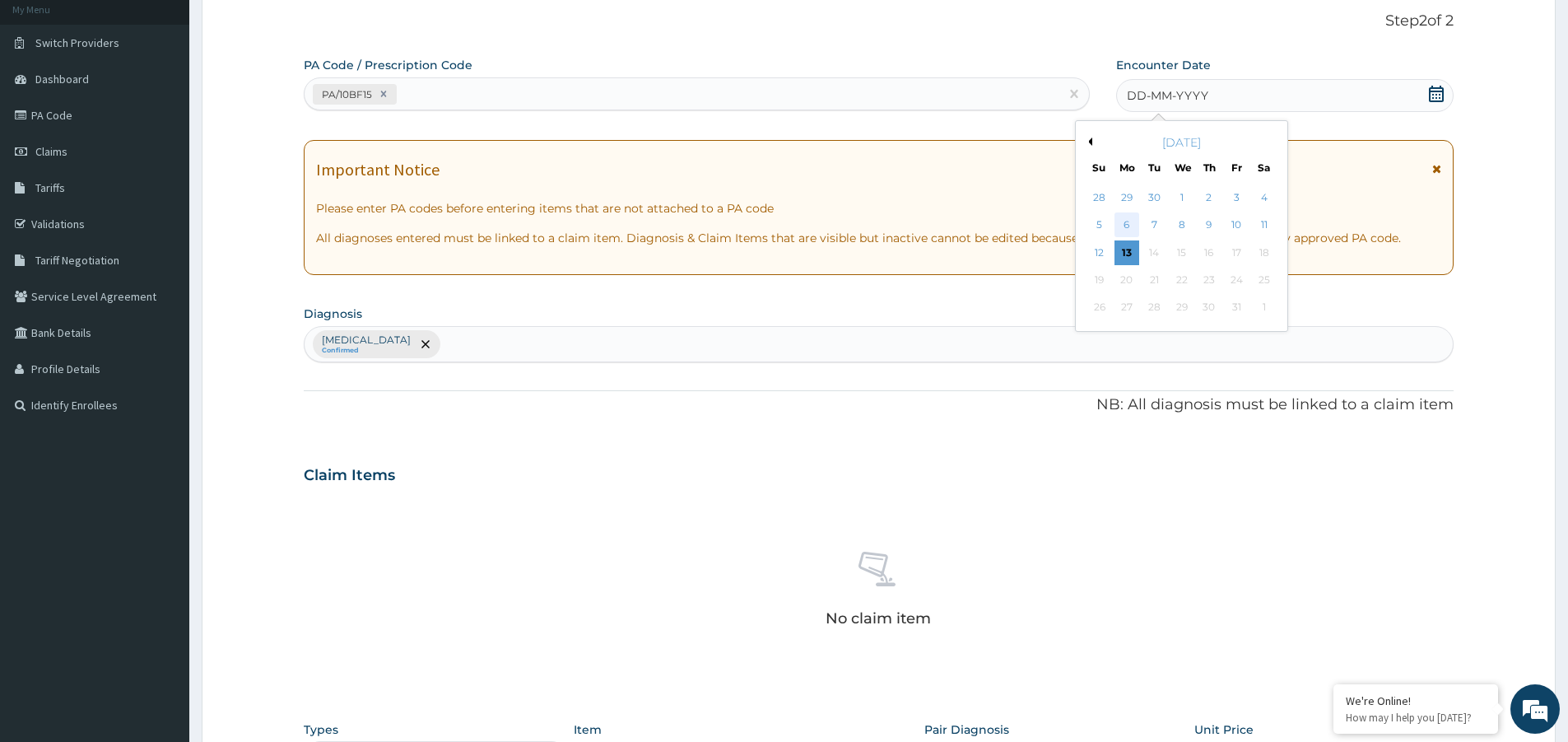
click at [1123, 225] on div "6" at bounding box center [1126, 225] width 25 height 25
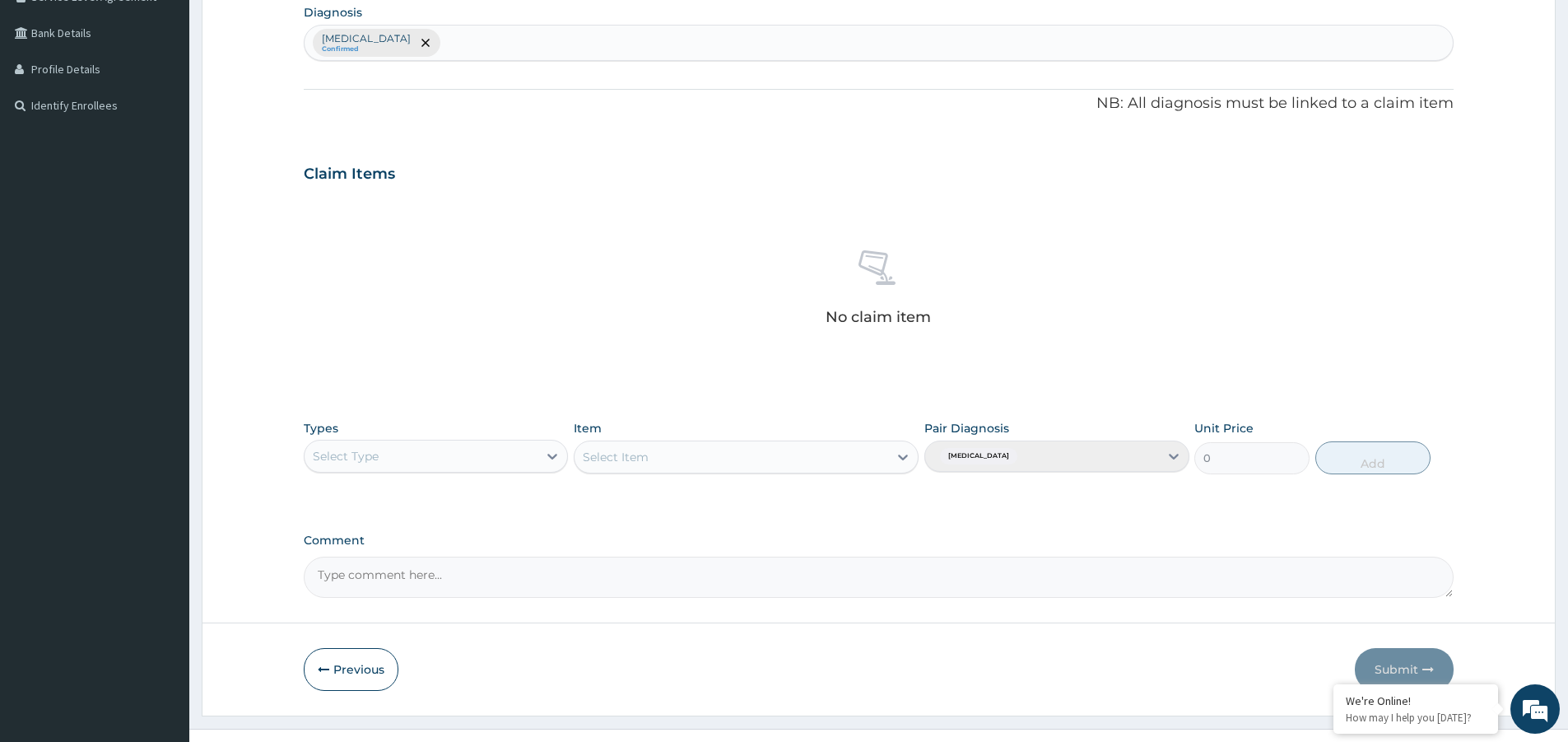
scroll to position [429, 0]
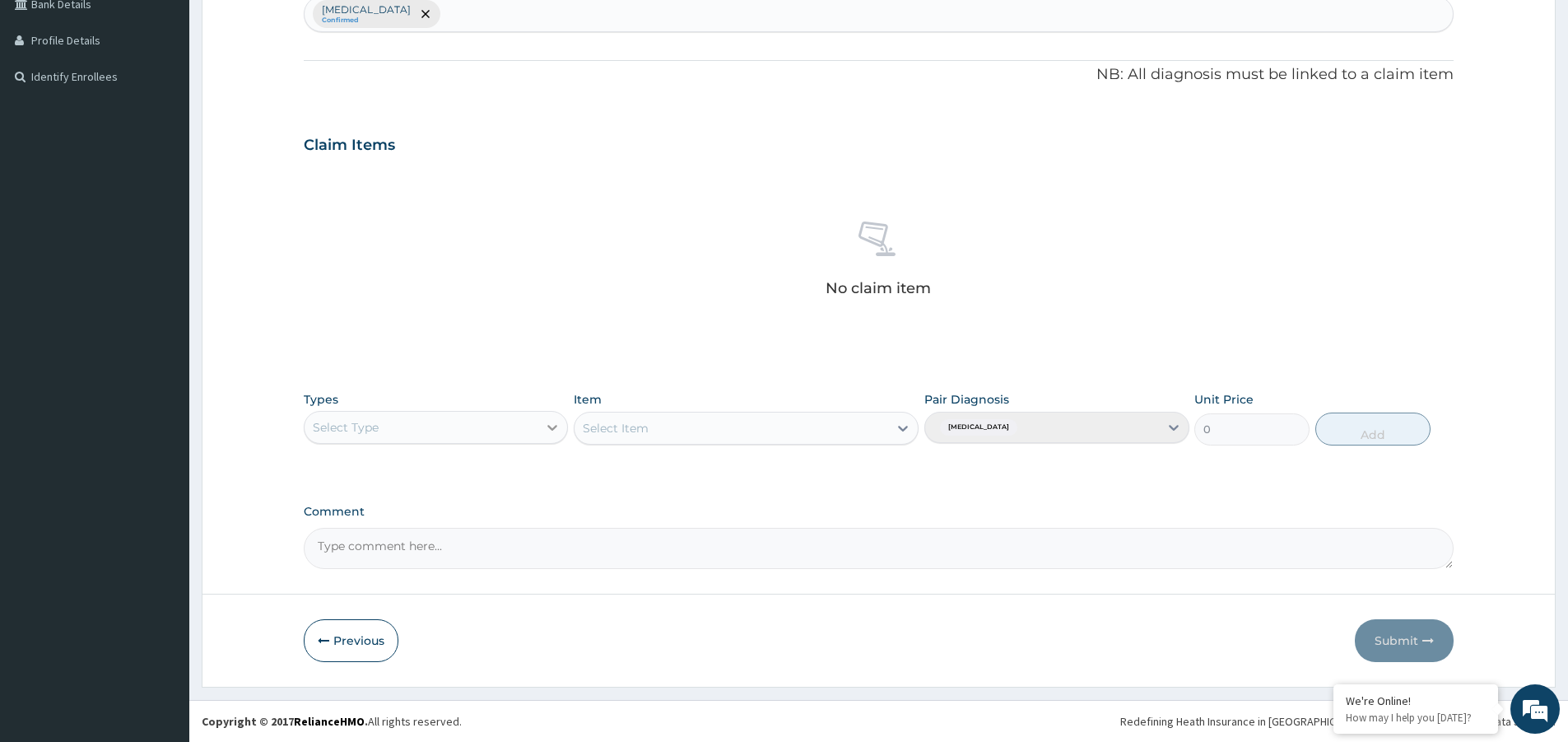
click at [556, 425] on icon at bounding box center [553, 428] width 10 height 6
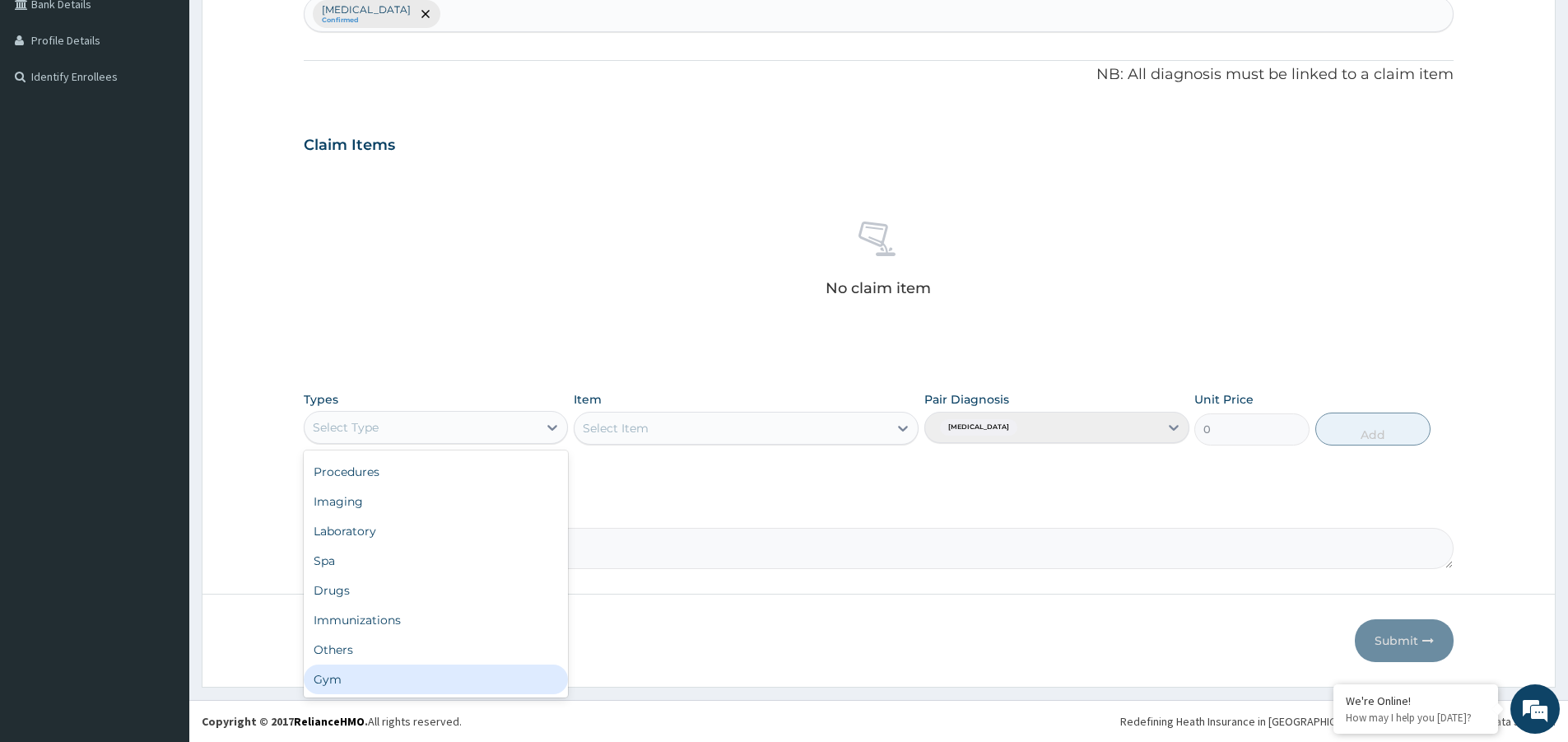
click at [404, 675] on div "Gym" at bounding box center [436, 680] width 264 height 30
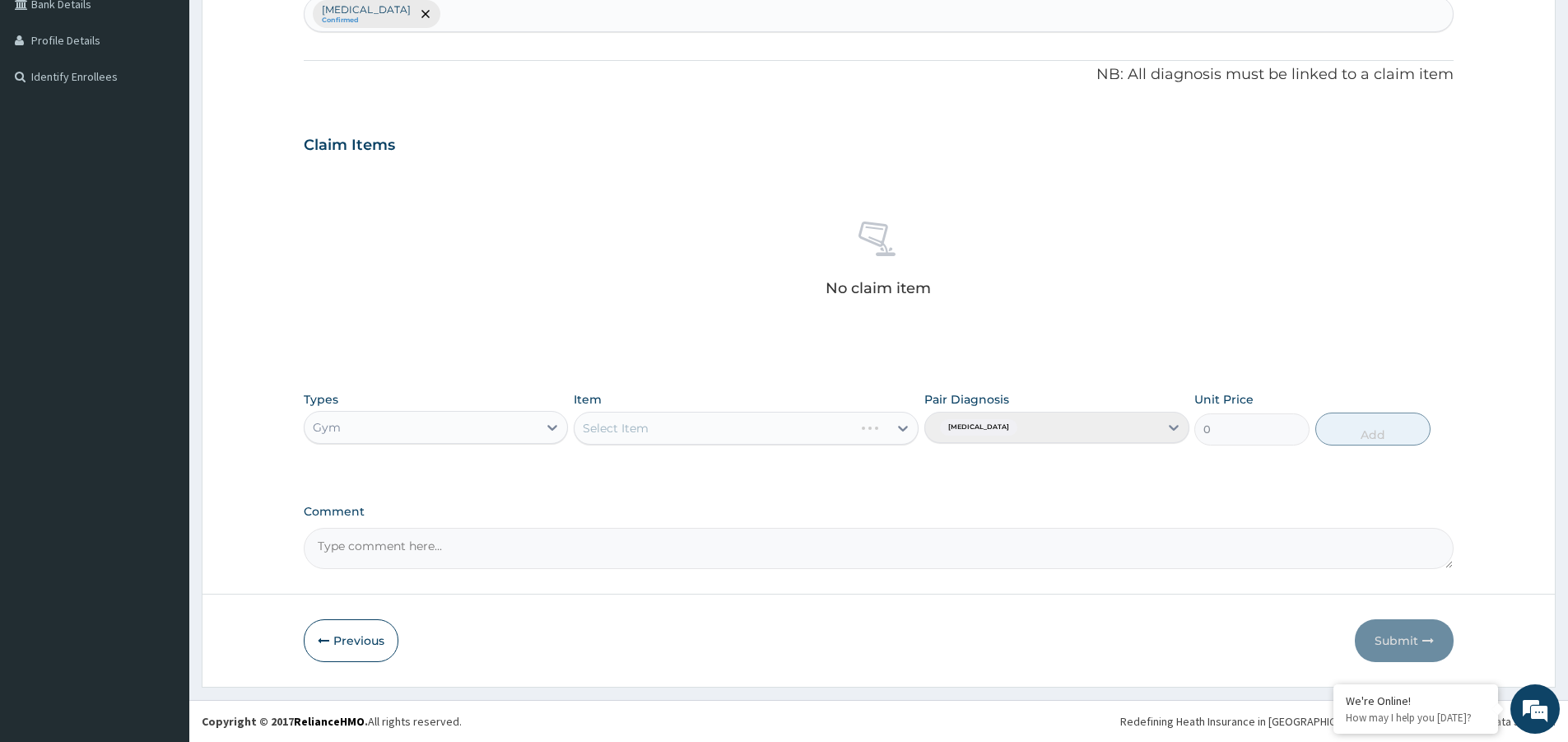
click at [895, 420] on div "Select Item" at bounding box center [747, 427] width 345 height 33
click at [896, 425] on icon at bounding box center [902, 428] width 17 height 17
click at [814, 463] on div "GYM" at bounding box center [747, 470] width 345 height 30
click at [1377, 435] on button "Add" at bounding box center [1373, 428] width 115 height 33
type input "0"
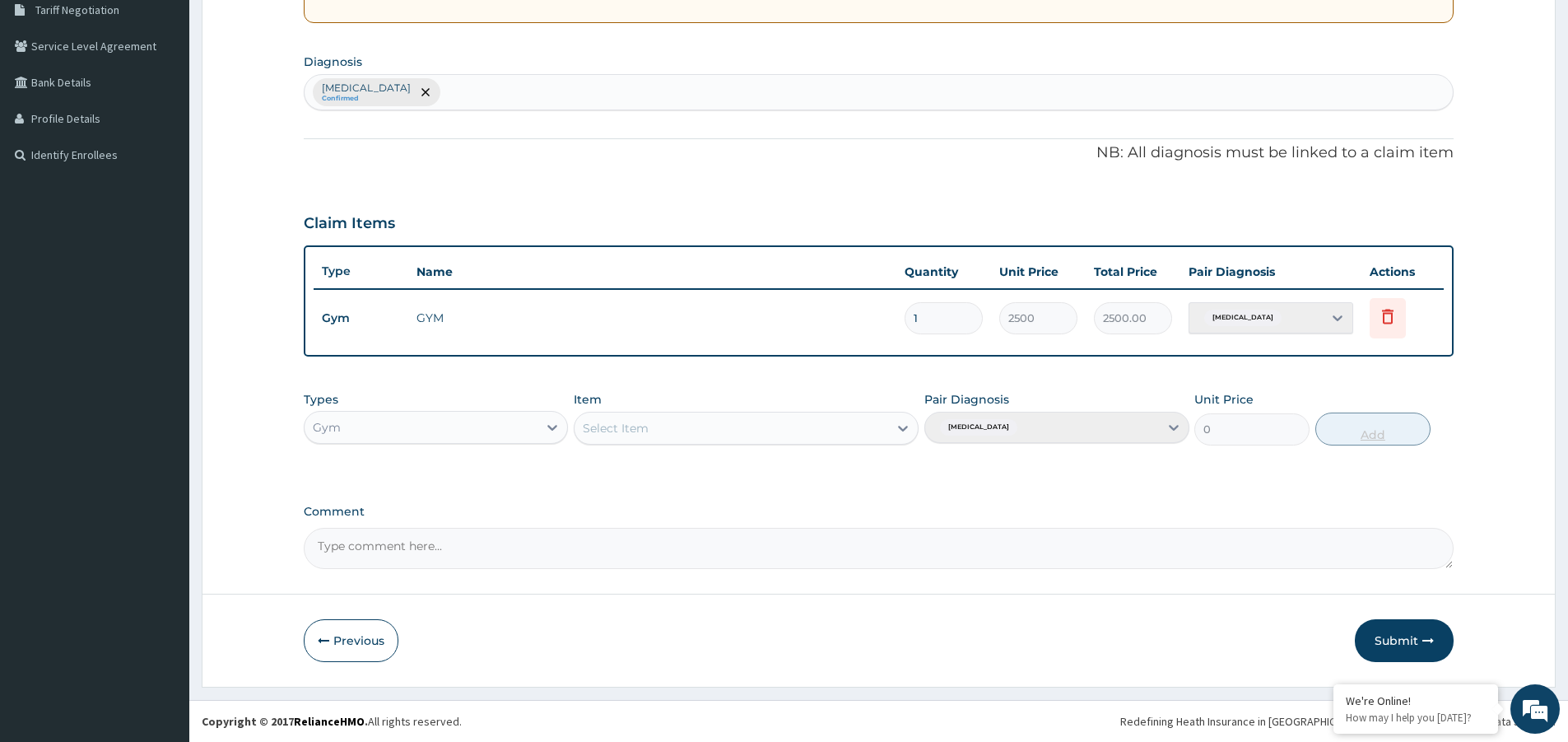
scroll to position [351, 0]
drag, startPoint x: 1390, startPoint y: 649, endPoint x: 1389, endPoint y: 641, distance: 8.1
click at [1390, 649] on button "Submit" at bounding box center [1404, 640] width 99 height 42
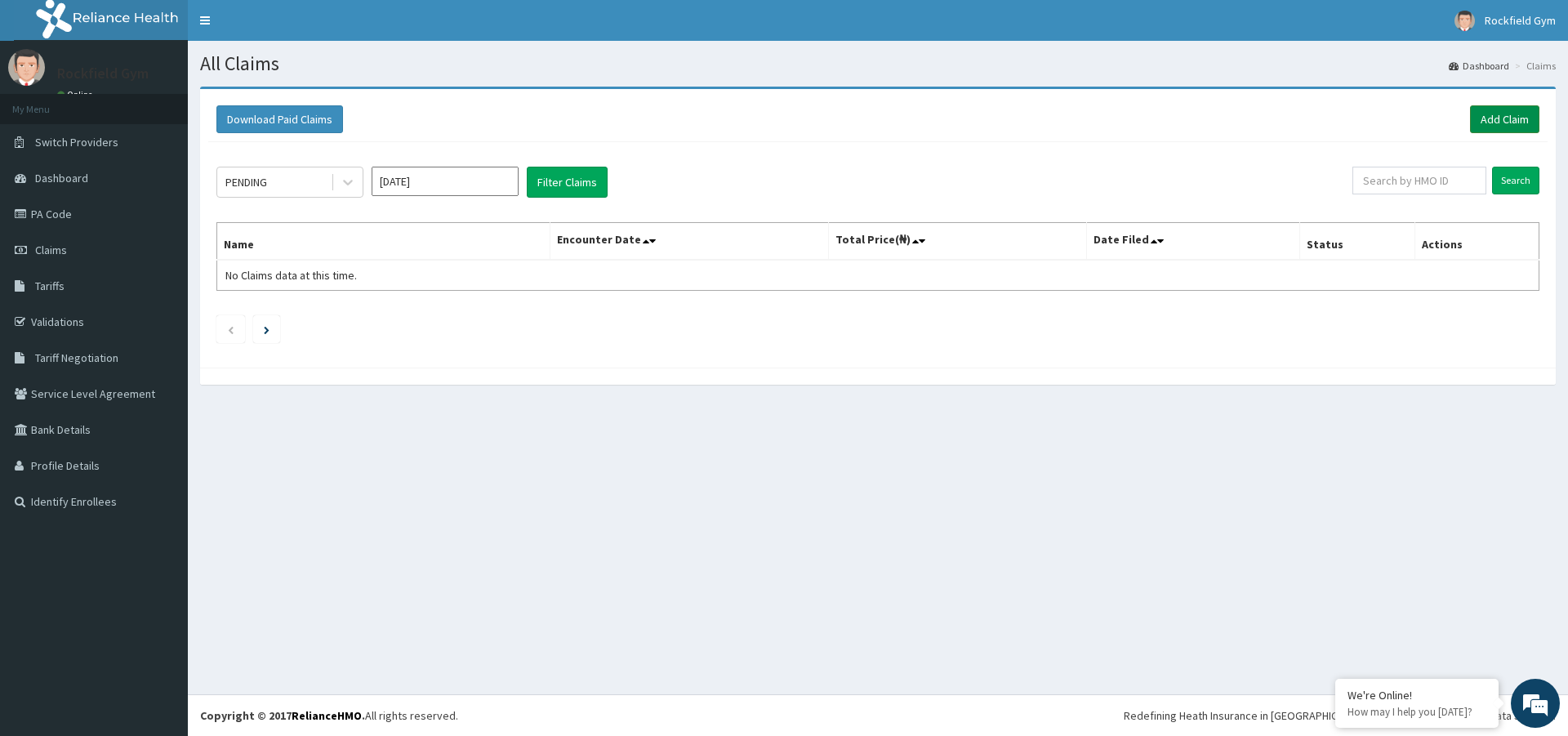
click at [1495, 118] on link "Add Claim" at bounding box center [1504, 119] width 69 height 27
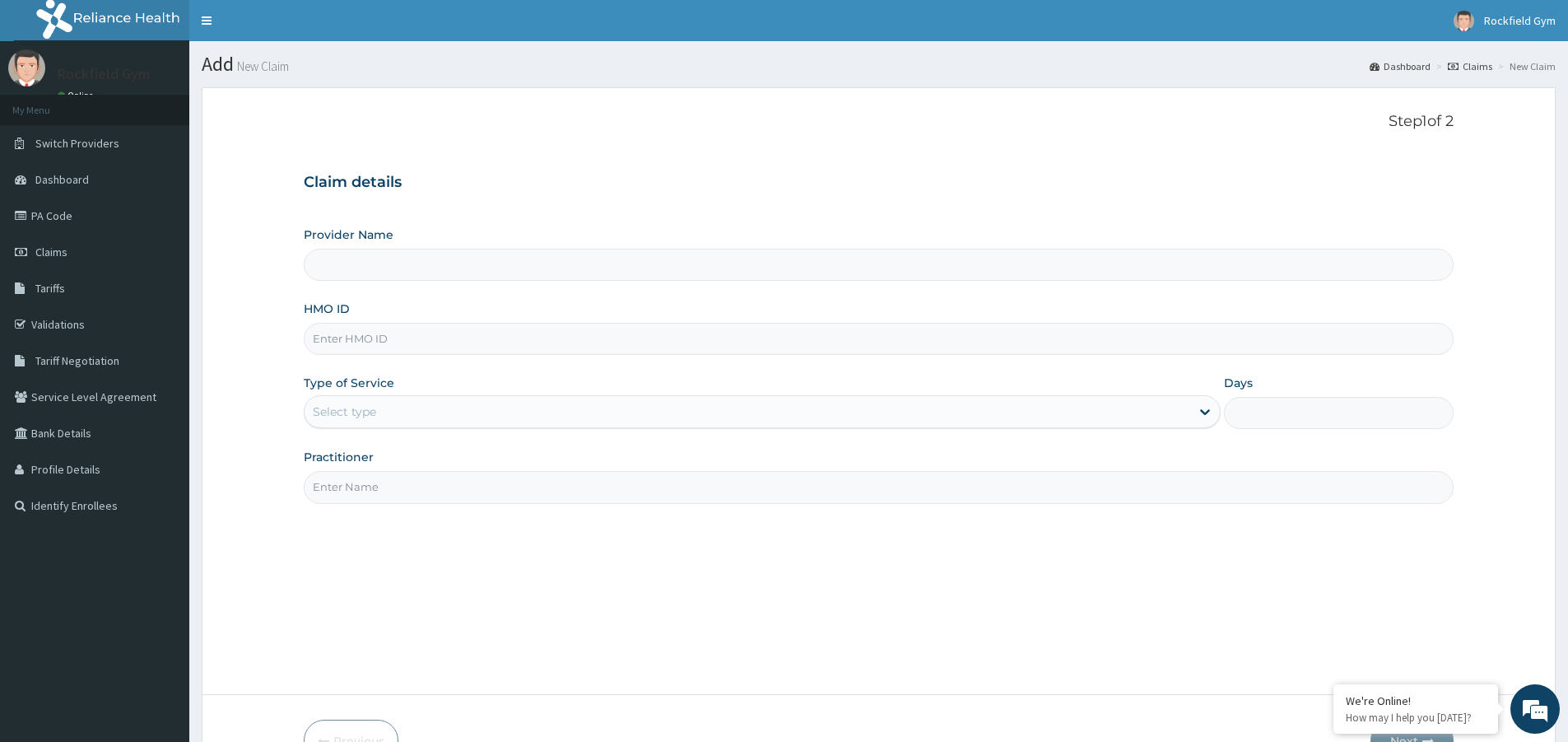
click at [497, 326] on input "HMO ID" at bounding box center [879, 338] width 1150 height 33
type input "Rockfield unique physio GYM"
type input "1"
type input "CCR/10031/A"
click at [524, 491] on input "Practitioner" at bounding box center [879, 486] width 1150 height 33
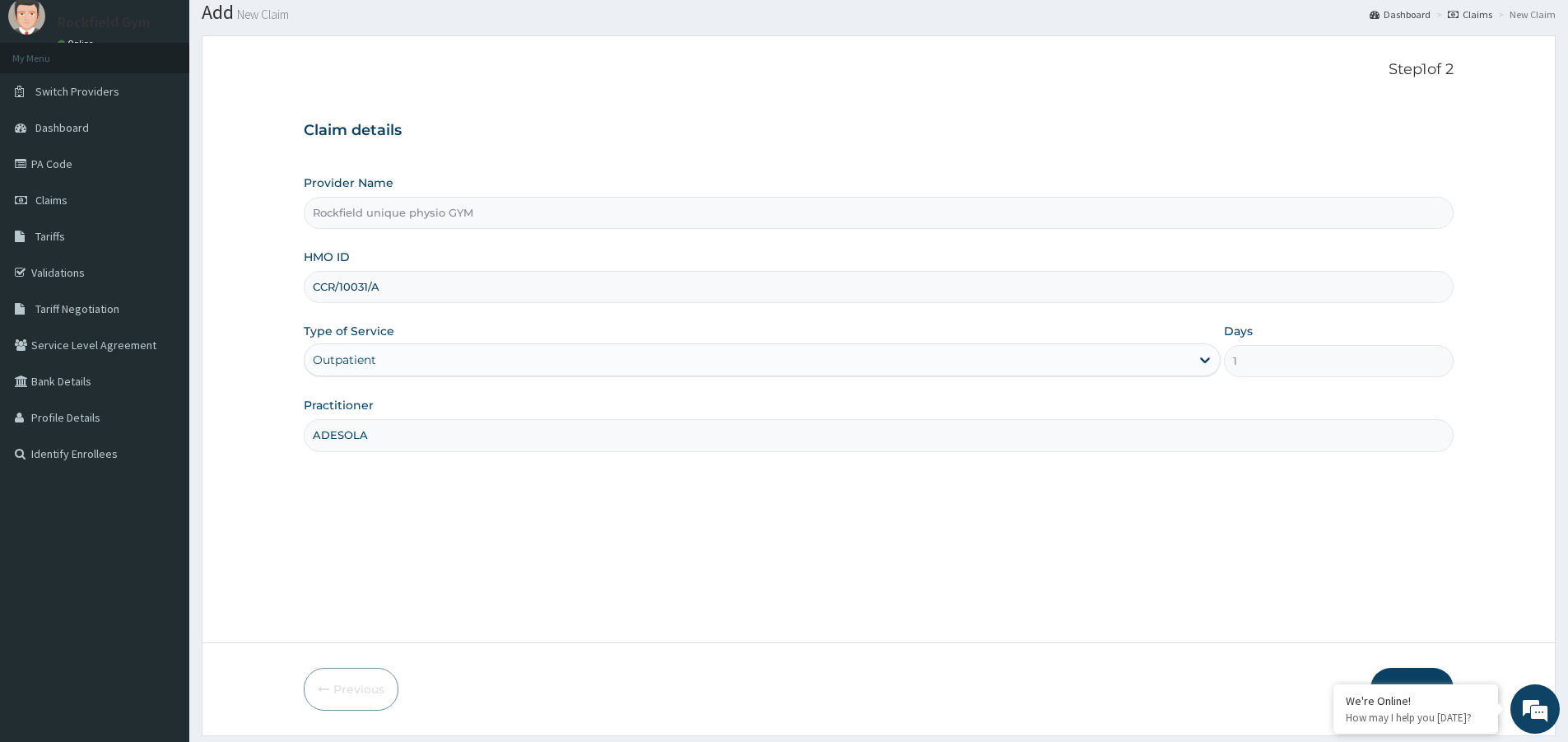
scroll to position [101, 0]
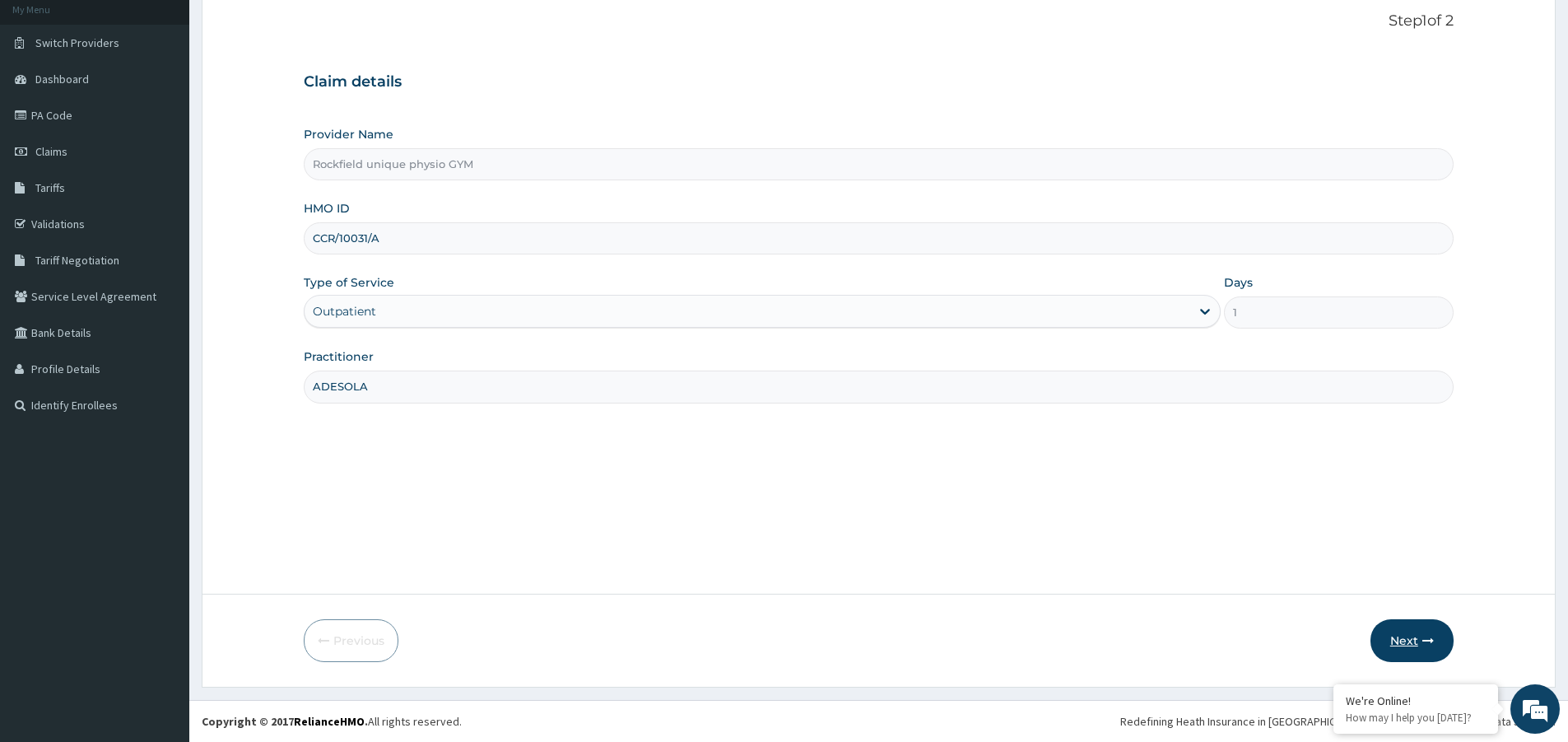
type input "ADESOLA"
click at [1390, 639] on button "Next" at bounding box center [1412, 640] width 83 height 42
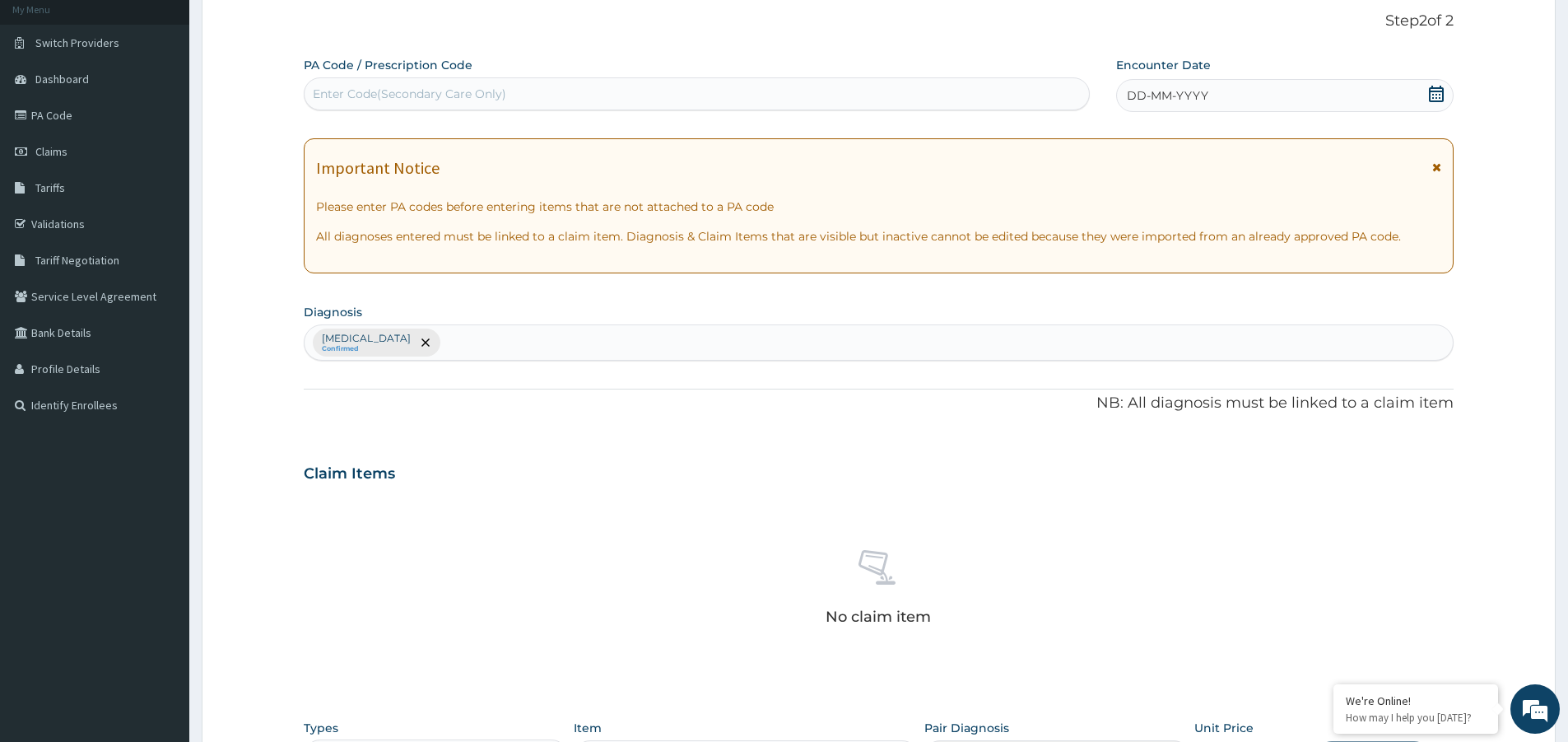
click at [610, 90] on div "Enter Code(Secondary Care Only)" at bounding box center [696, 94] width 784 height 27
type input "PA/F64E20"
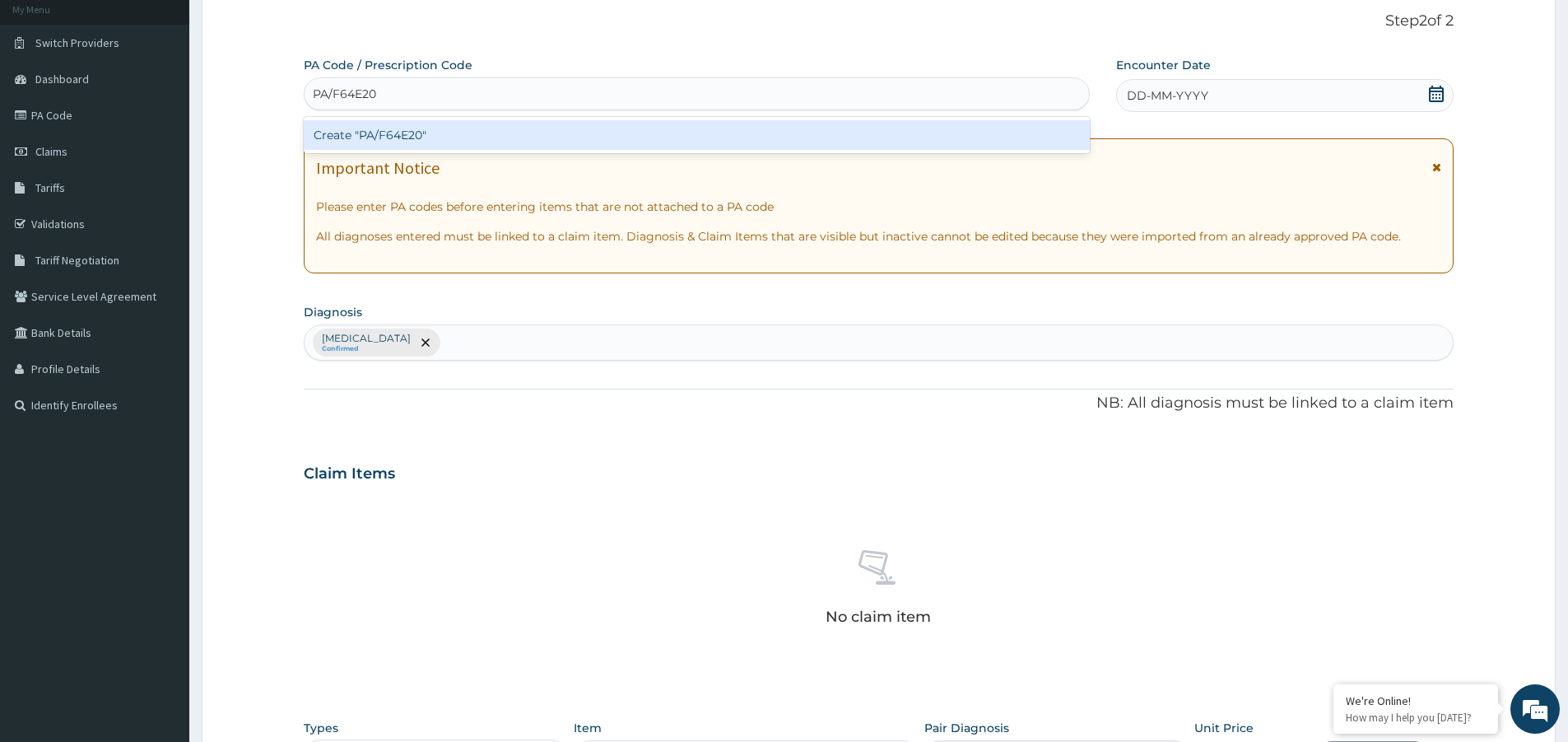
click at [601, 142] on div "Create "PA/F64E20"" at bounding box center [696, 135] width 786 height 30
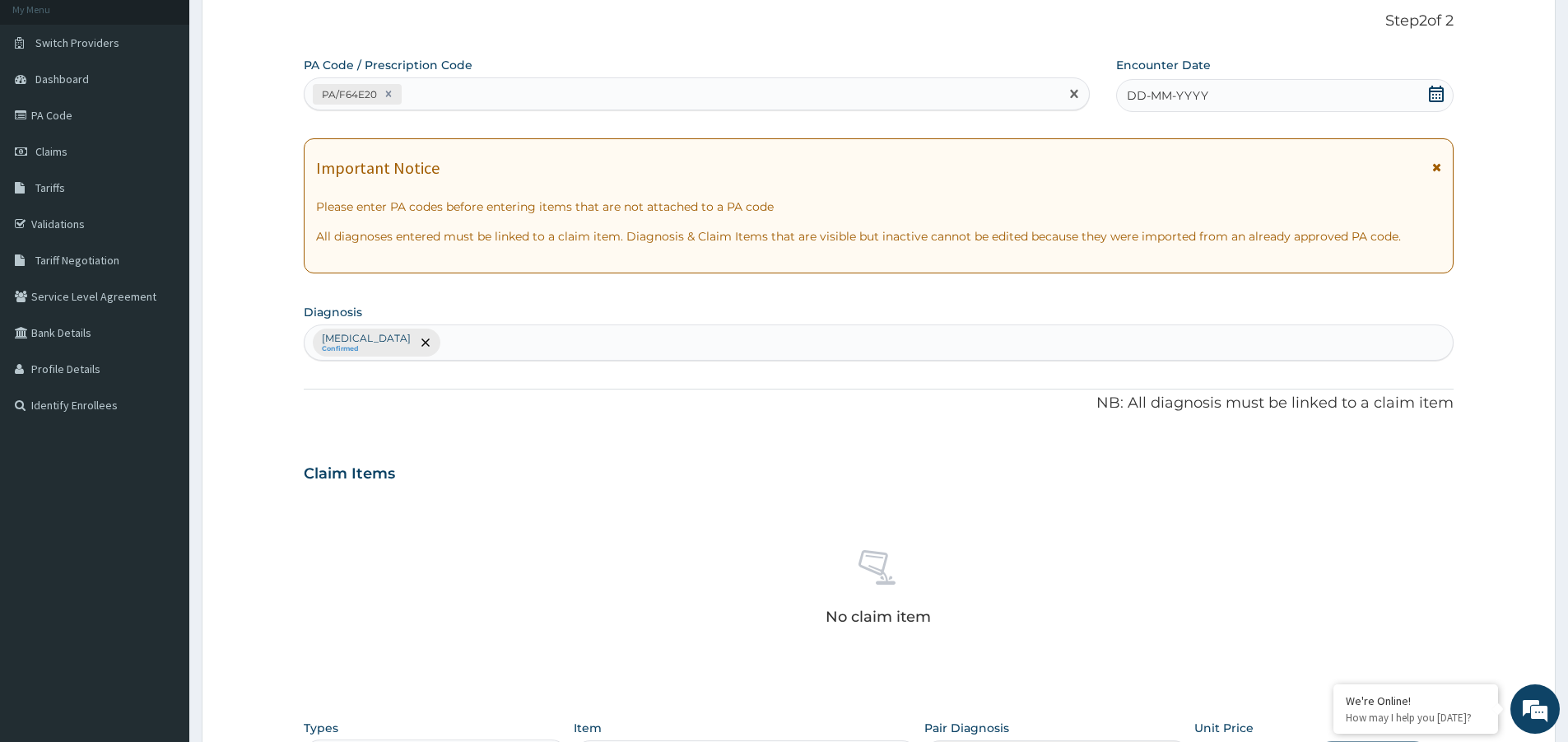
click at [1433, 98] on icon at bounding box center [1436, 94] width 15 height 17
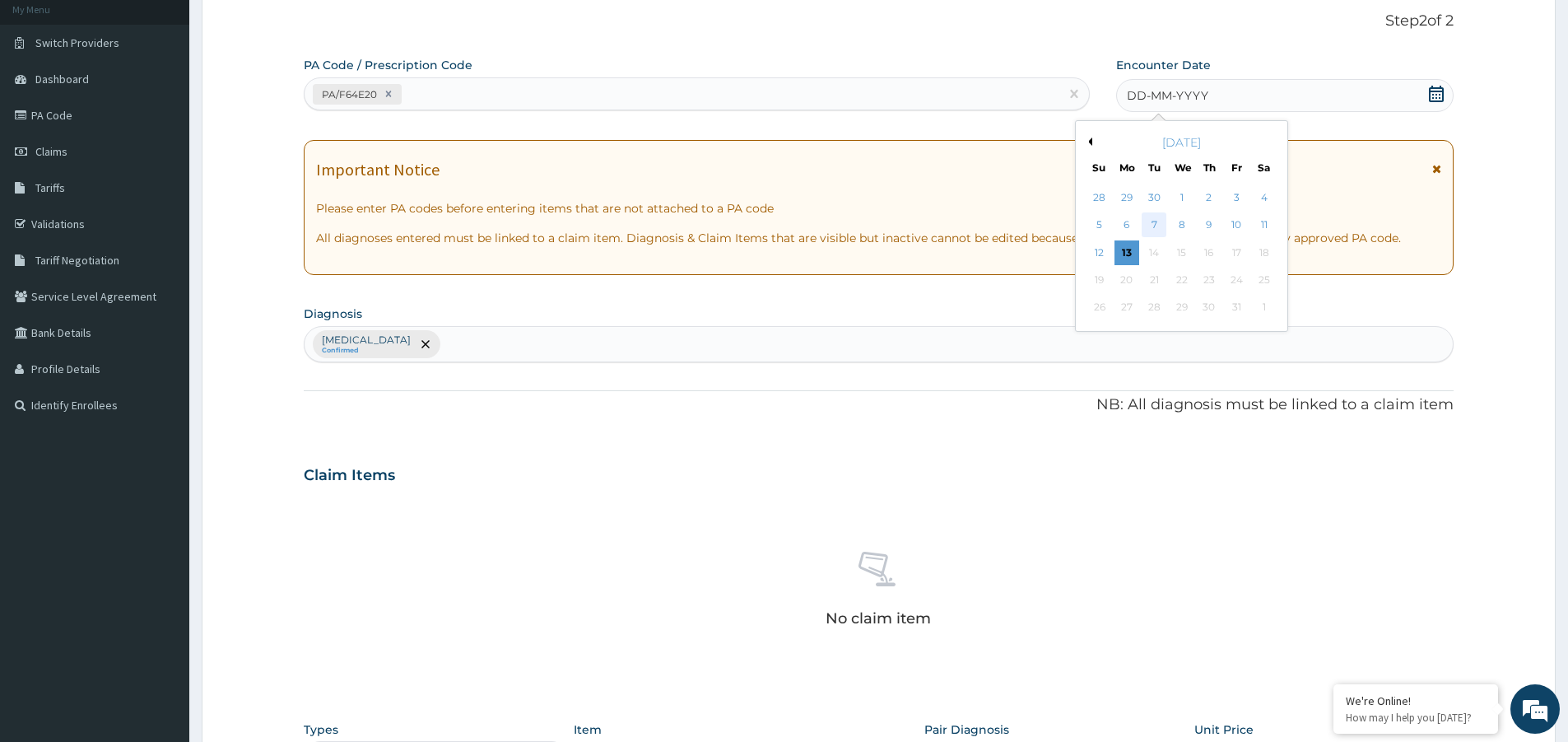
click at [1147, 218] on div "7" at bounding box center [1154, 225] width 25 height 25
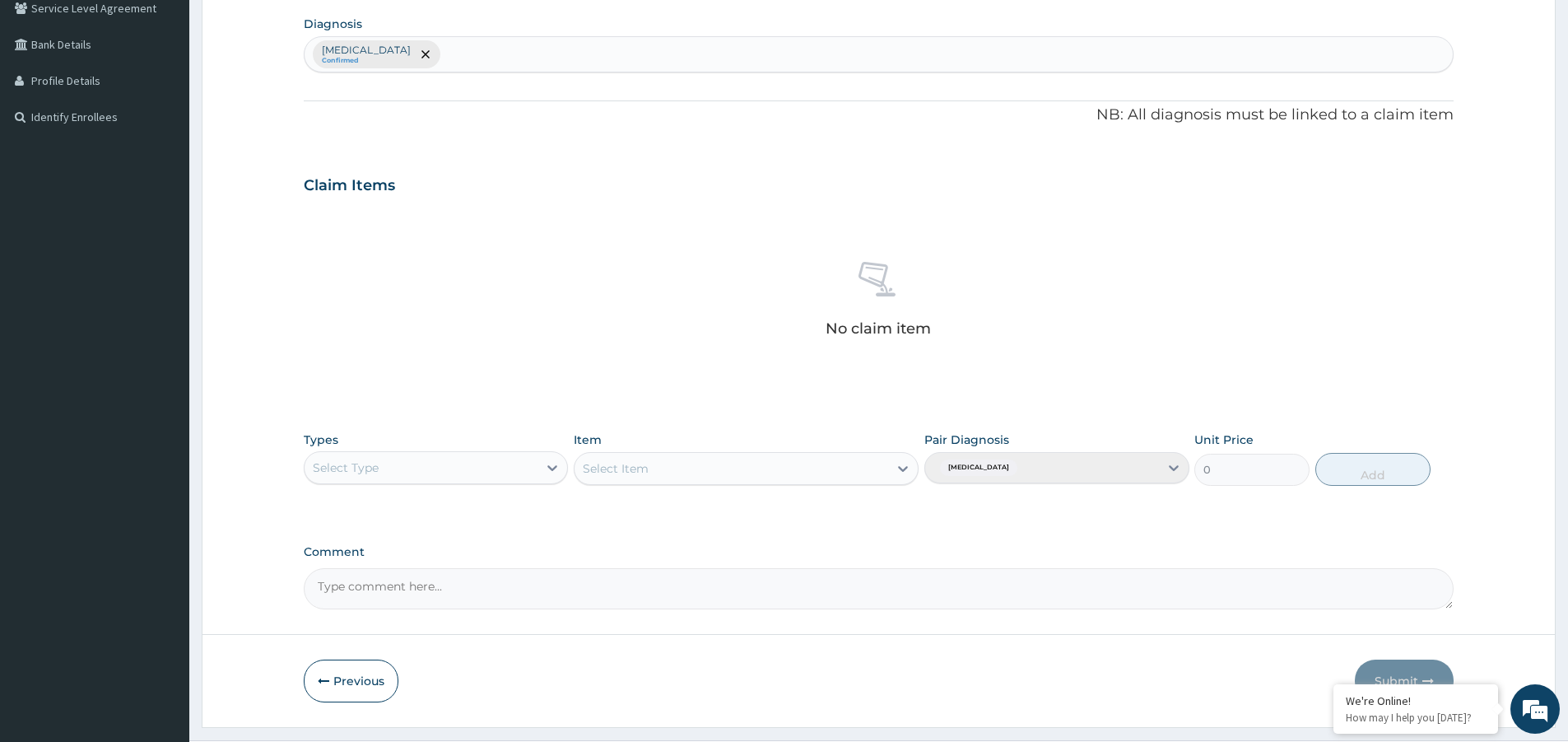
scroll to position [429, 0]
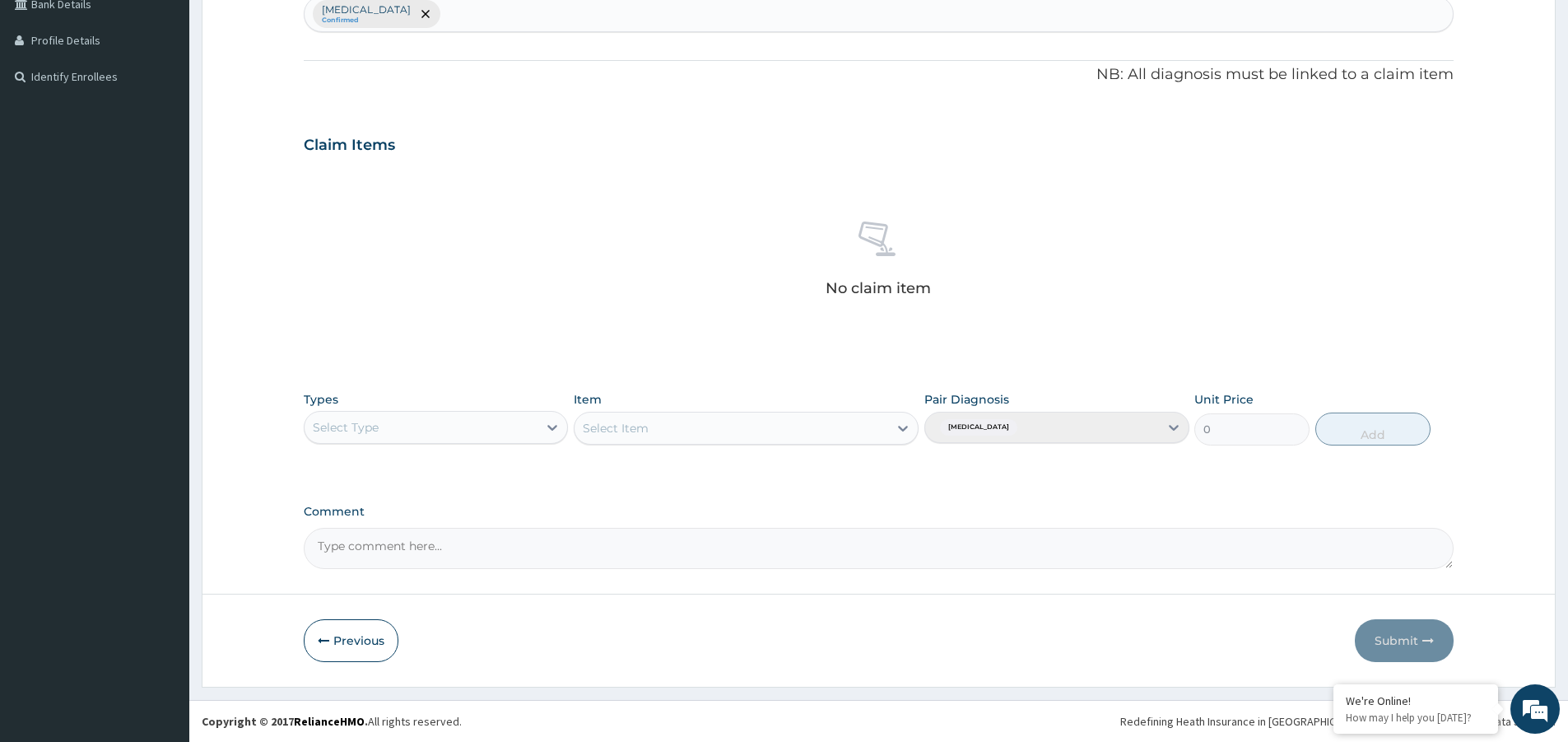
click at [367, 435] on div "Select Type" at bounding box center [345, 427] width 66 height 17
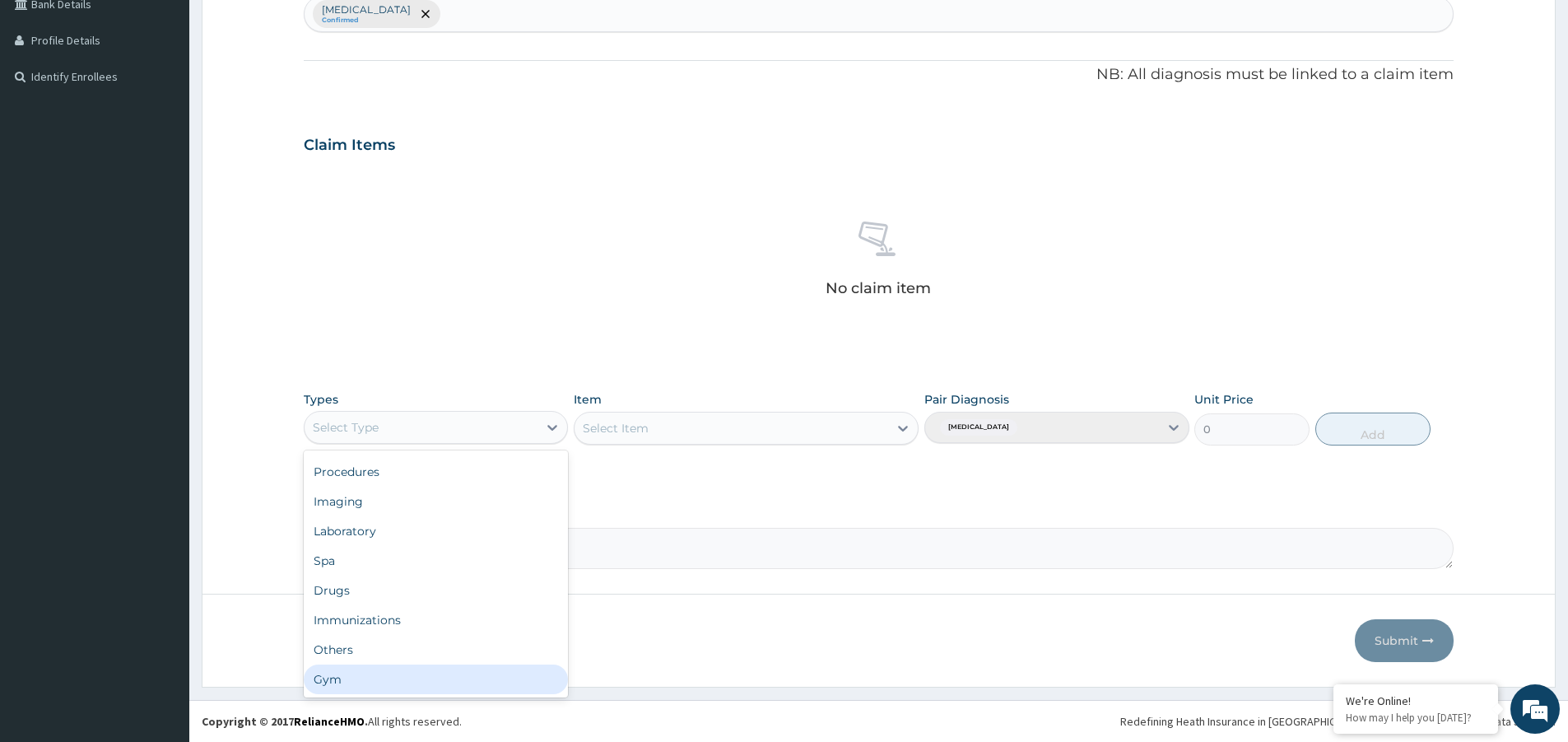
click at [358, 671] on div "Gym" at bounding box center [436, 680] width 264 height 30
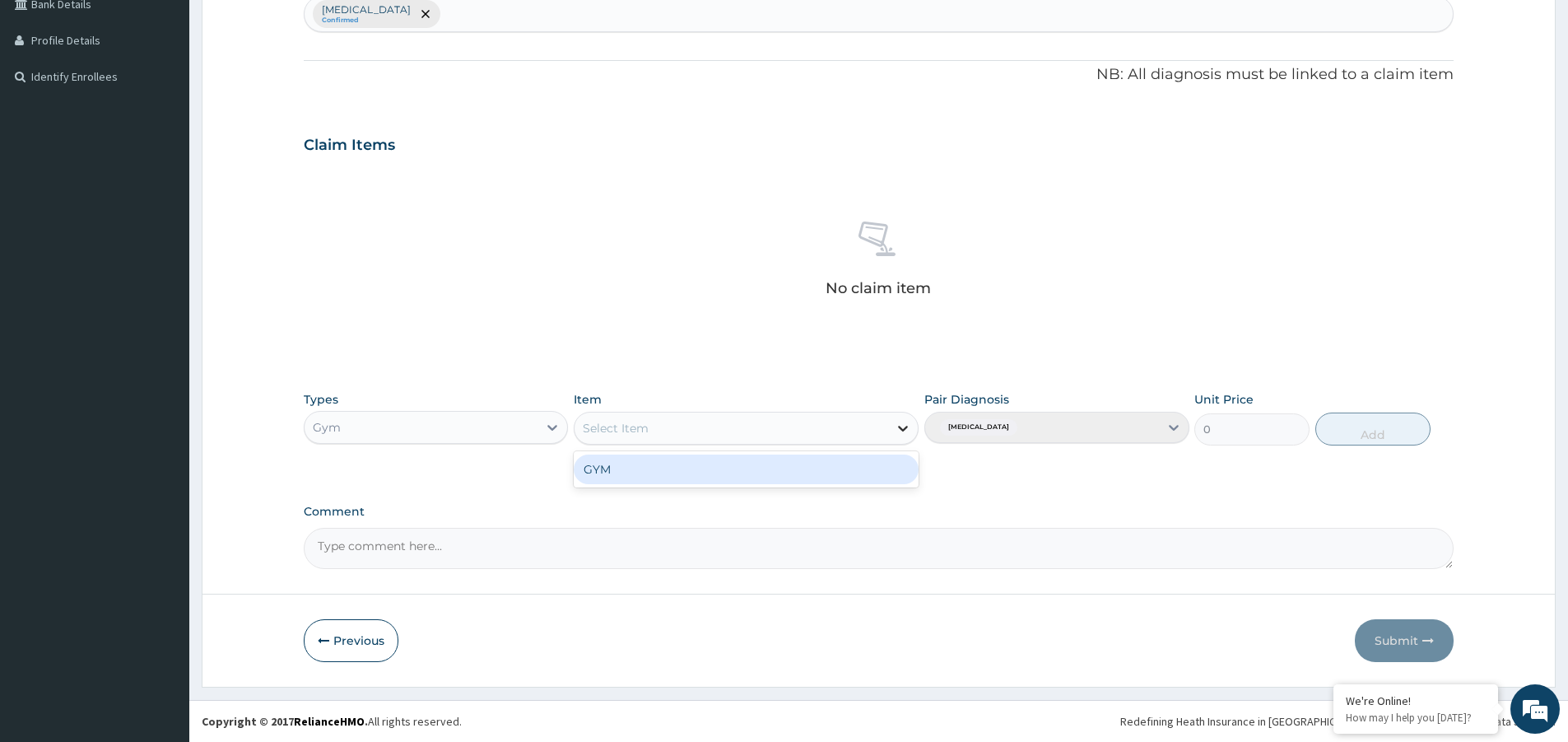
click at [903, 425] on icon at bounding box center [902, 428] width 17 height 17
click at [859, 468] on div "GYM" at bounding box center [747, 470] width 345 height 30
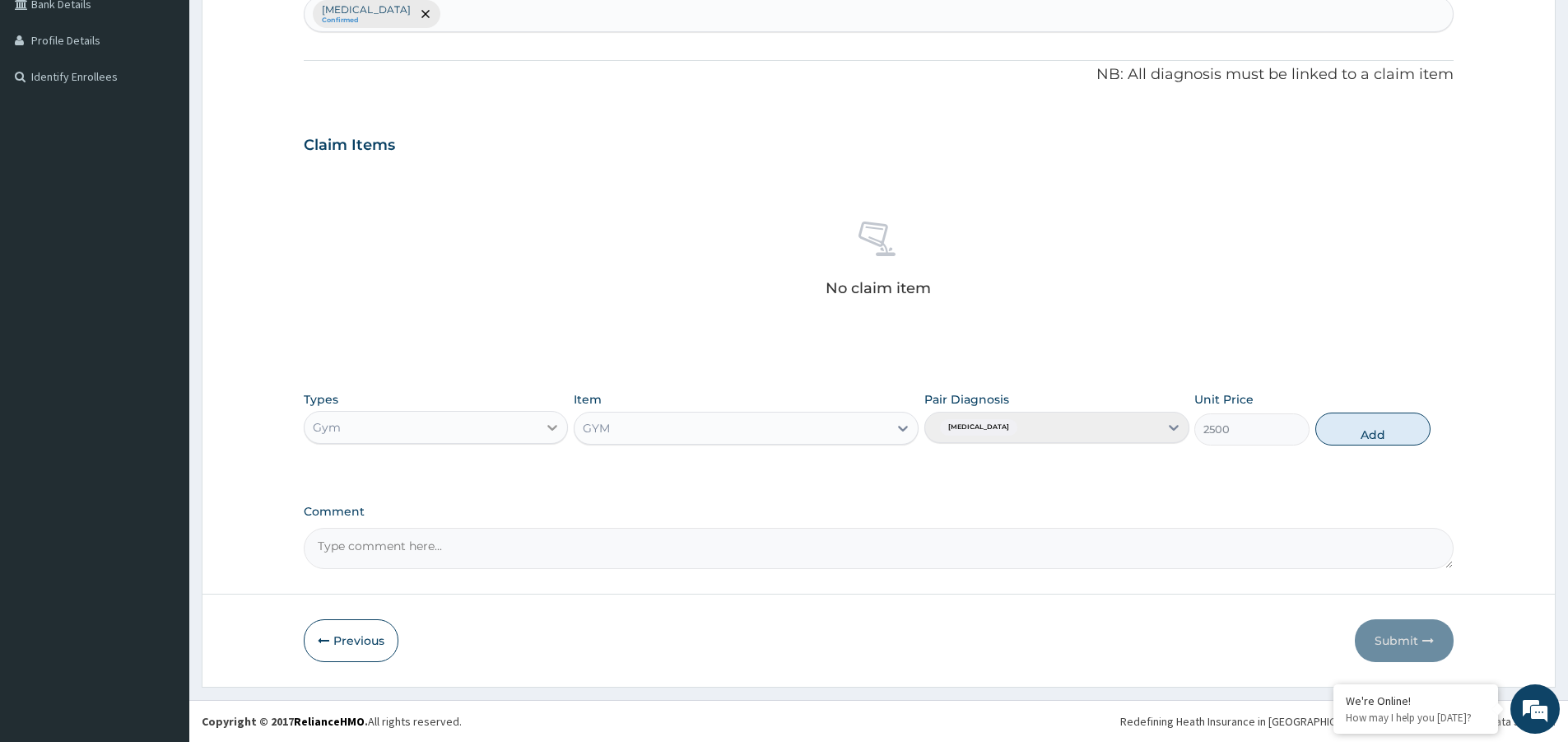
click at [547, 431] on icon at bounding box center [552, 427] width 17 height 17
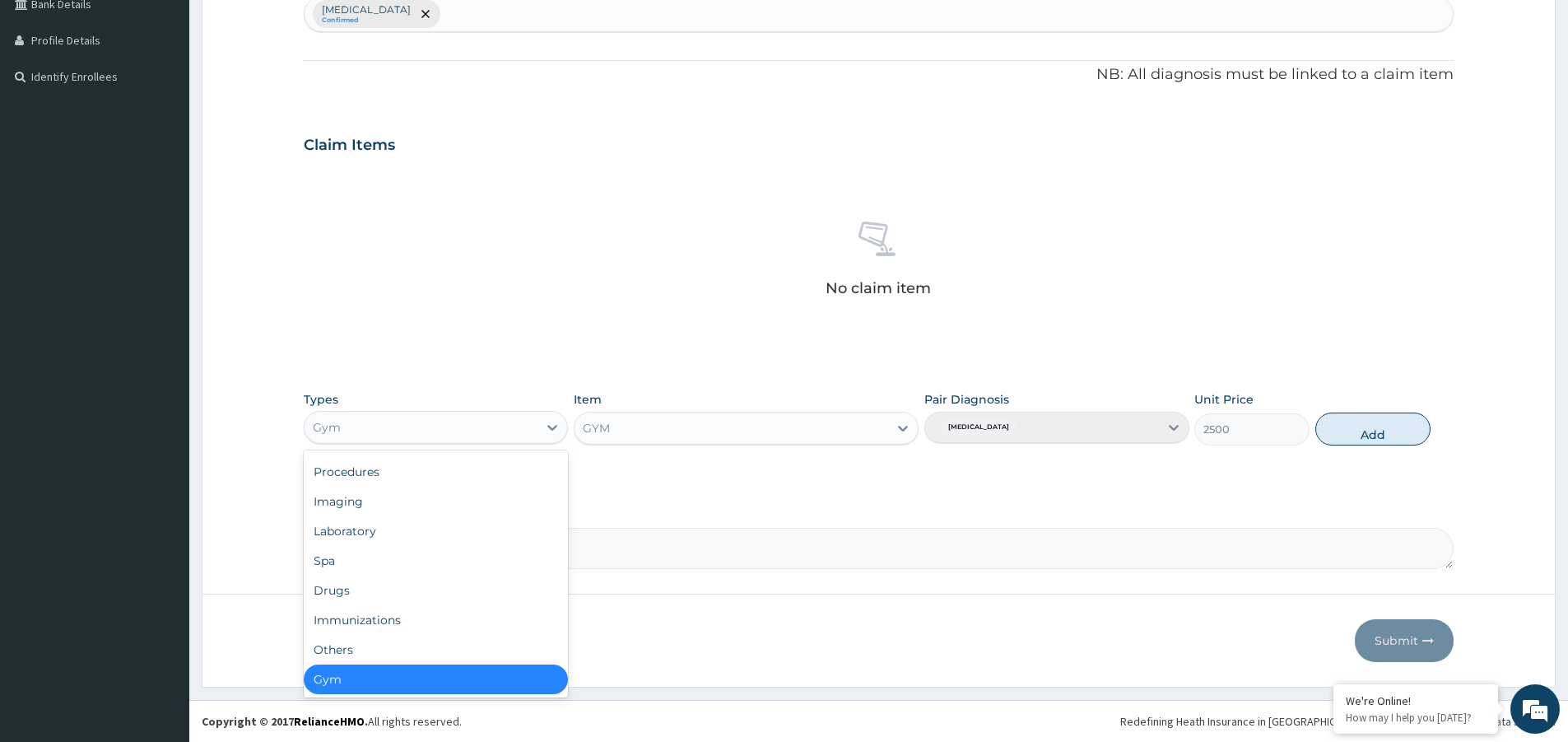
click at [418, 681] on div "Gym" at bounding box center [436, 680] width 264 height 30
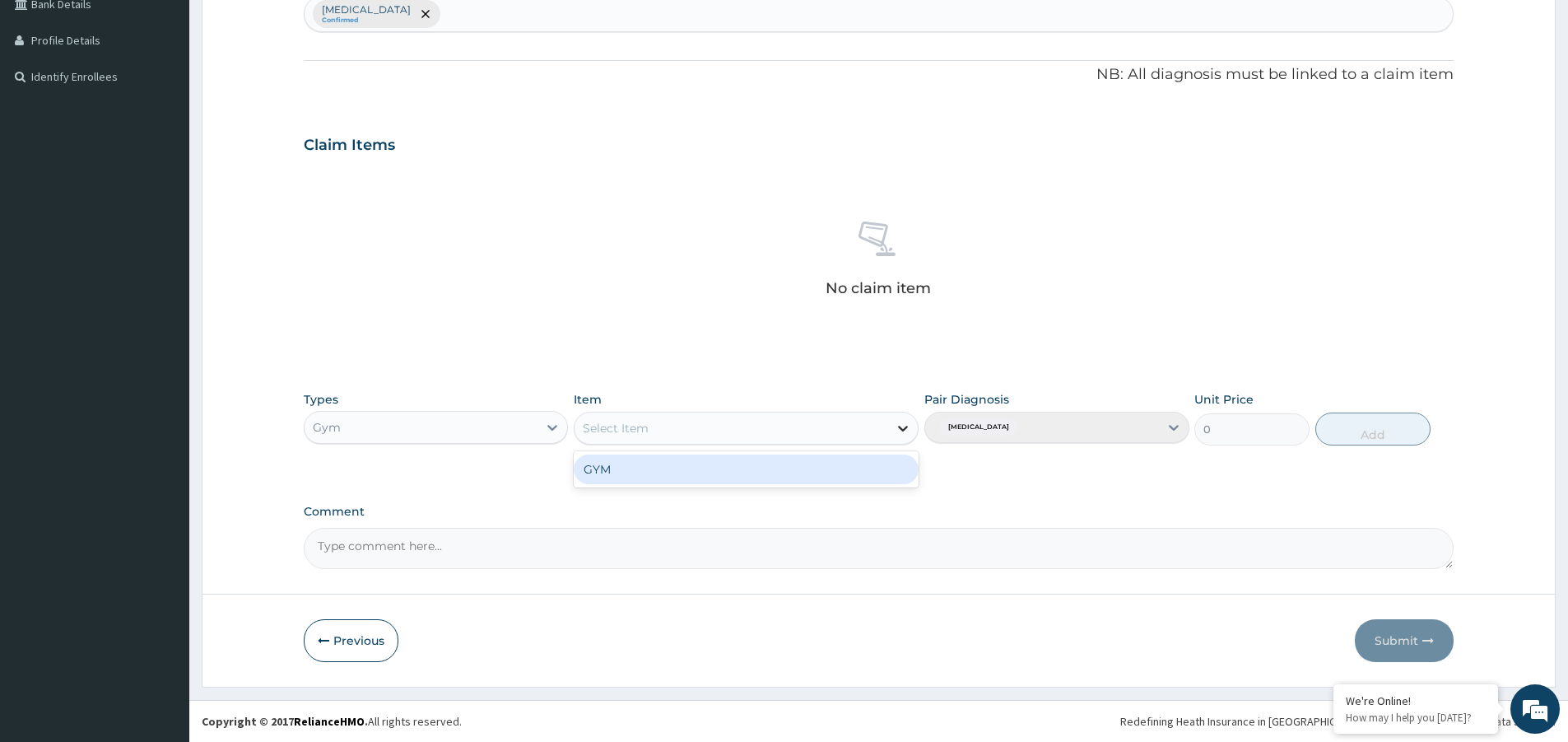
click at [908, 429] on icon at bounding box center [902, 428] width 17 height 17
click at [820, 472] on div "GYM" at bounding box center [747, 470] width 345 height 30
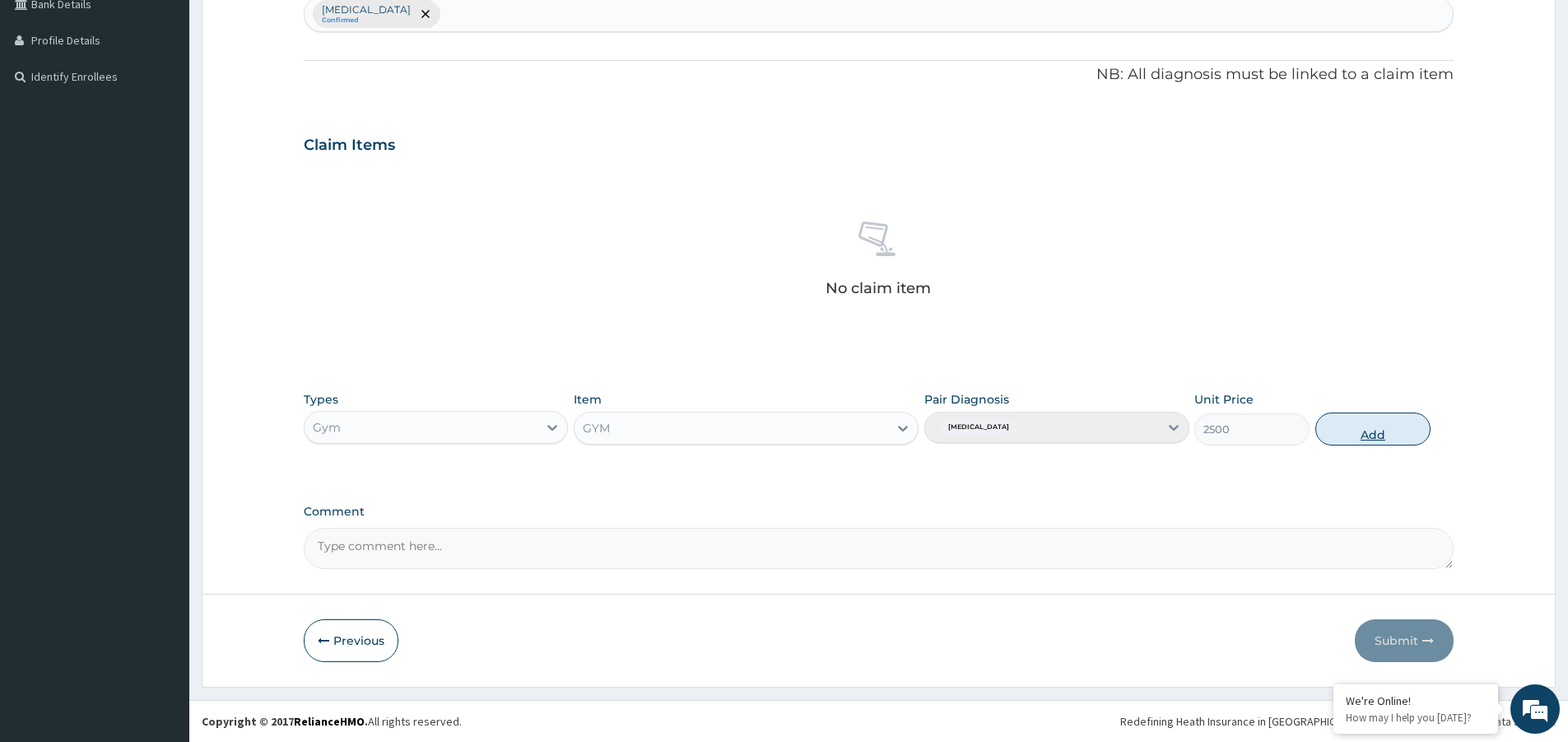
click at [1388, 431] on button "Add" at bounding box center [1373, 428] width 115 height 33
type input "0"
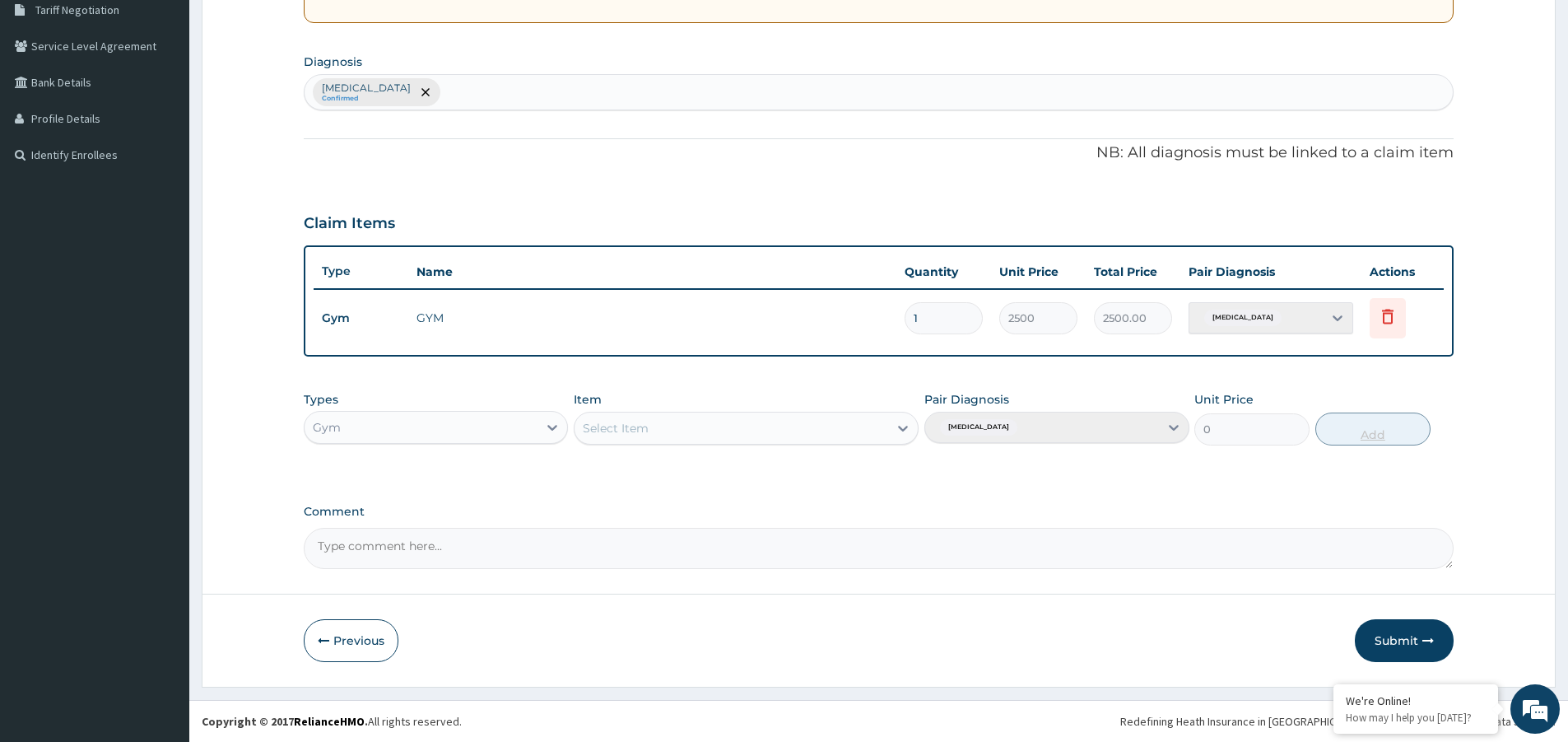
scroll to position [351, 0]
click at [1396, 640] on button "Submit" at bounding box center [1404, 640] width 99 height 42
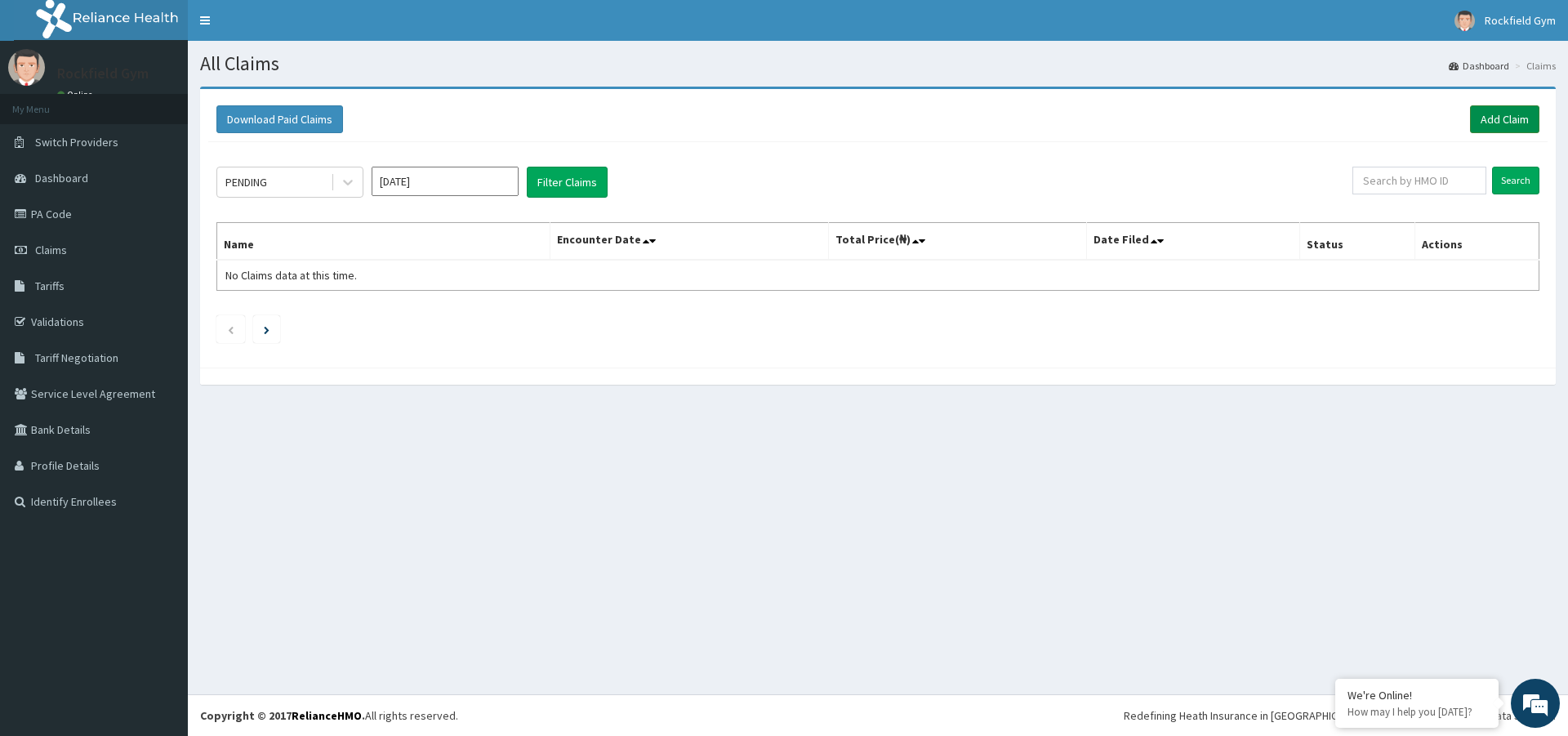
click at [1500, 122] on link "Add Claim" at bounding box center [1504, 119] width 69 height 27
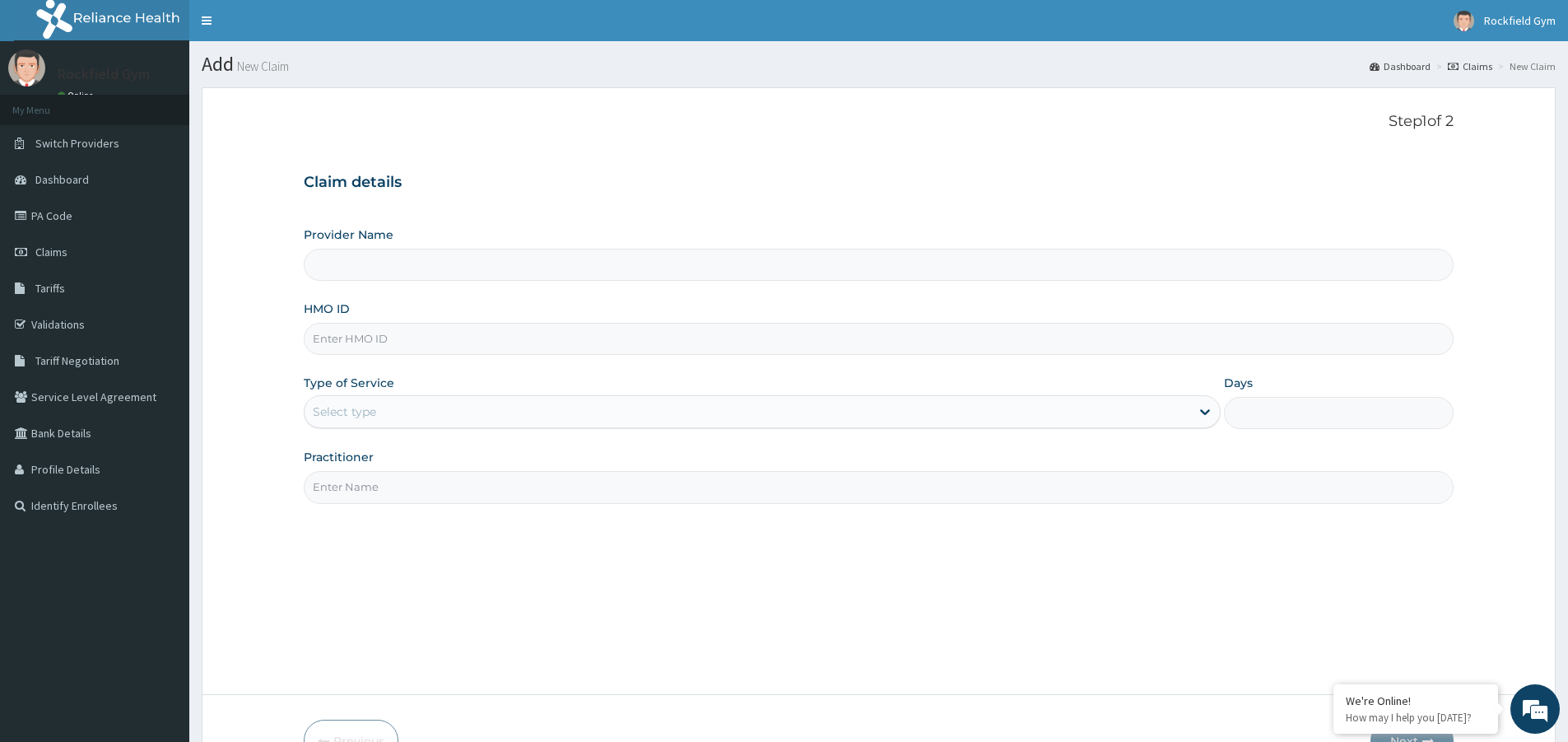
type input "Rockfield unique physio GYM"
type input "1"
click at [400, 483] on input "Practitioner" at bounding box center [879, 486] width 1150 height 33
type input "PEACE"
click at [424, 337] on input "HMO ID" at bounding box center [879, 338] width 1150 height 33
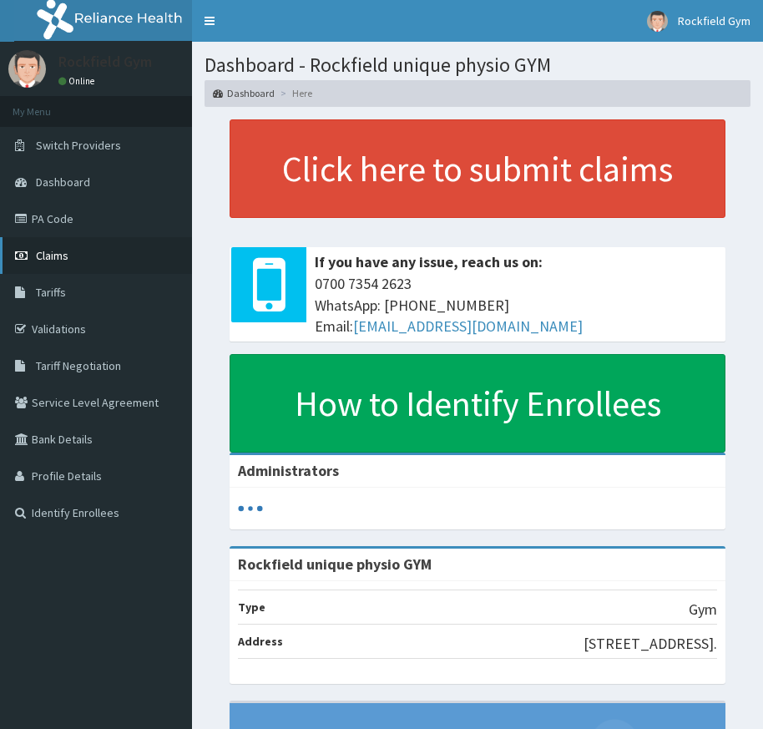
click at [89, 260] on link "Claims" at bounding box center [96, 255] width 192 height 37
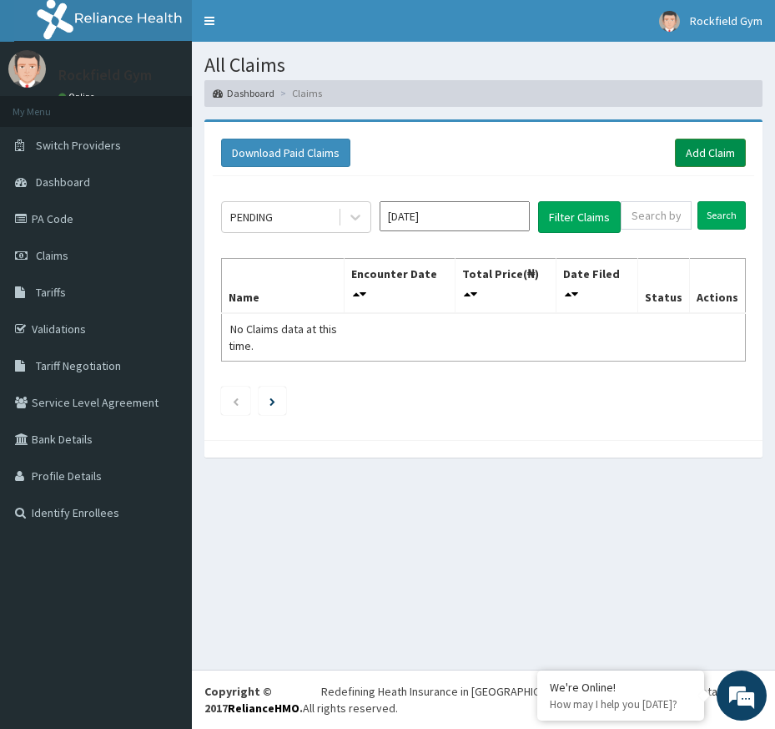
click at [716, 153] on link "Add Claim" at bounding box center [710, 153] width 71 height 28
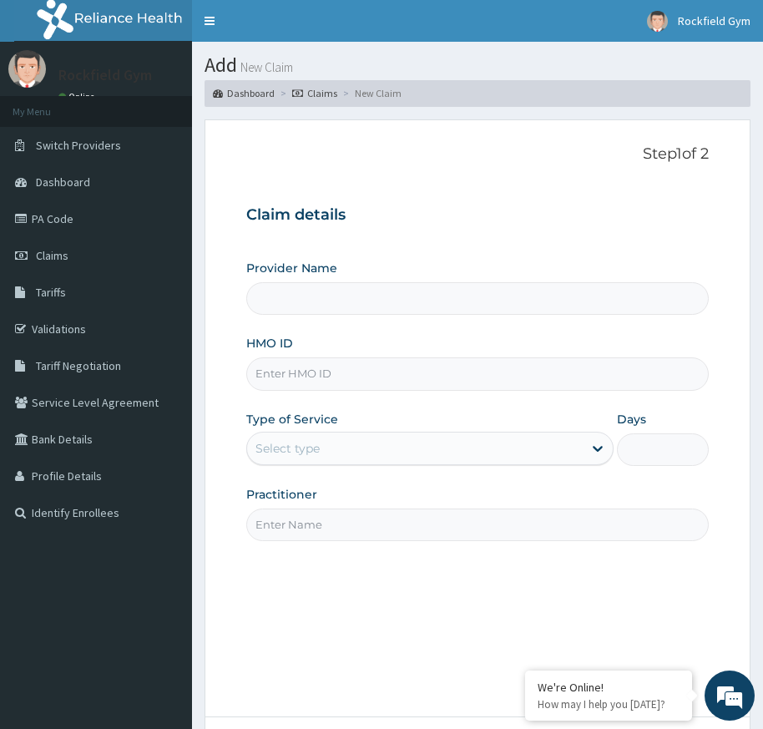
type input "Rockfield unique physio GYM"
type input "1"
click at [426, 366] on input "HMO ID" at bounding box center [477, 373] width 462 height 33
type input "TLF/10062/B"
click at [297, 450] on div "Outpatient" at bounding box center [429, 447] width 367 height 33
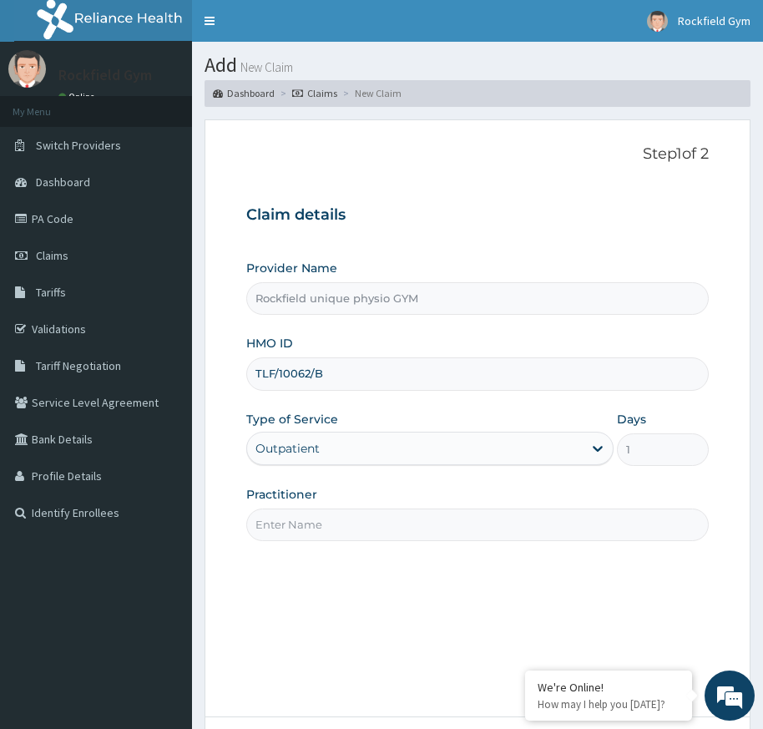
click at [327, 533] on input "Practitioner" at bounding box center [477, 524] width 462 height 33
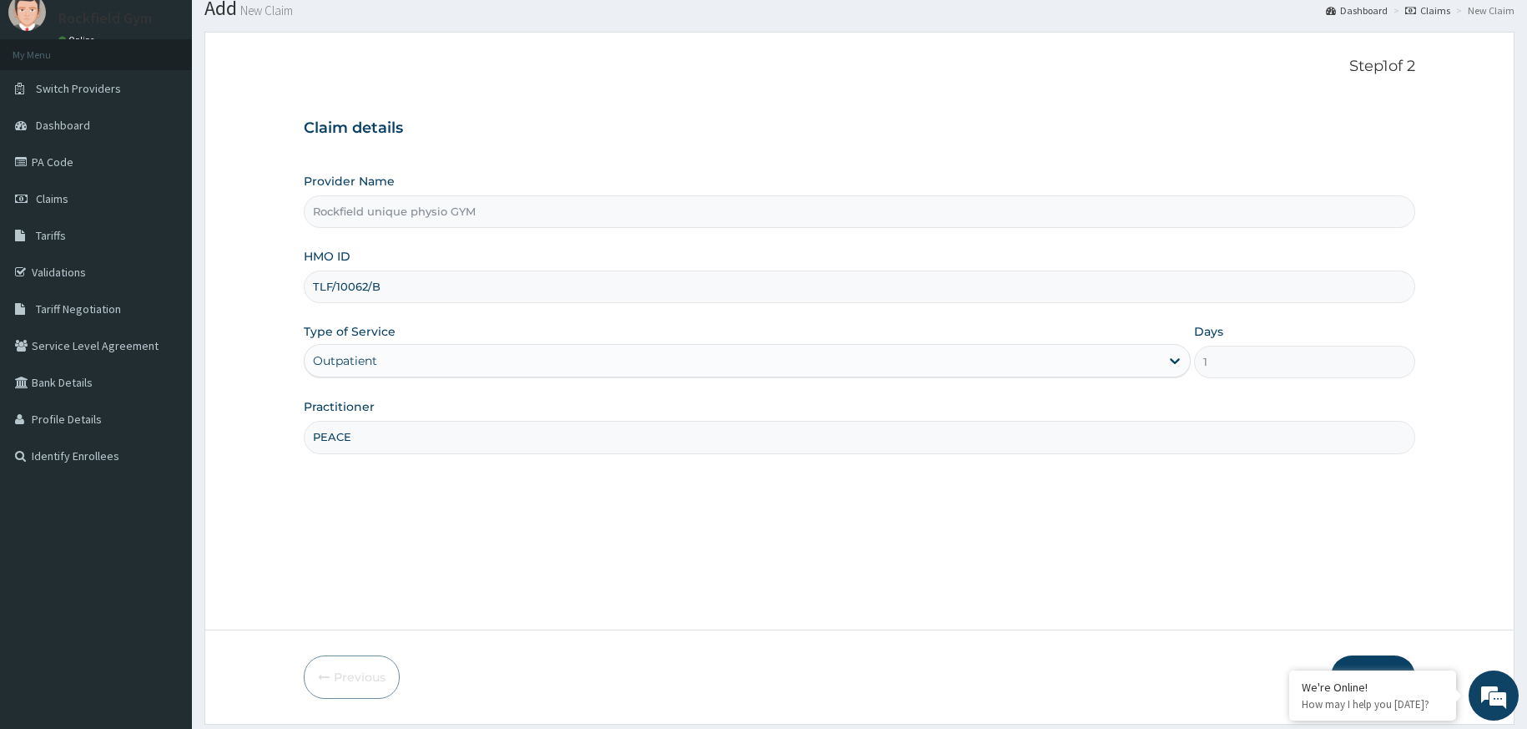
scroll to position [108, 0]
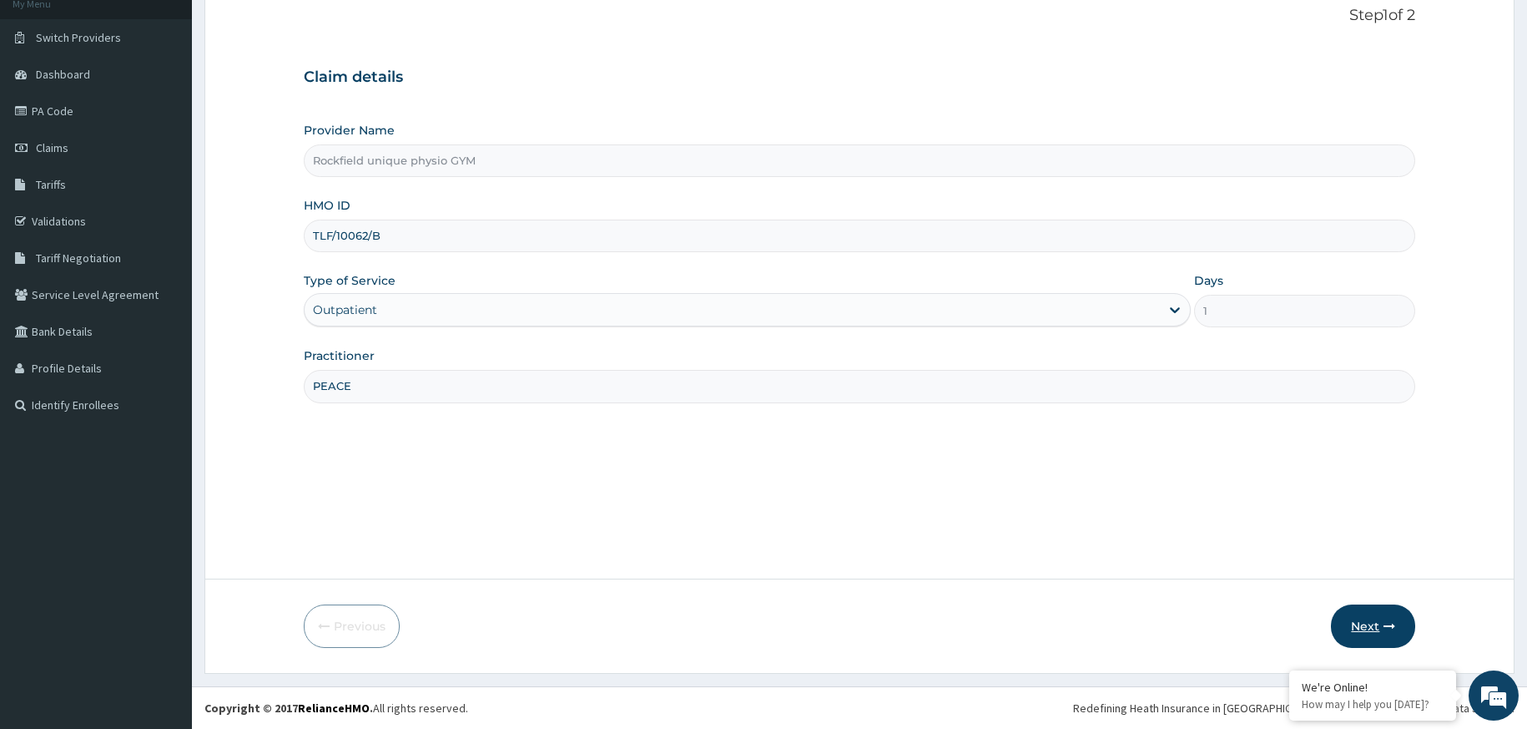
type input "PEACE"
click at [762, 634] on button "Next" at bounding box center [1373, 625] width 84 height 43
